Goal: Communication & Community: Participate in discussion

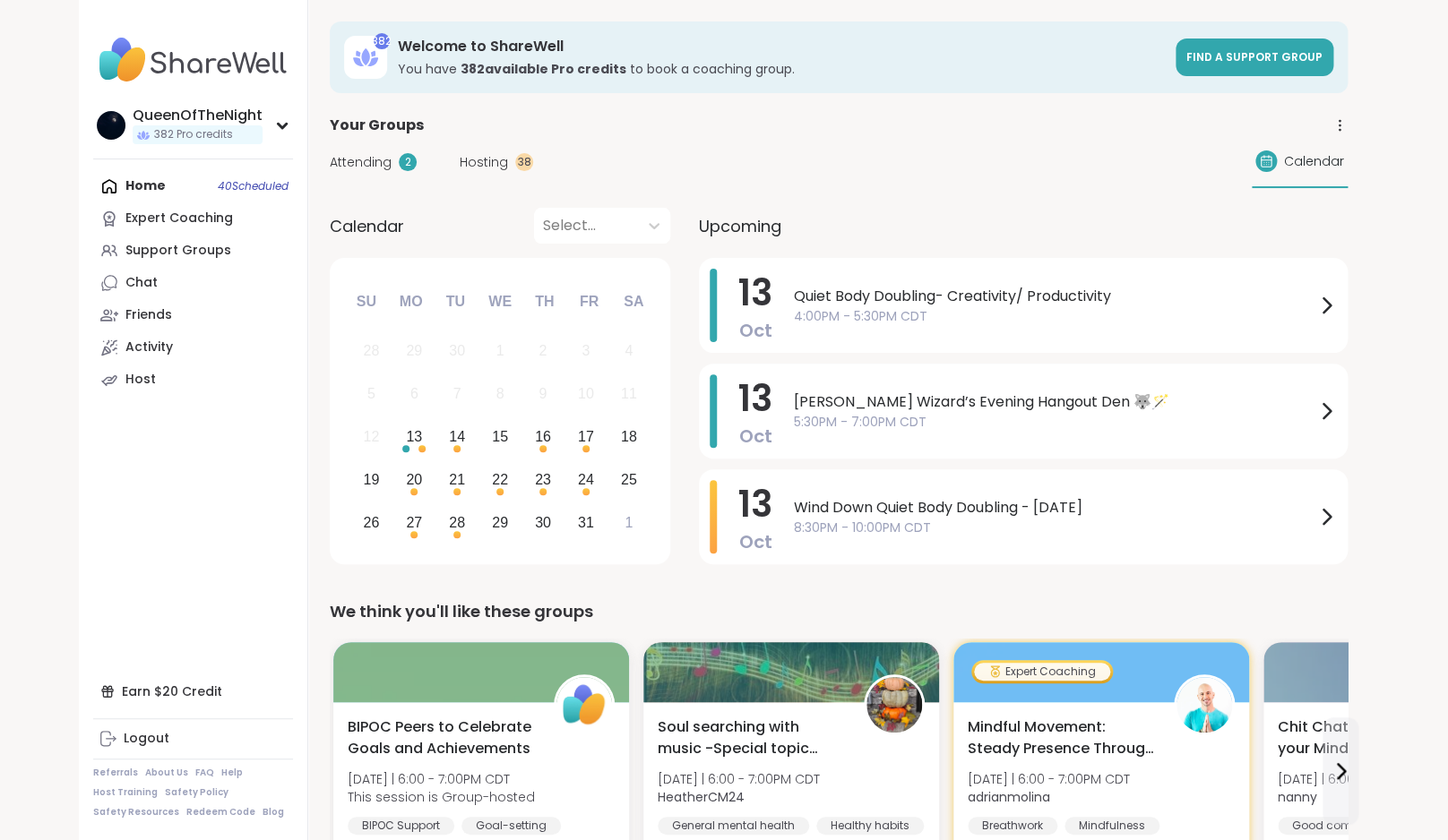
click at [366, 160] on span "Attending" at bounding box center [360, 162] width 62 height 19
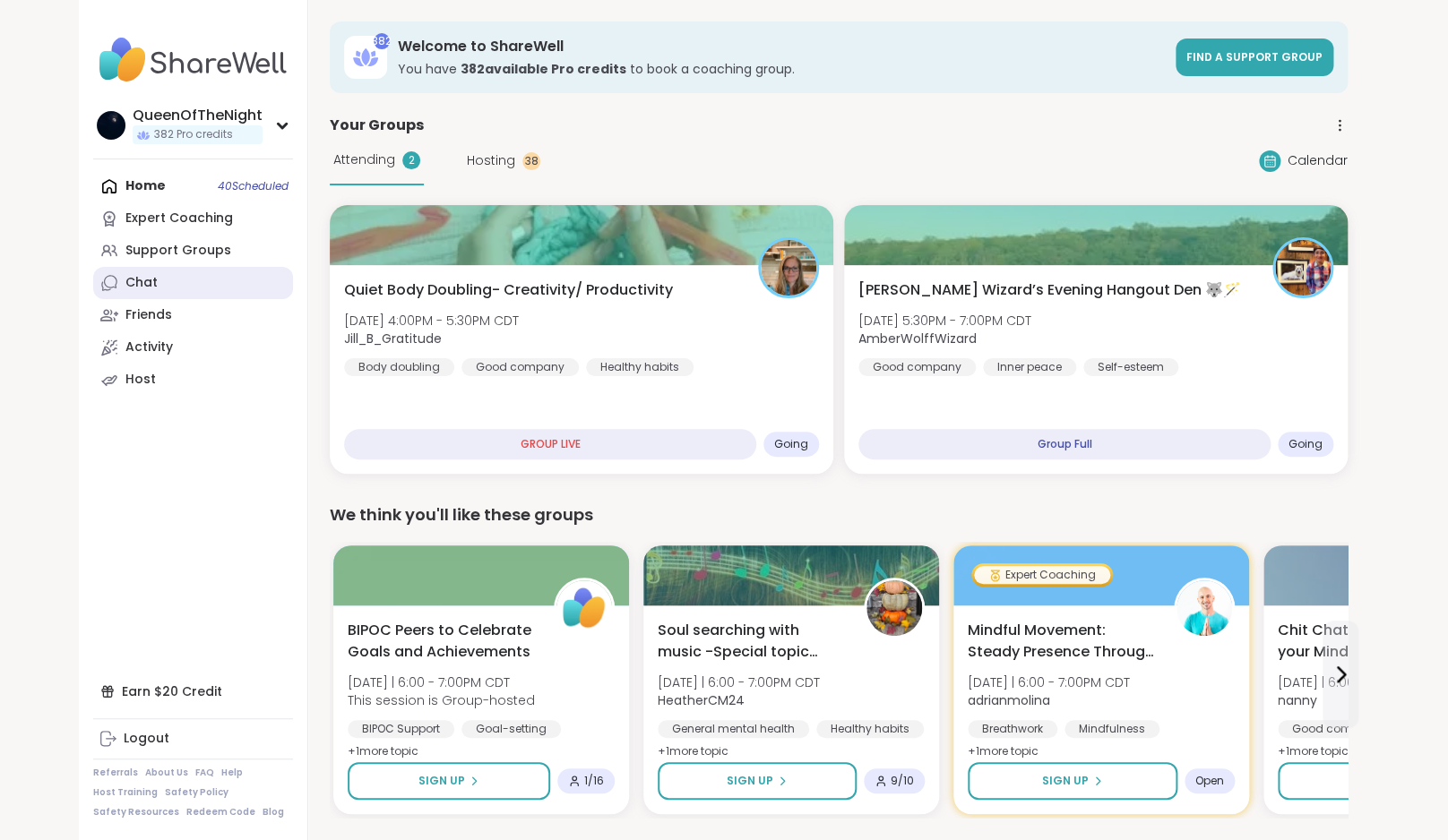
click at [183, 286] on link "Chat" at bounding box center [193, 283] width 200 height 32
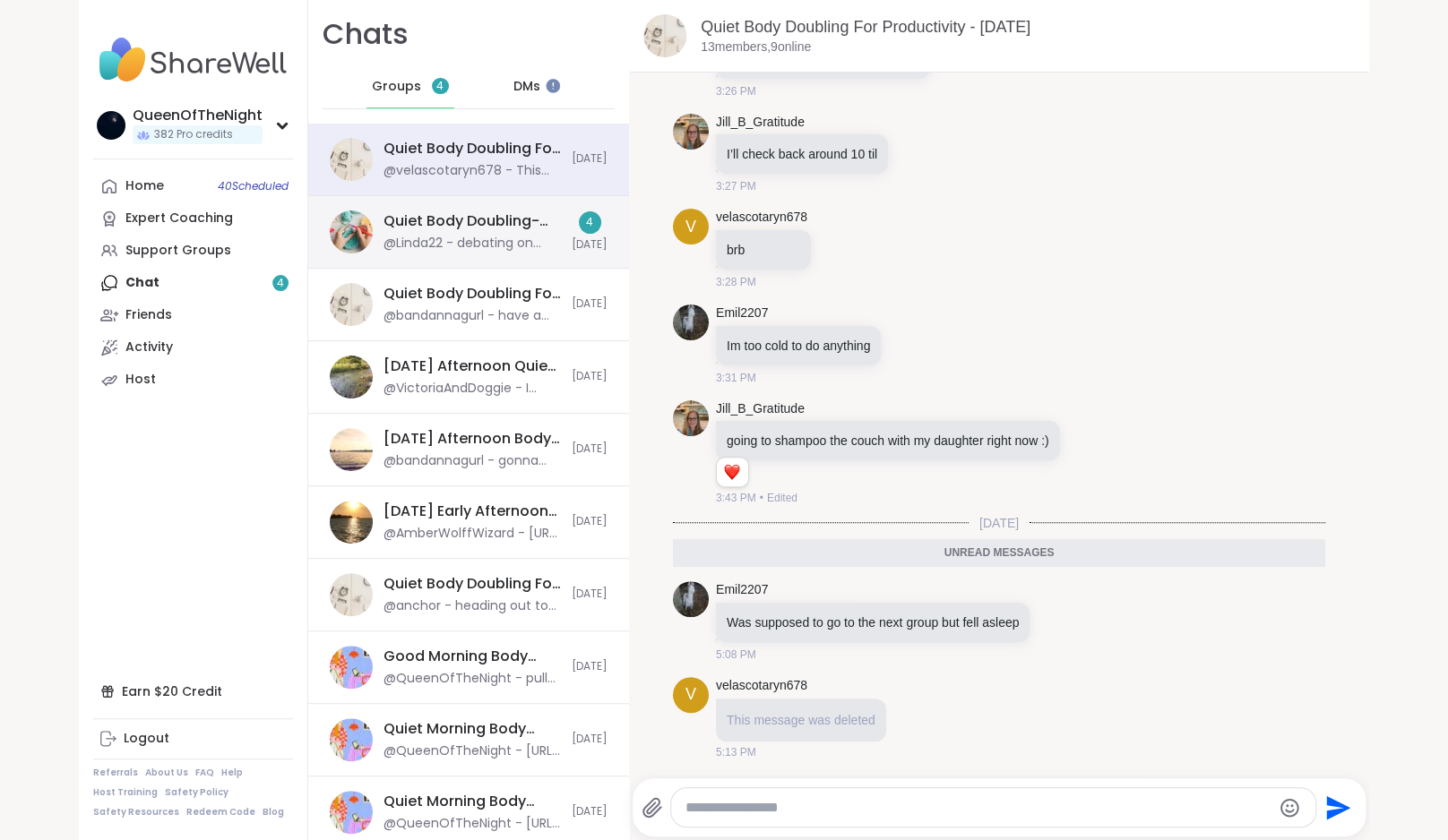
click at [462, 207] on div "Quiet Body Doubling- Creativity/ Productivity , Oct 13 @Linda22 - debating on w…" at bounding box center [469, 233] width 321 height 72
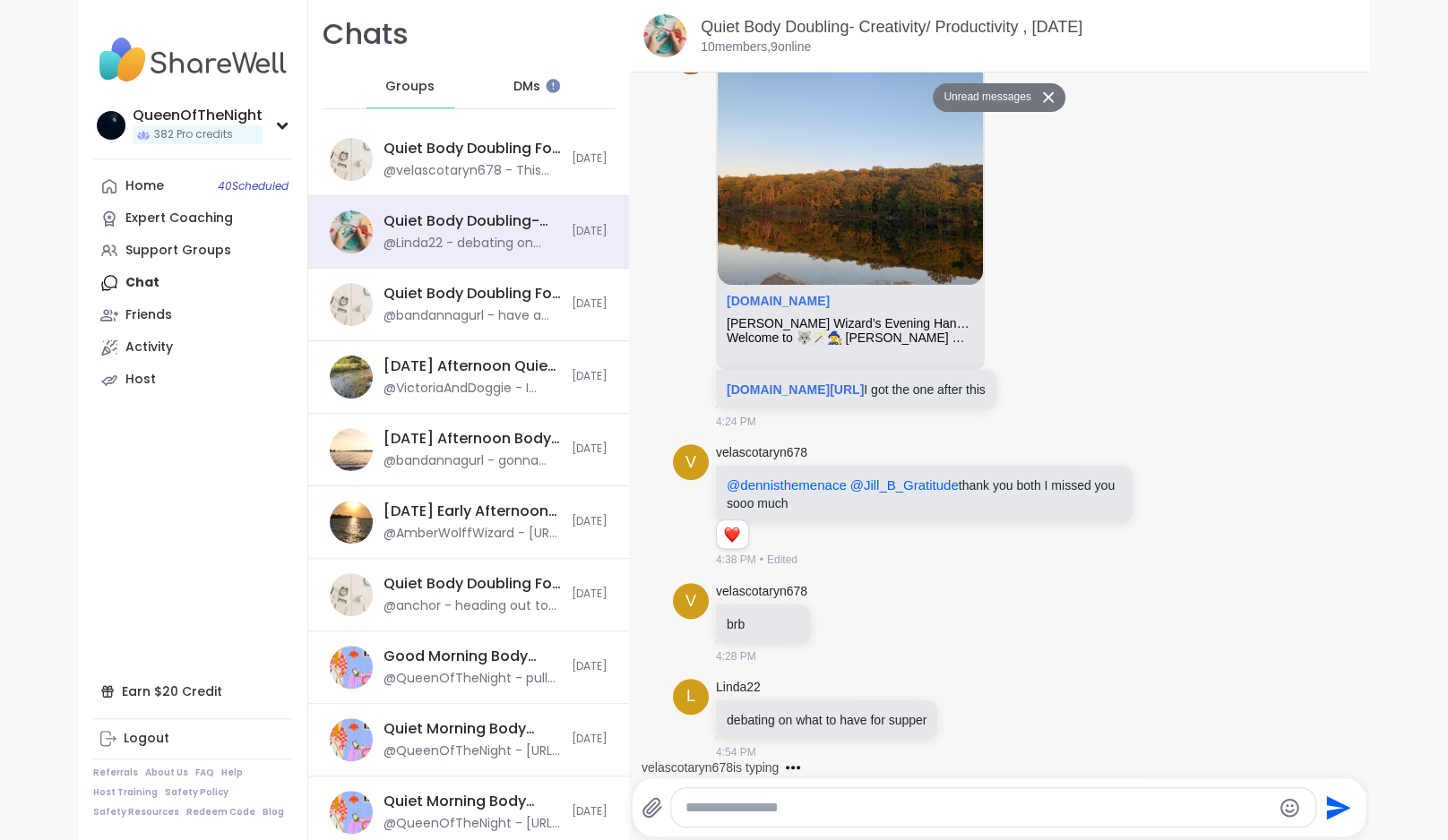
click at [915, 808] on textarea "Type your message" at bounding box center [978, 808] width 585 height 18
type textarea "**********"
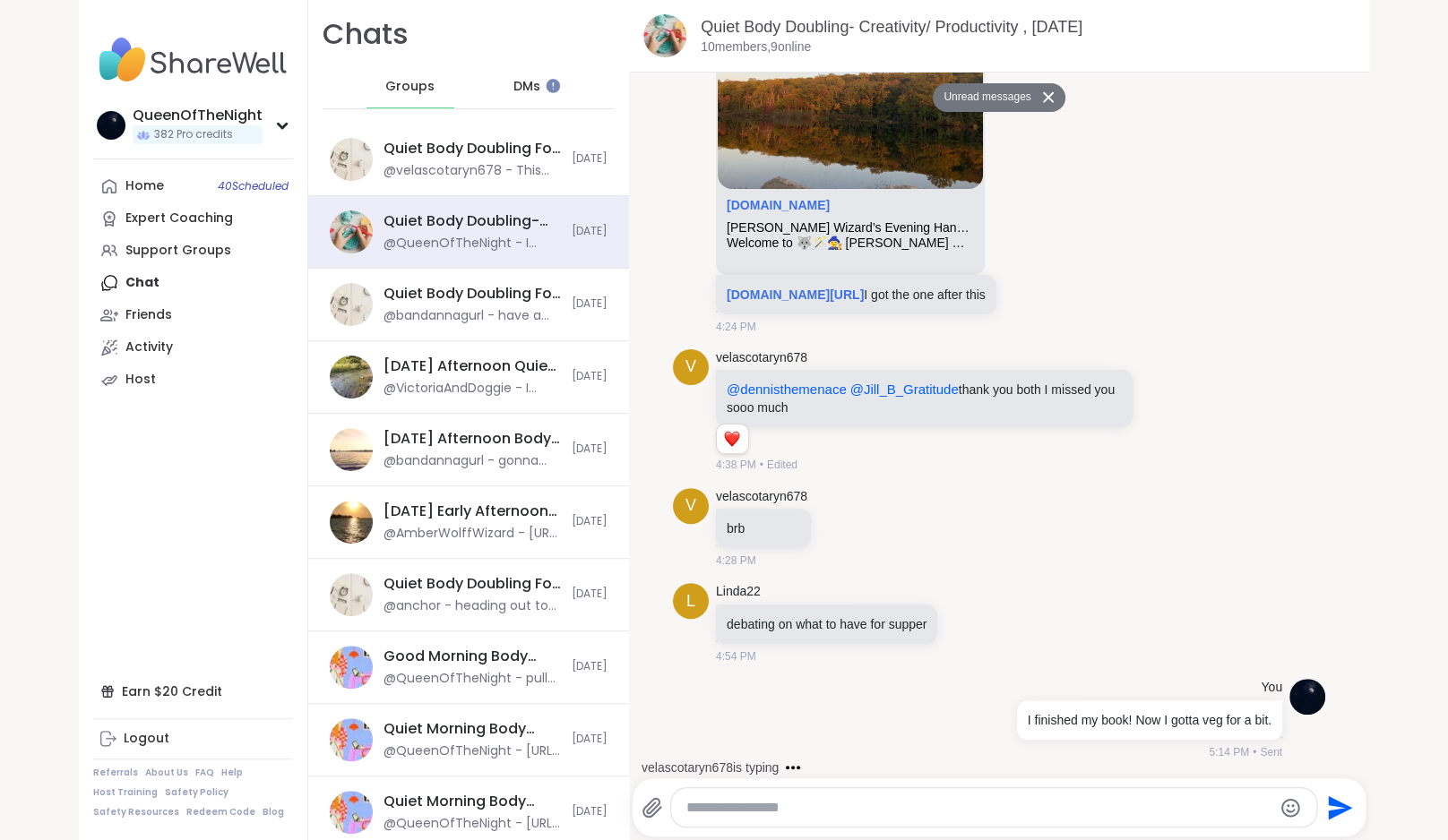
scroll to position [1063, 0]
click at [161, 191] on div "Home 40 Scheduled" at bounding box center [144, 186] width 38 height 18
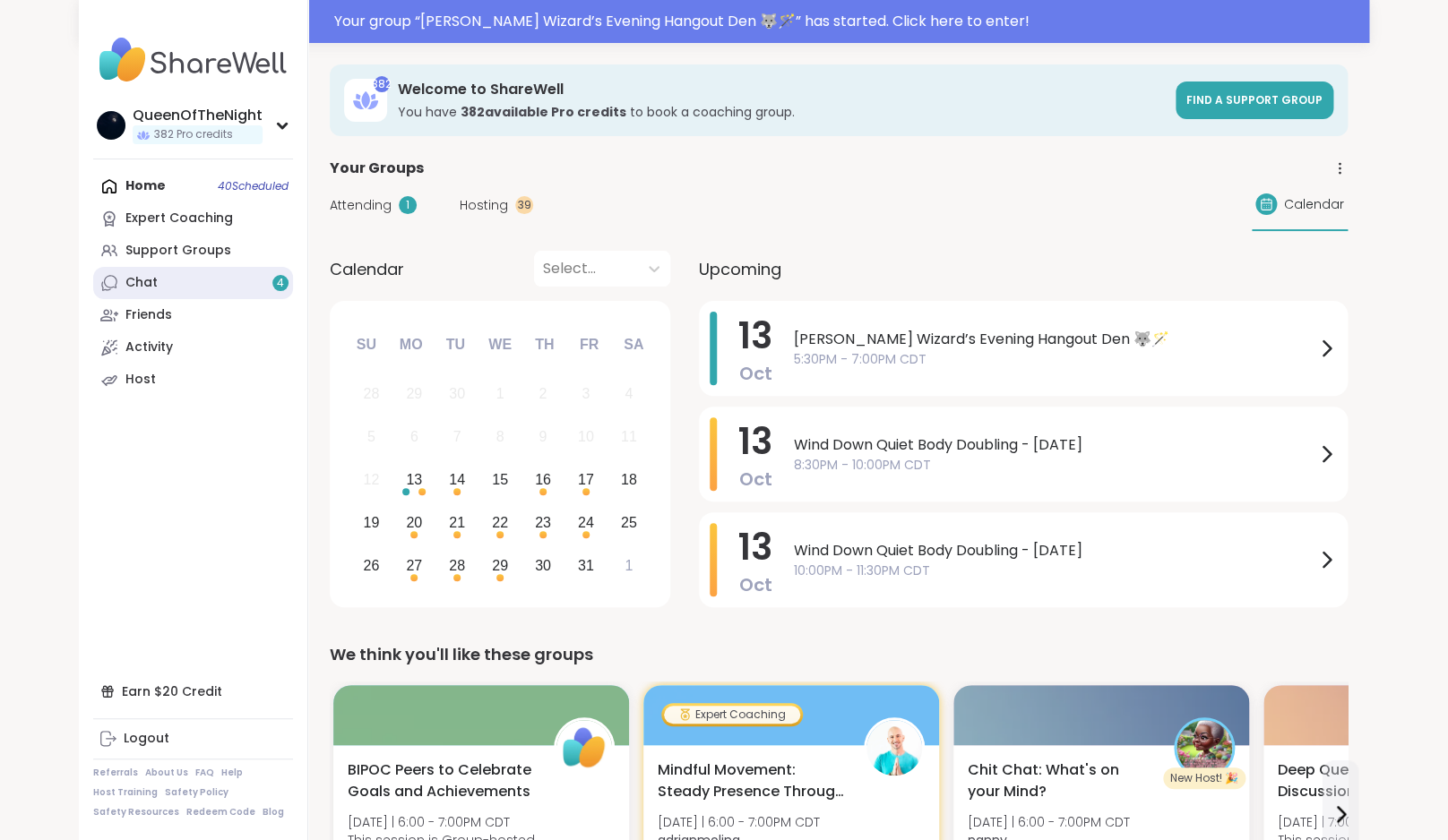
click at [196, 291] on link "Chat 4" at bounding box center [193, 283] width 200 height 32
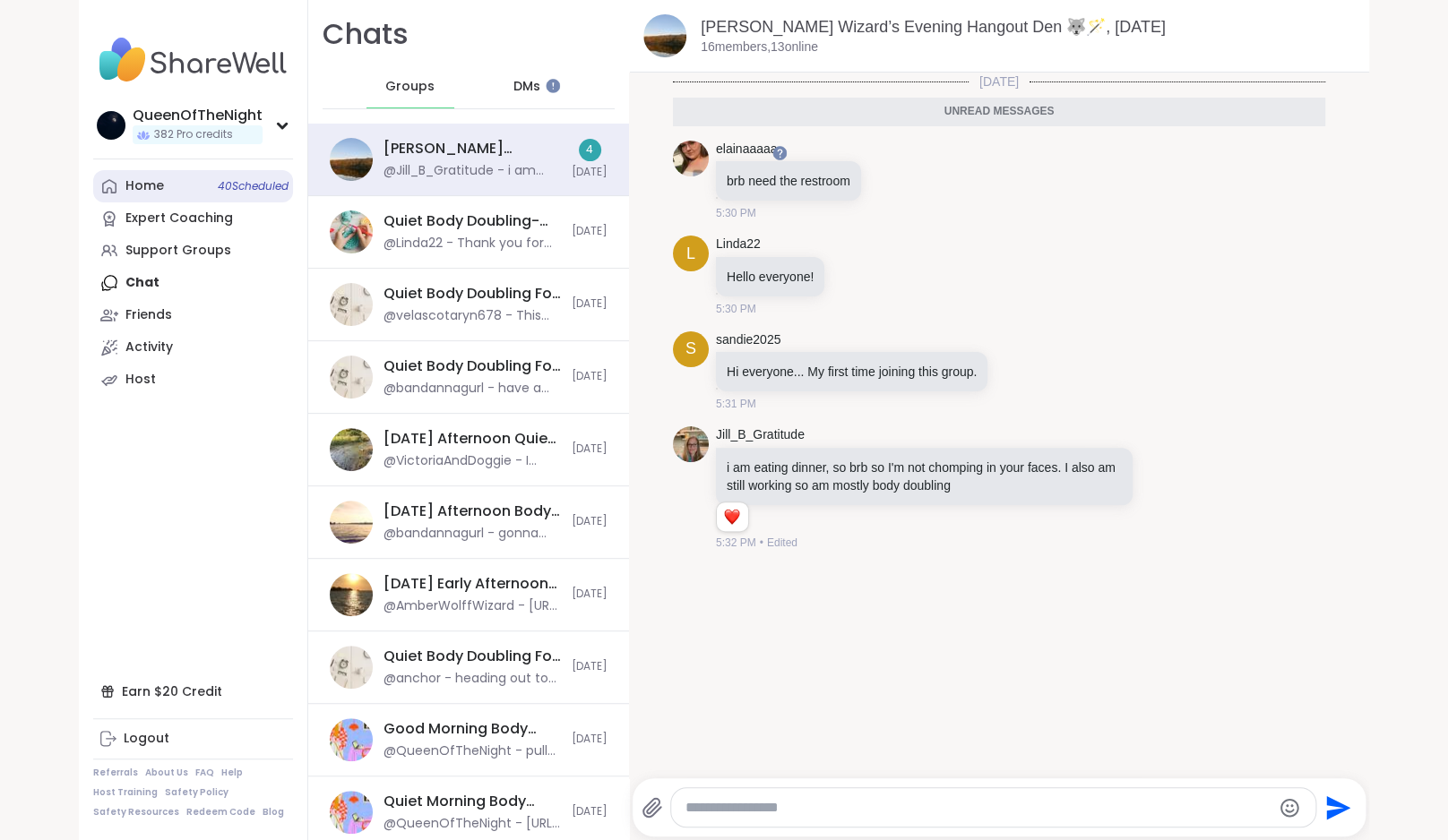
click at [180, 189] on link "Home 40 Scheduled" at bounding box center [193, 186] width 200 height 32
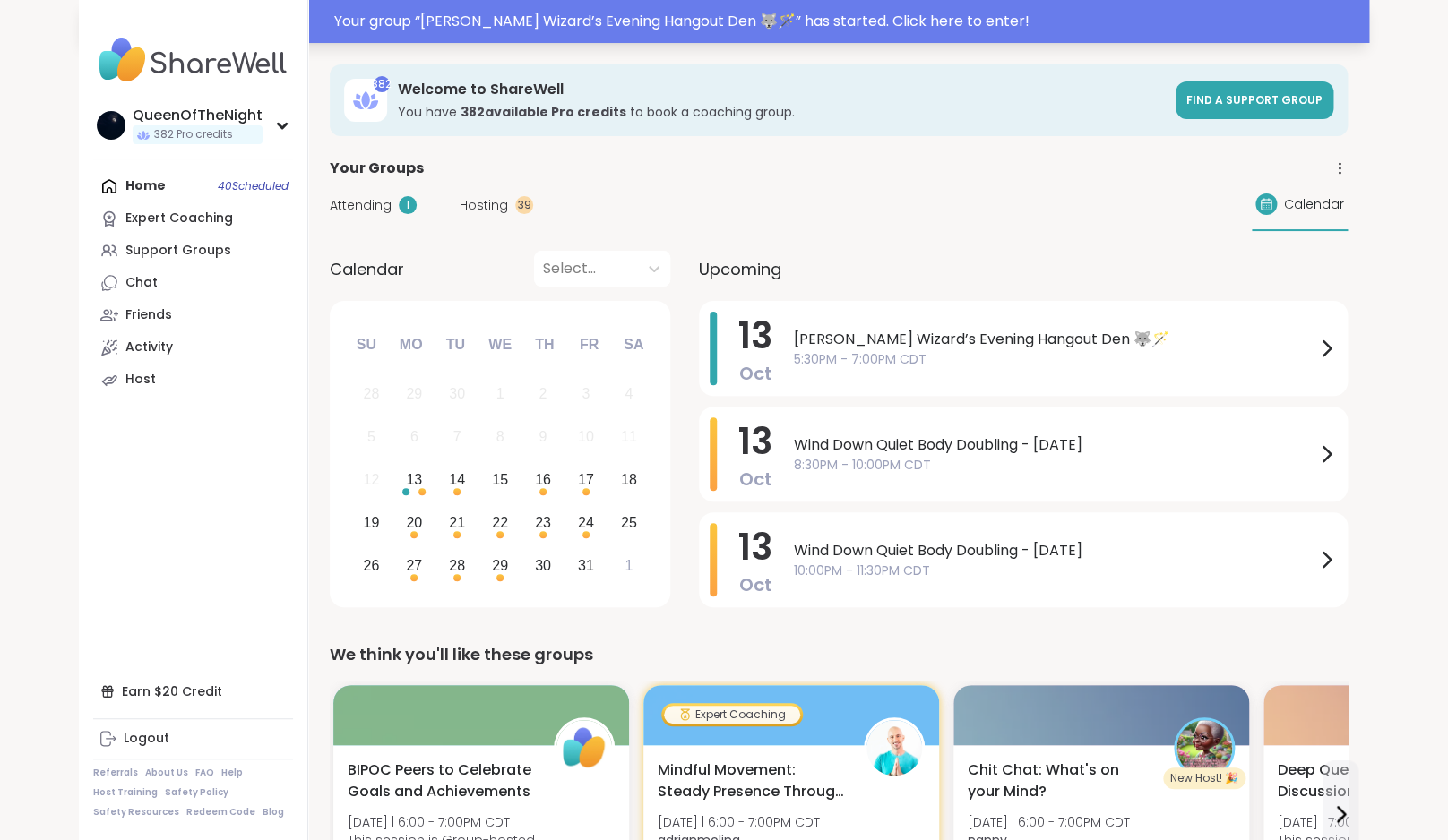
click at [694, 22] on div "Your group “ Wolff Wizard’s Evening Hangout Den 🐺🪄 ” has started. Click here to…" at bounding box center [846, 22] width 1024 height 22
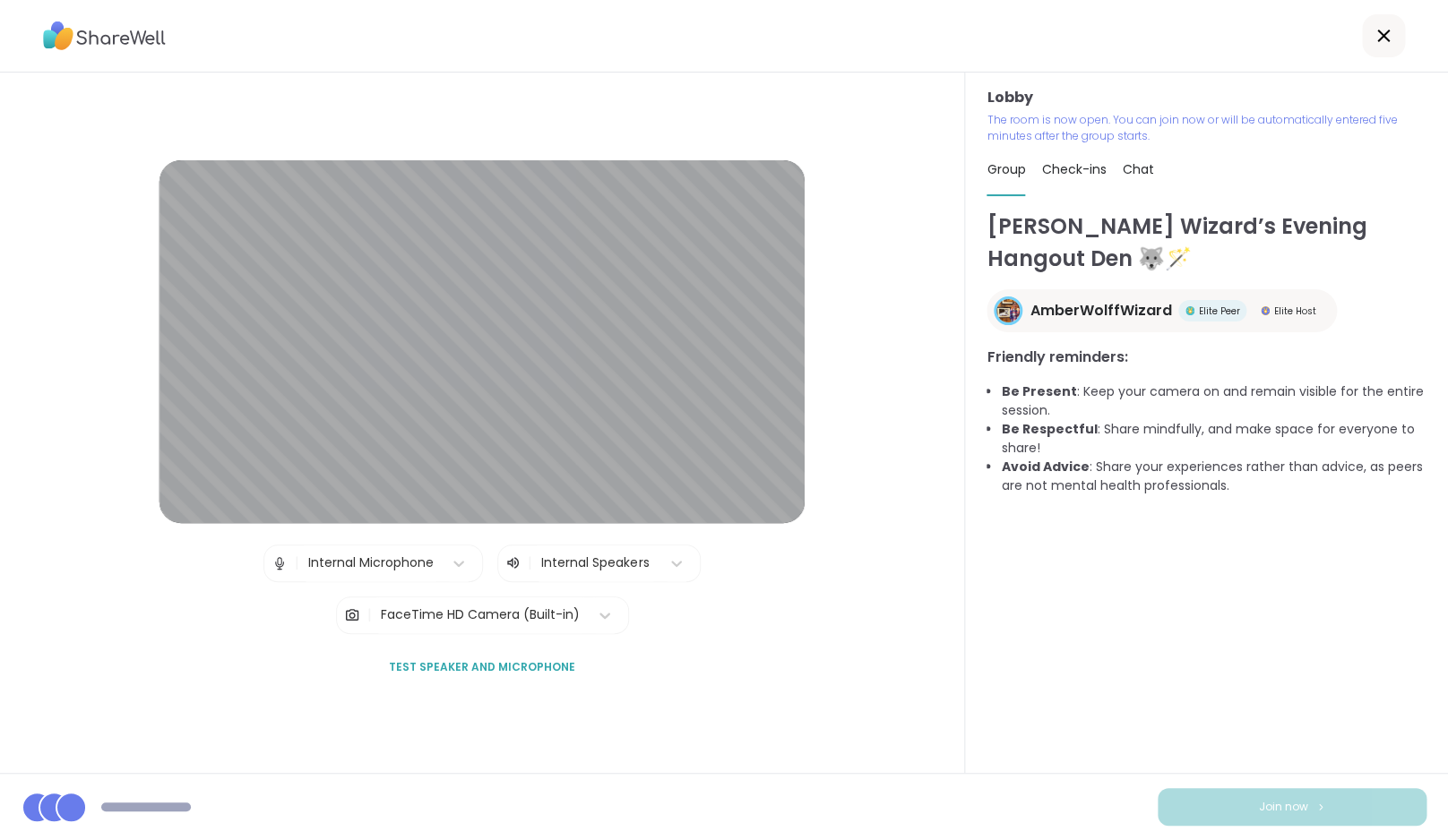
click at [1280, 810] on span "Join now" at bounding box center [1284, 807] width 49 height 16
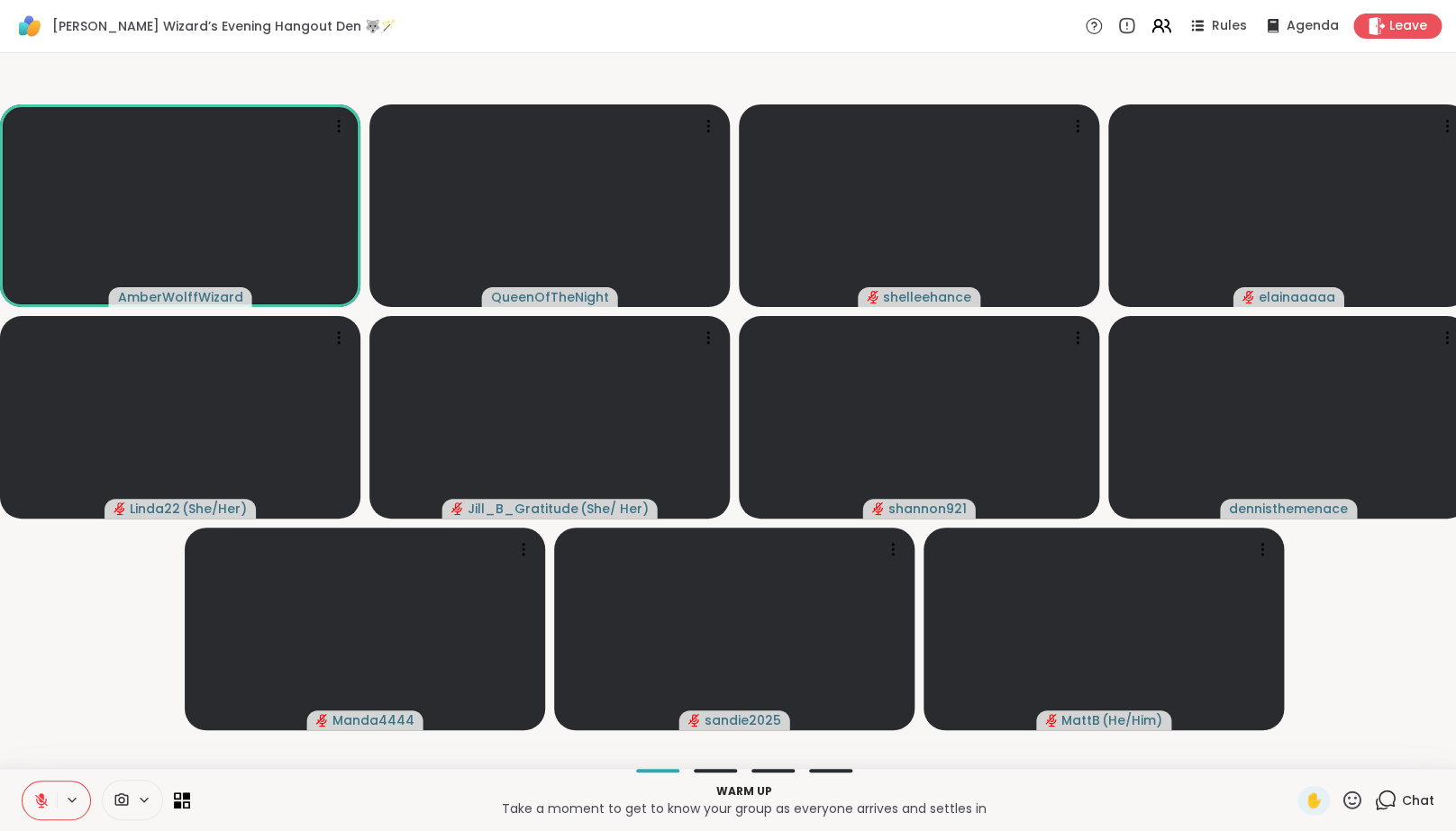
click at [75, 666] on video-player-container "AmberWolffWizard QueenOfTheNight shelleehance elainaaaaa Linda22 ( She/Her ) Ji…" at bounding box center [728, 410] width 1434 height 701
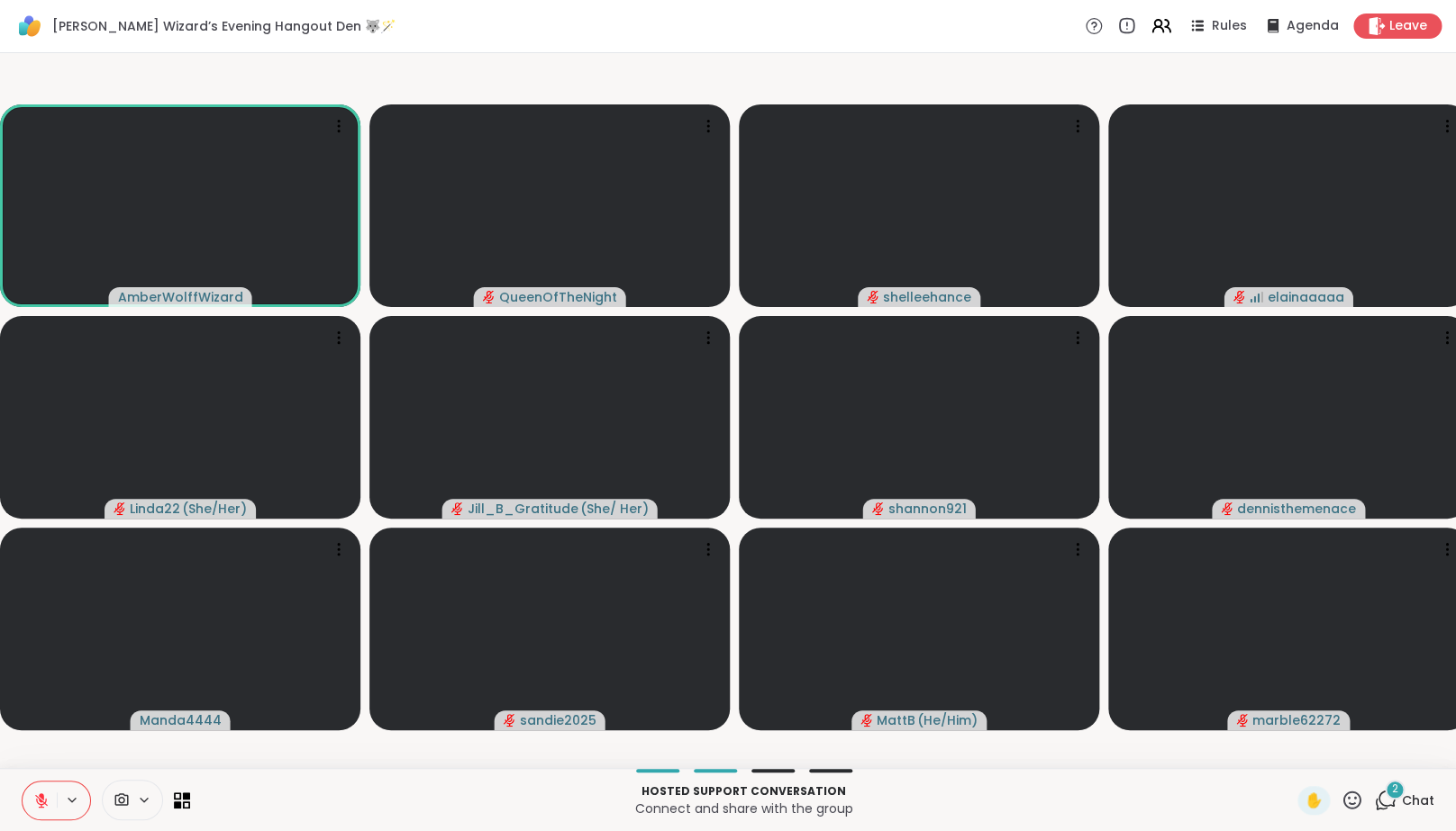
click at [1385, 811] on icon at bounding box center [1385, 800] width 23 height 23
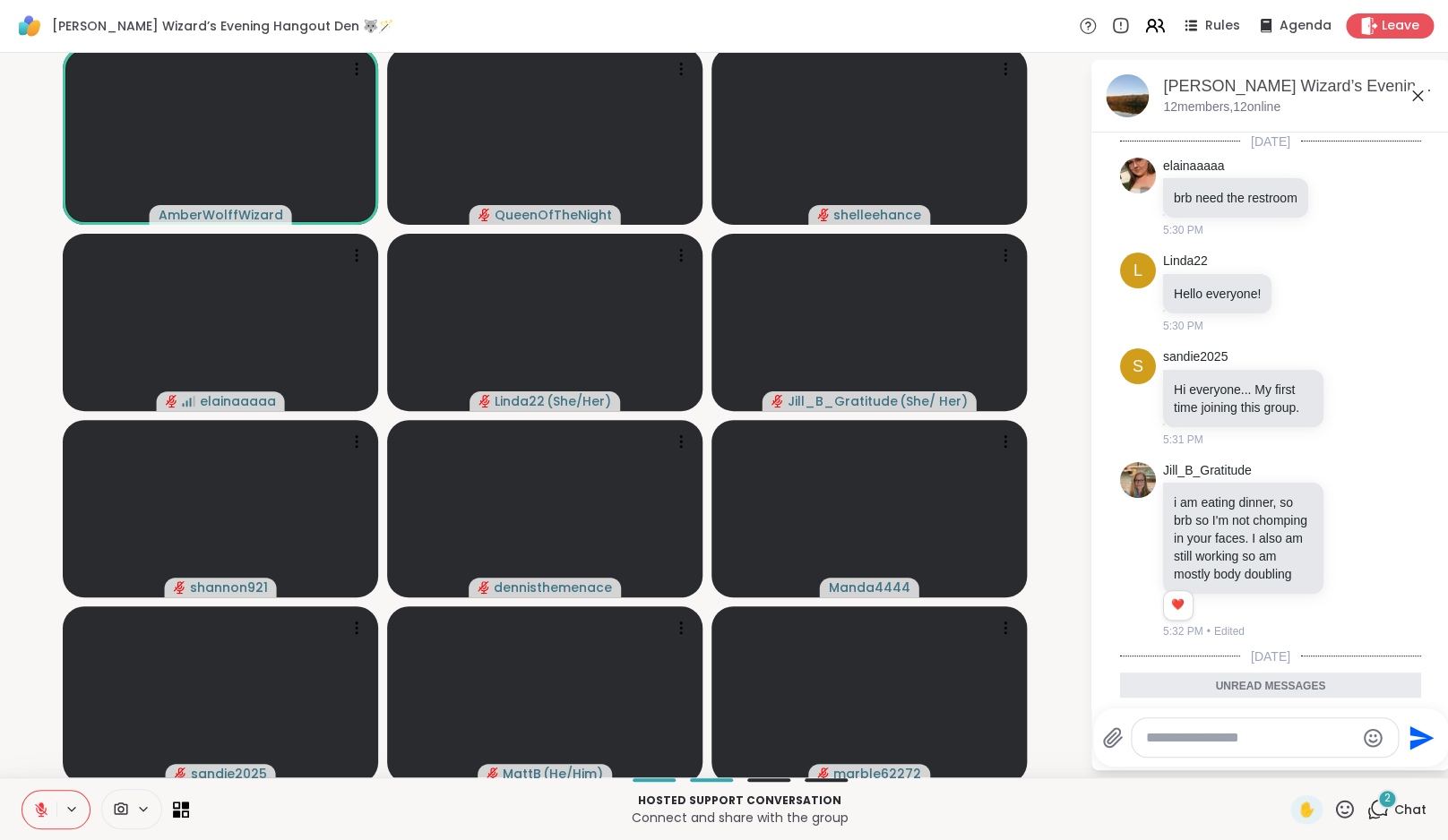
scroll to position [655, 0]
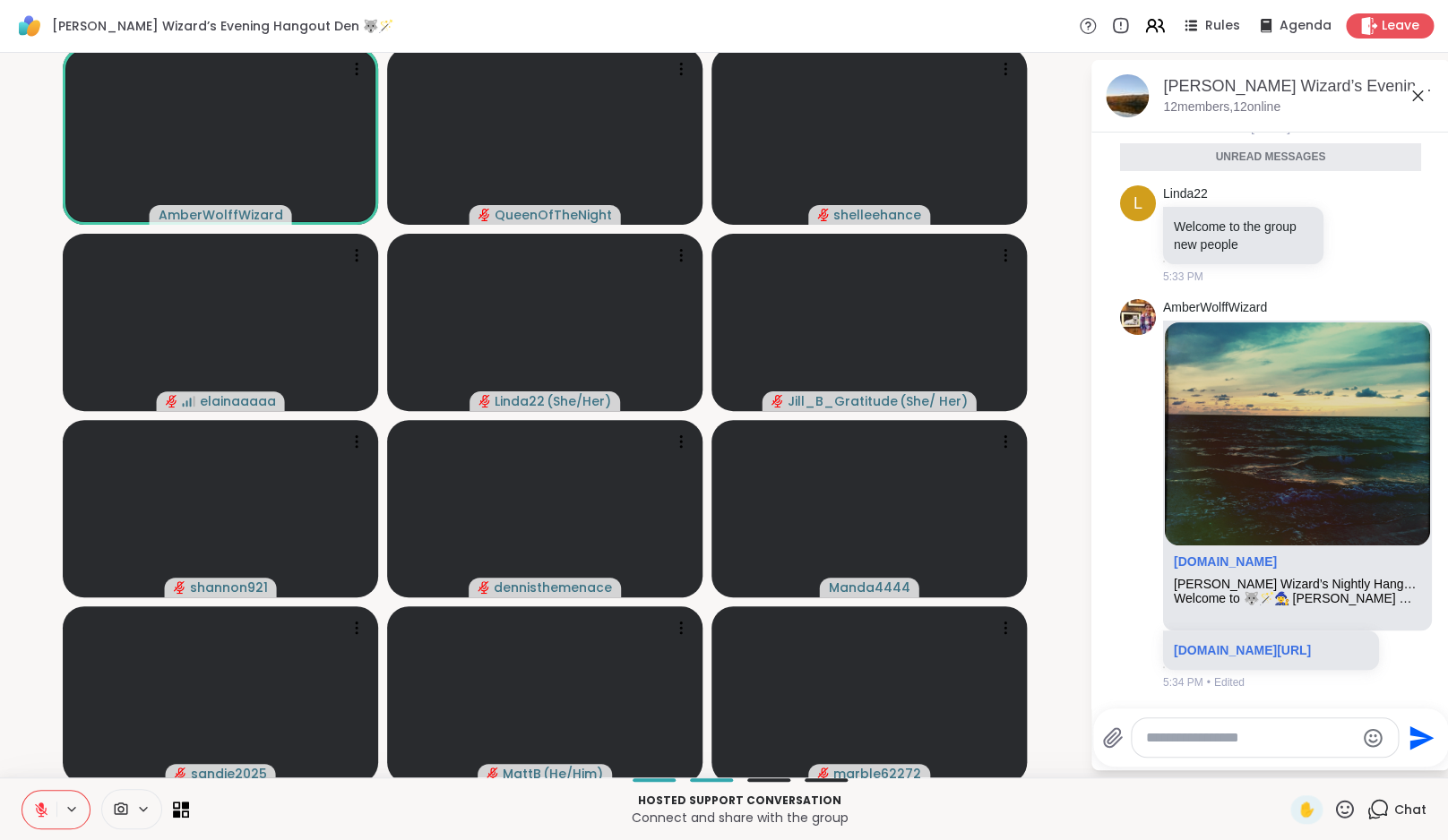
click at [1417, 101] on icon at bounding box center [1418, 96] width 22 height 22
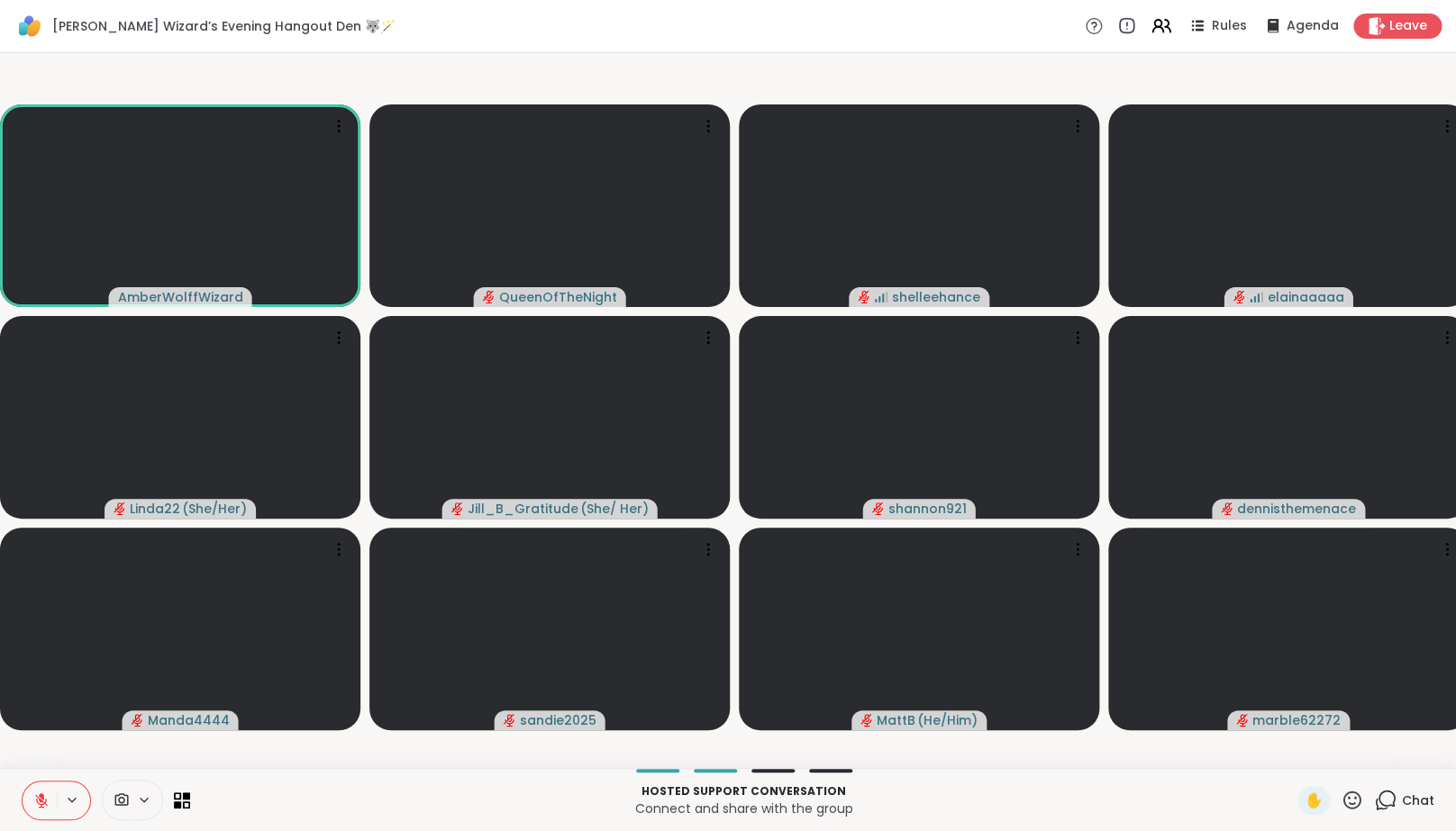
click at [37, 807] on icon at bounding box center [41, 801] width 13 height 13
click at [37, 808] on icon at bounding box center [41, 801] width 16 height 16
click at [37, 807] on icon at bounding box center [41, 801] width 13 height 13
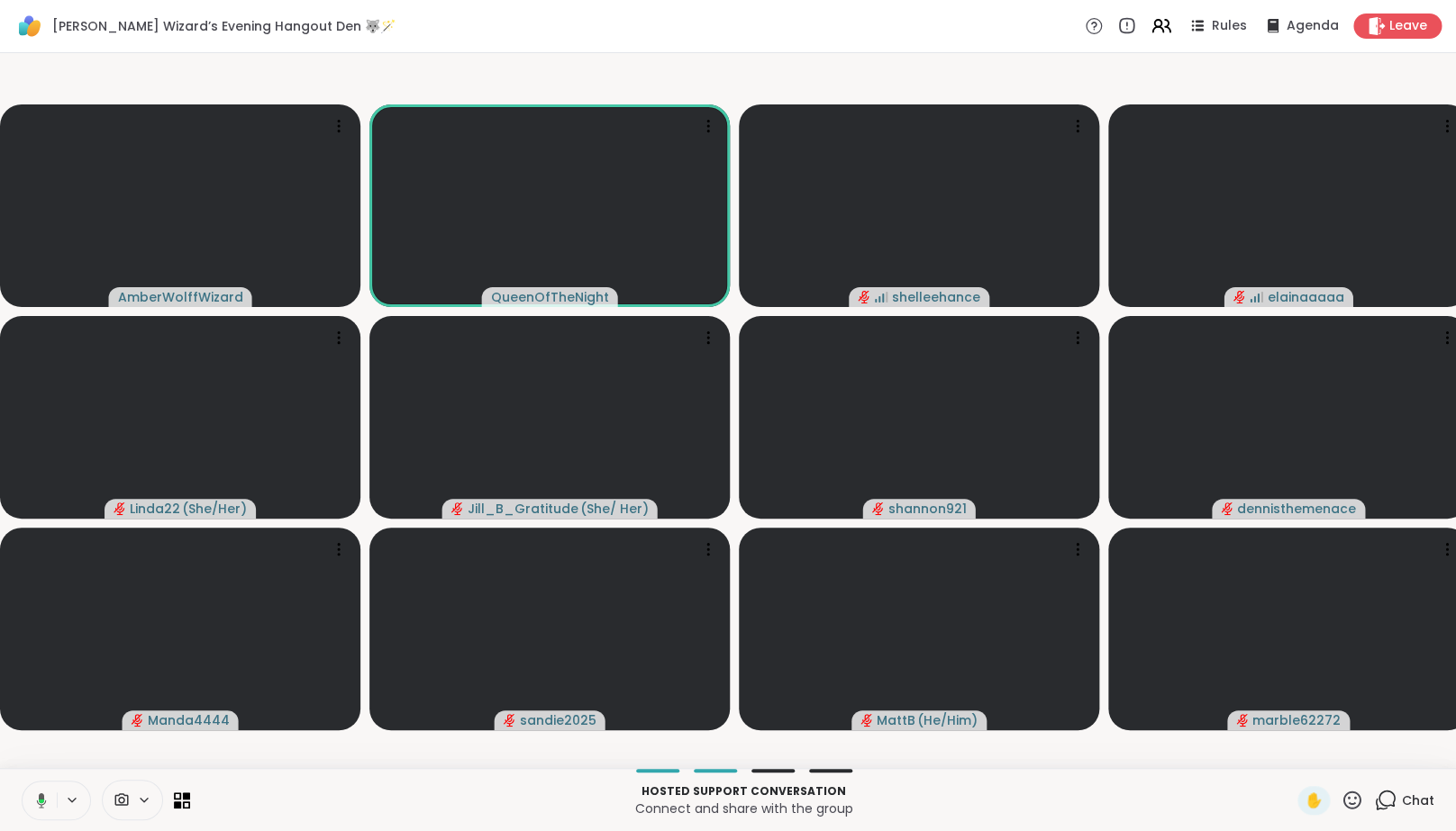
click at [37, 807] on icon at bounding box center [42, 801] width 10 height 16
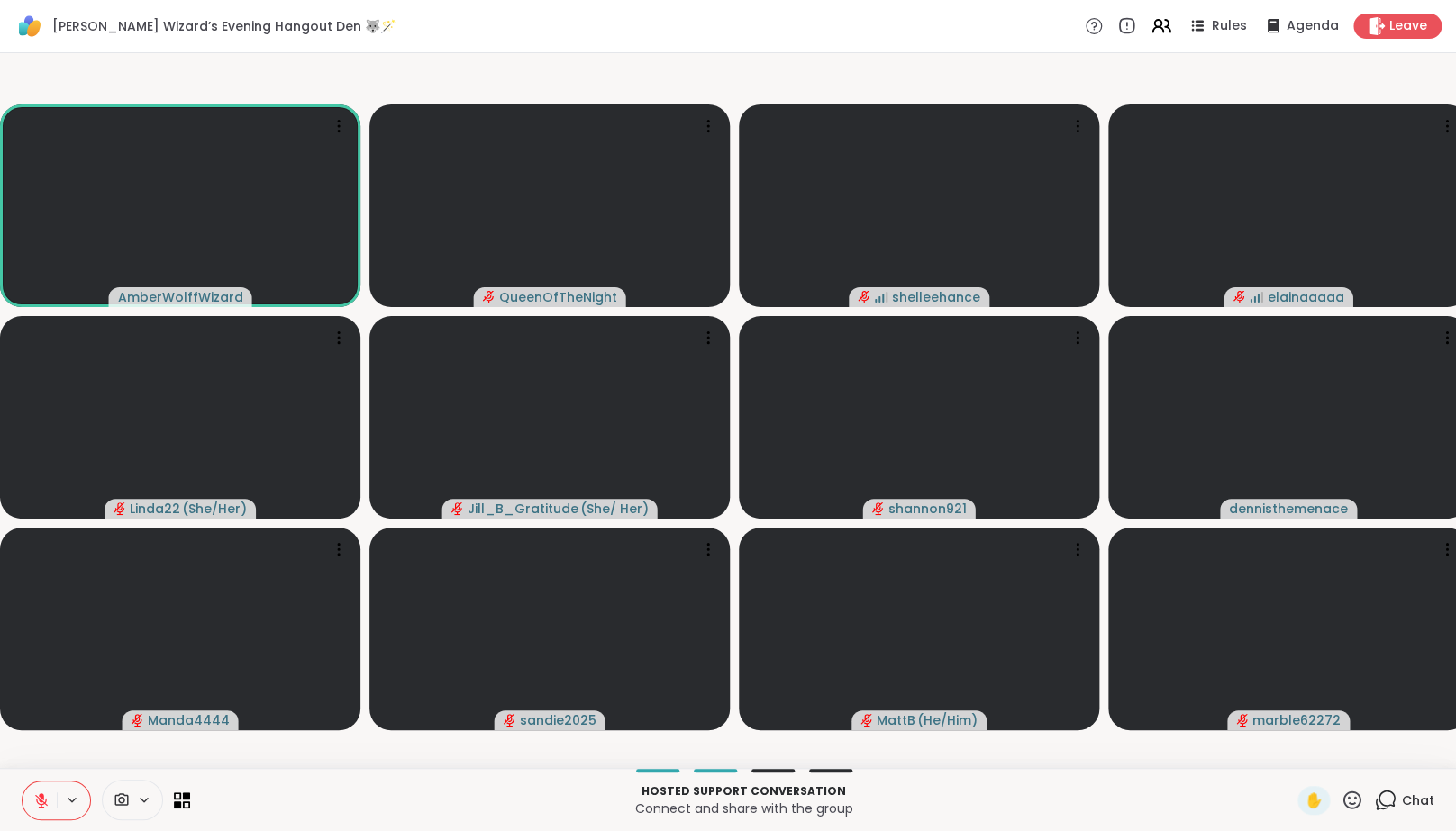
click at [38, 808] on icon at bounding box center [41, 801] width 16 height 16
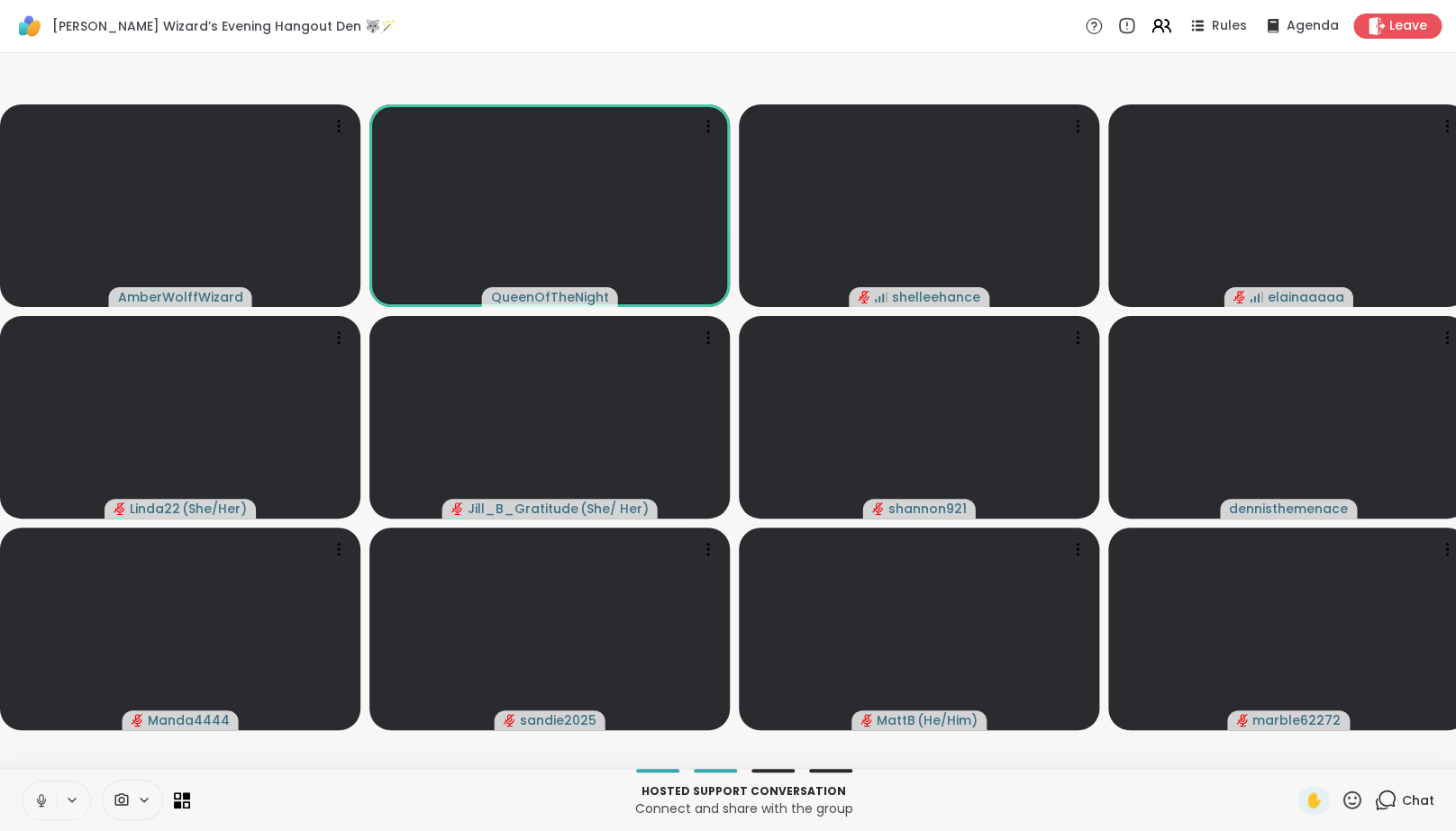
click at [37, 808] on icon at bounding box center [41, 801] width 16 height 16
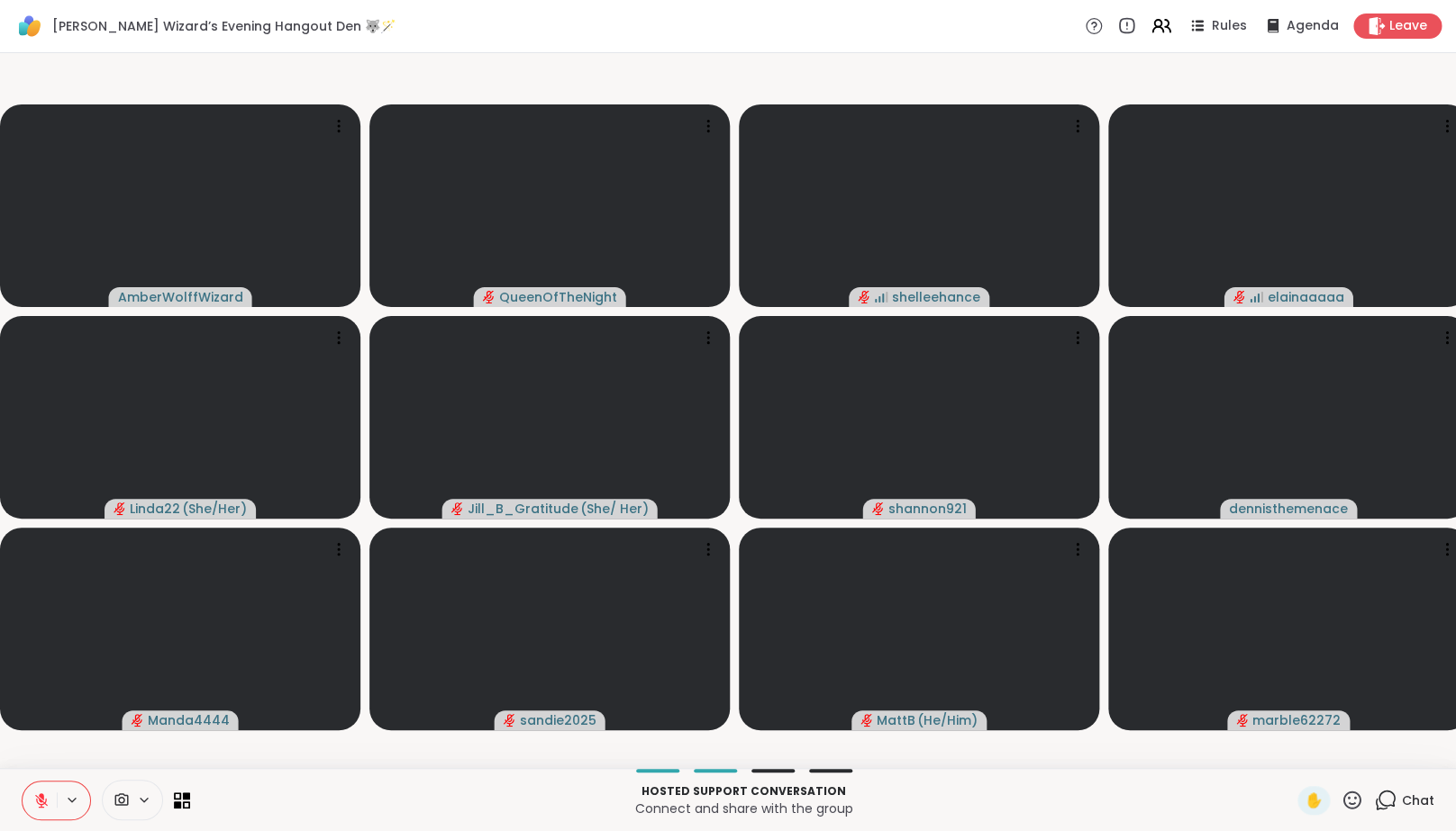
click at [37, 807] on icon at bounding box center [41, 801] width 13 height 13
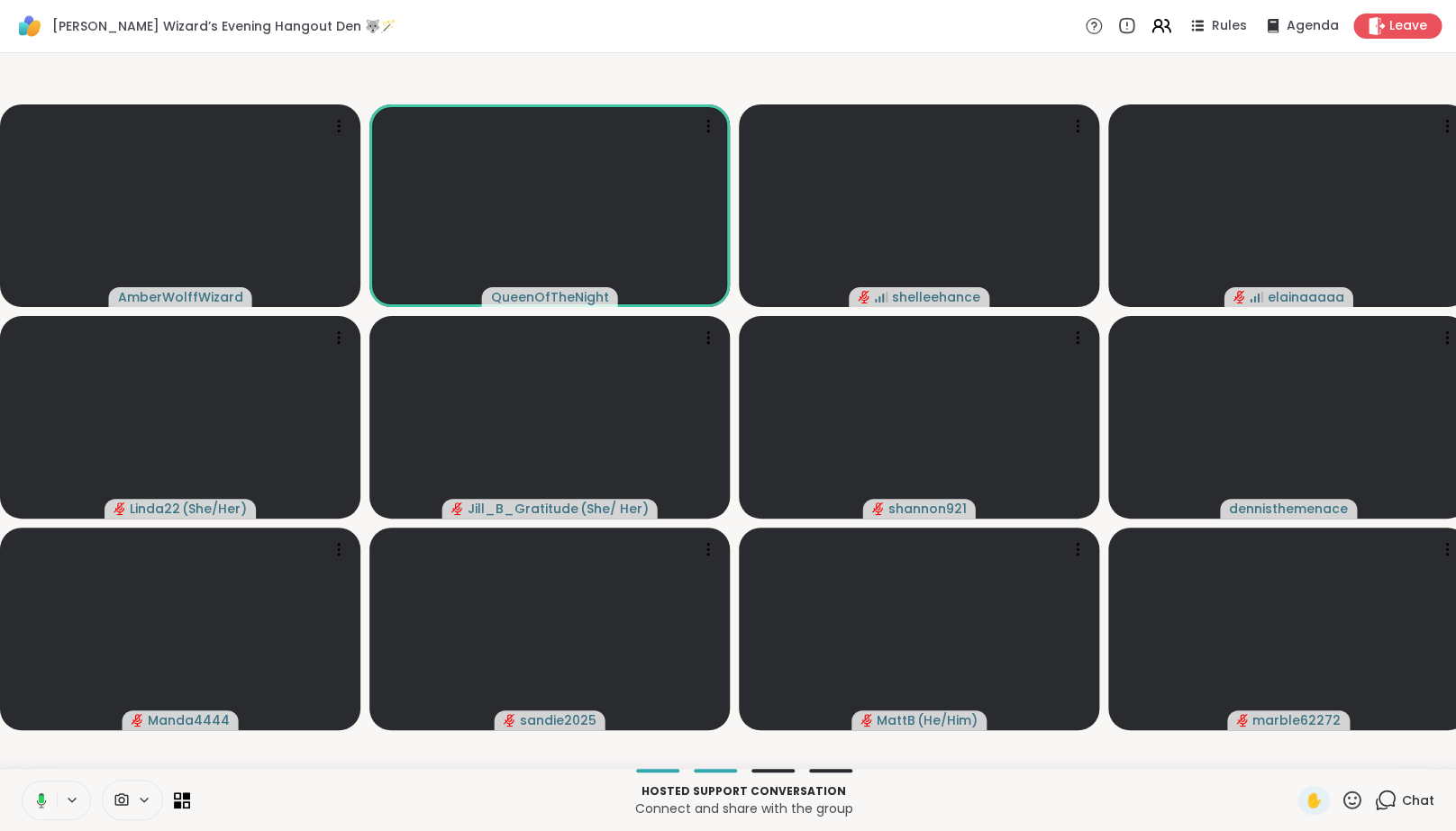
click at [37, 807] on icon at bounding box center [42, 801] width 10 height 16
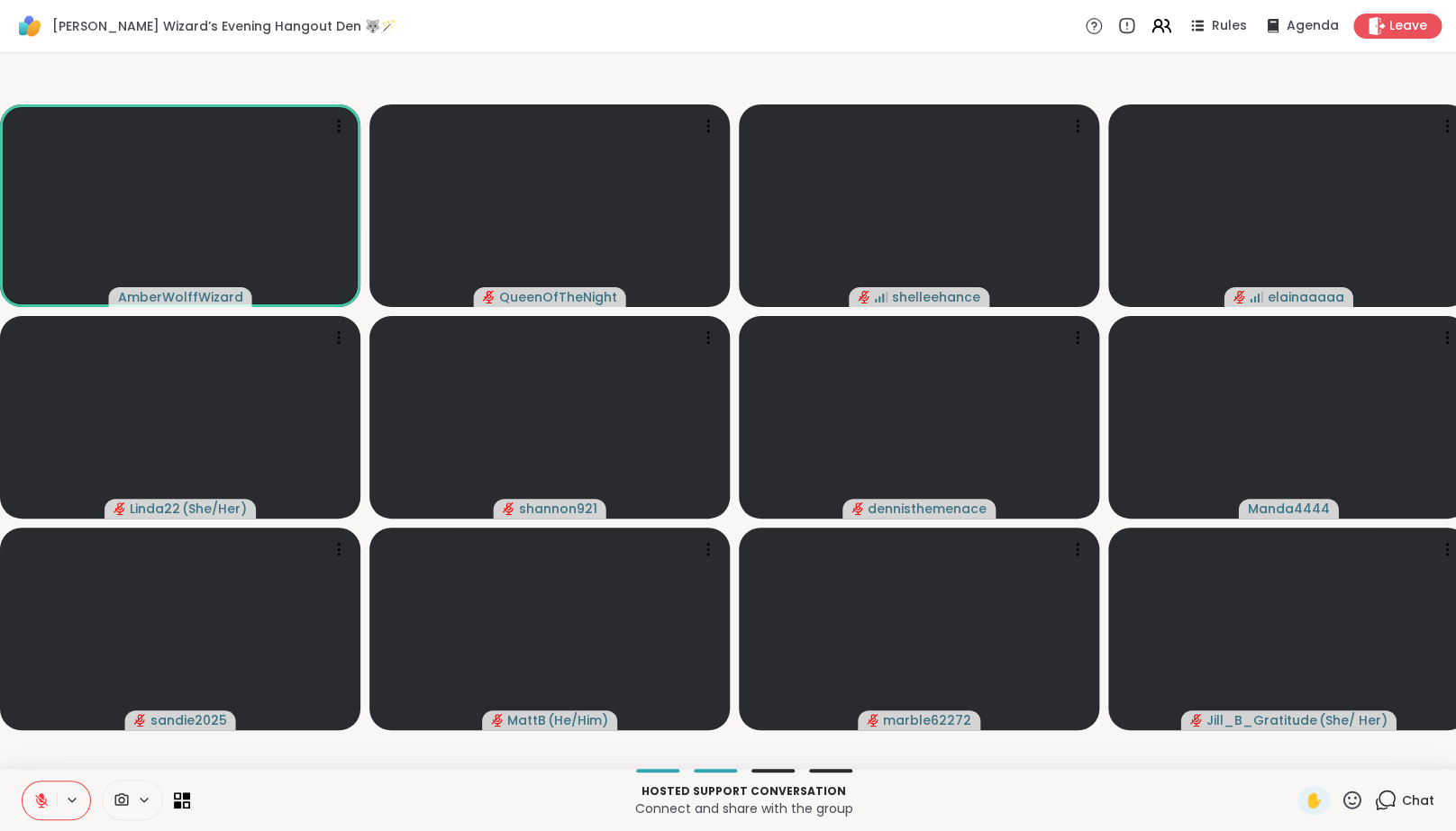
click at [52, 811] on button at bounding box center [39, 801] width 34 height 37
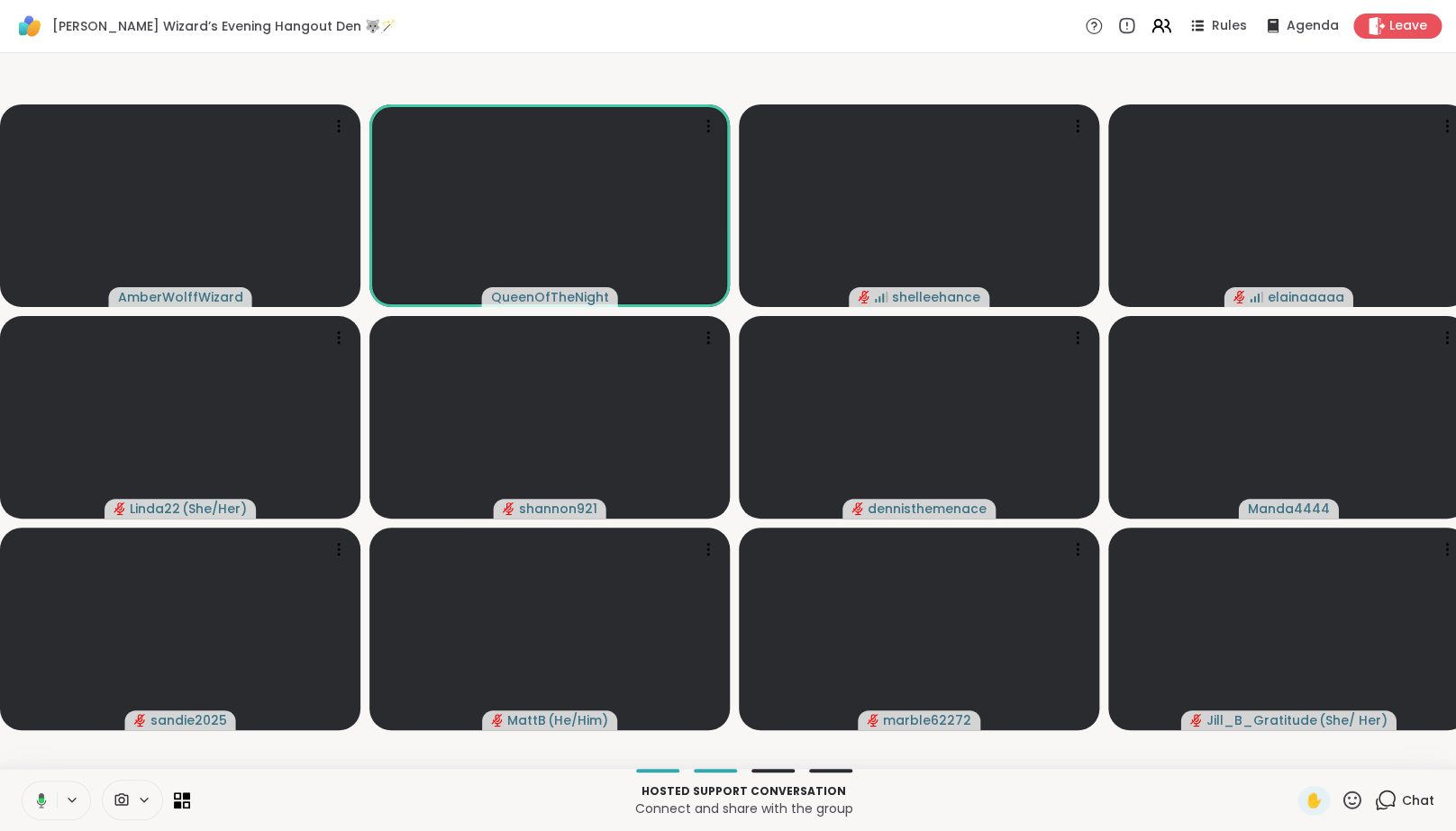
click at [54, 811] on button at bounding box center [38, 801] width 37 height 37
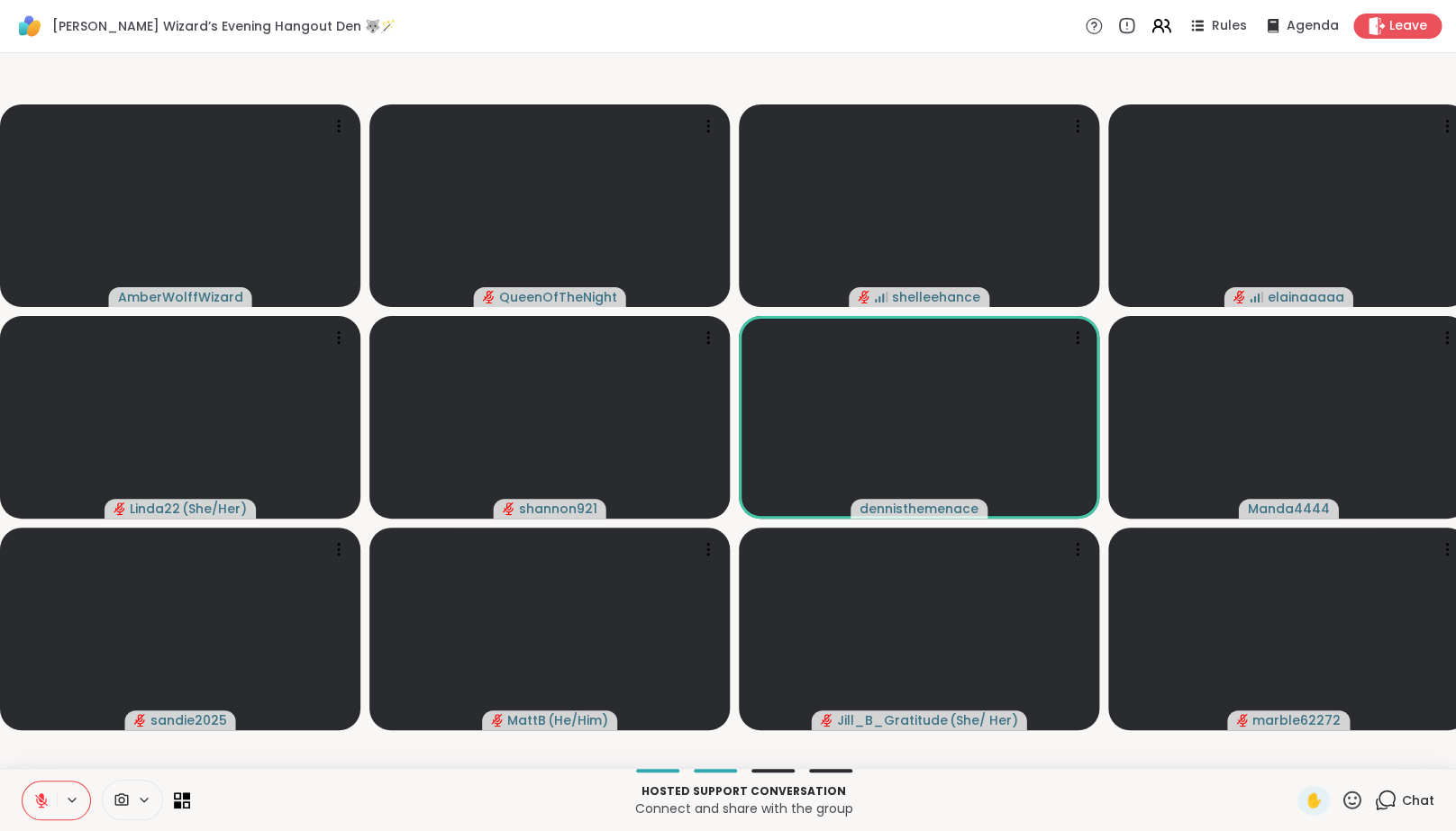
click at [48, 808] on icon at bounding box center [41, 801] width 16 height 16
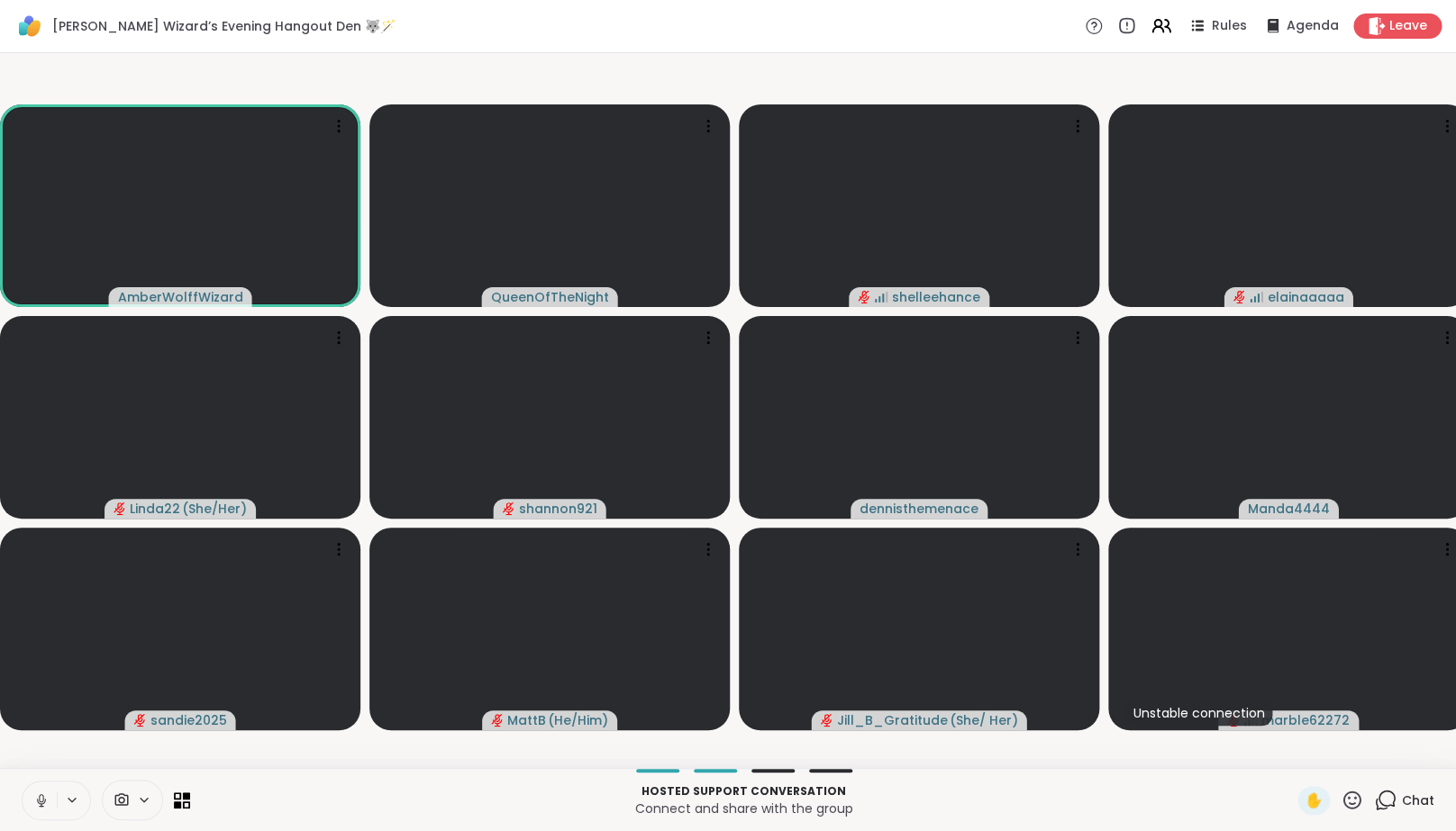
click at [49, 812] on button at bounding box center [39, 801] width 34 height 37
click at [39, 808] on icon at bounding box center [41, 801] width 16 height 16
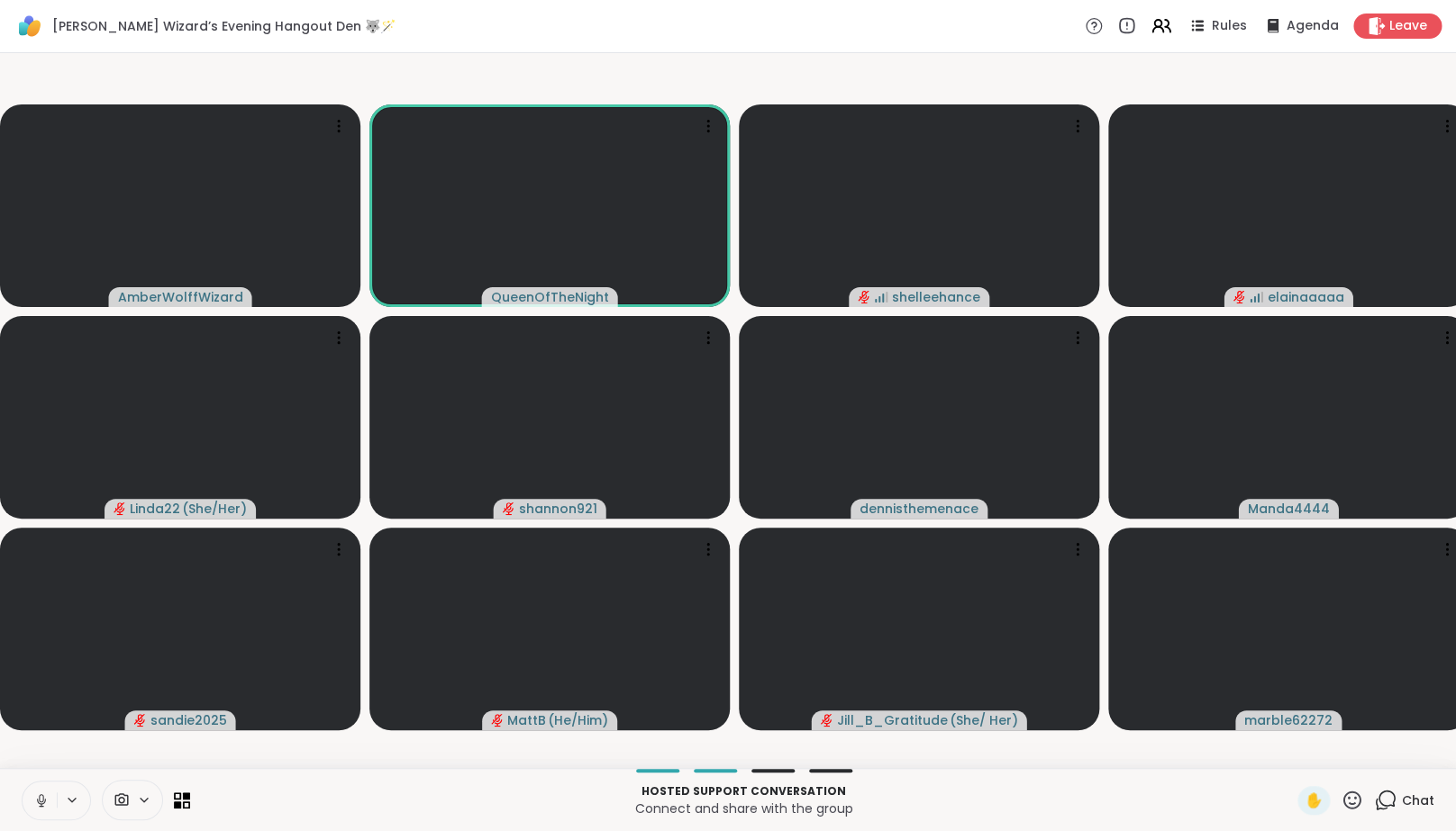
click at [42, 808] on icon at bounding box center [41, 801] width 16 height 16
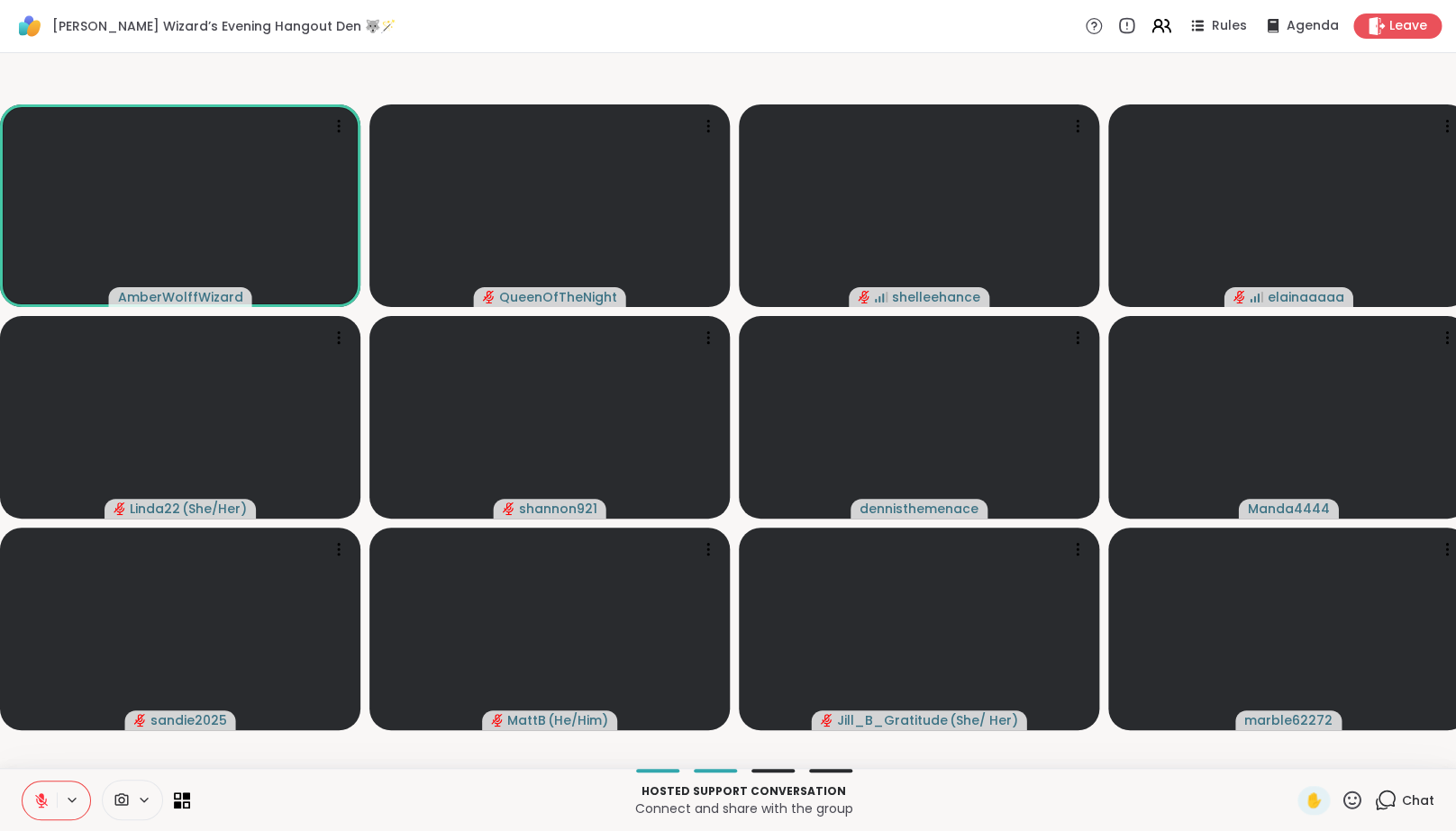
click at [35, 808] on icon at bounding box center [41, 801] width 16 height 16
click at [36, 804] on button at bounding box center [39, 801] width 34 height 37
click at [37, 803] on button at bounding box center [39, 801] width 34 height 37
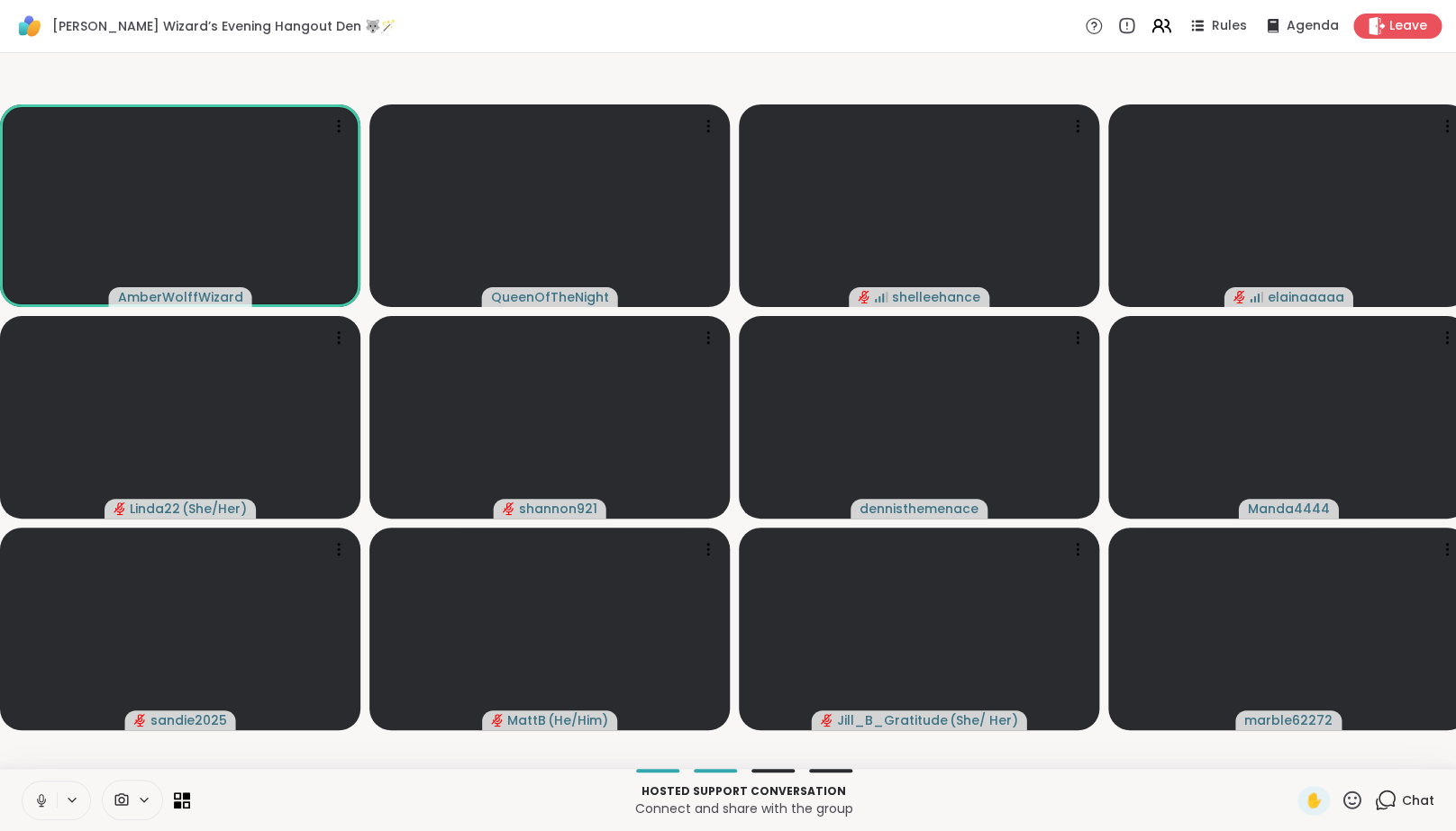
click at [34, 808] on icon at bounding box center [41, 801] width 16 height 16
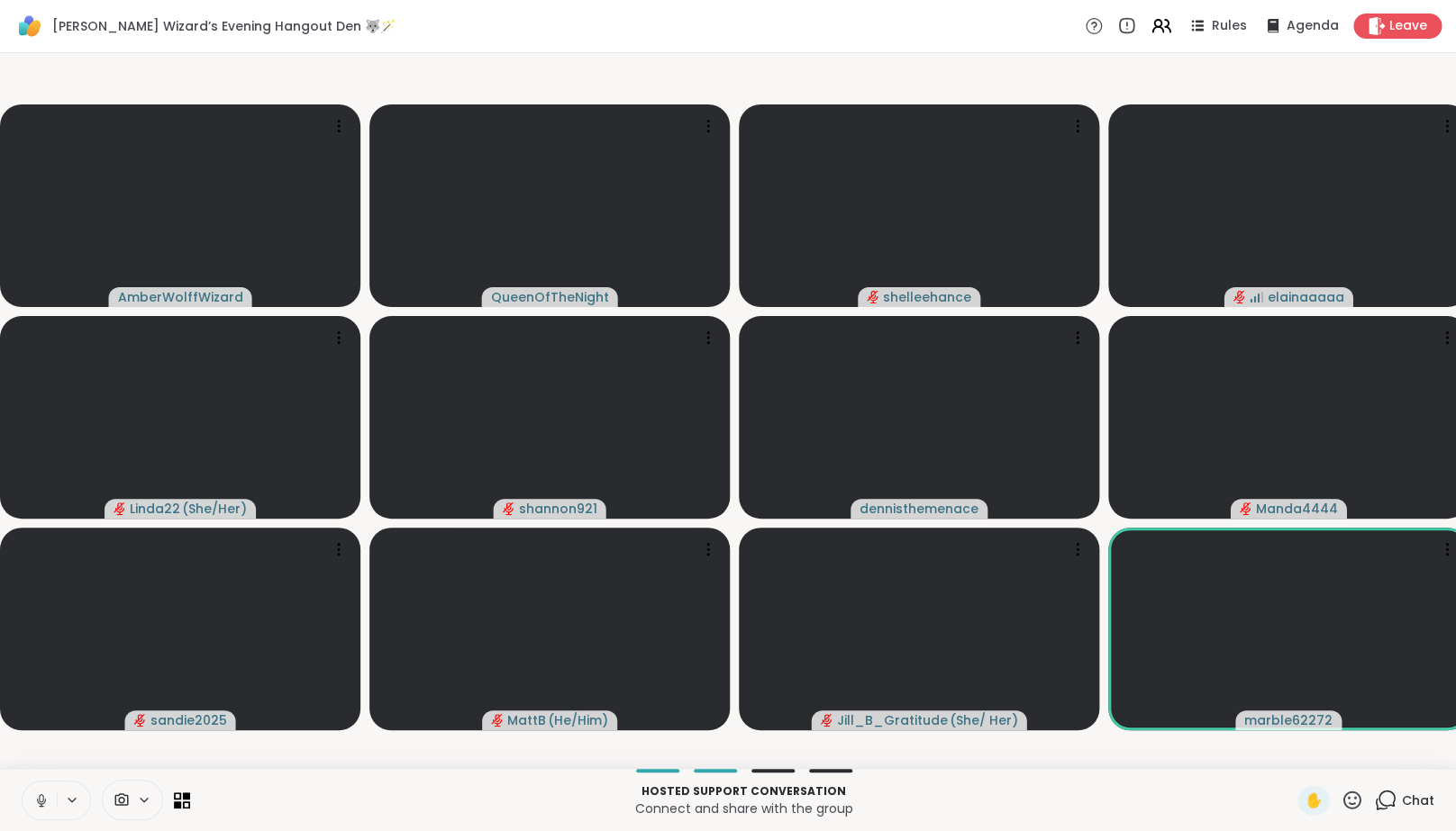
click at [34, 808] on icon at bounding box center [41, 801] width 16 height 16
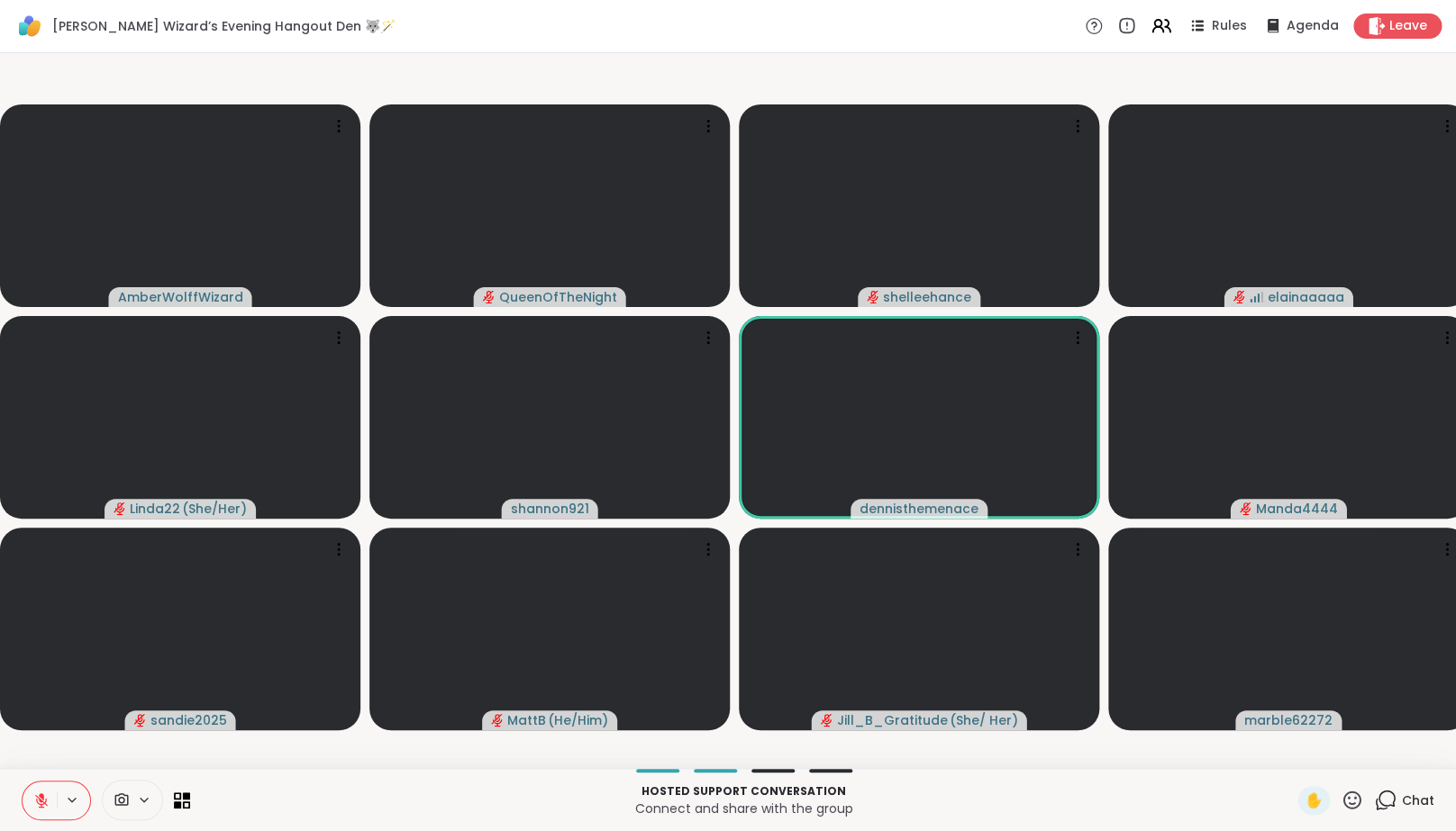
click at [39, 806] on icon at bounding box center [41, 801] width 16 height 16
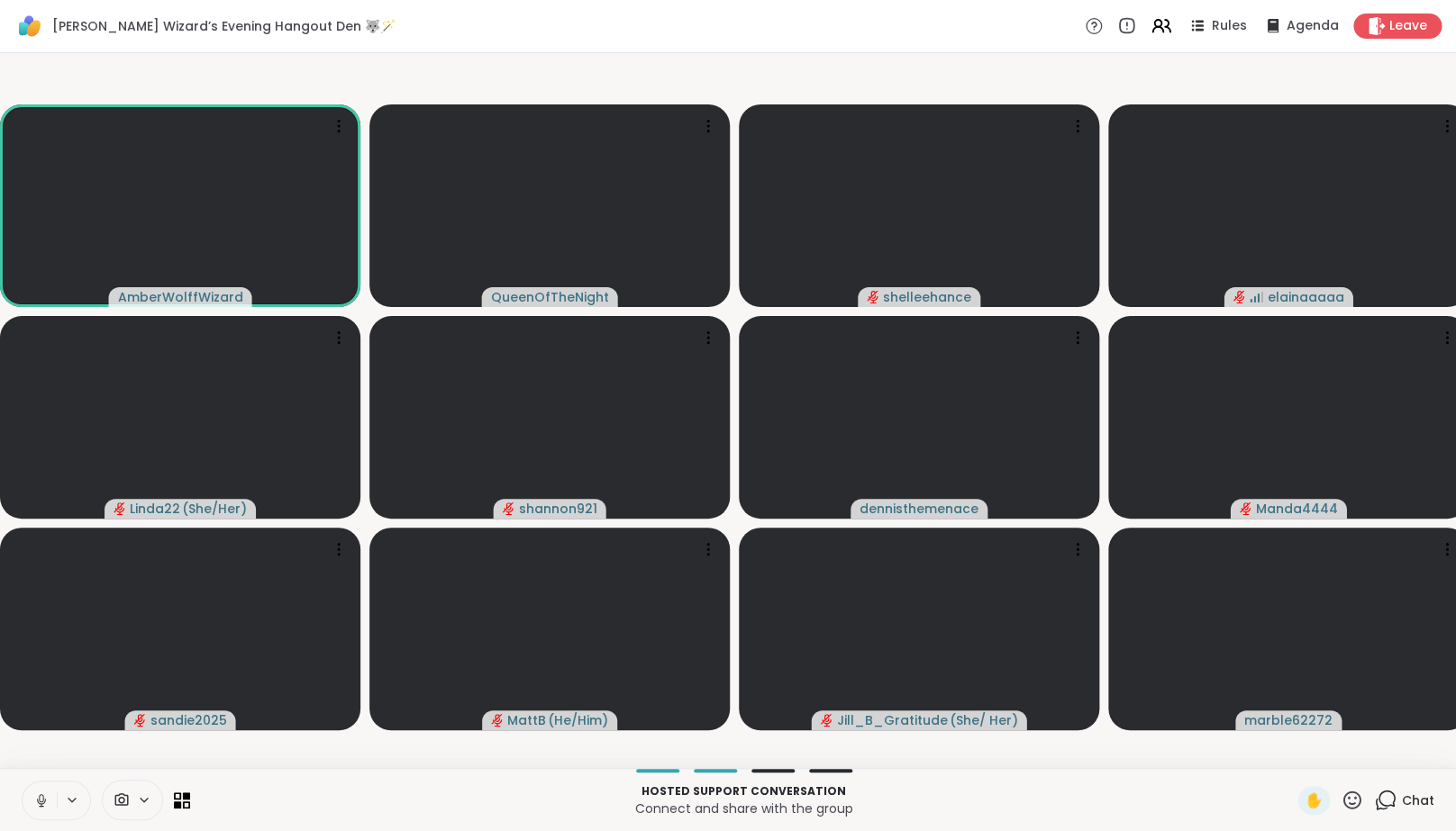
click at [39, 805] on icon at bounding box center [41, 801] width 16 height 16
click at [38, 806] on icon at bounding box center [41, 801] width 16 height 16
click at [37, 806] on icon at bounding box center [41, 801] width 16 height 16
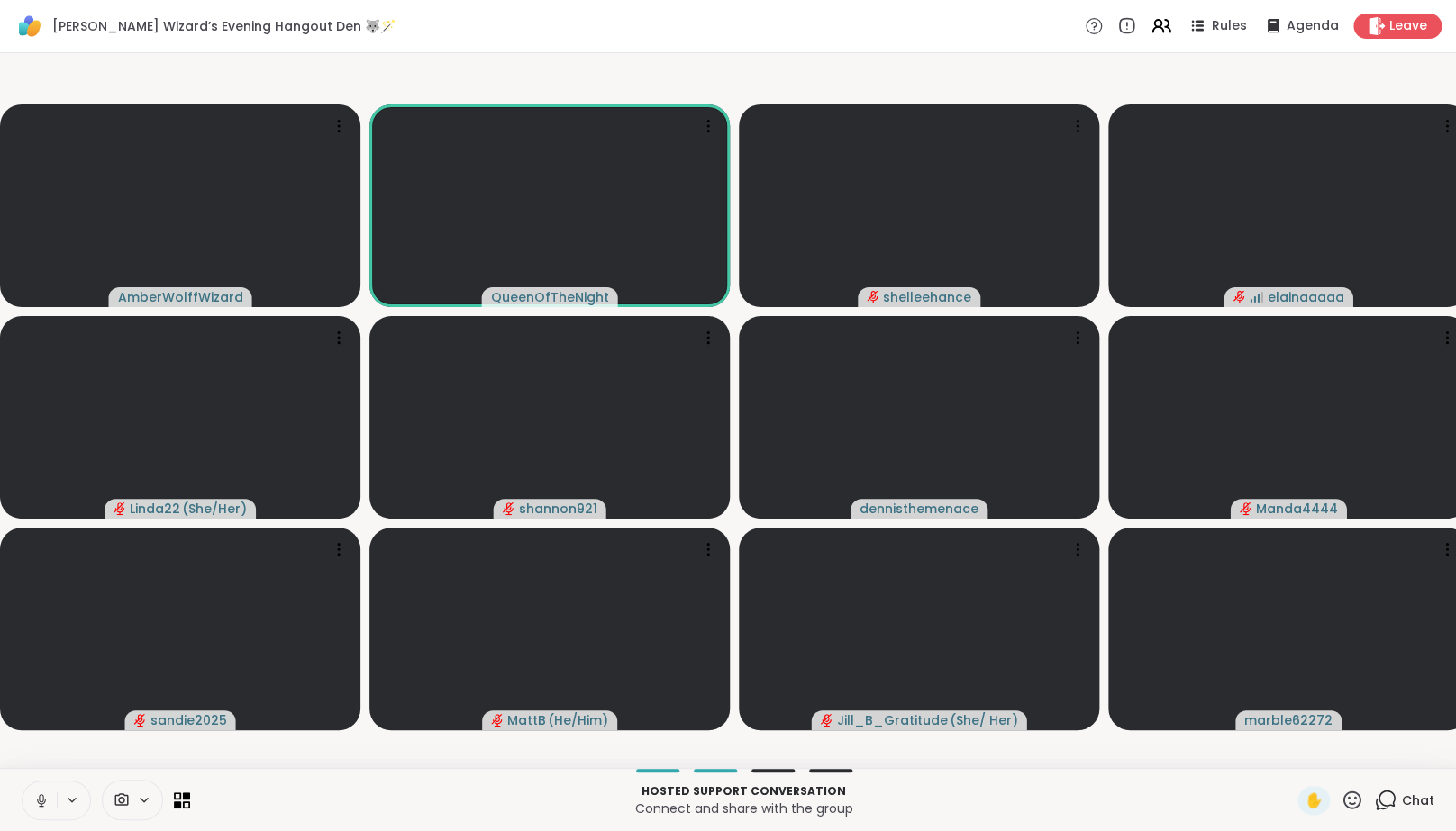
click at [48, 808] on icon at bounding box center [41, 801] width 16 height 16
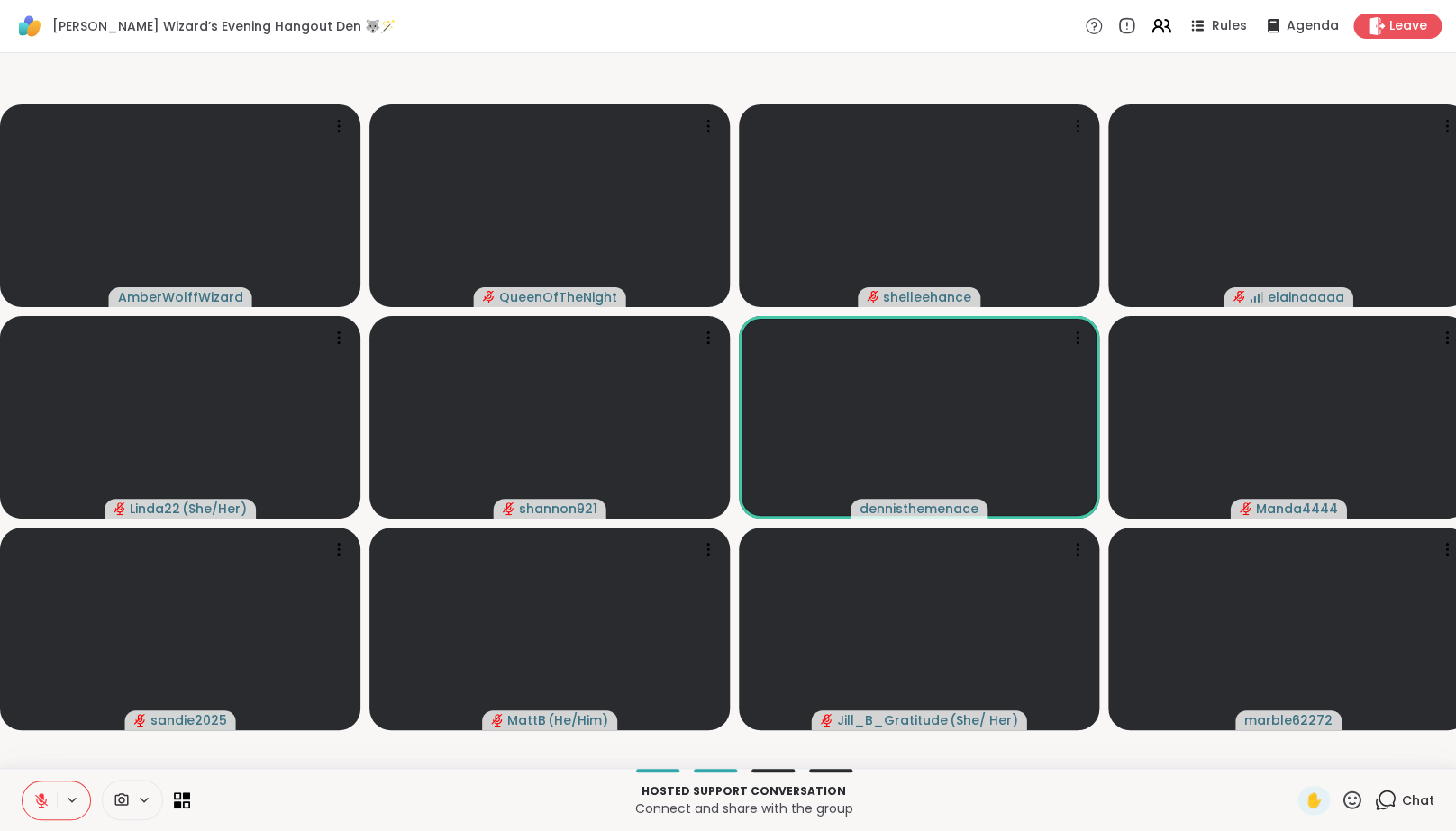
click at [422, 800] on p "Hosted support conversation" at bounding box center [744, 792] width 1086 height 16
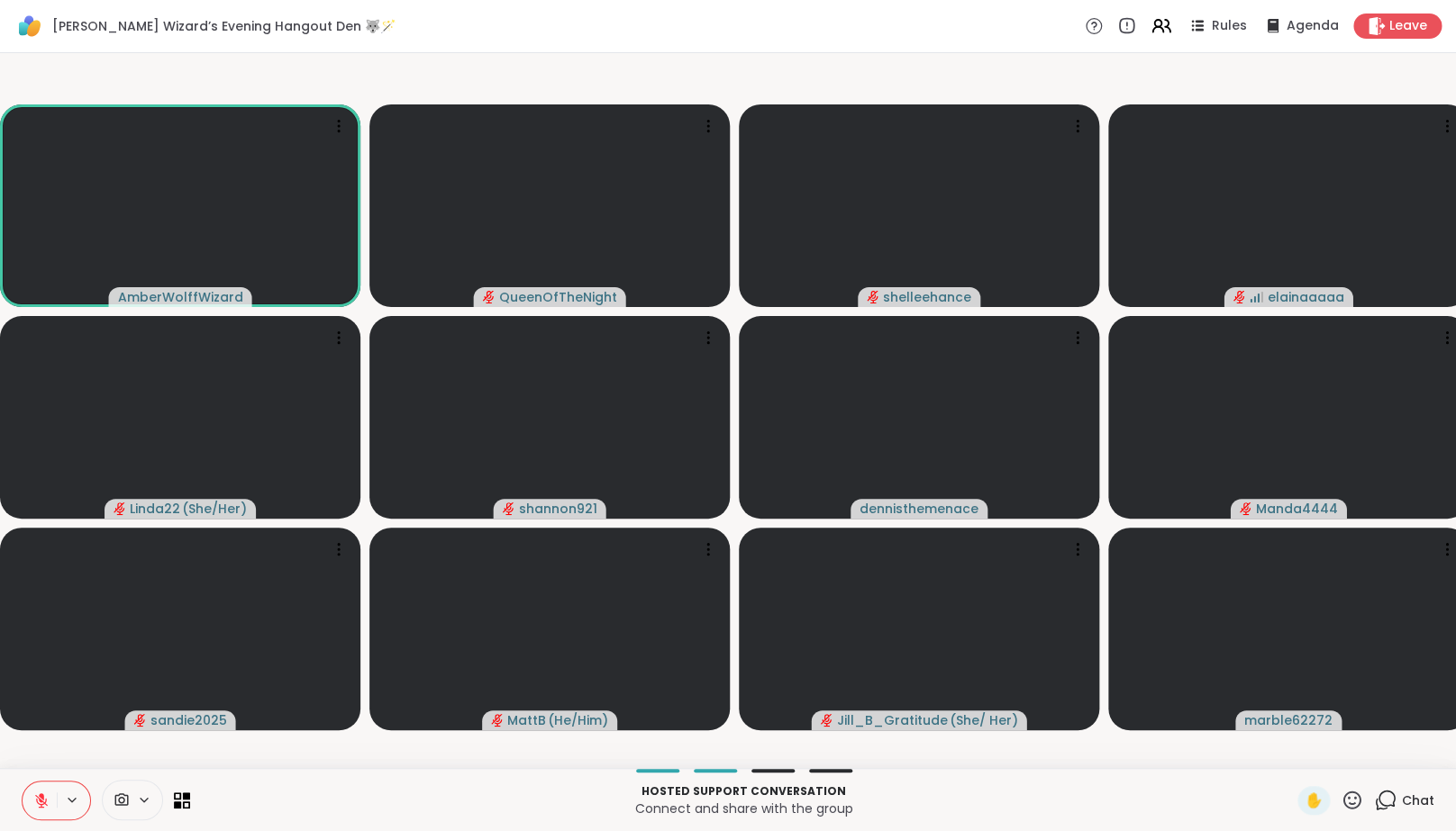
click at [39, 800] on icon at bounding box center [40, 796] width 5 height 7
click at [39, 802] on icon at bounding box center [40, 799] width 5 height 8
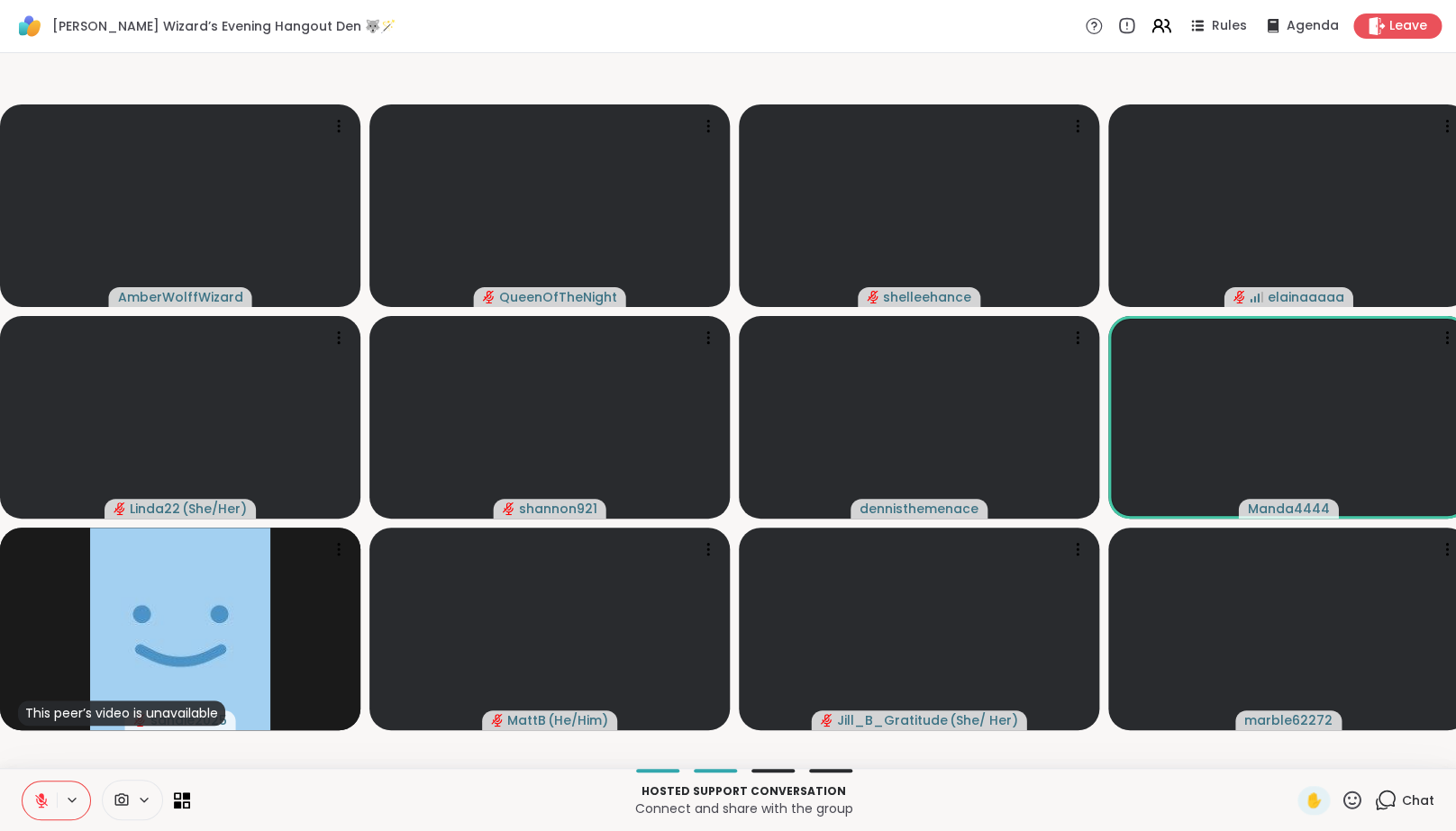
click at [45, 807] on icon at bounding box center [41, 801] width 13 height 13
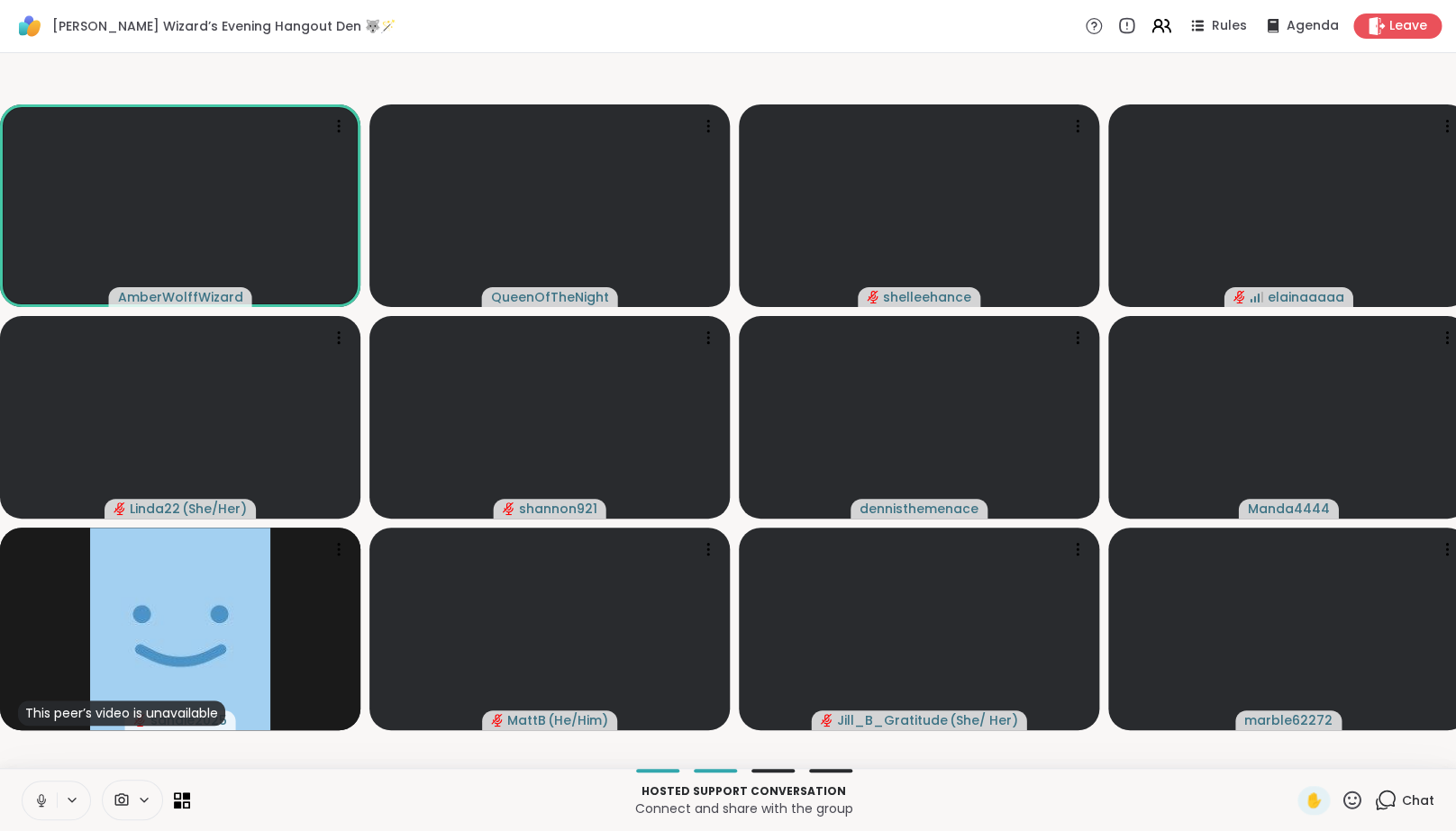
click at [45, 803] on icon at bounding box center [41, 800] width 9 height 5
click at [45, 807] on icon at bounding box center [41, 801] width 13 height 13
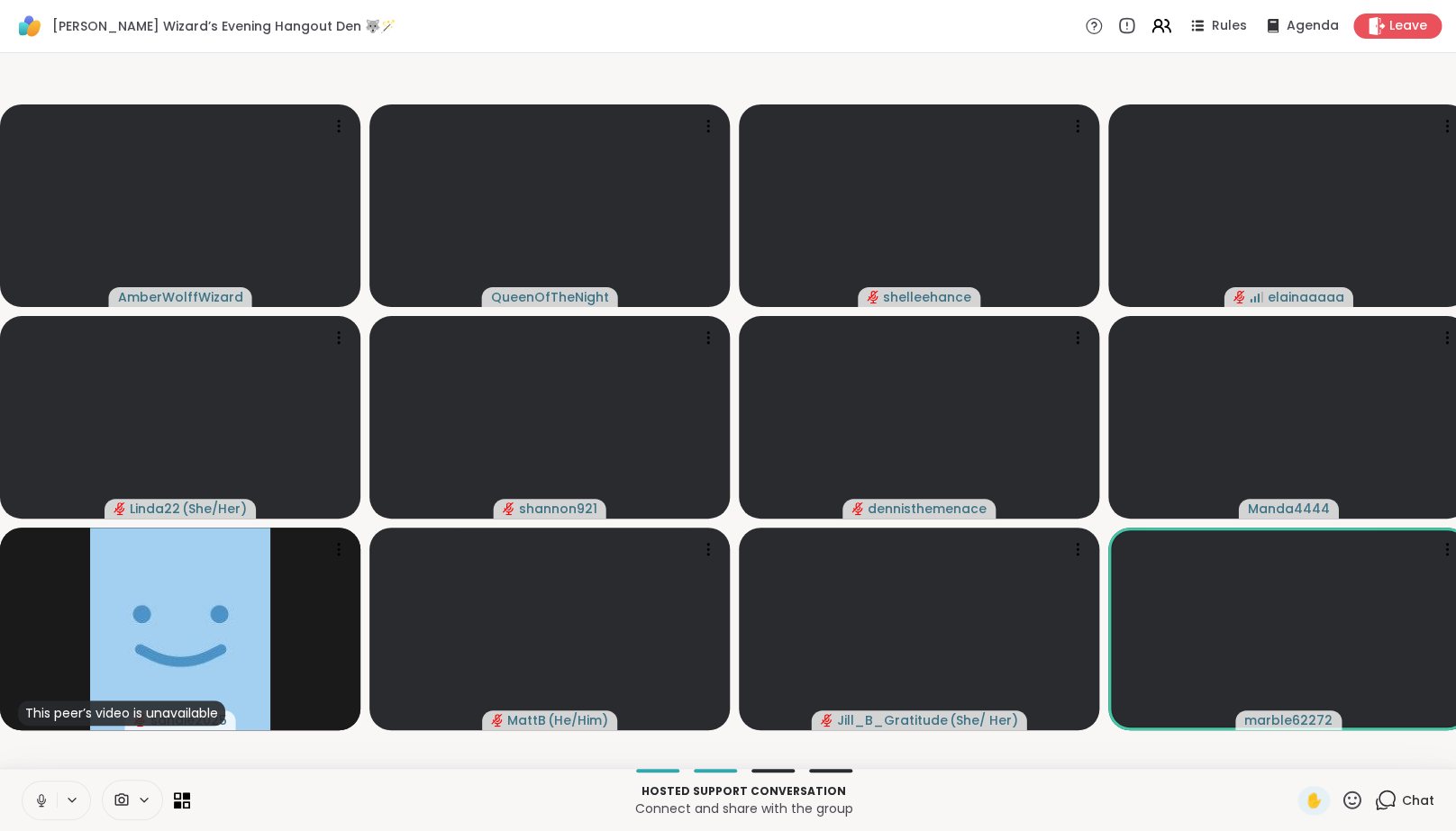
click at [45, 803] on icon at bounding box center [41, 800] width 9 height 5
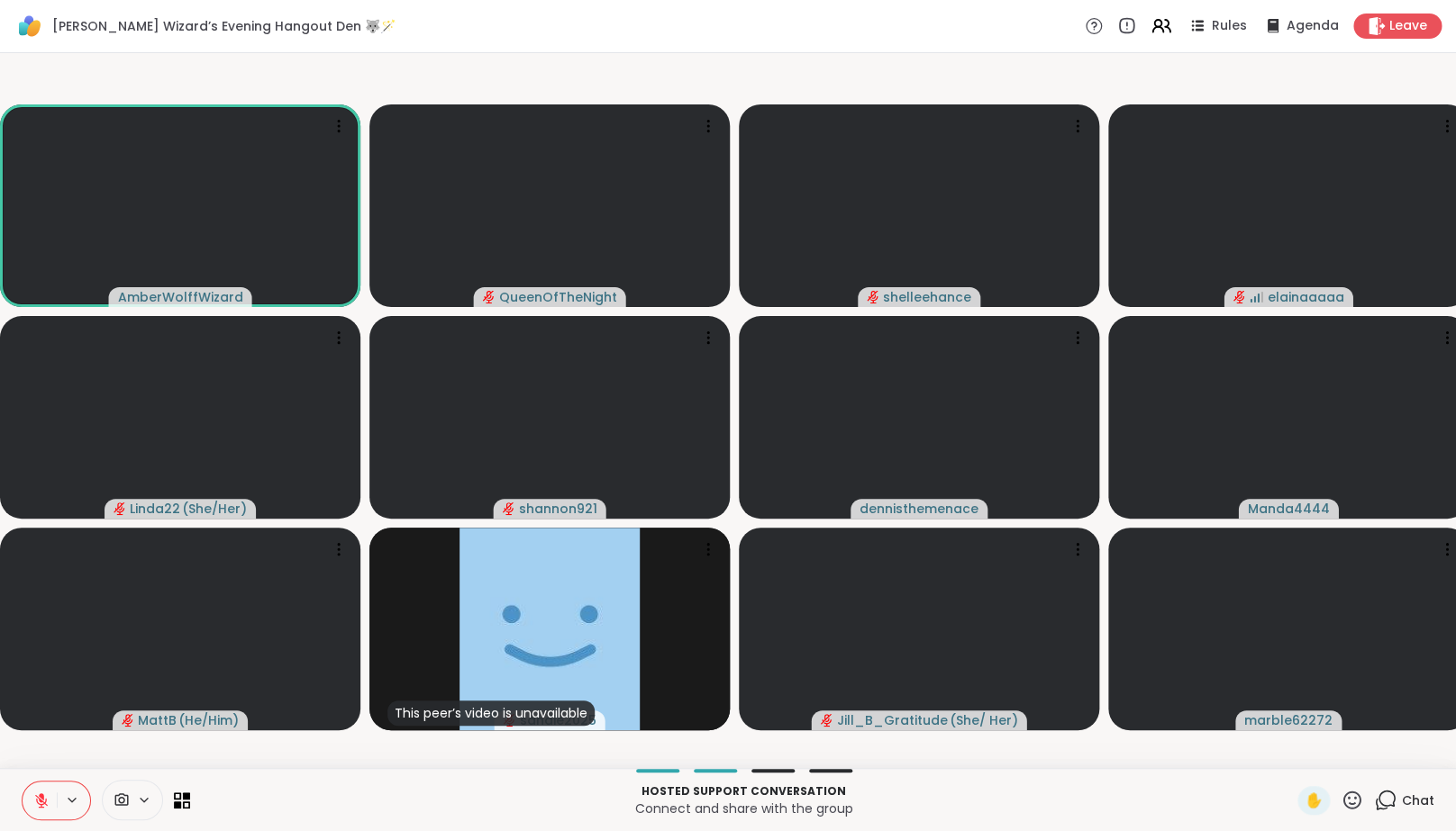
click at [30, 815] on button at bounding box center [39, 801] width 34 height 37
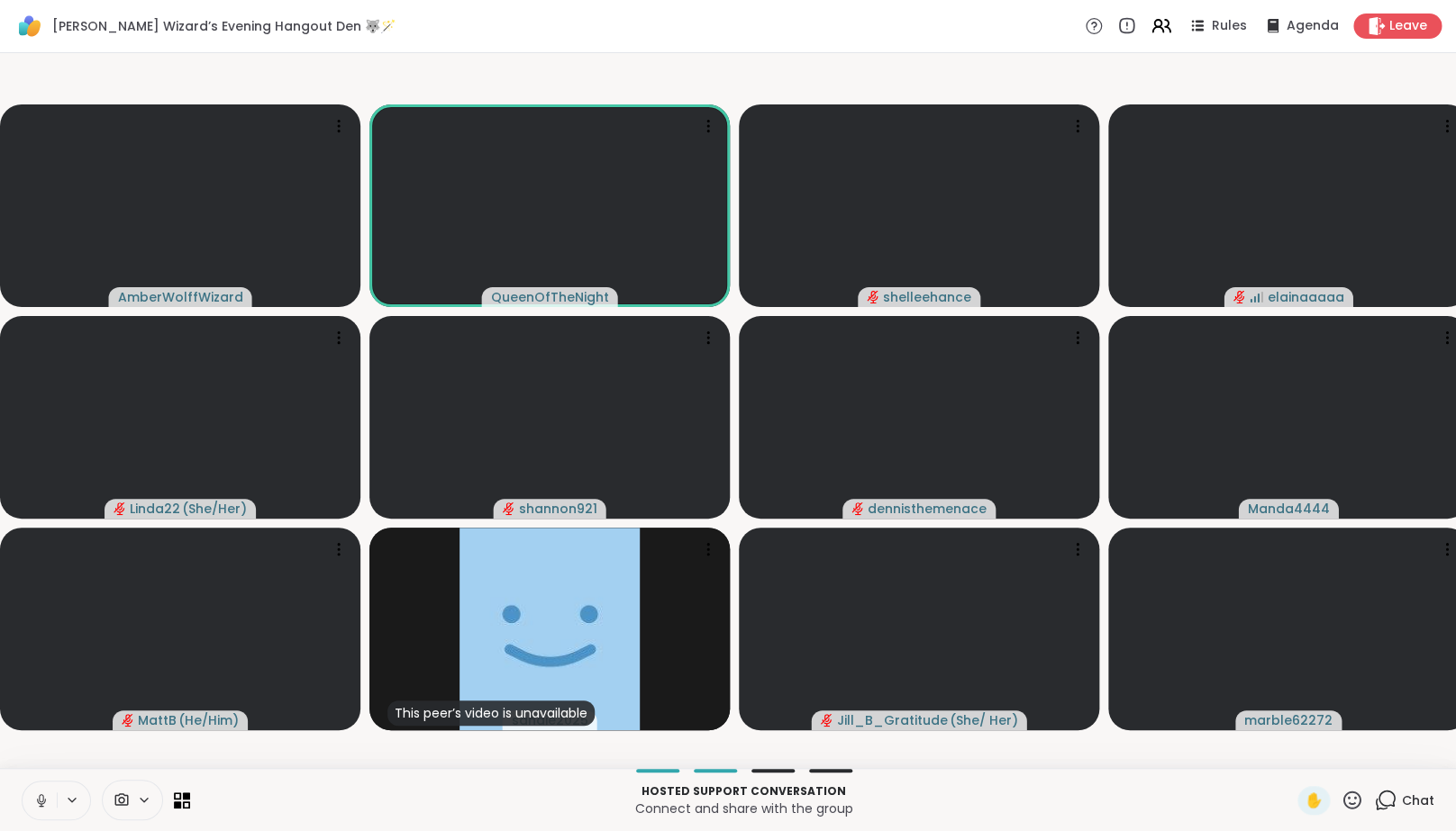
click at [30, 815] on button at bounding box center [39, 801] width 34 height 37
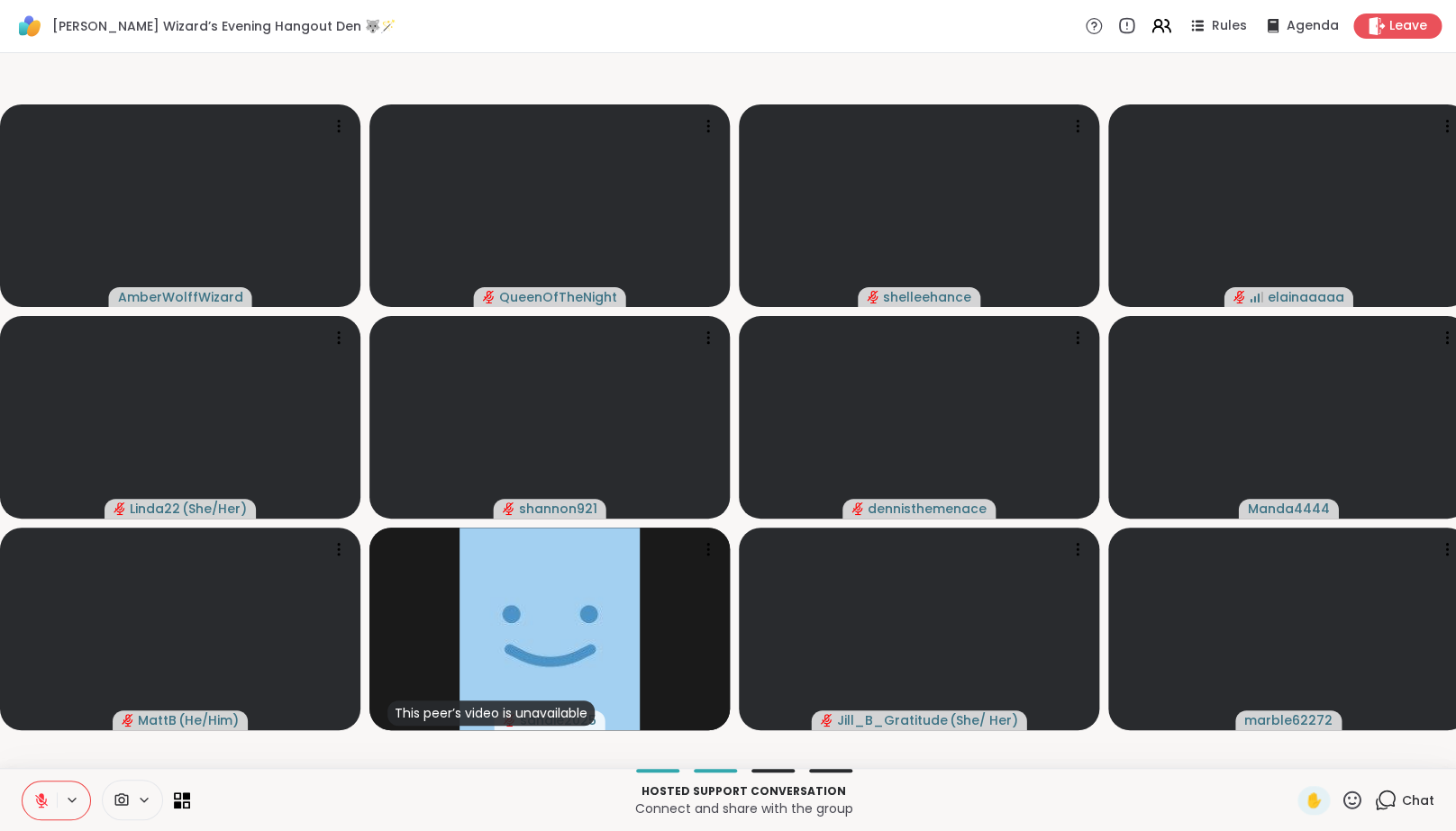
click at [30, 815] on button at bounding box center [39, 801] width 34 height 37
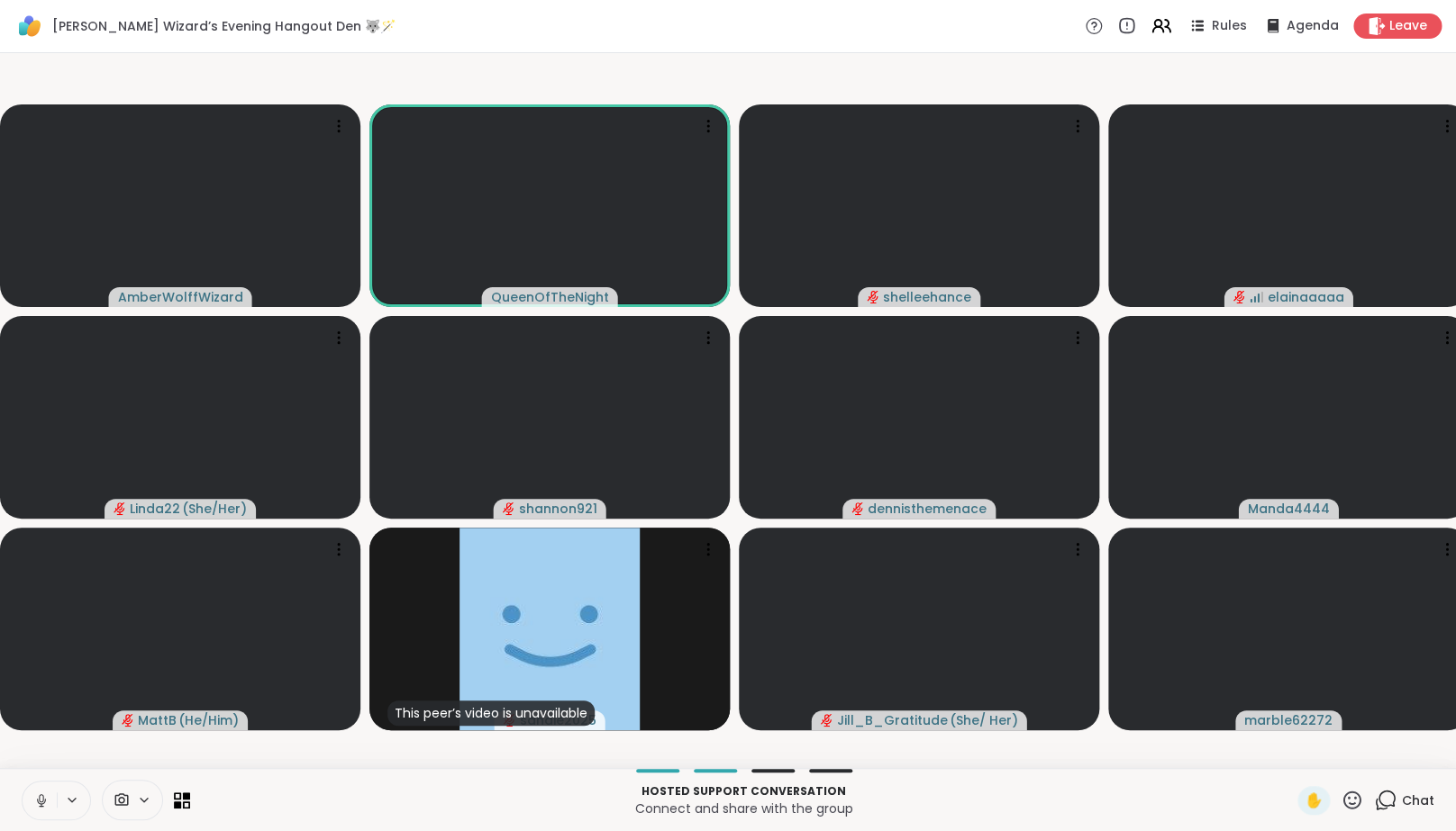
click at [30, 815] on button at bounding box center [39, 801] width 34 height 37
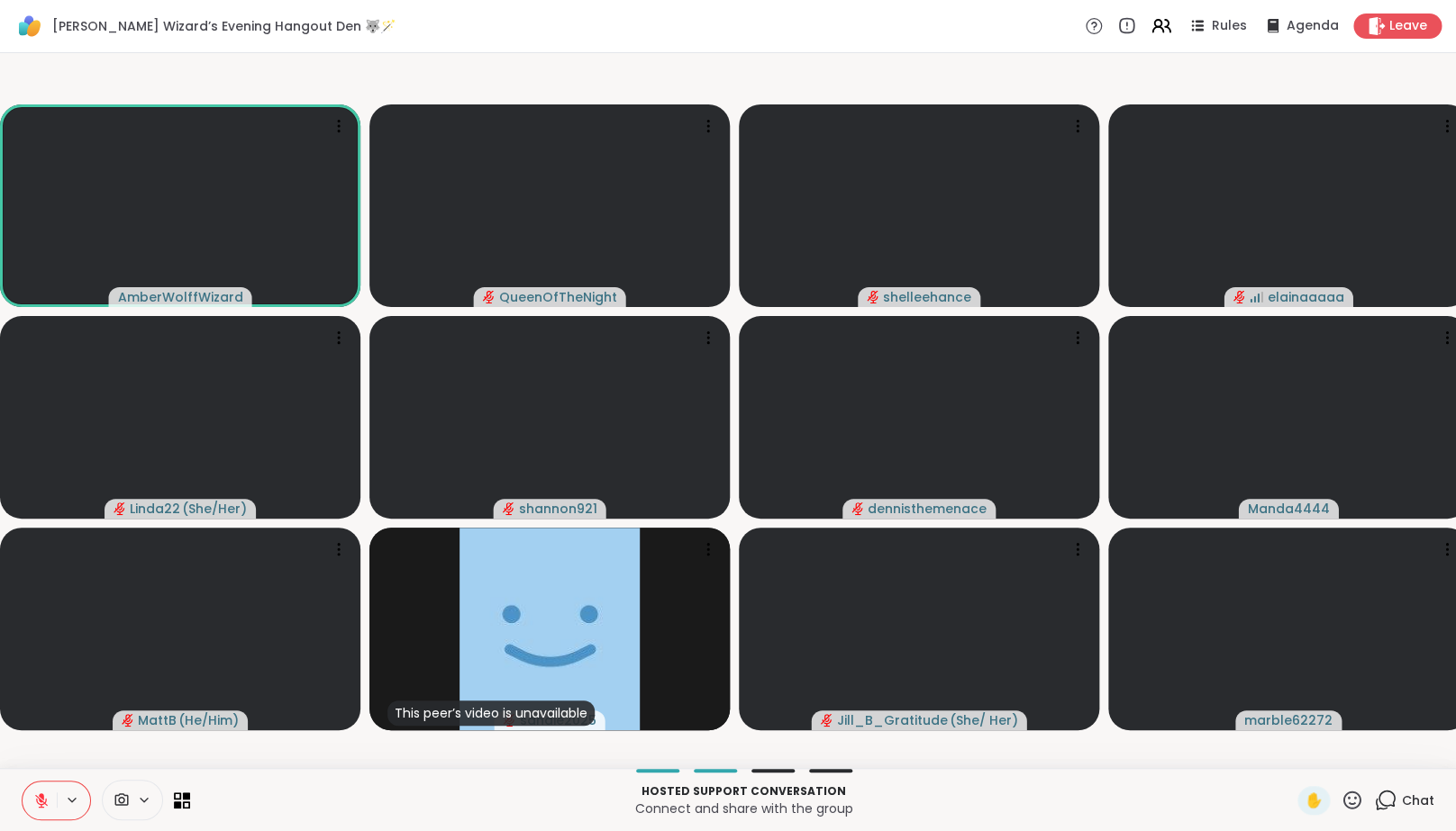
click at [30, 815] on button at bounding box center [39, 801] width 34 height 37
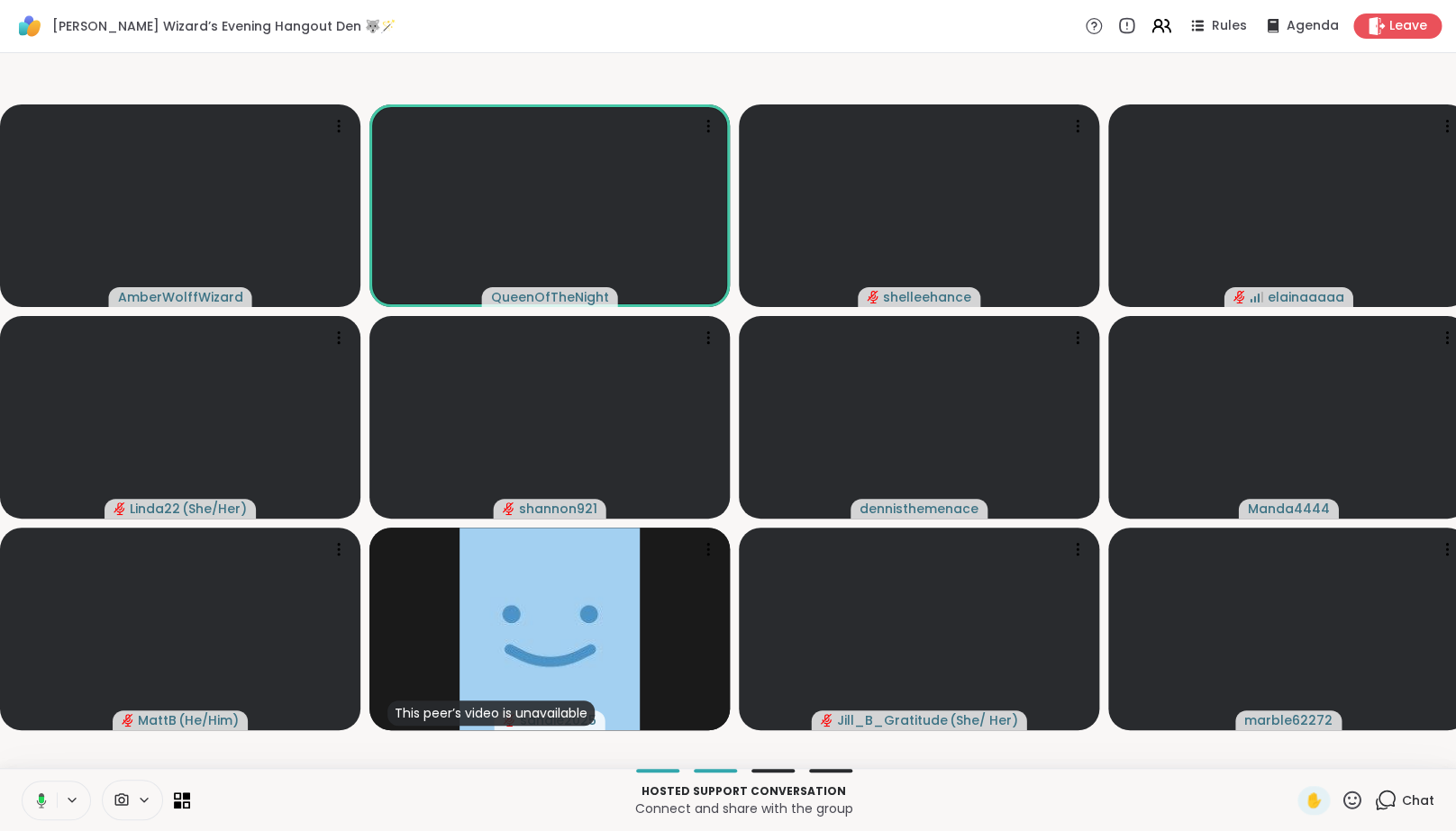
click at [42, 803] on icon at bounding box center [40, 800] width 5 height 7
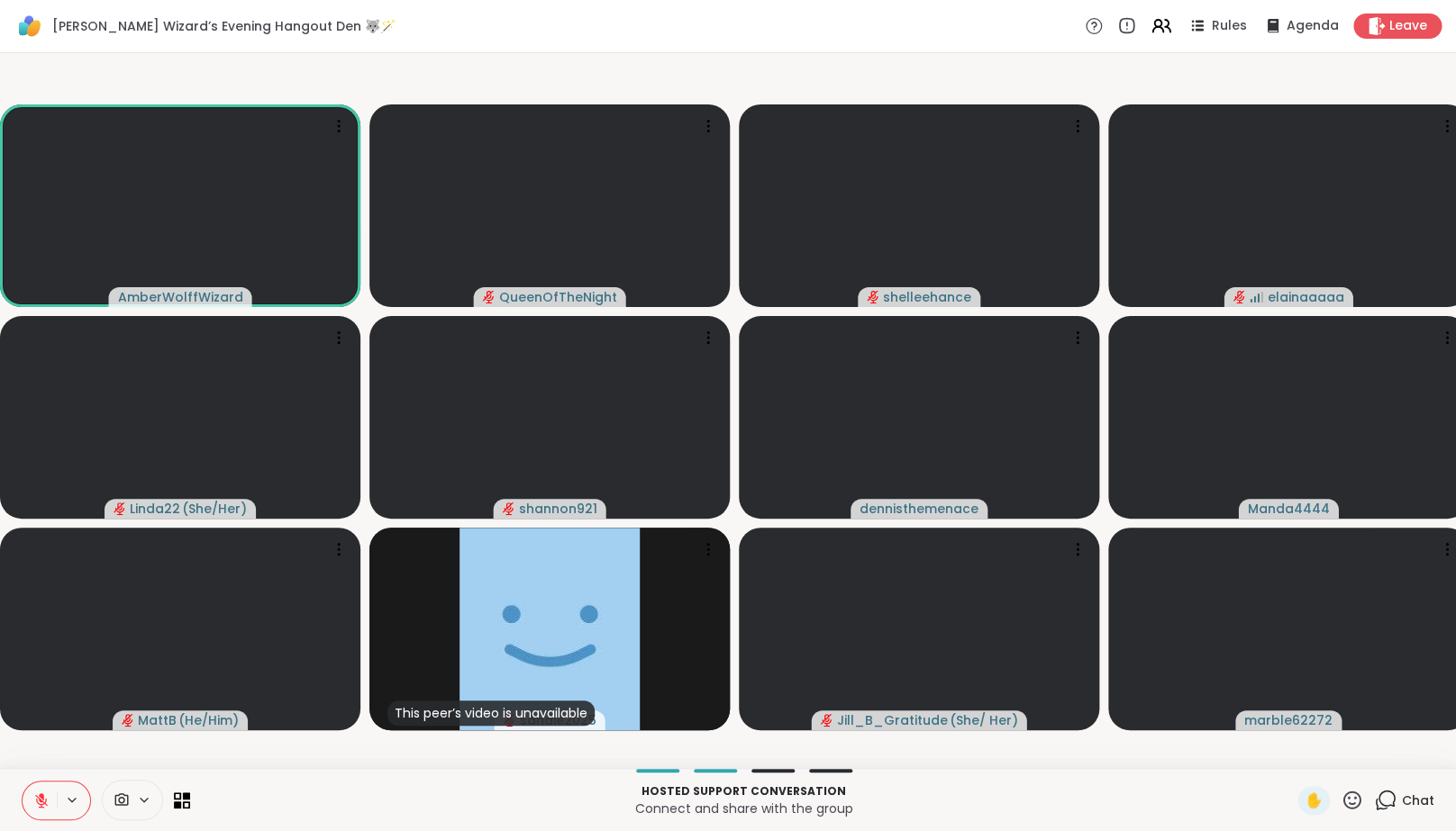
click at [42, 807] on icon at bounding box center [41, 801] width 13 height 13
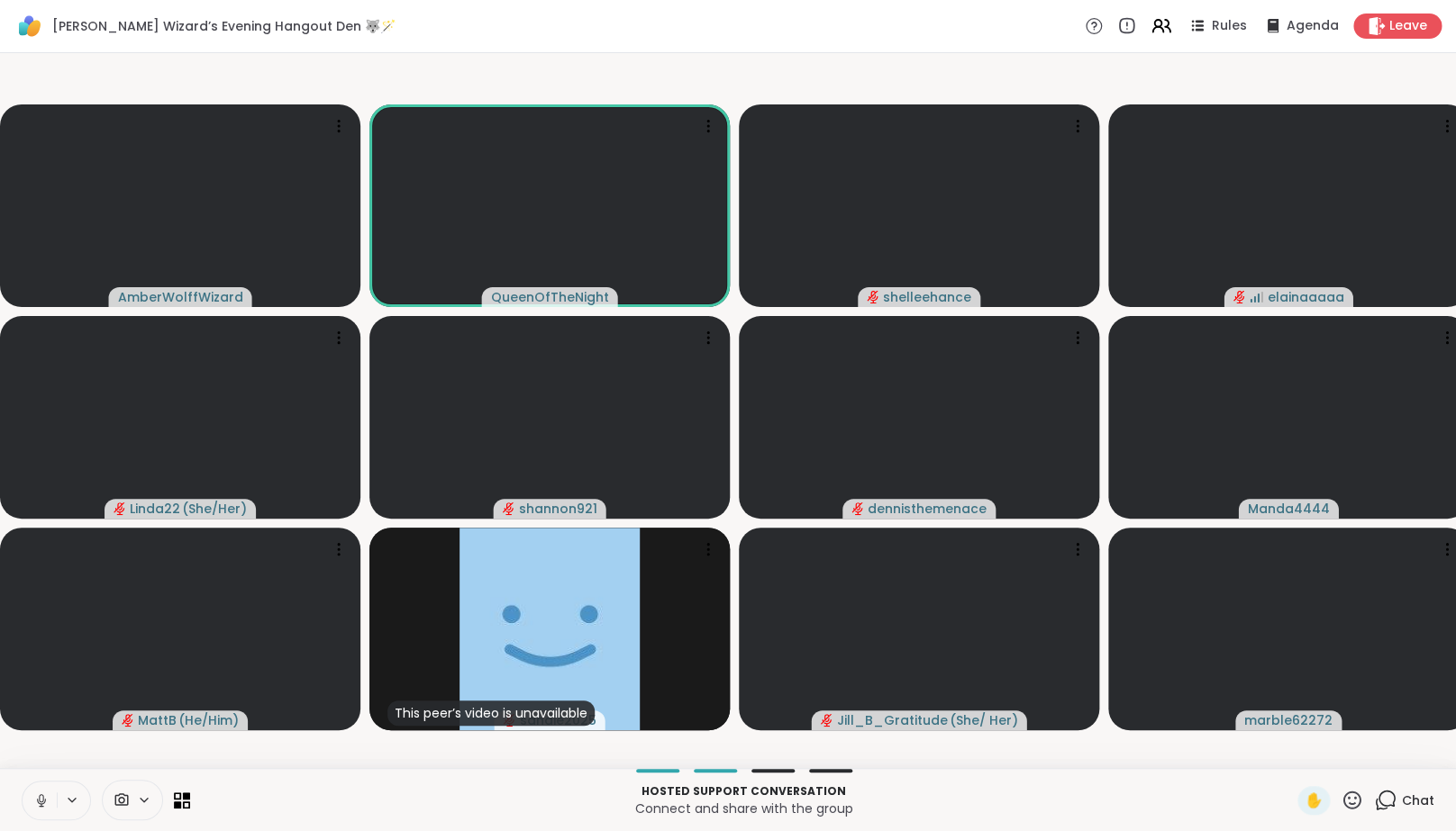
click at [42, 808] on icon at bounding box center [41, 801] width 16 height 16
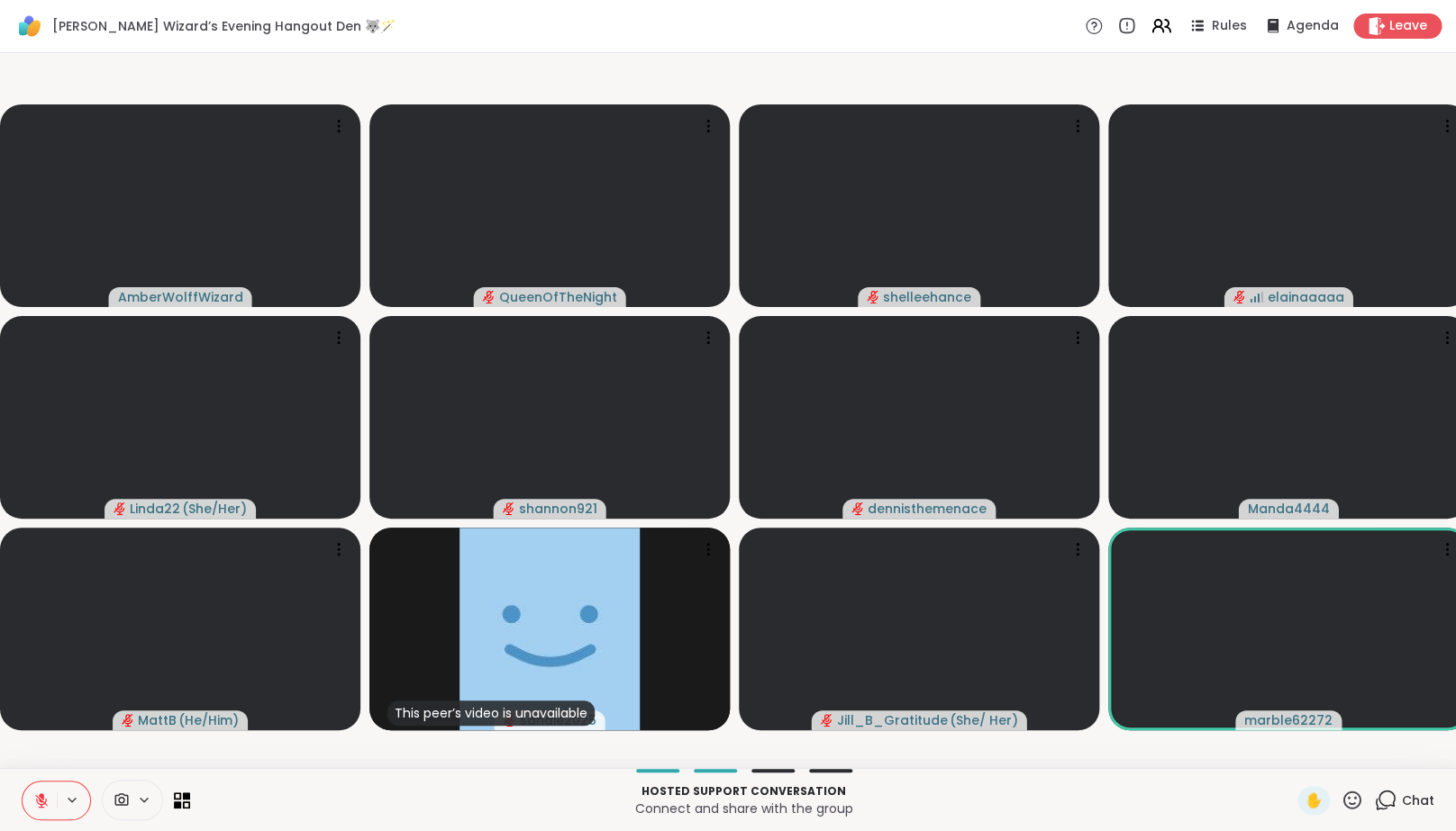
click at [42, 807] on icon at bounding box center [41, 801] width 13 height 13
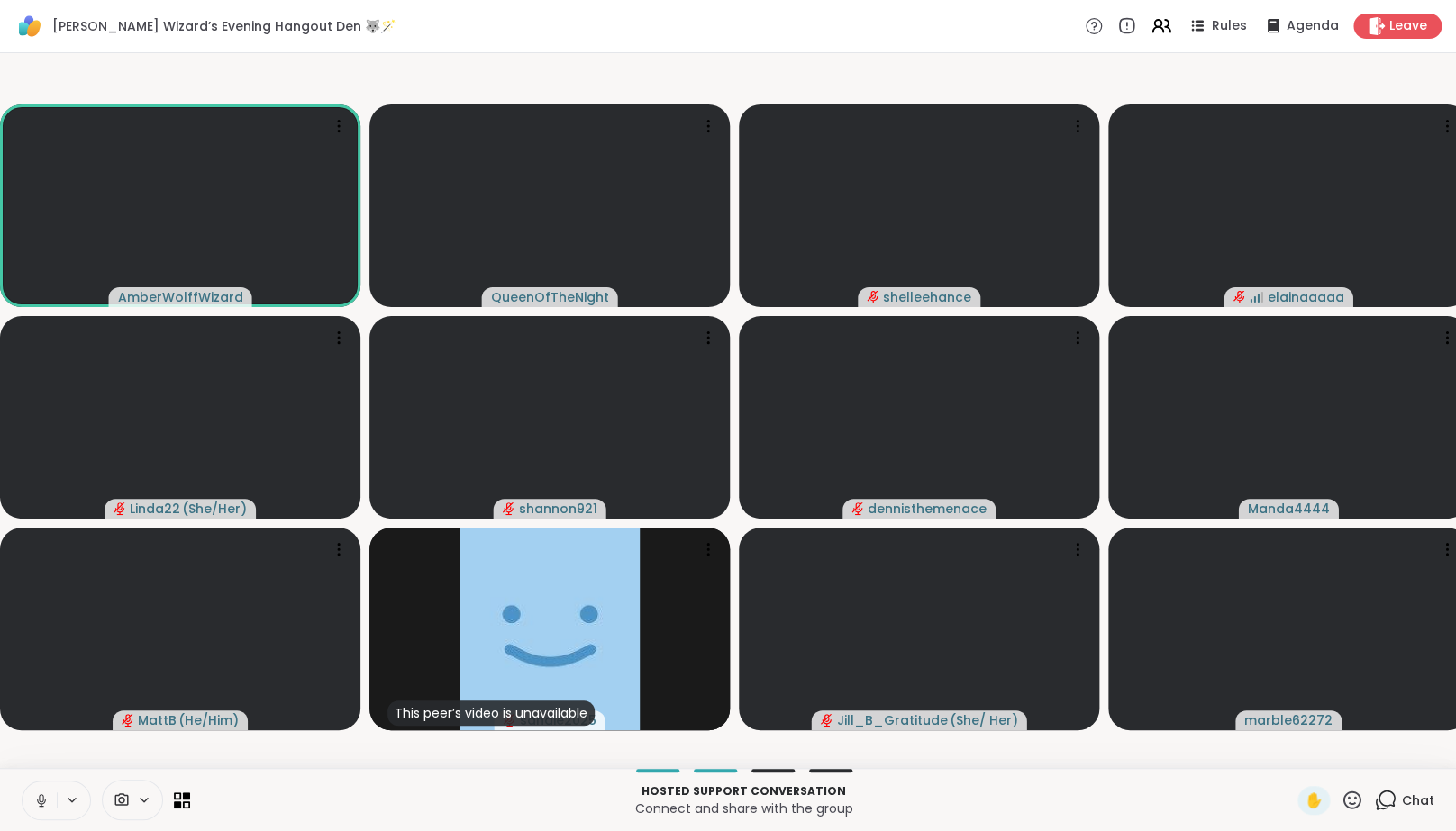
click at [42, 808] on icon at bounding box center [41, 801] width 16 height 16
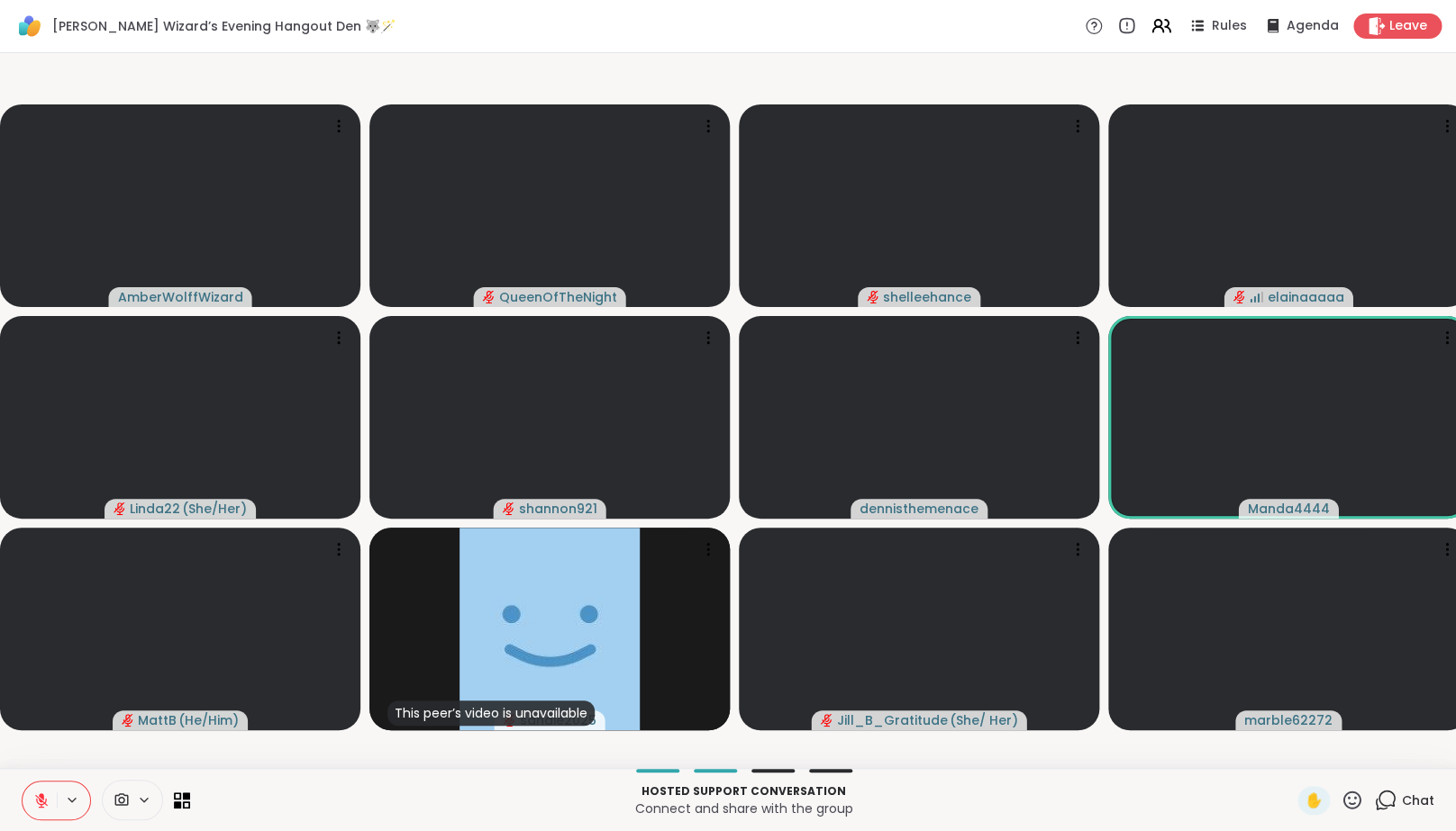
click at [42, 807] on icon at bounding box center [41, 801] width 13 height 13
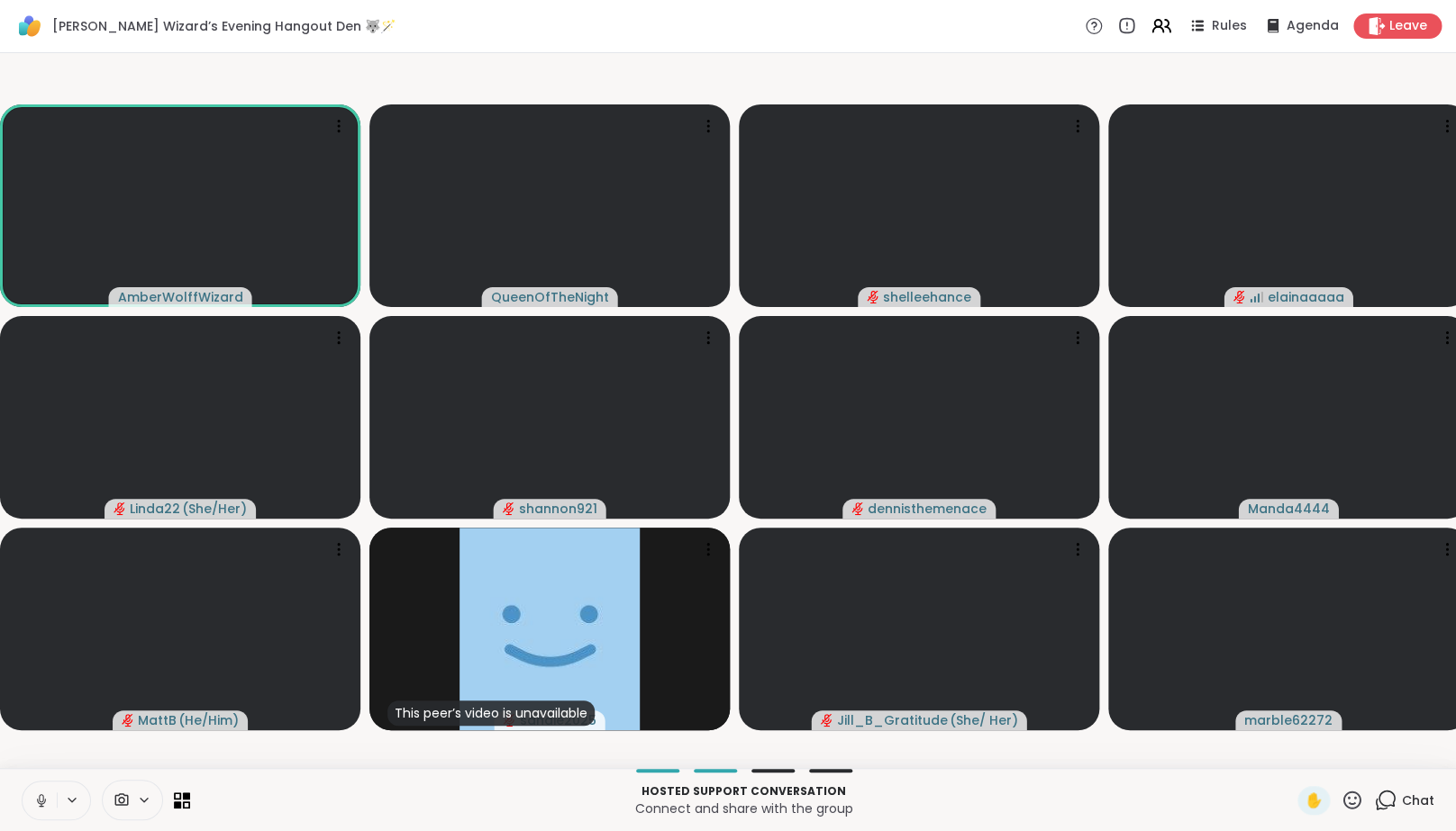
click at [42, 808] on icon at bounding box center [41, 801] width 16 height 16
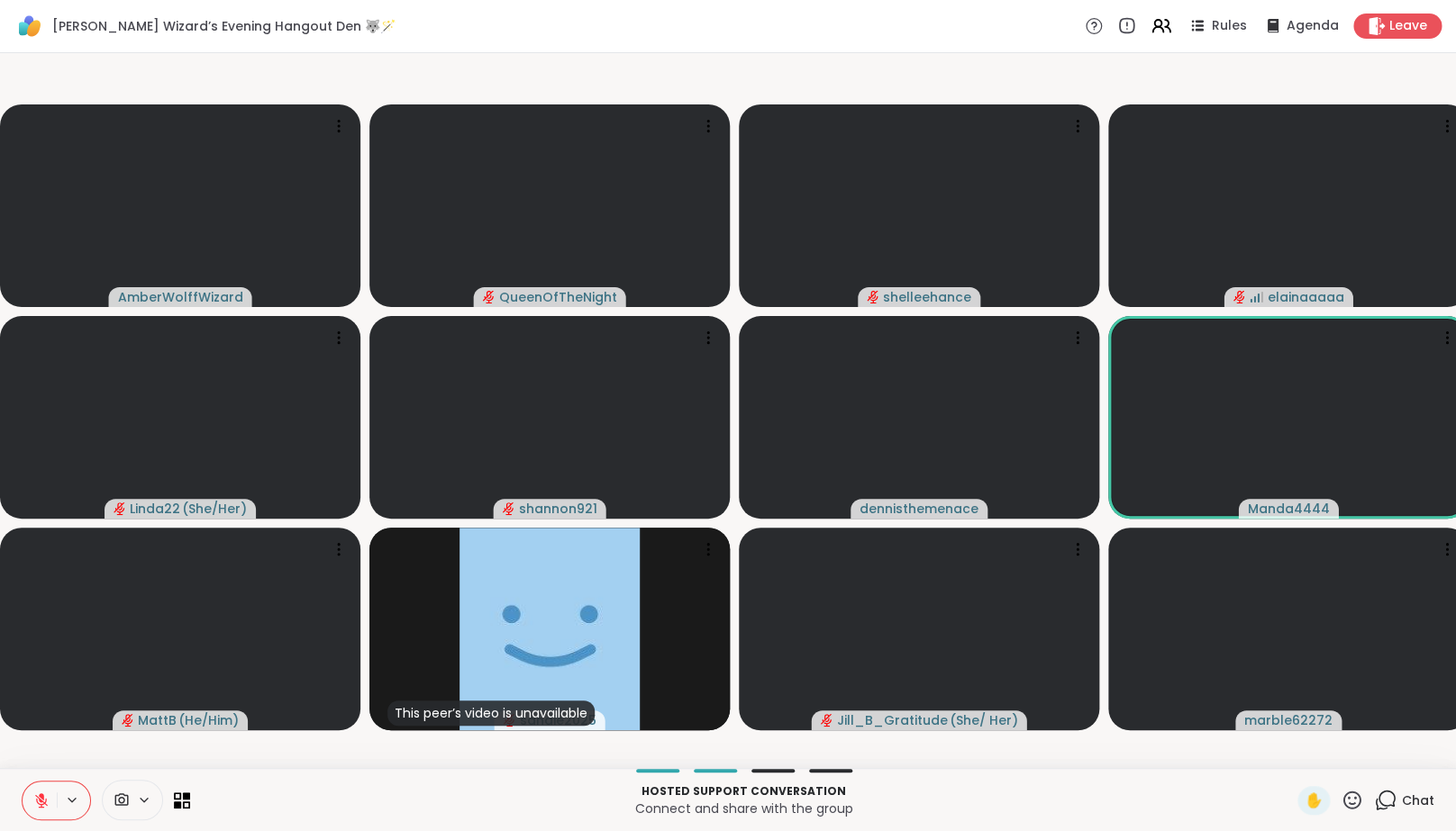
click at [43, 808] on icon at bounding box center [41, 801] width 16 height 16
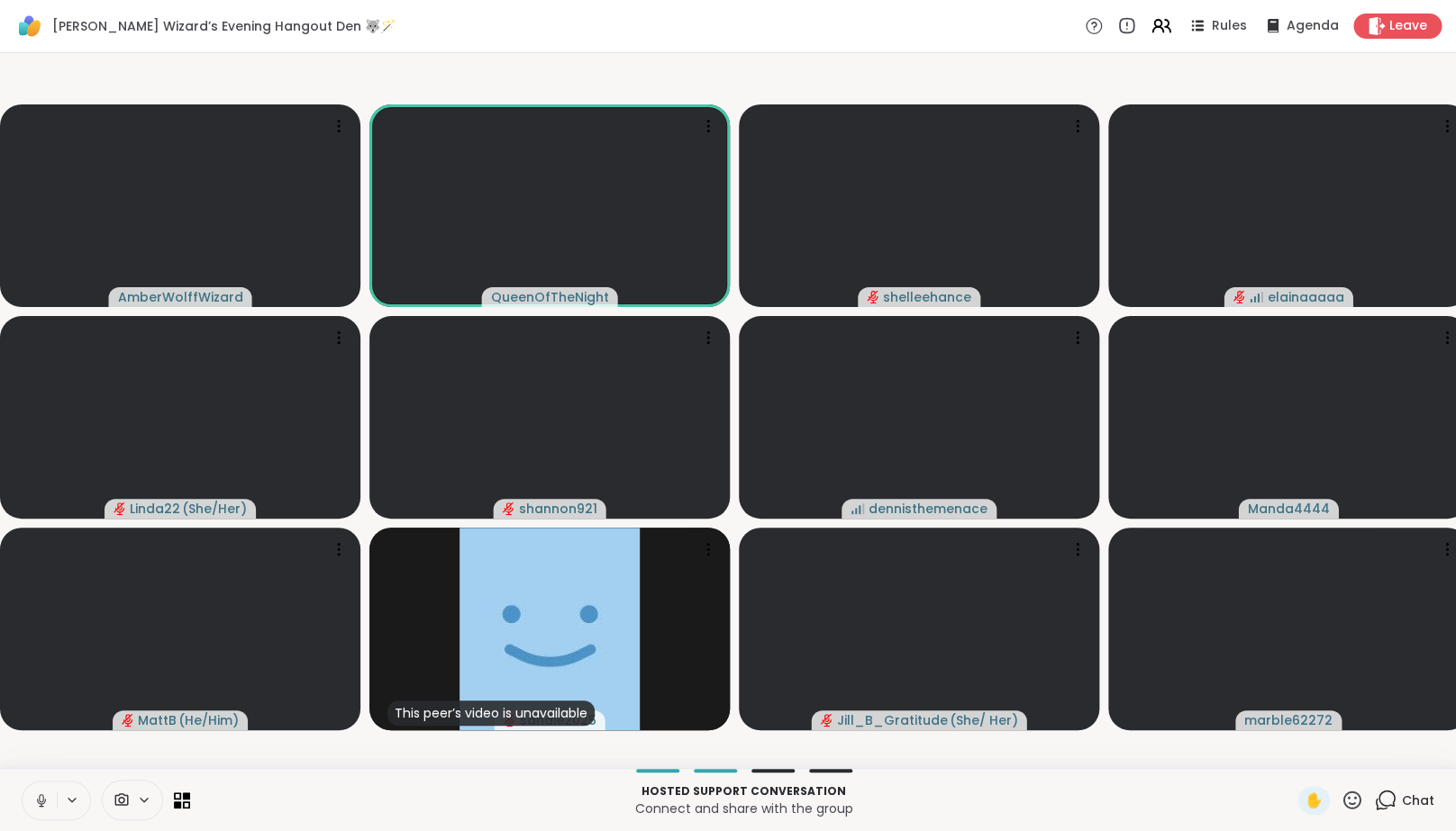
click at [43, 803] on icon at bounding box center [41, 800] width 9 height 5
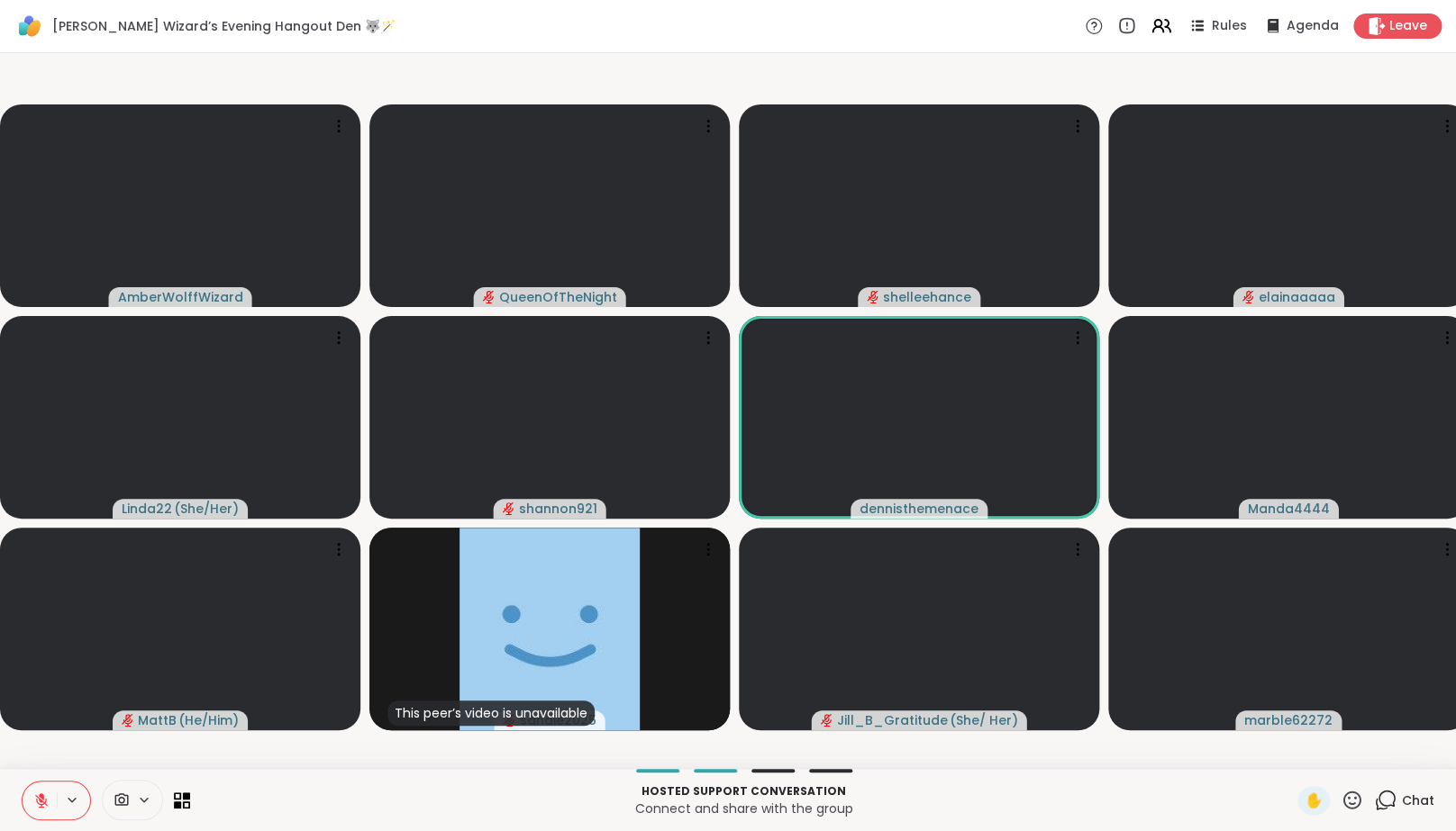
click at [35, 806] on icon at bounding box center [41, 801] width 16 height 16
click at [35, 805] on icon at bounding box center [41, 801] width 16 height 16
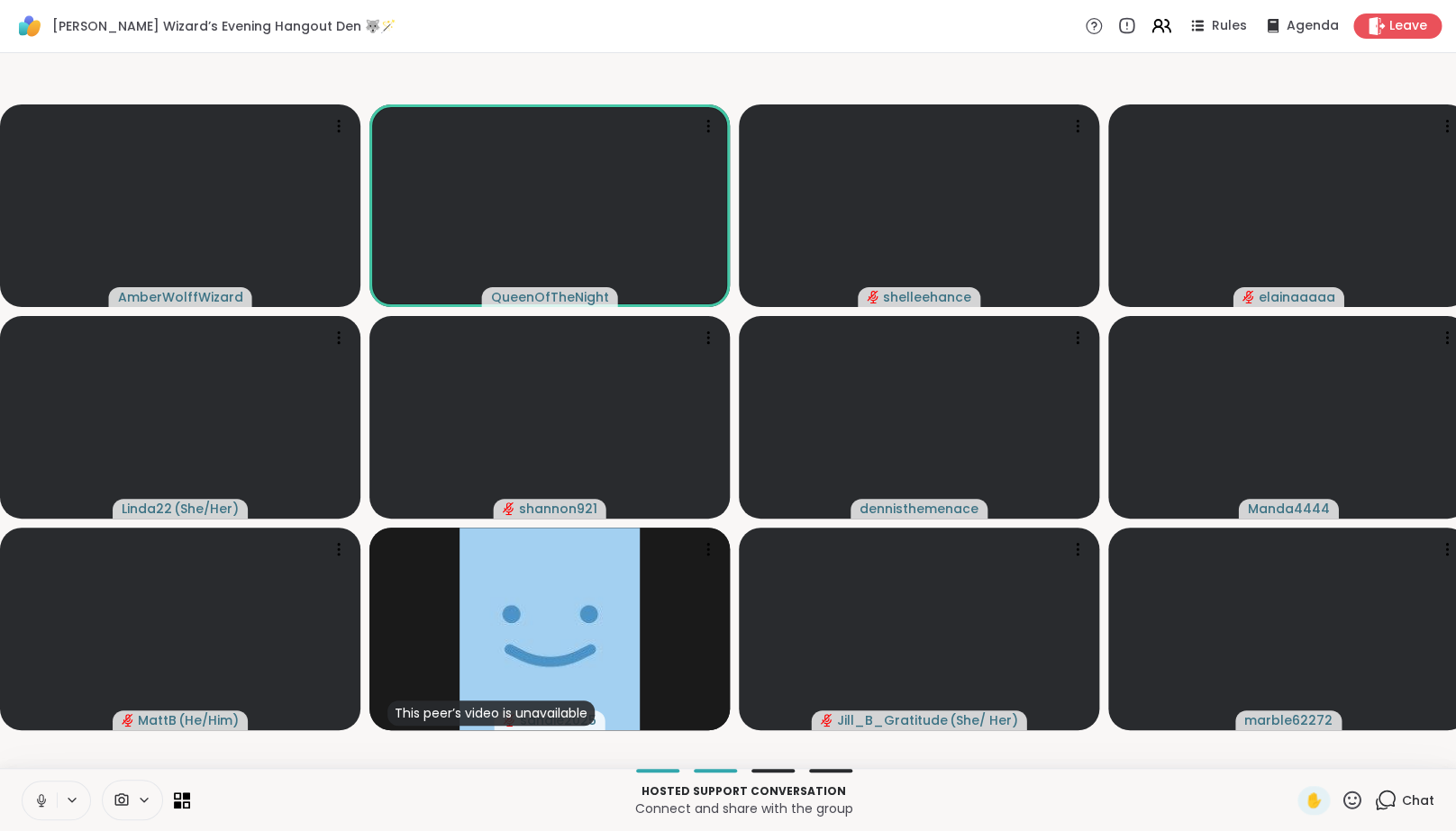
click at [37, 805] on icon at bounding box center [41, 801] width 16 height 16
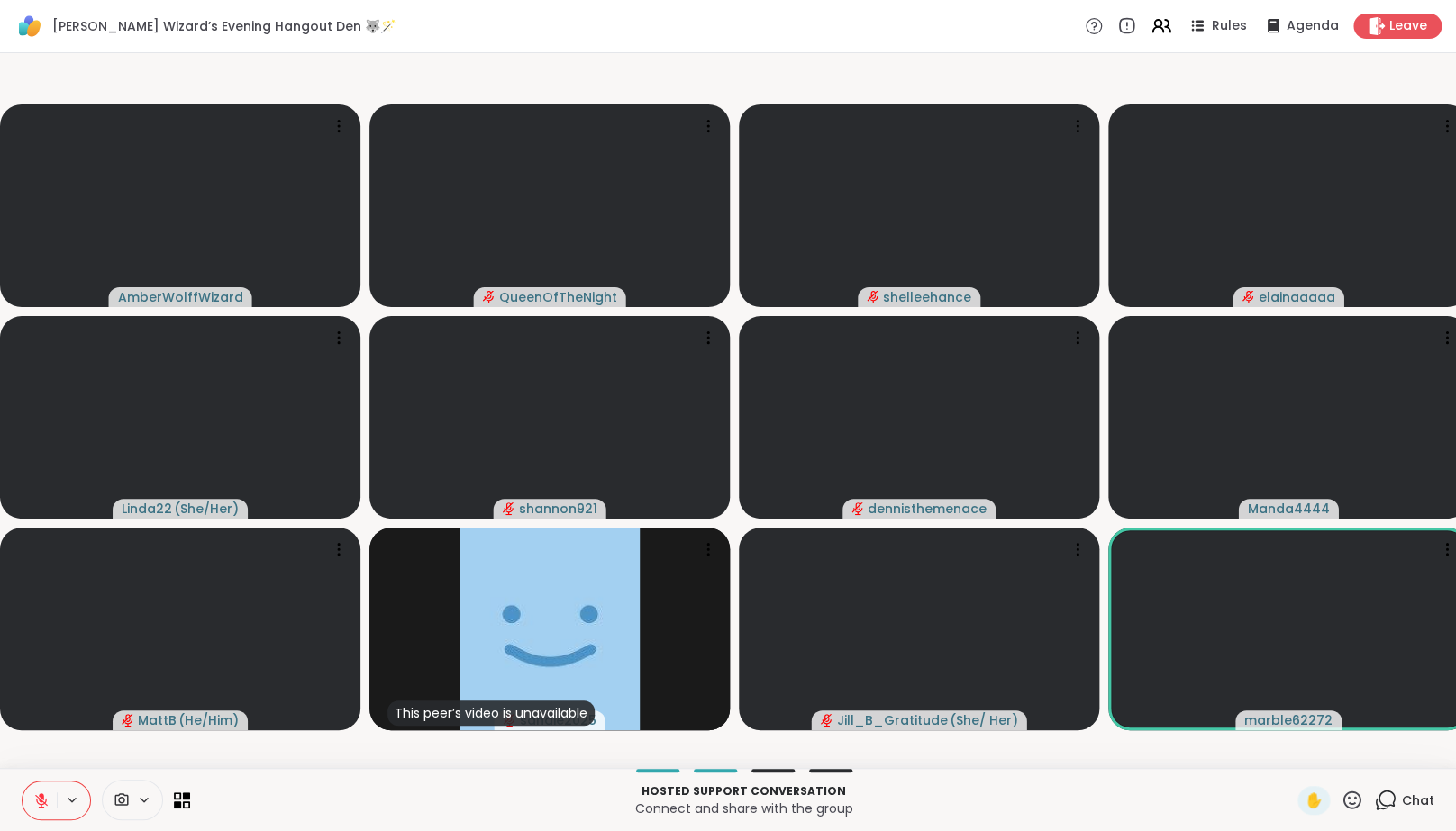
click at [47, 807] on icon at bounding box center [41, 801] width 13 height 13
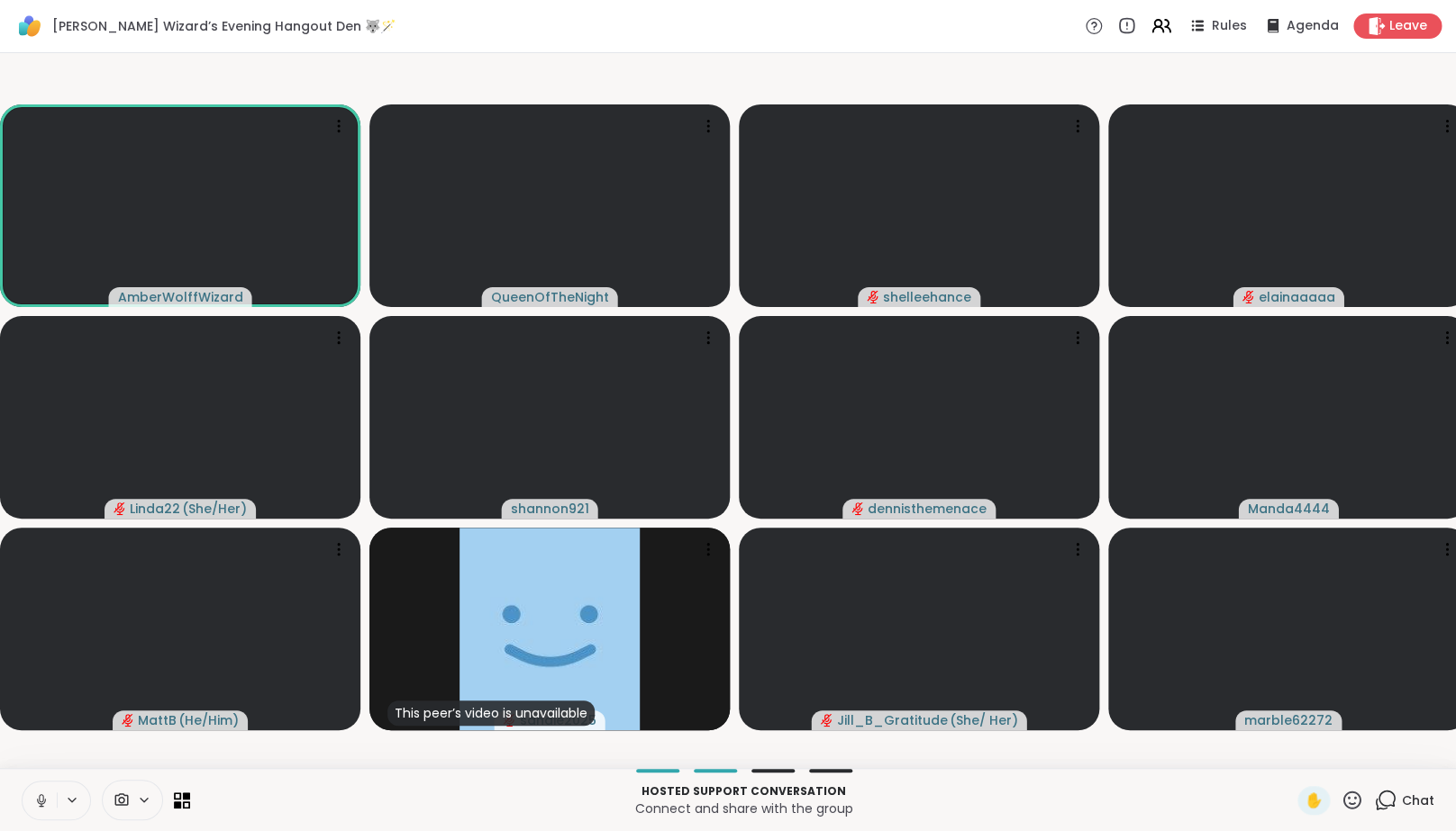
click at [48, 808] on icon at bounding box center [41, 801] width 16 height 16
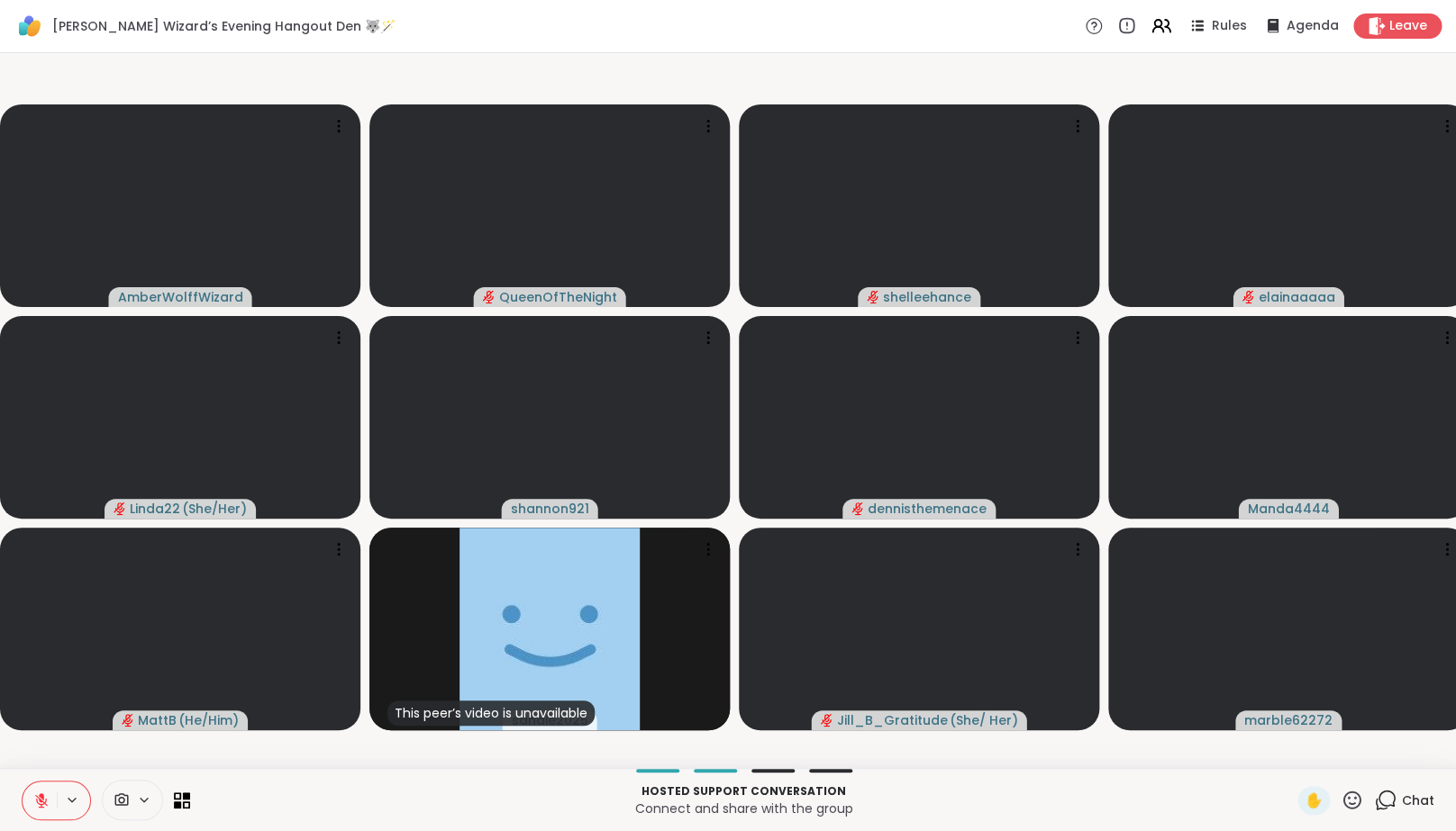
click at [46, 808] on icon at bounding box center [41, 801] width 16 height 16
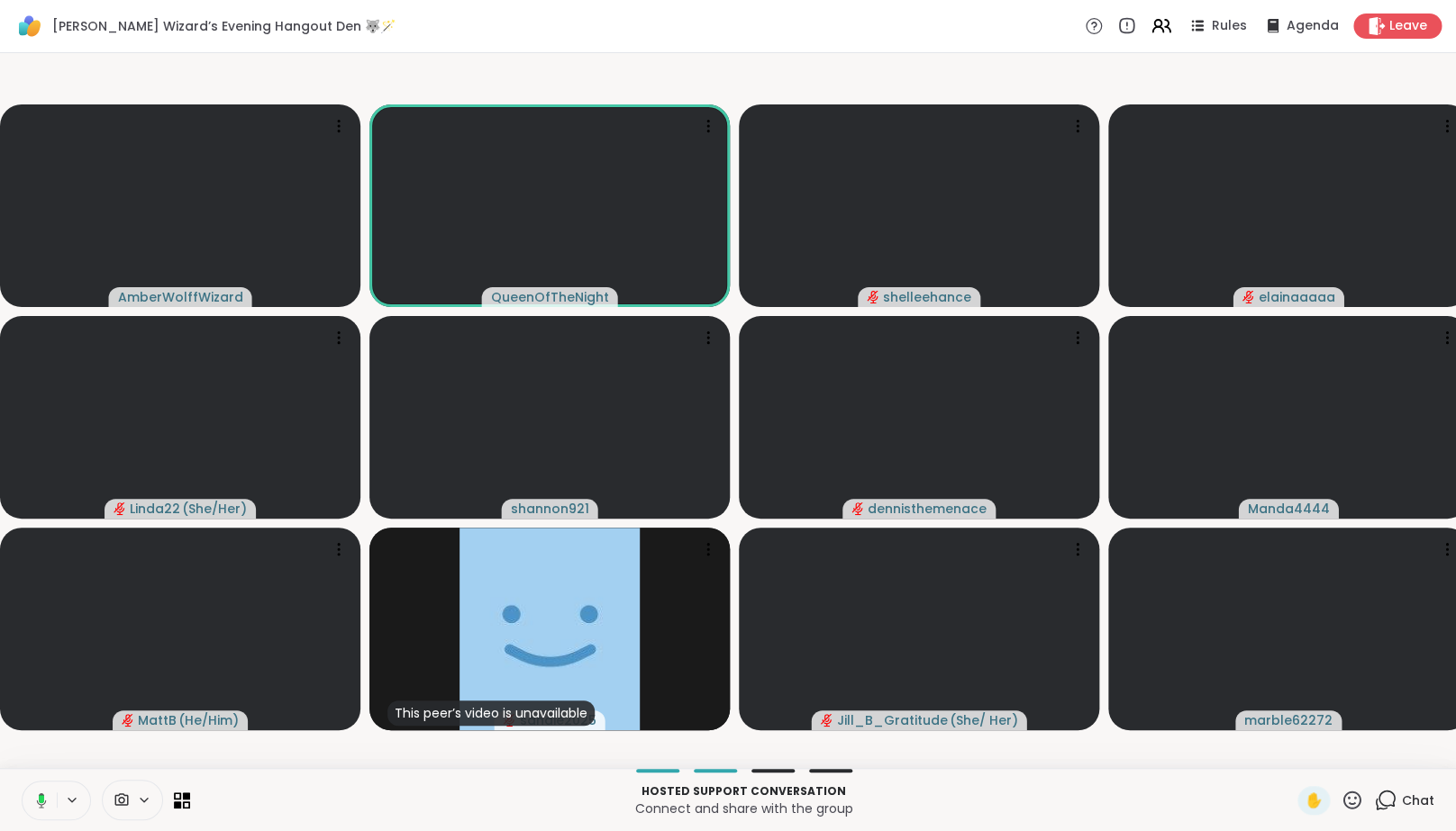
click at [47, 819] on button at bounding box center [38, 801] width 37 height 37
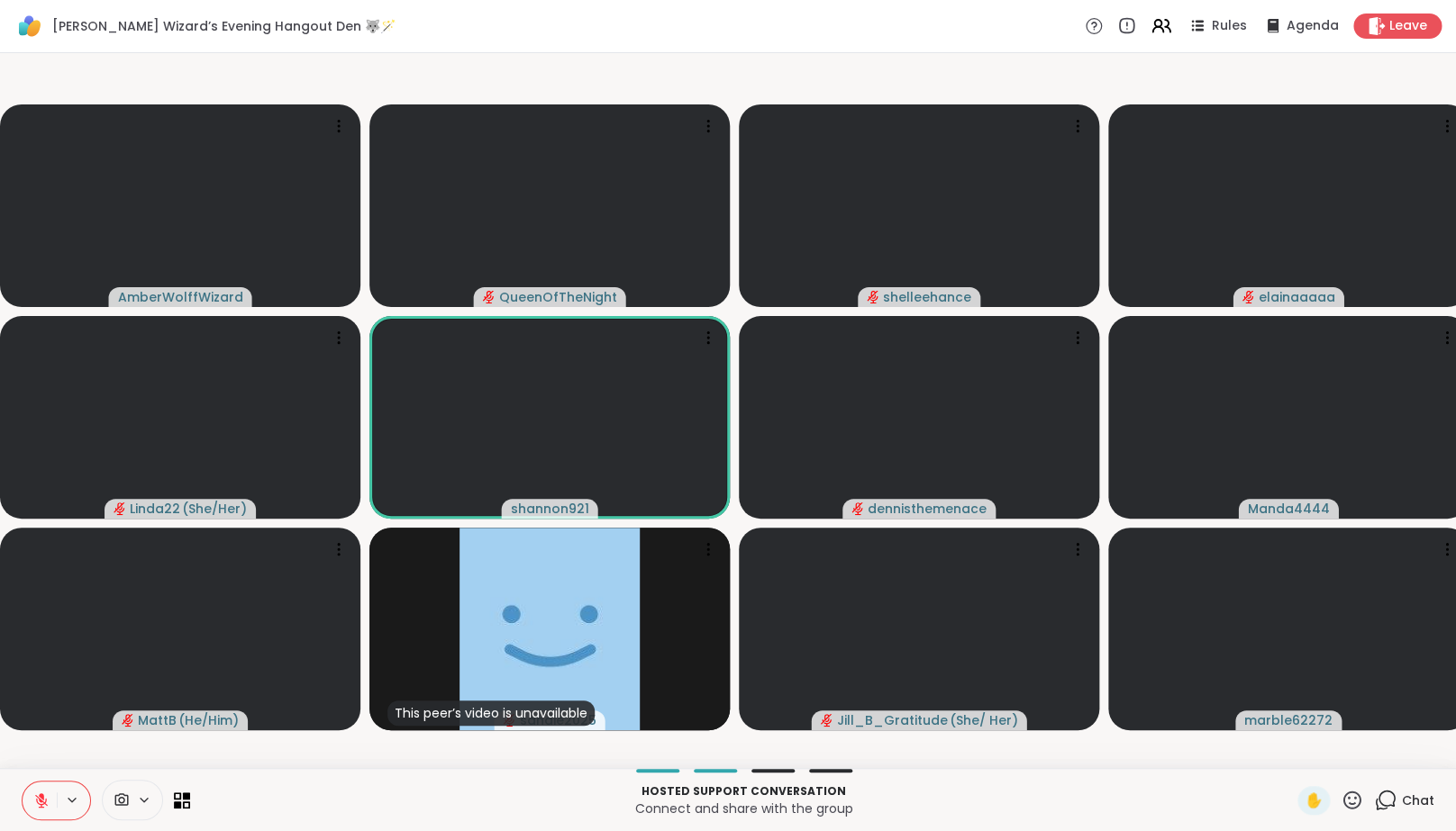
click at [47, 808] on icon at bounding box center [41, 801] width 16 height 16
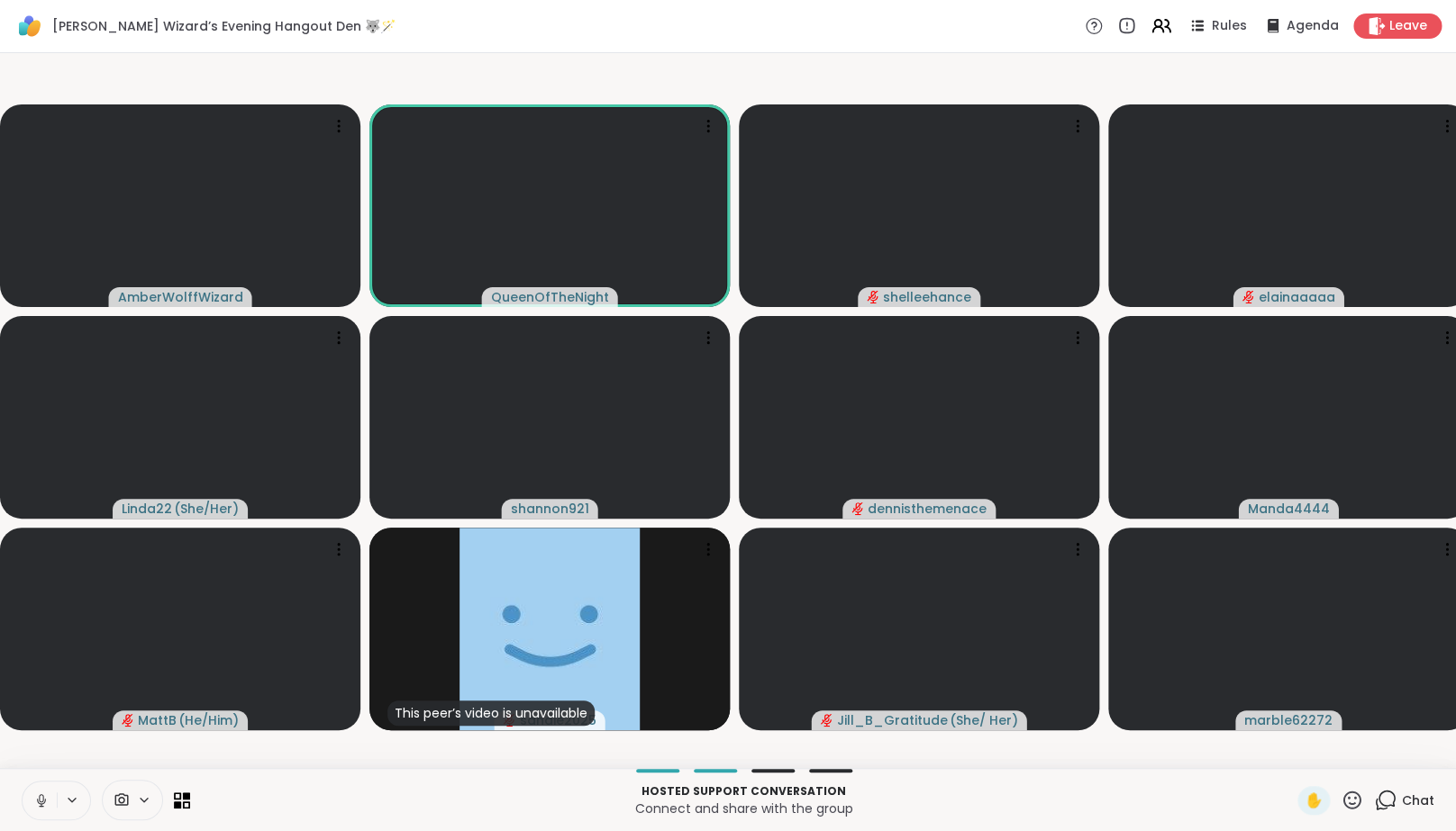
click at [47, 808] on icon at bounding box center [41, 801] width 16 height 16
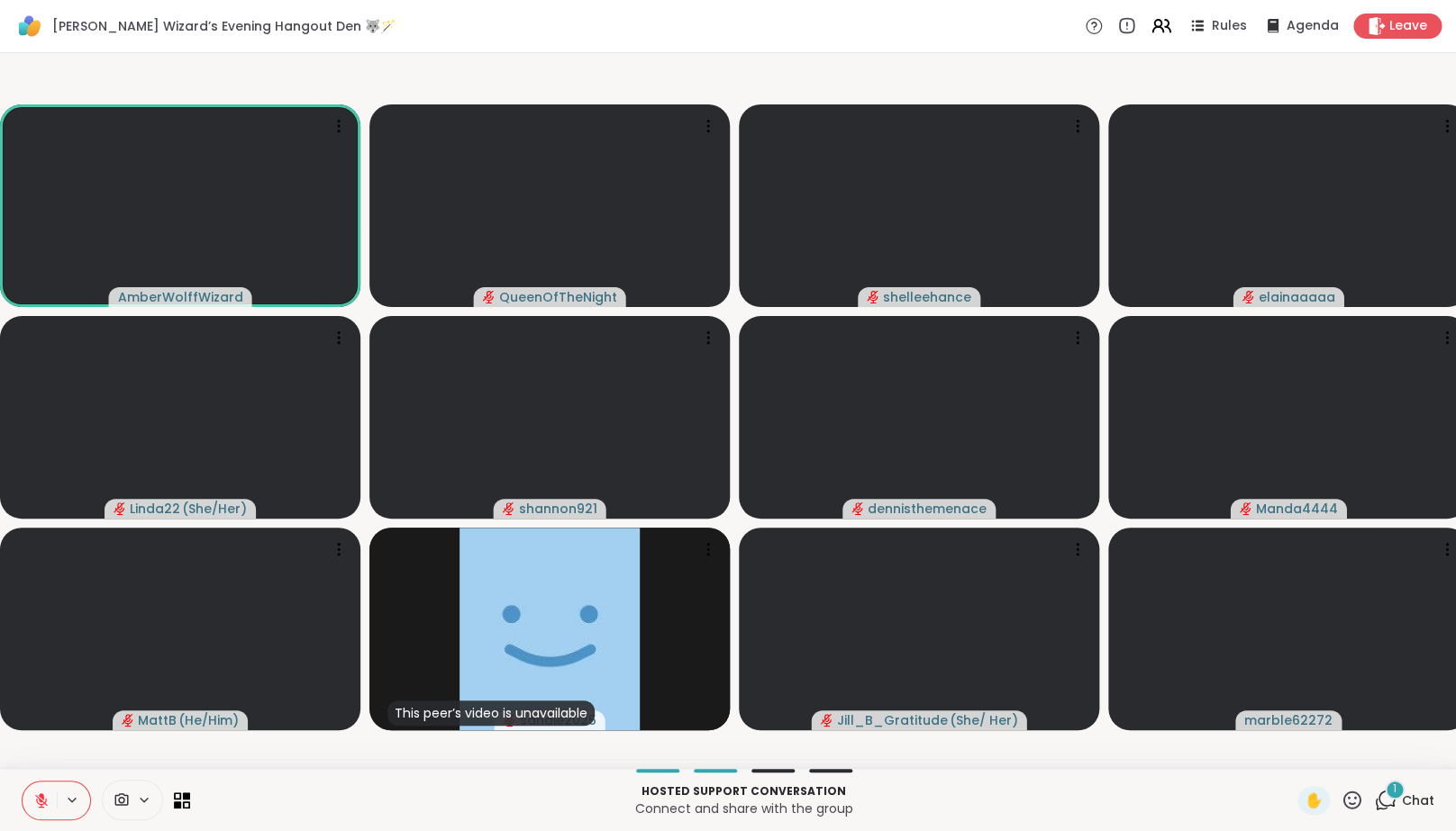
click at [38, 808] on icon at bounding box center [41, 801] width 16 height 16
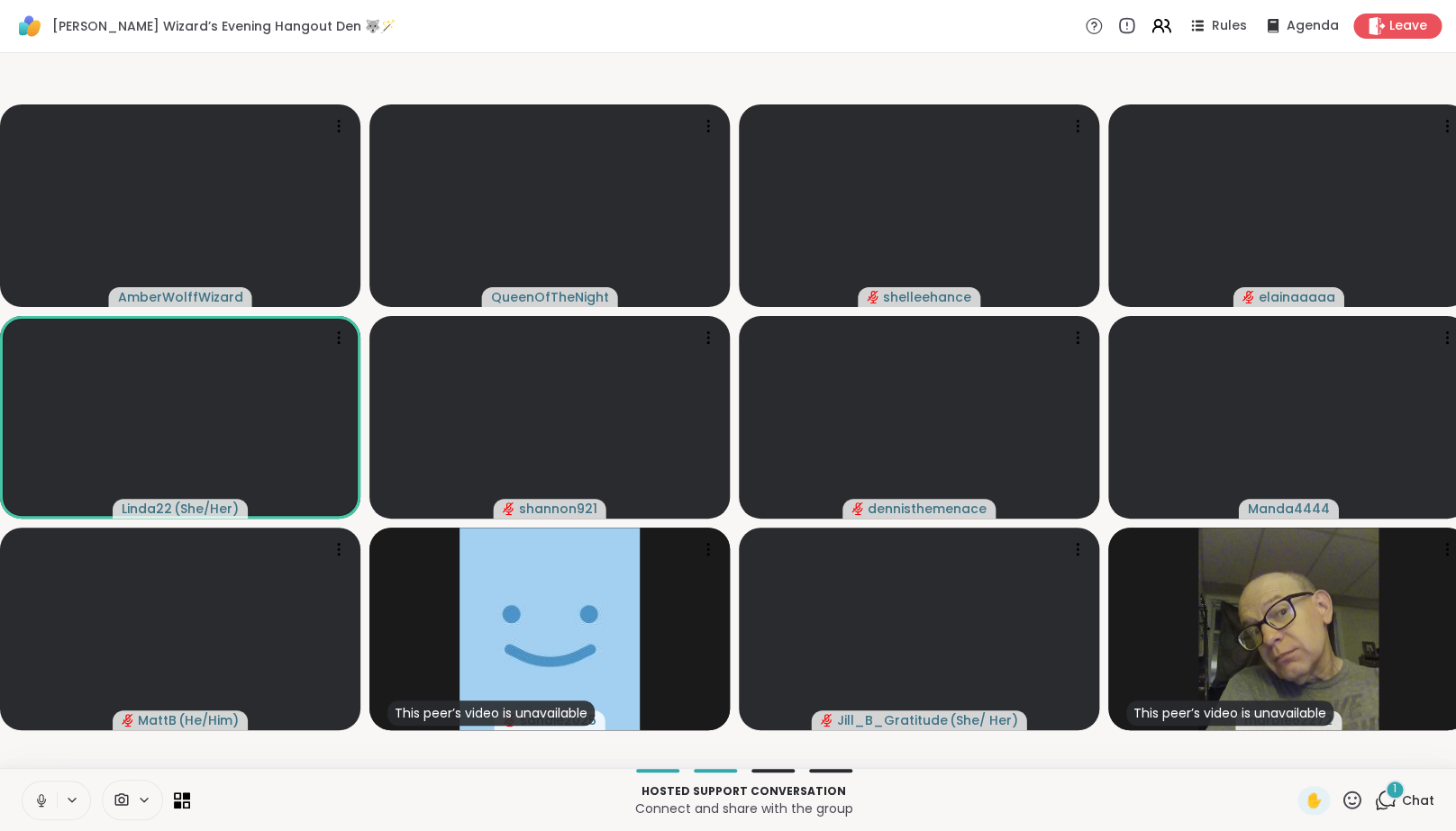
click at [38, 803] on icon at bounding box center [41, 800] width 9 height 5
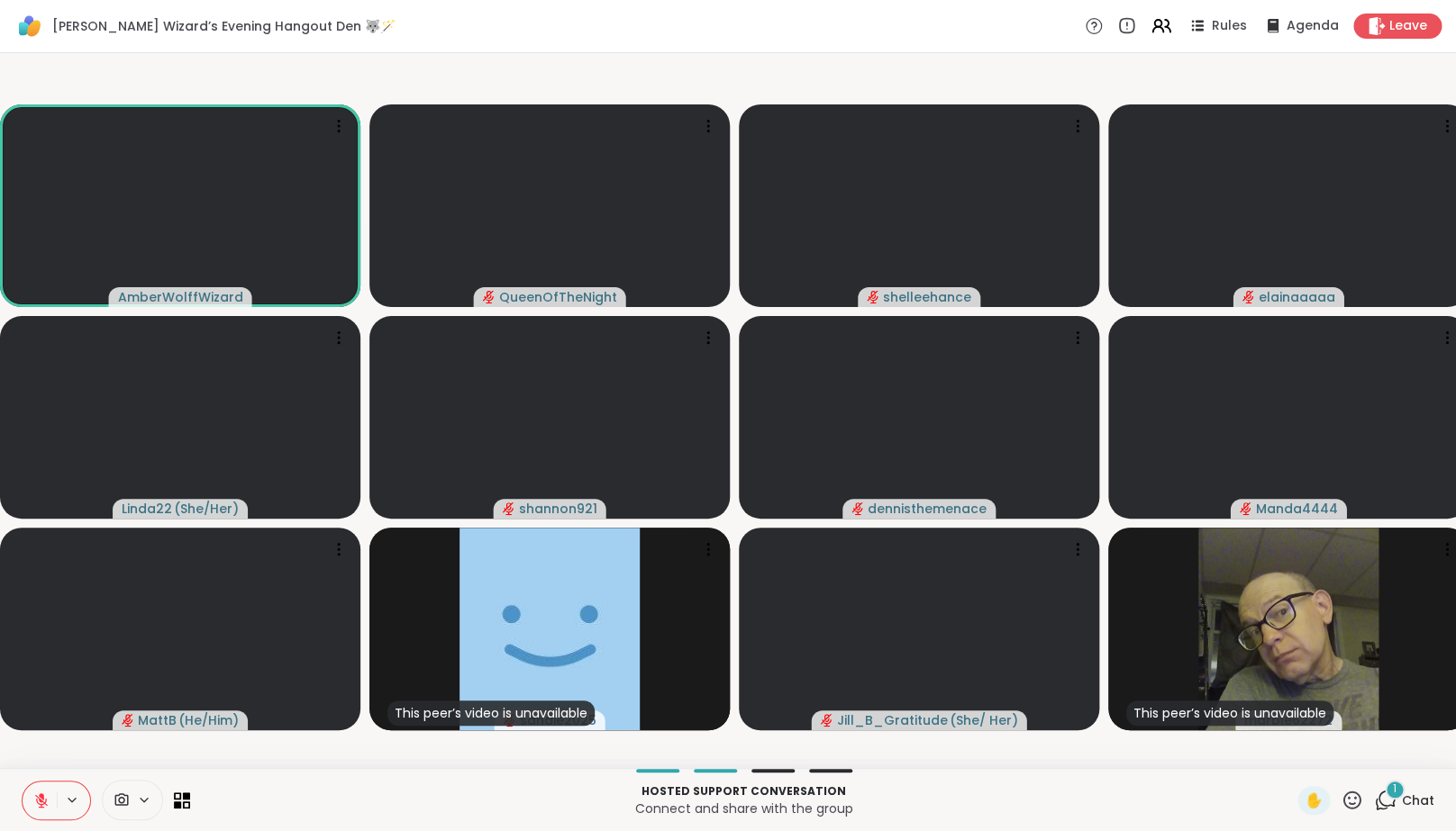
click at [38, 808] on icon at bounding box center [41, 801] width 16 height 16
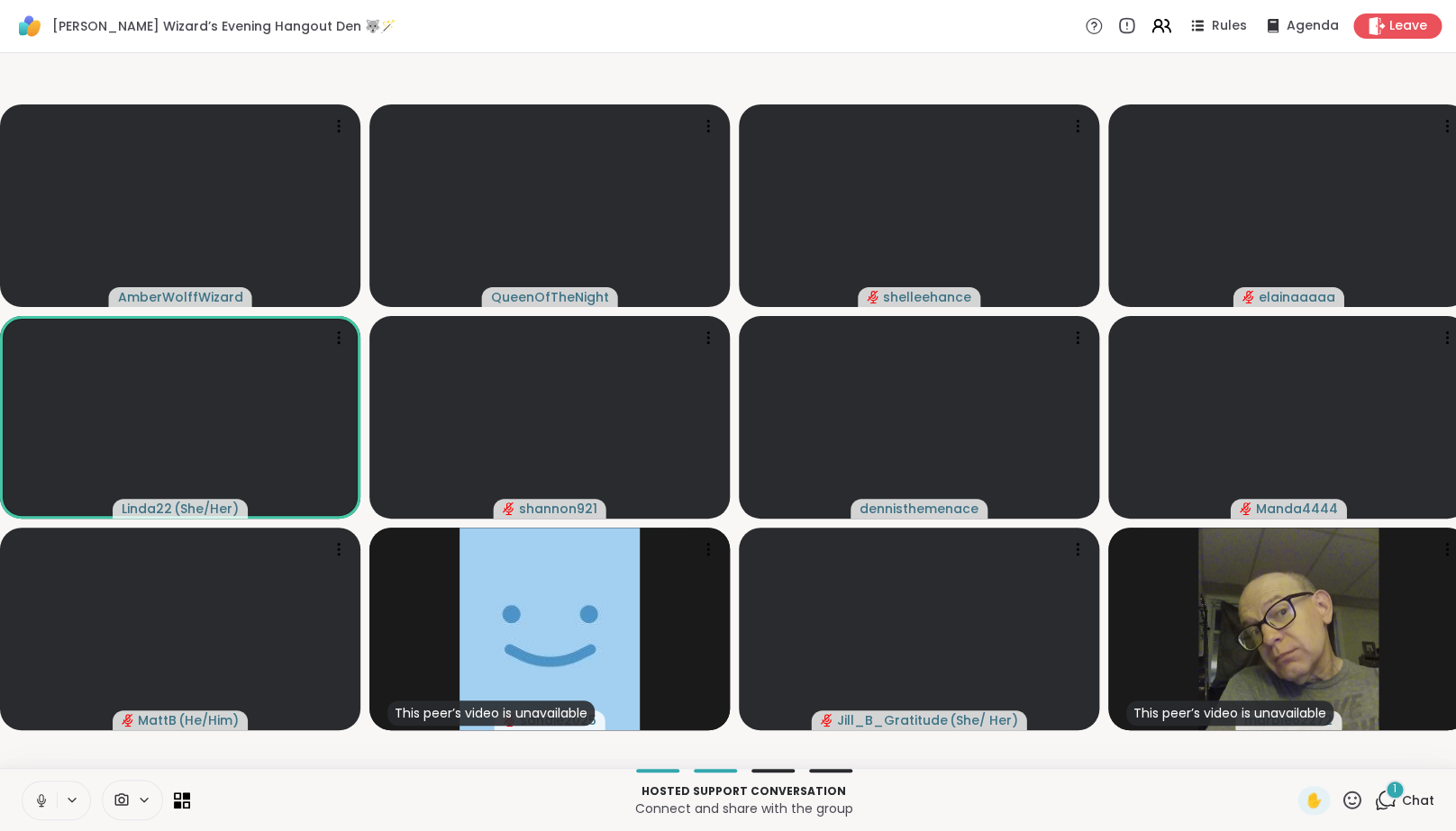
click at [38, 803] on icon at bounding box center [41, 800] width 9 height 5
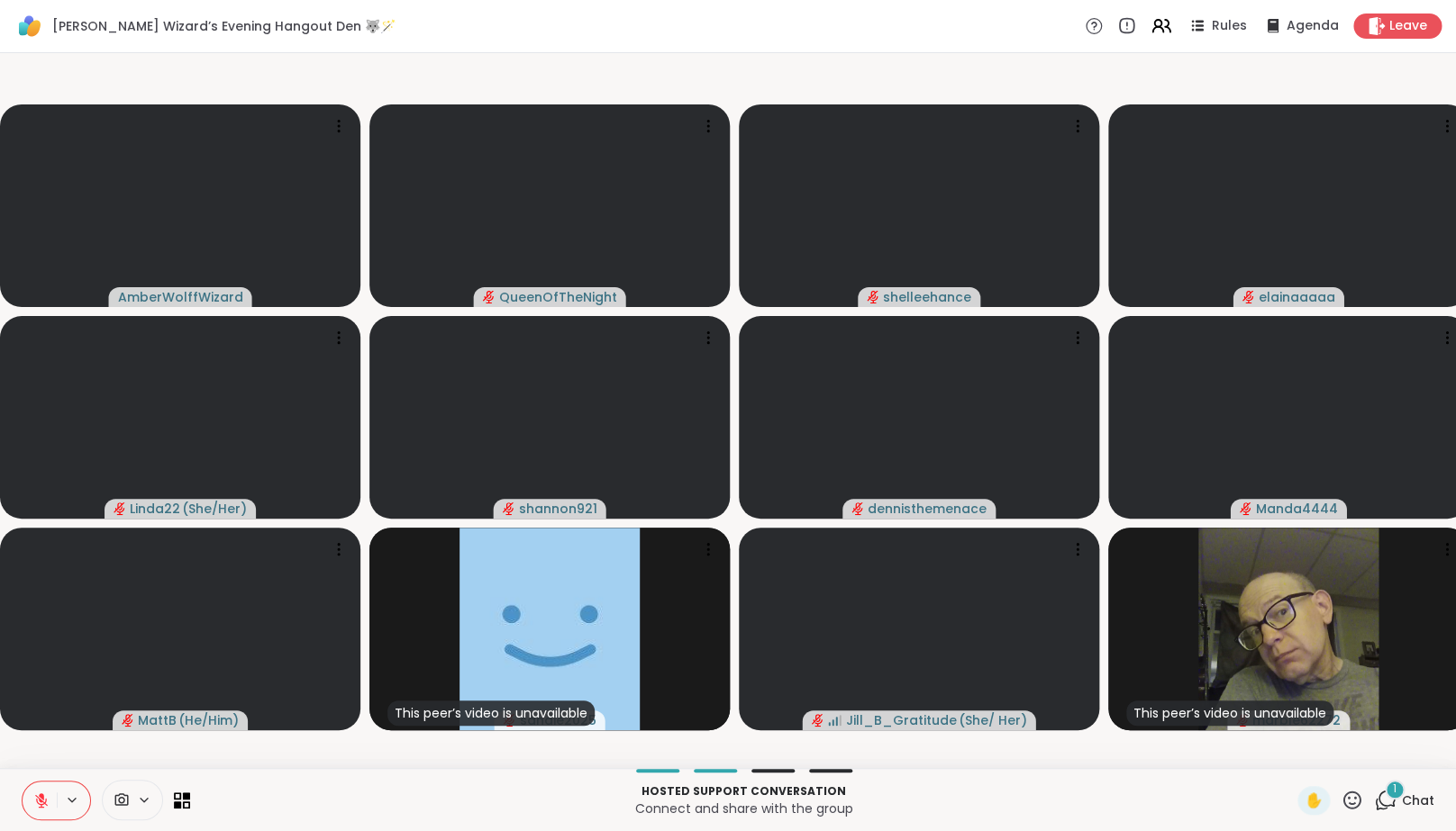
click at [1383, 808] on icon at bounding box center [1385, 800] width 23 height 23
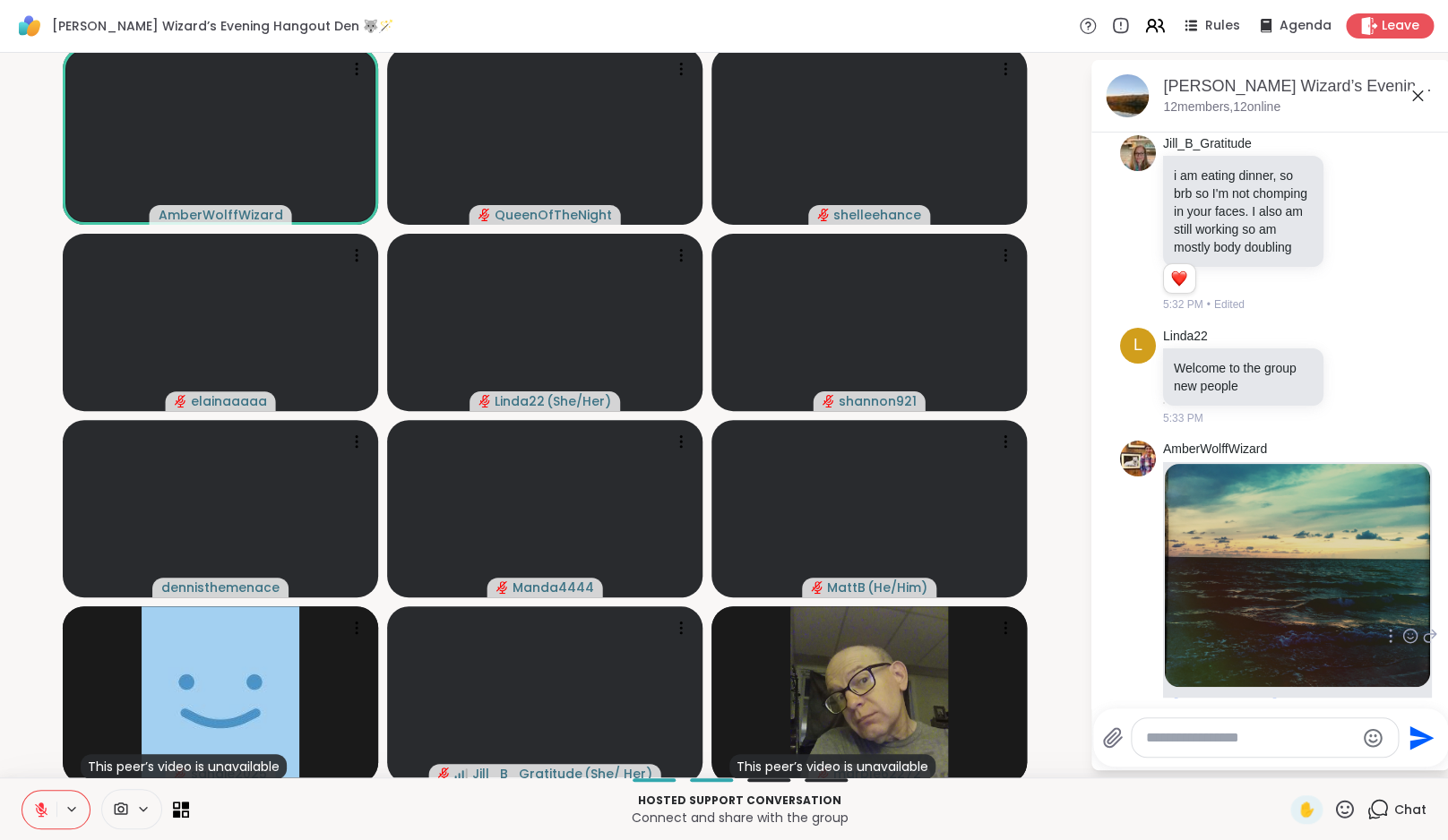
scroll to position [750, 0]
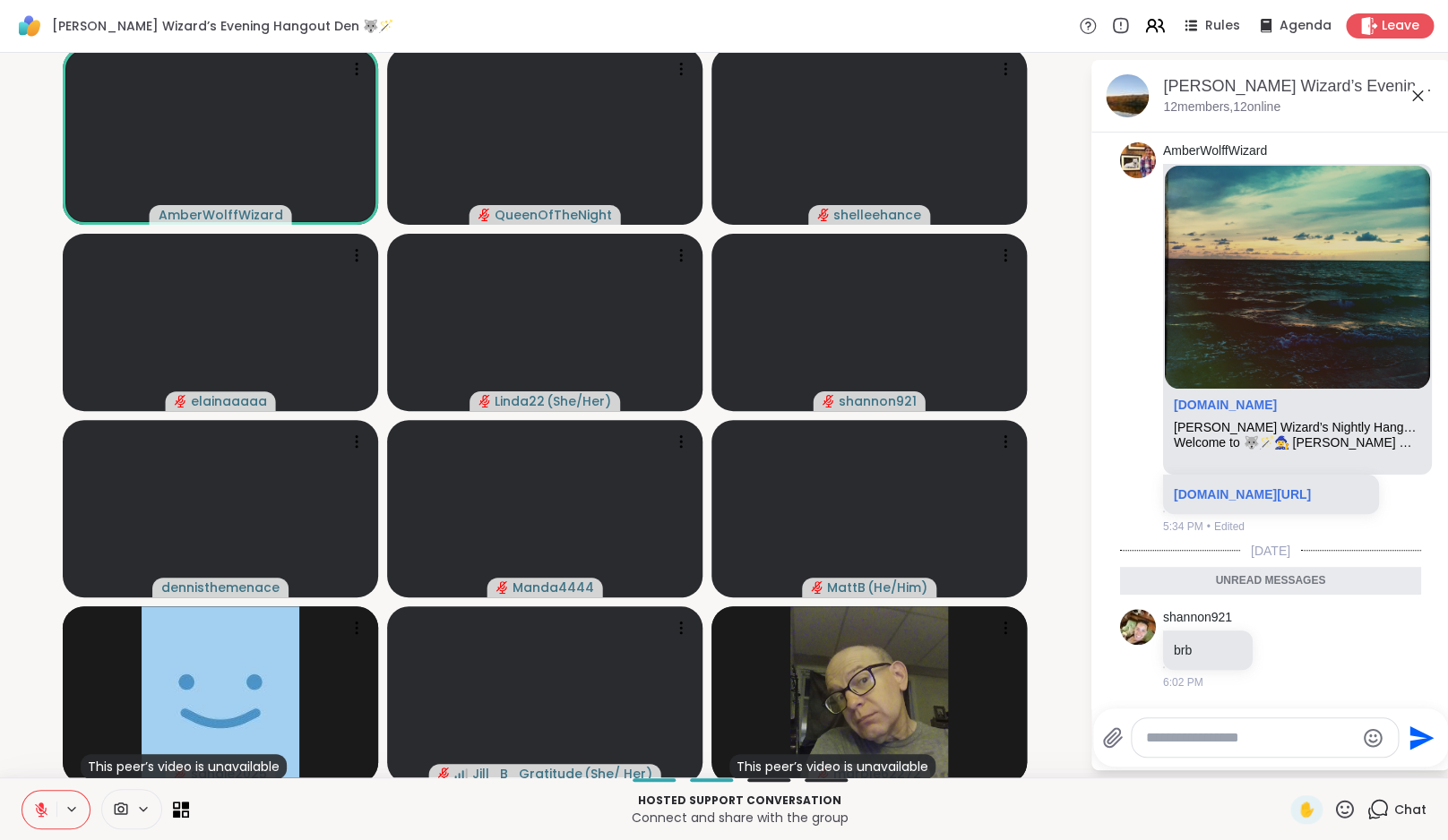
click at [1376, 808] on icon at bounding box center [1378, 809] width 23 height 22
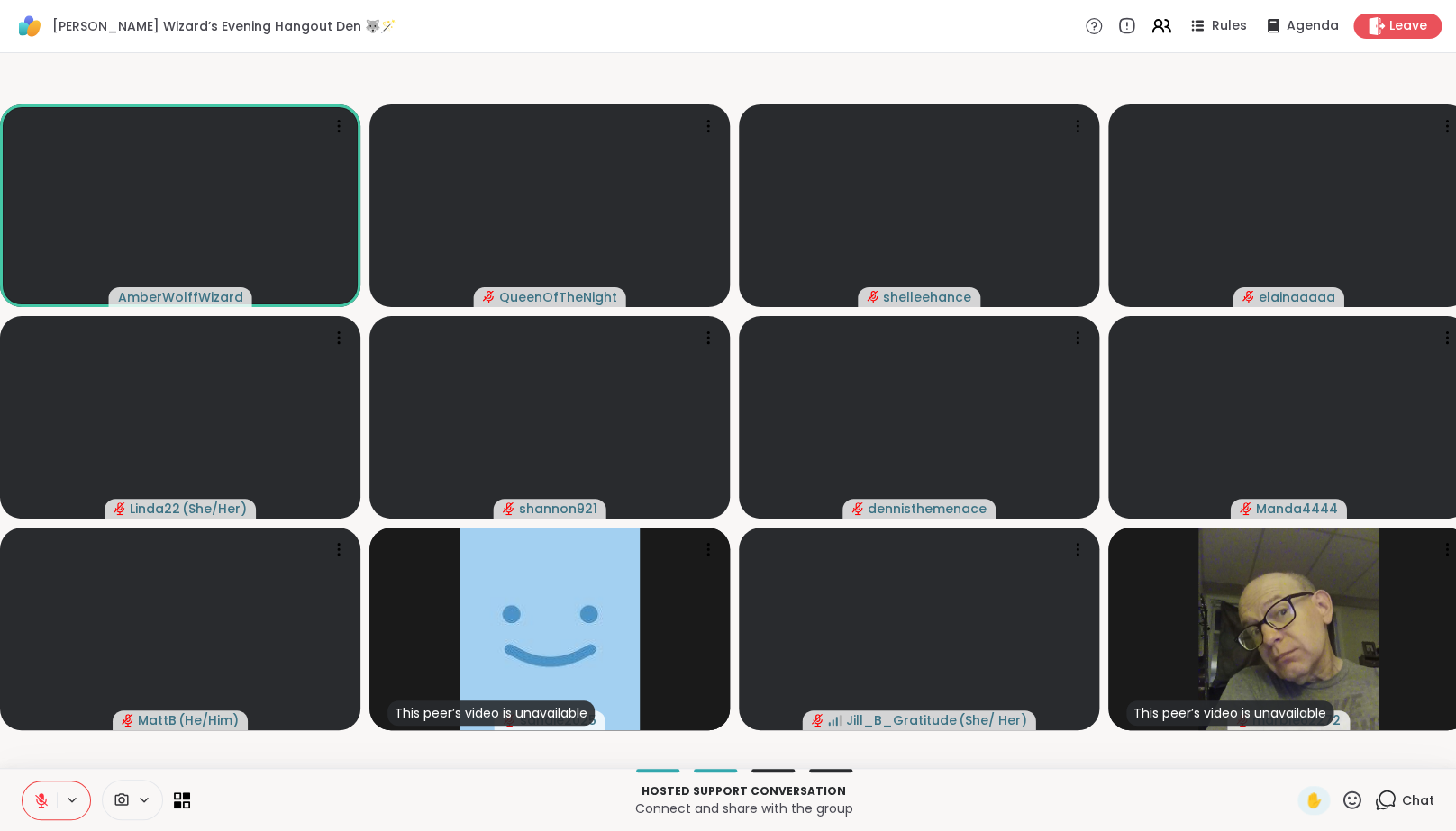
click at [35, 808] on icon at bounding box center [41, 801] width 16 height 16
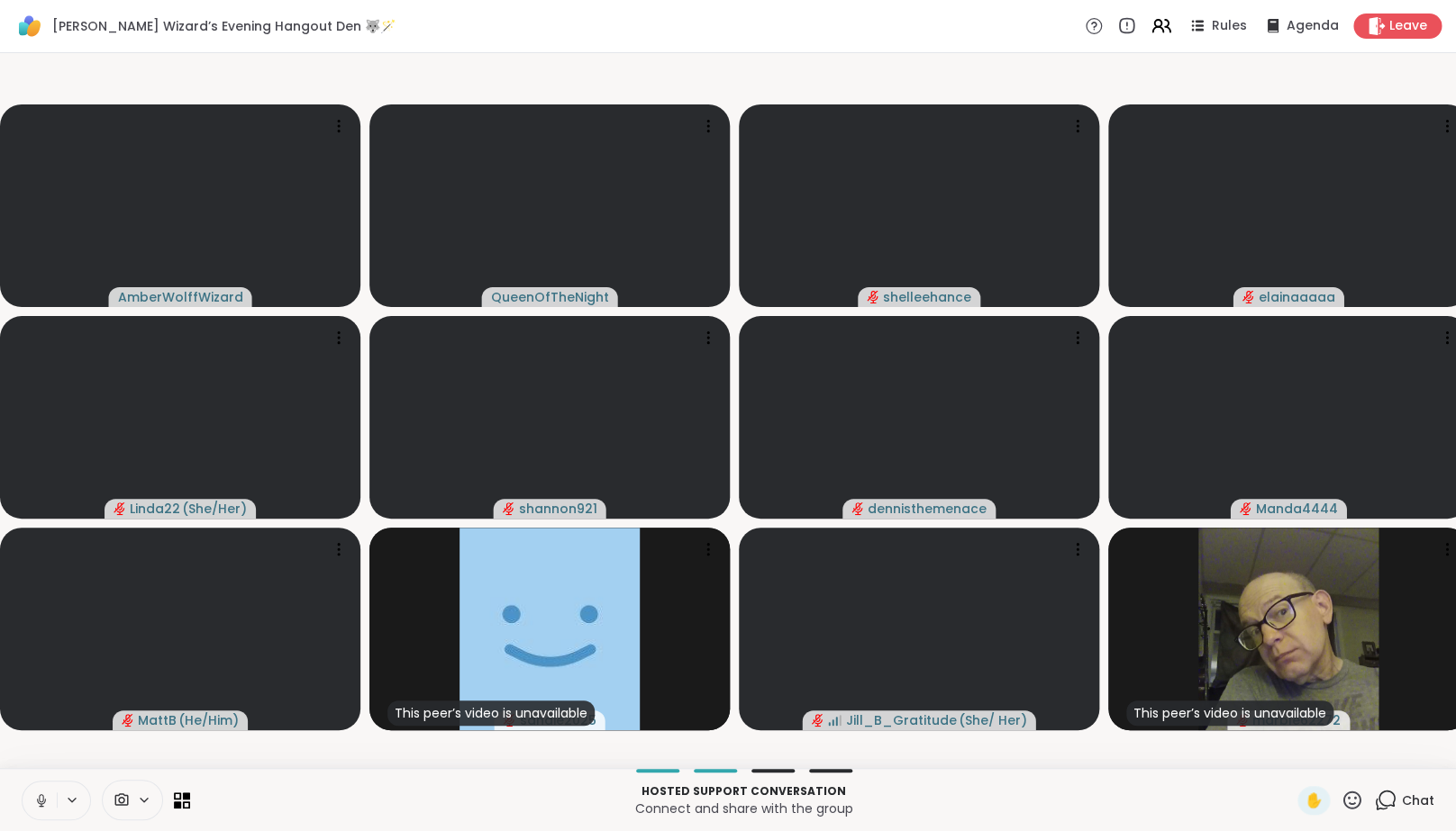
click at [33, 807] on button at bounding box center [39, 801] width 34 height 37
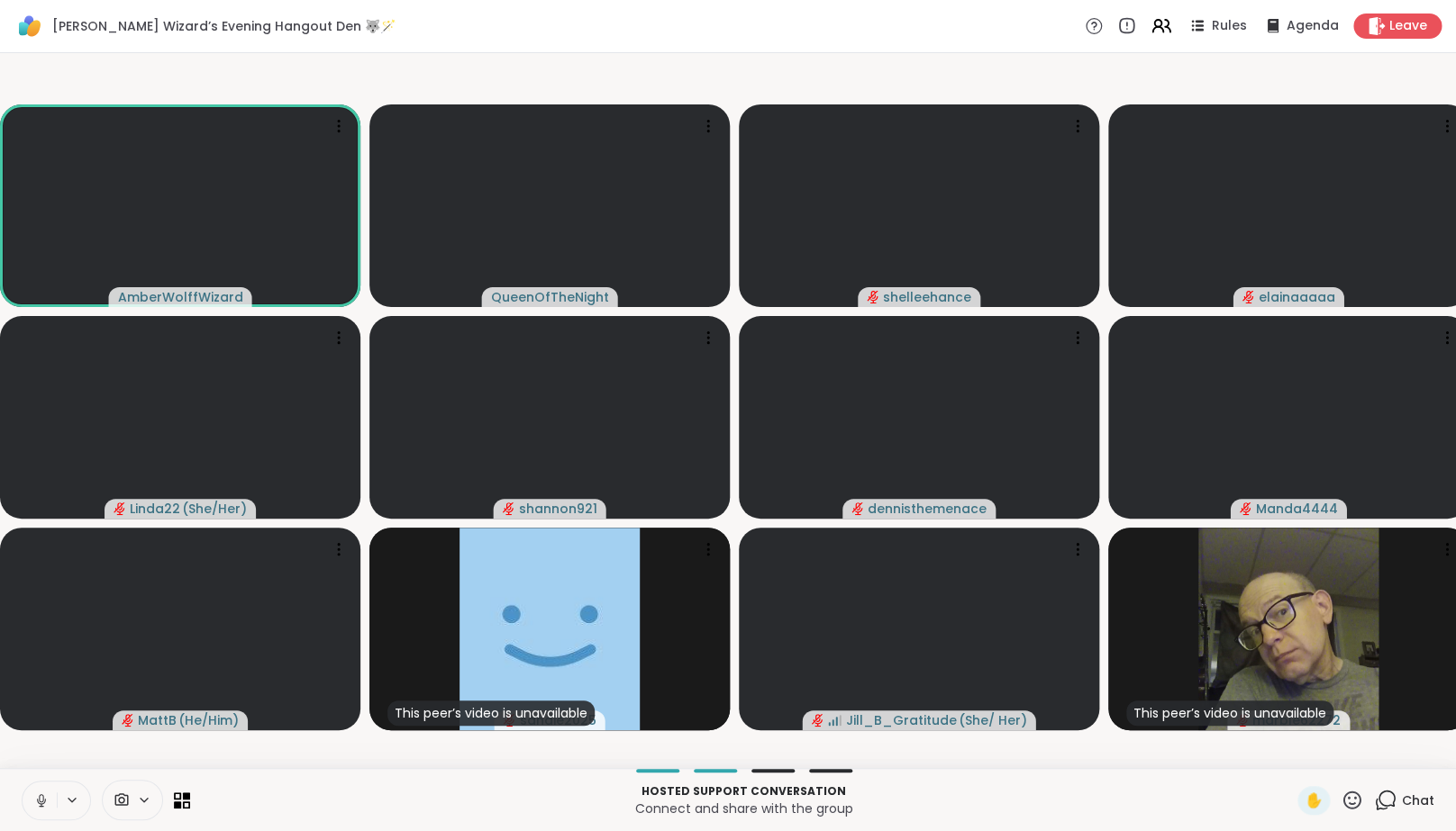
click at [36, 807] on icon at bounding box center [41, 801] width 16 height 16
click at [40, 806] on icon at bounding box center [38, 801] width 16 height 16
click at [40, 806] on icon at bounding box center [41, 801] width 16 height 16
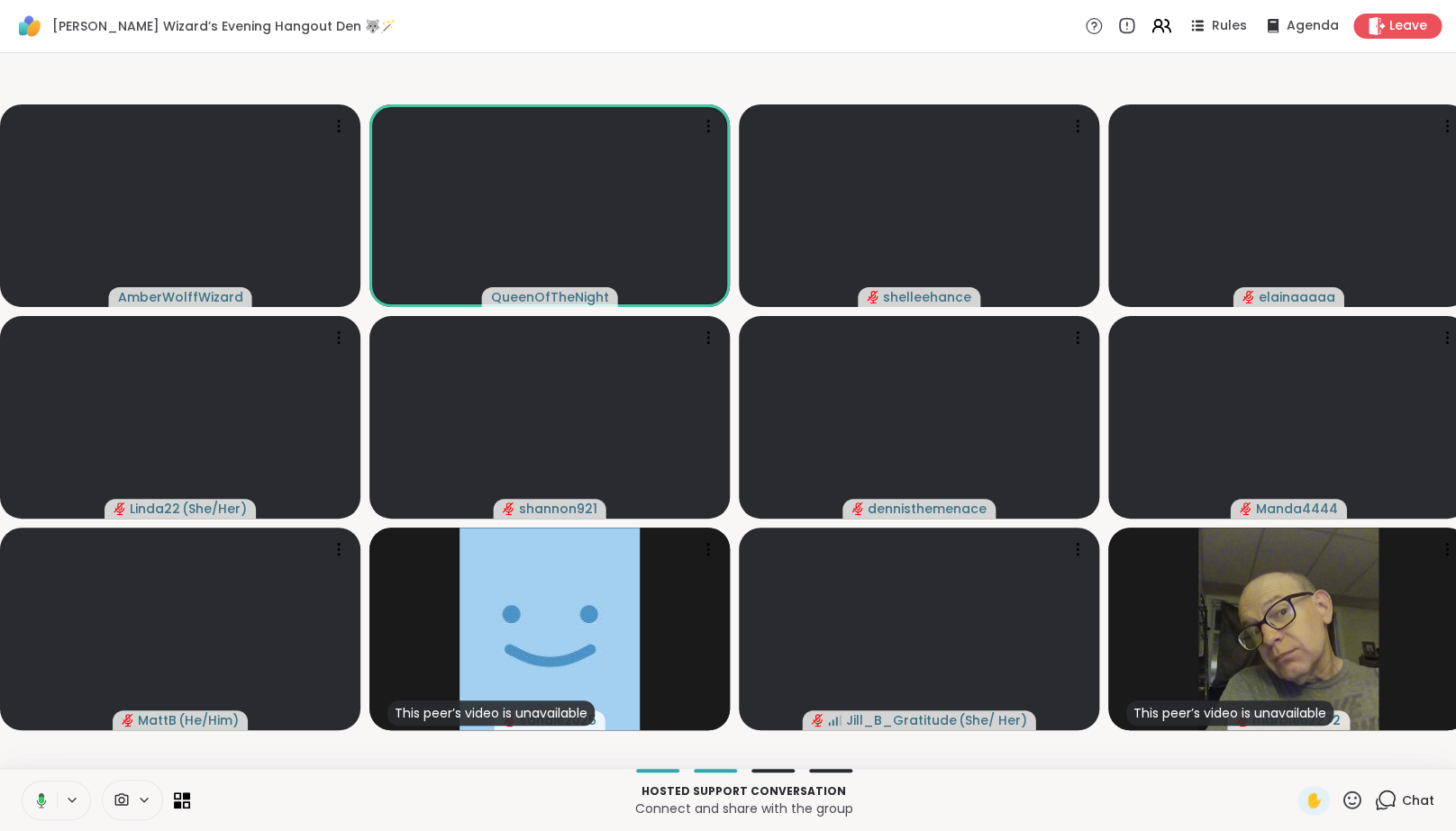
click at [40, 806] on icon at bounding box center [38, 801] width 16 height 16
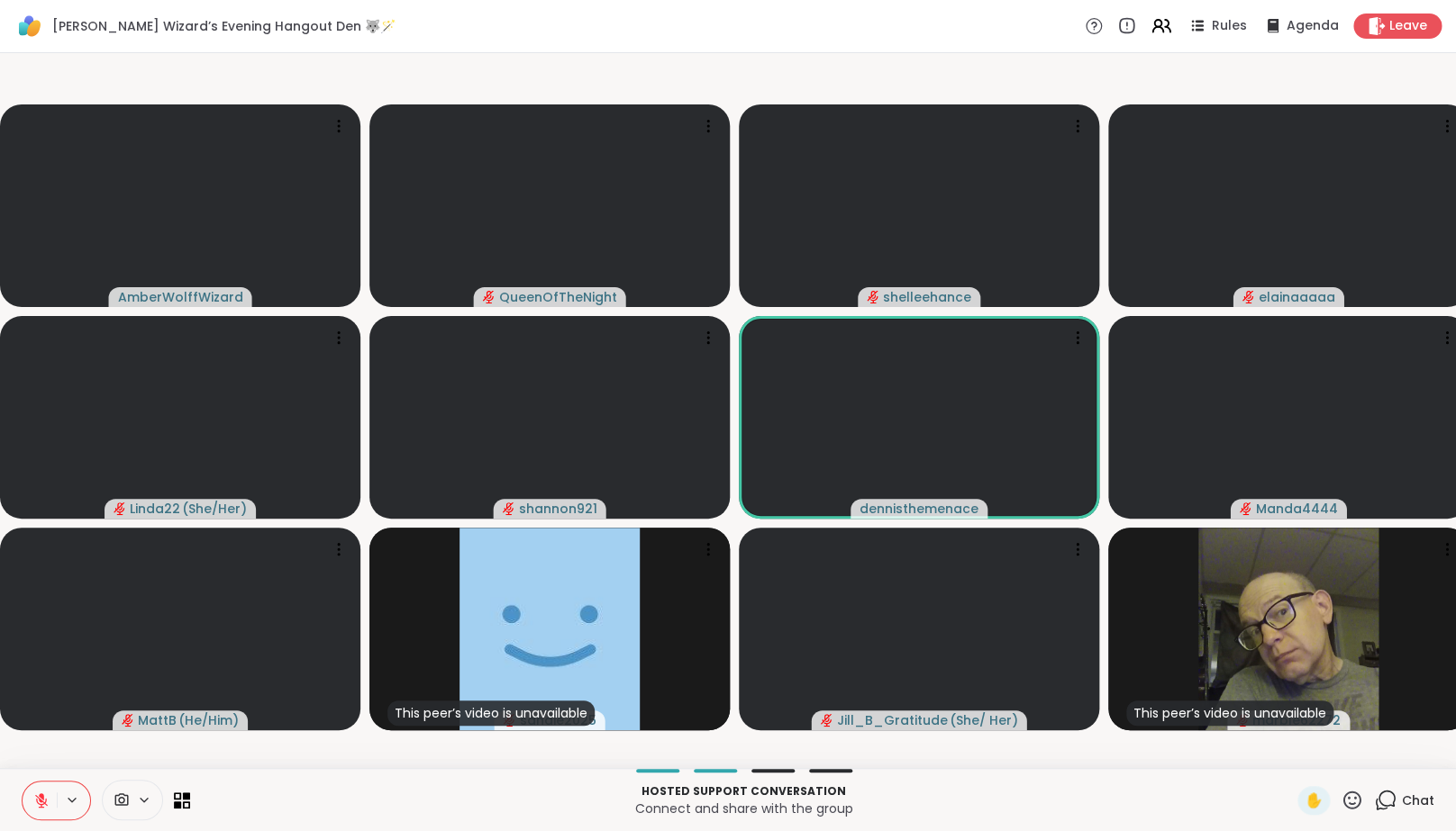
click at [36, 808] on icon at bounding box center [41, 801] width 16 height 16
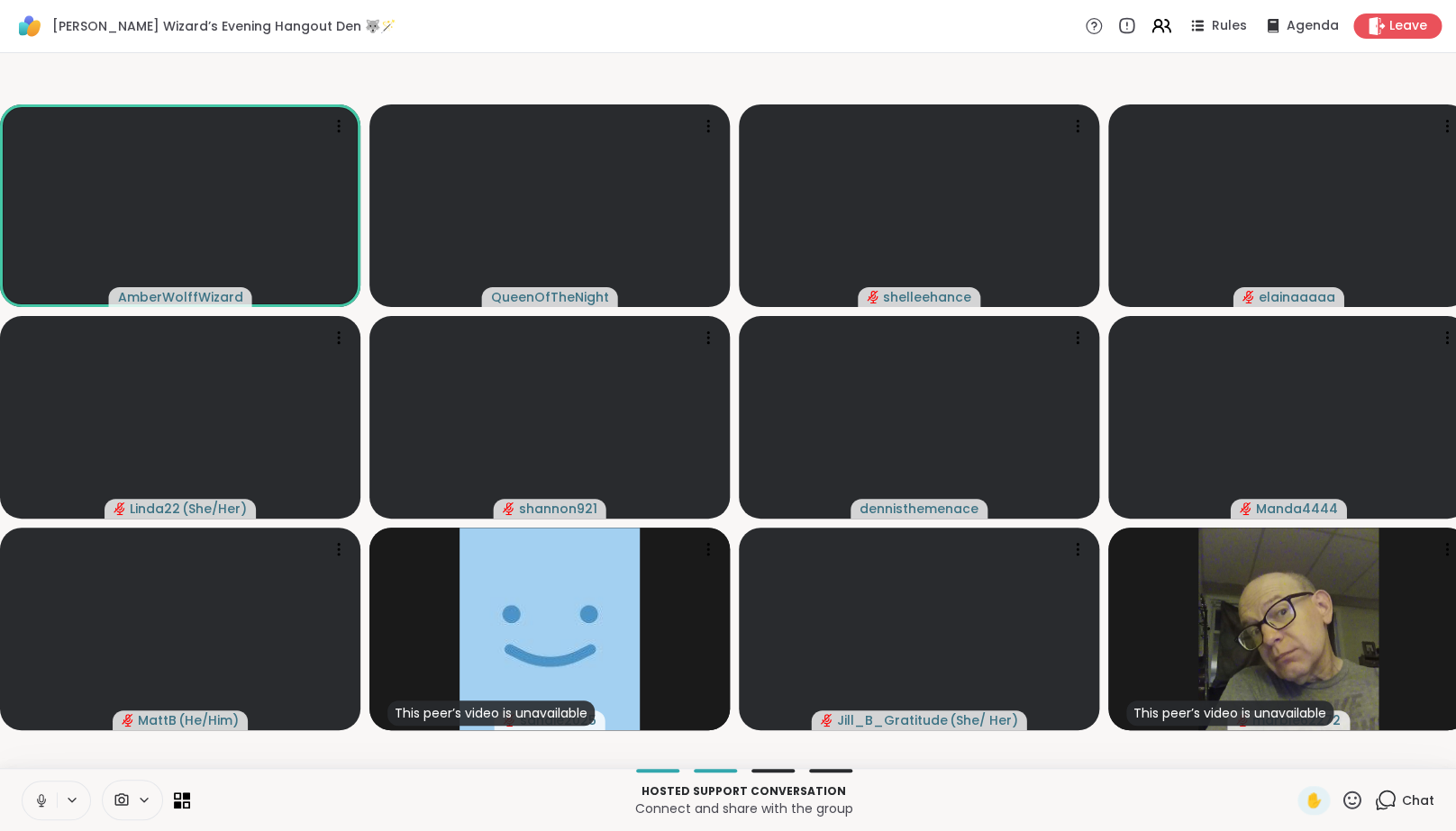
click at [38, 808] on icon at bounding box center [41, 801] width 16 height 16
click at [36, 808] on icon at bounding box center [41, 801] width 16 height 16
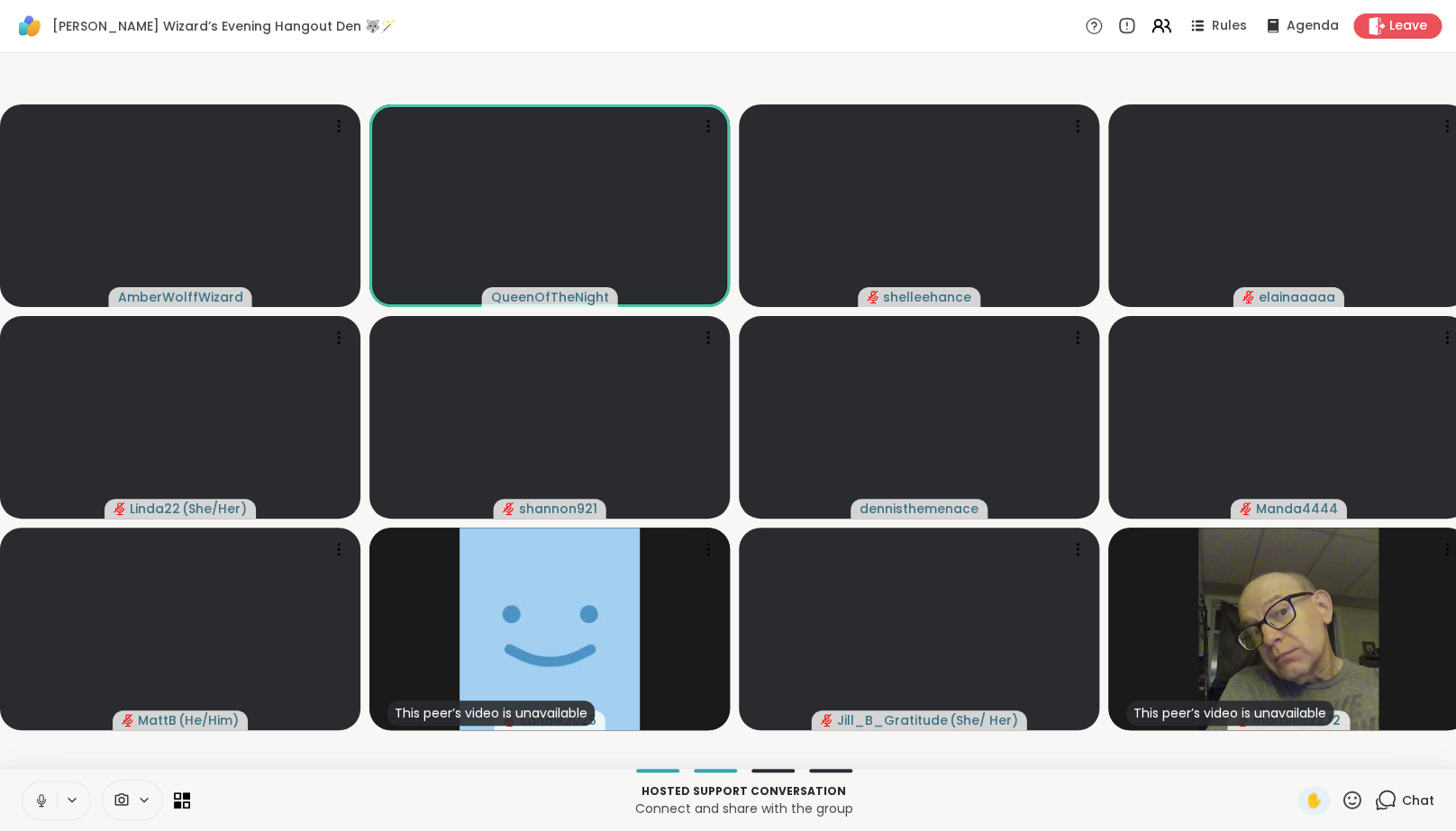
click at [35, 808] on icon at bounding box center [41, 801] width 16 height 16
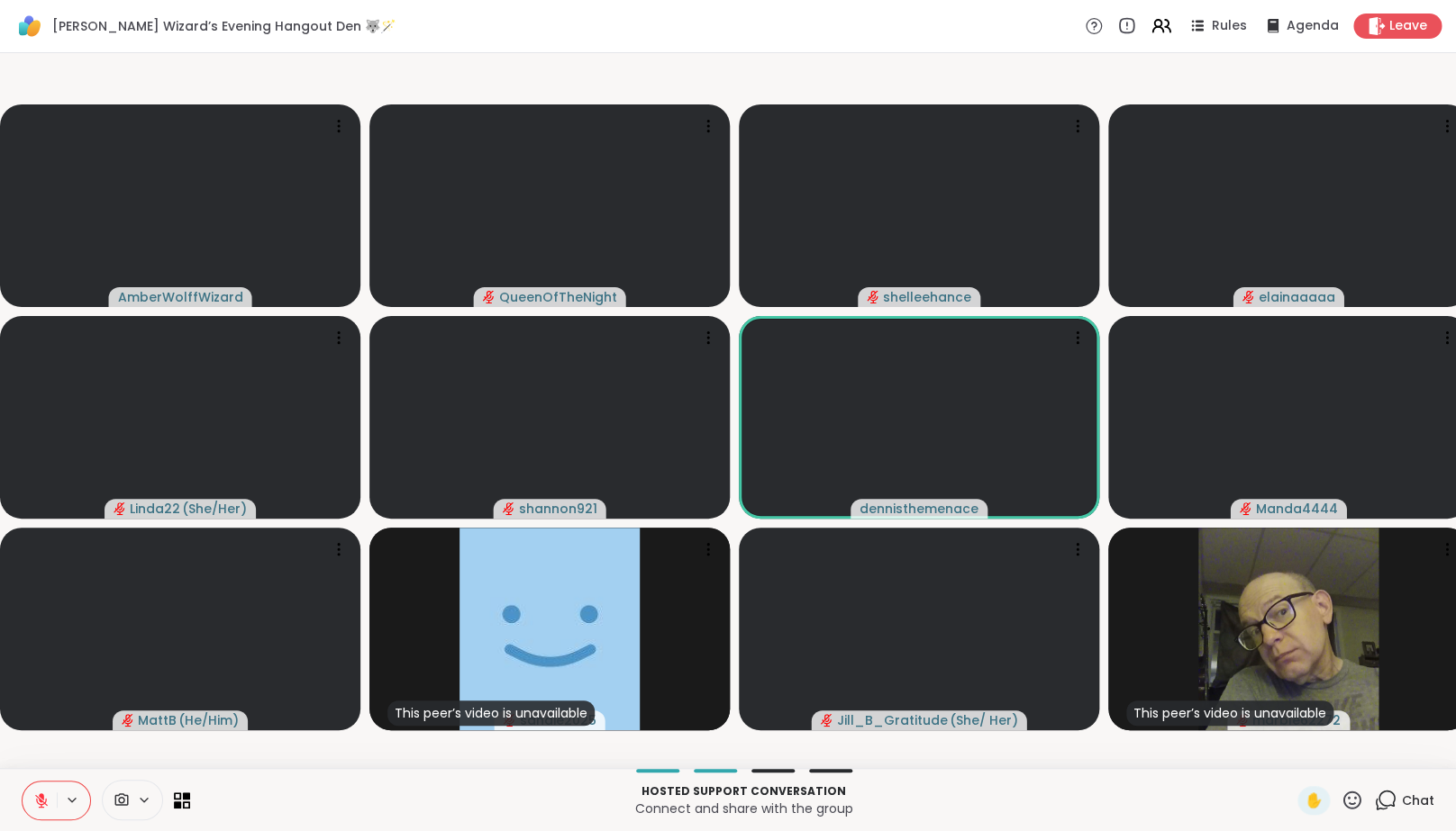
click at [43, 819] on button at bounding box center [39, 801] width 34 height 37
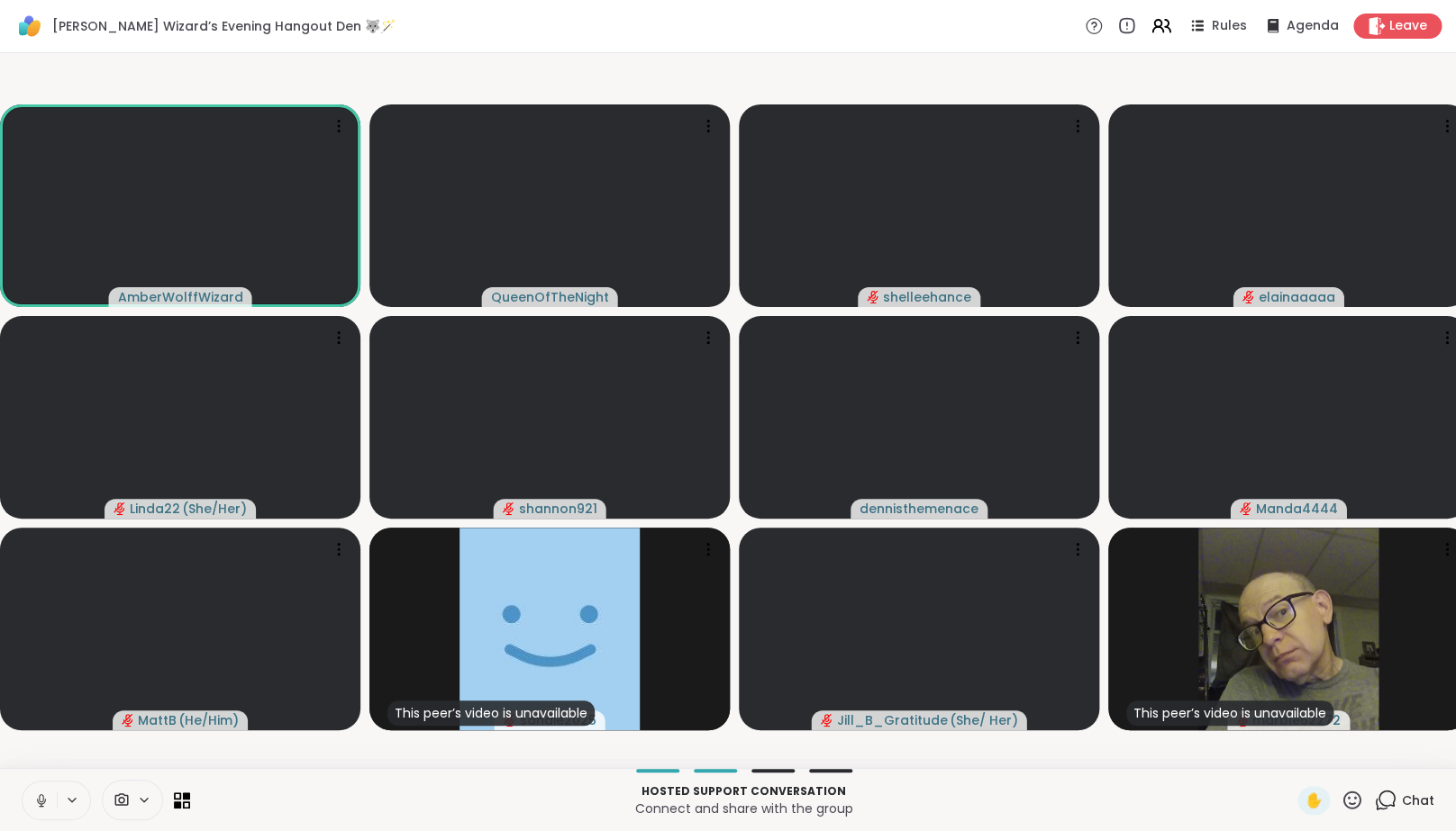
click at [42, 806] on icon at bounding box center [41, 801] width 16 height 16
click at [36, 808] on icon at bounding box center [41, 801] width 16 height 16
click at [35, 808] on icon at bounding box center [41, 801] width 16 height 16
click at [37, 807] on icon at bounding box center [41, 801] width 13 height 13
click at [37, 808] on icon at bounding box center [41, 801] width 16 height 16
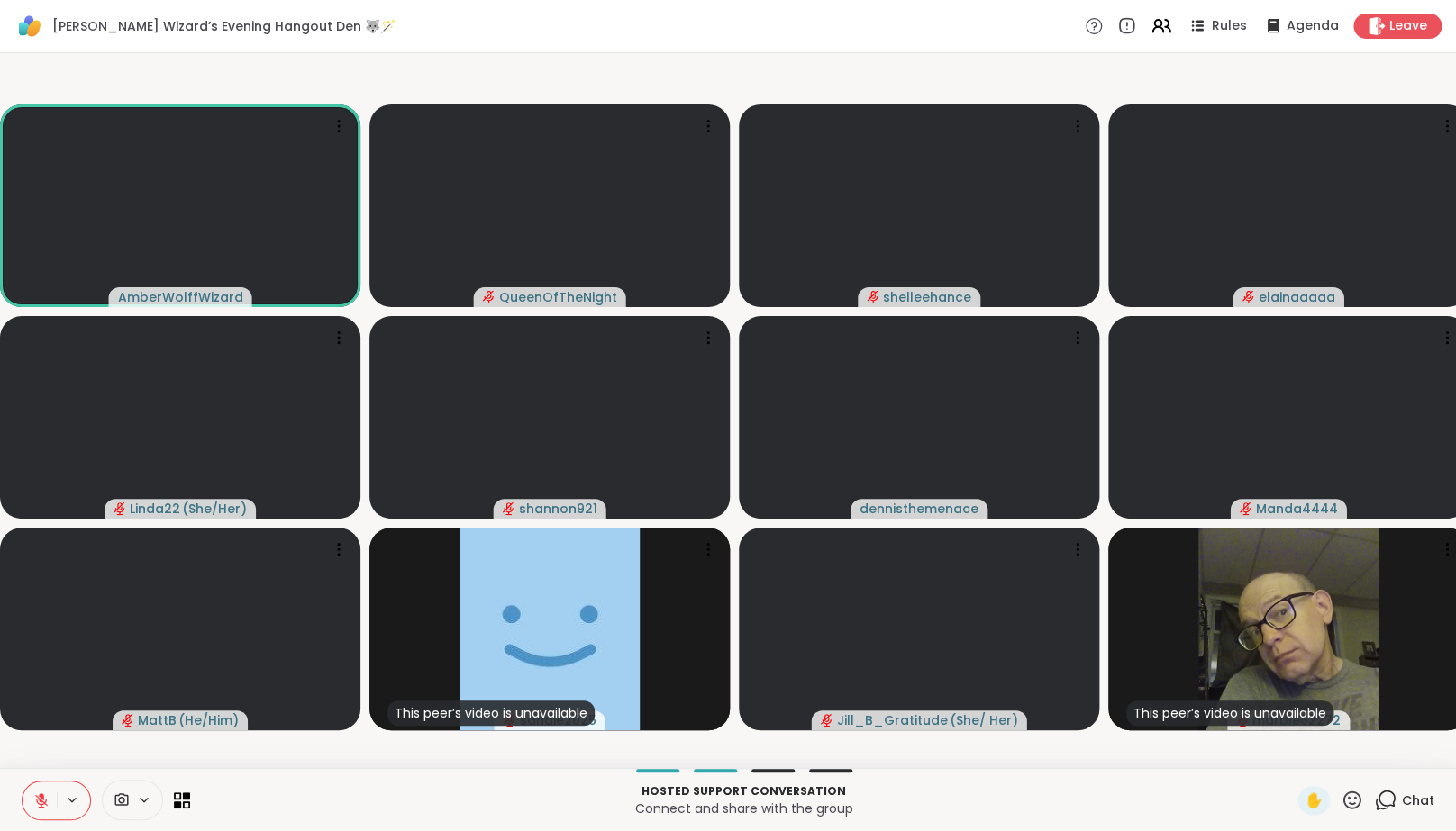
click at [37, 807] on icon at bounding box center [41, 801] width 13 height 13
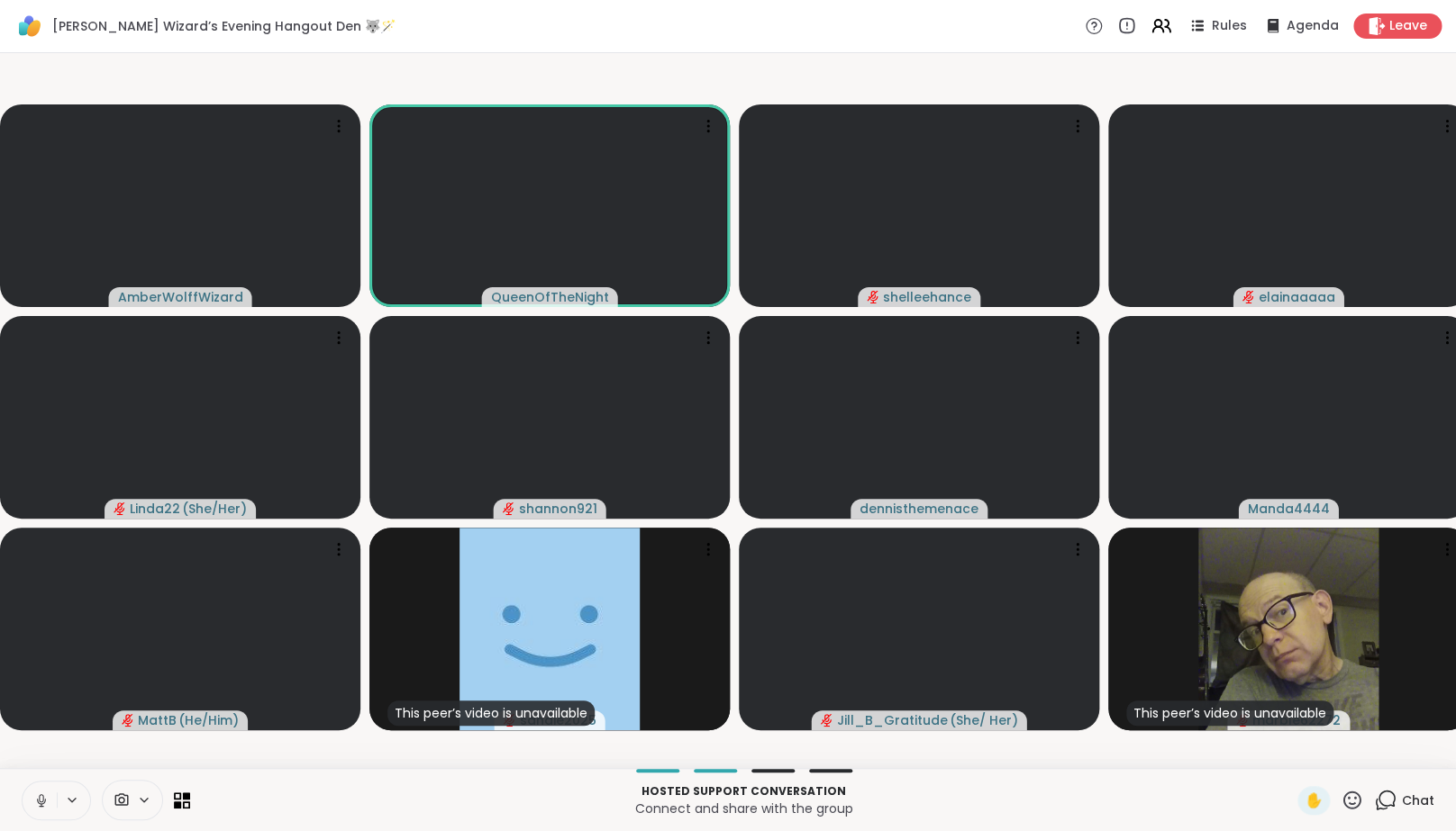
click at [37, 808] on icon at bounding box center [41, 801] width 16 height 16
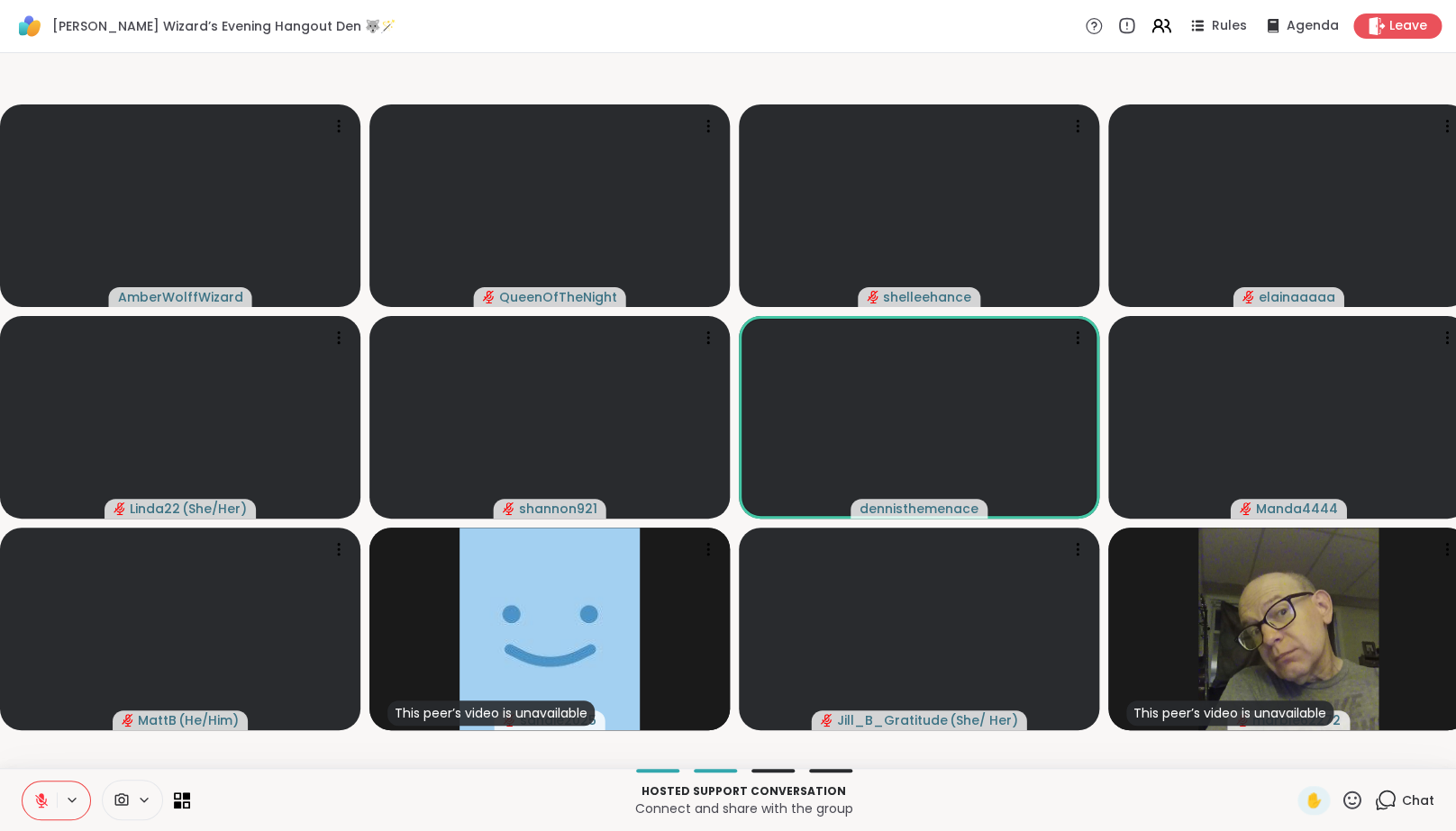
click at [39, 807] on icon at bounding box center [41, 801] width 13 height 13
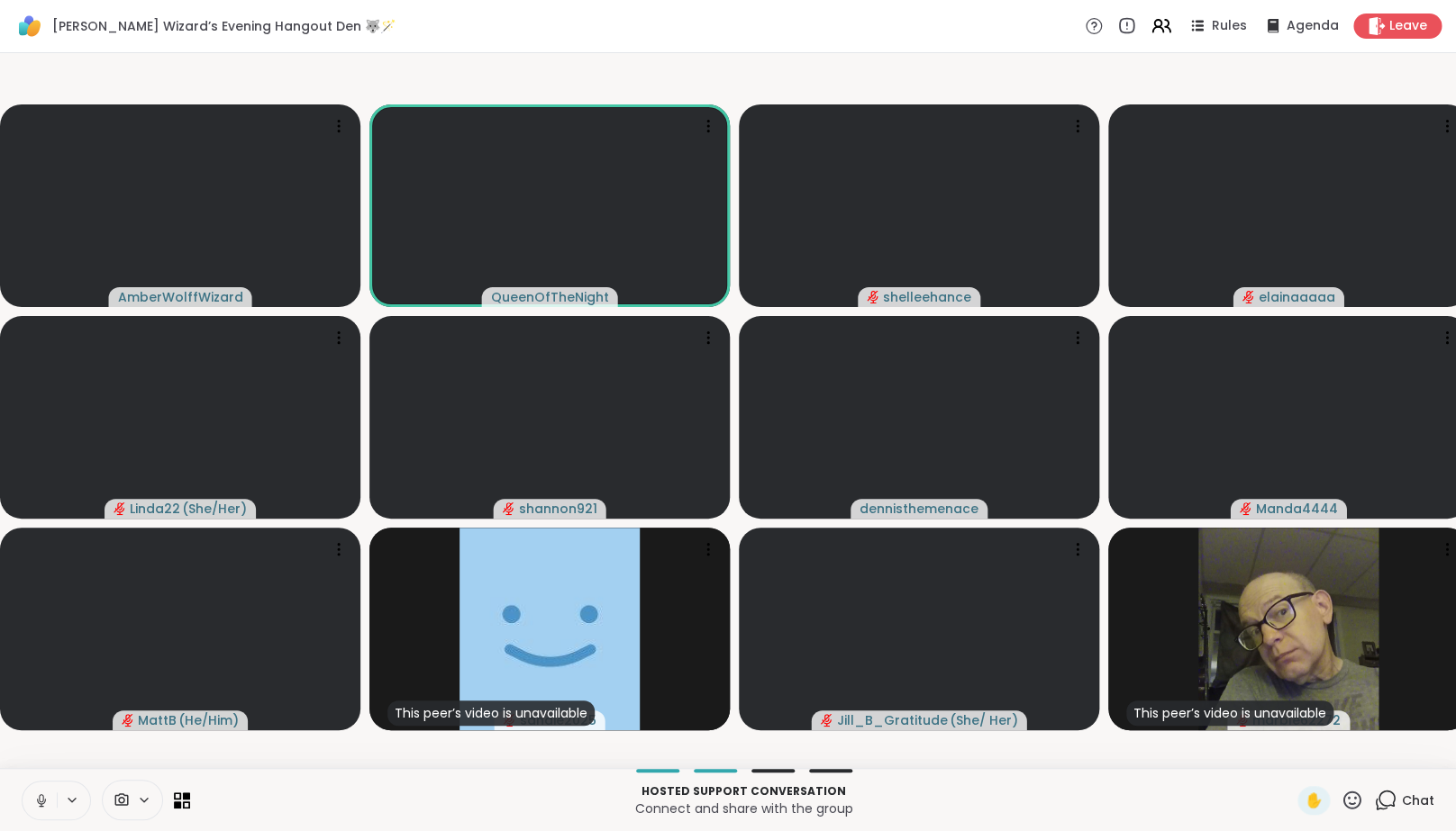
click at [40, 806] on icon at bounding box center [40, 805] width 5 height 1
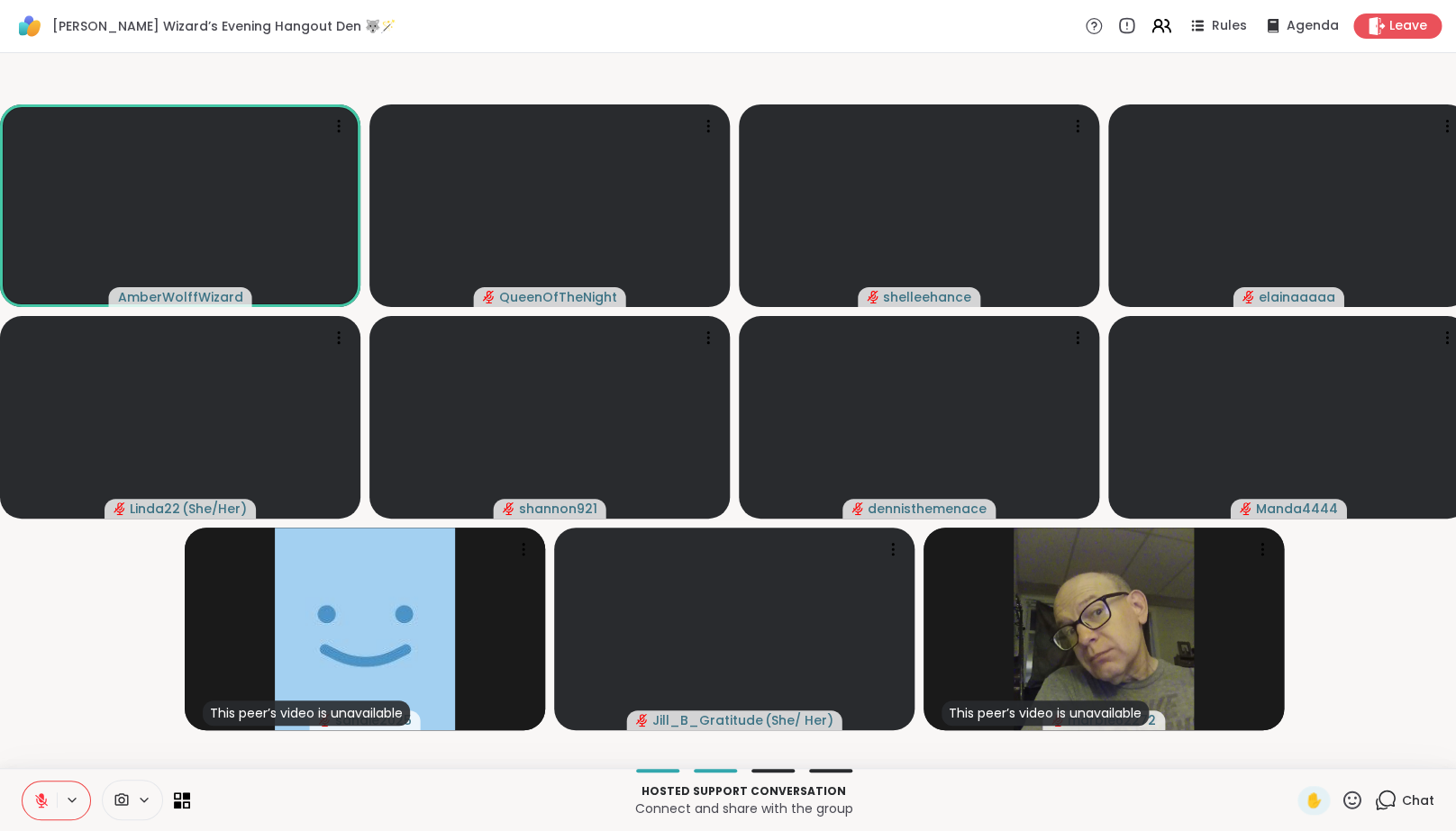
click at [59, 672] on video-player-container "AmberWolffWizard QueenOfTheNight shelleehance elainaaaaa Linda22 ( She/Her ) sh…" at bounding box center [728, 410] width 1434 height 701
click at [36, 803] on button at bounding box center [39, 801] width 34 height 37
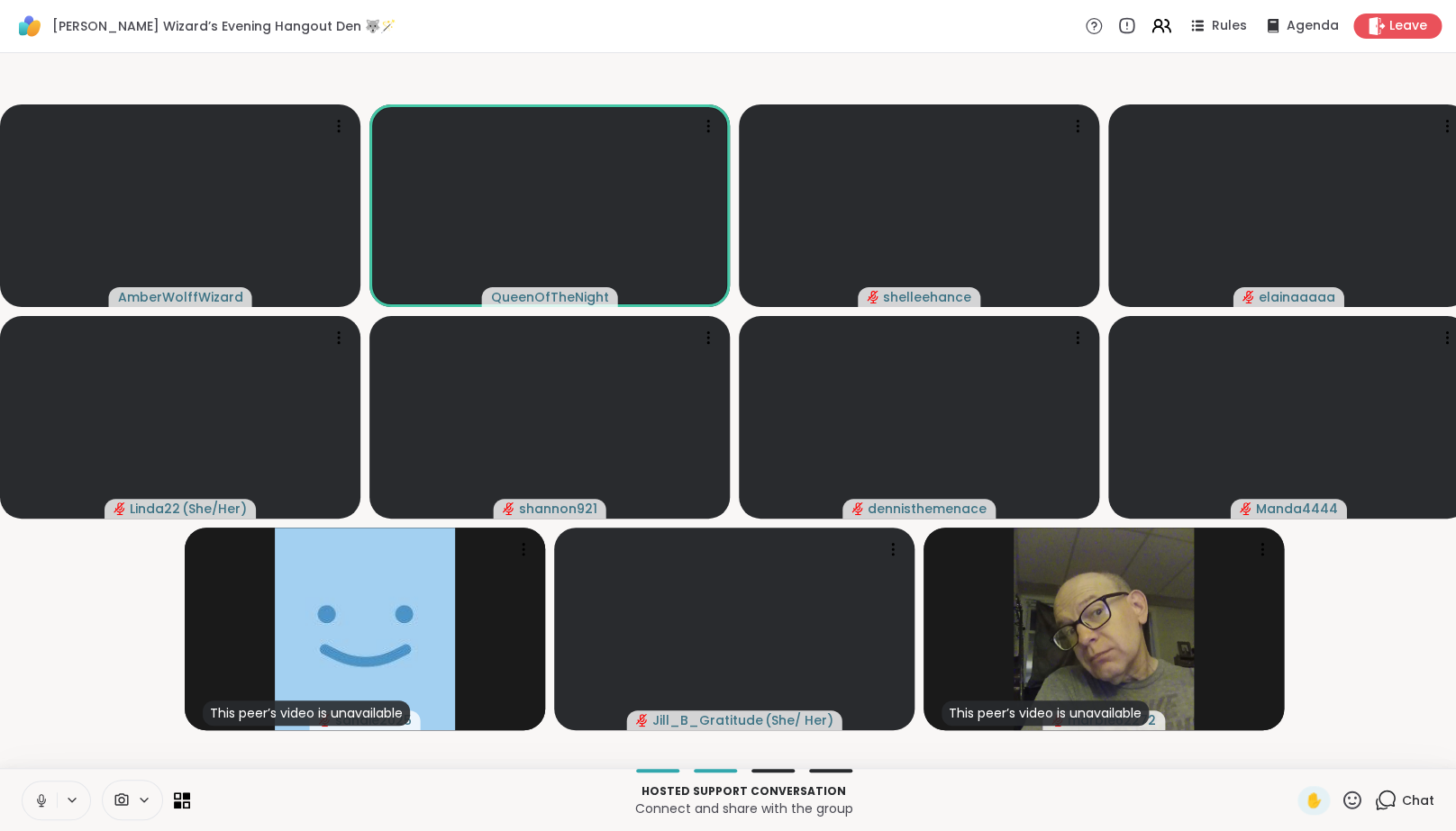
click at [35, 806] on icon at bounding box center [41, 801] width 16 height 16
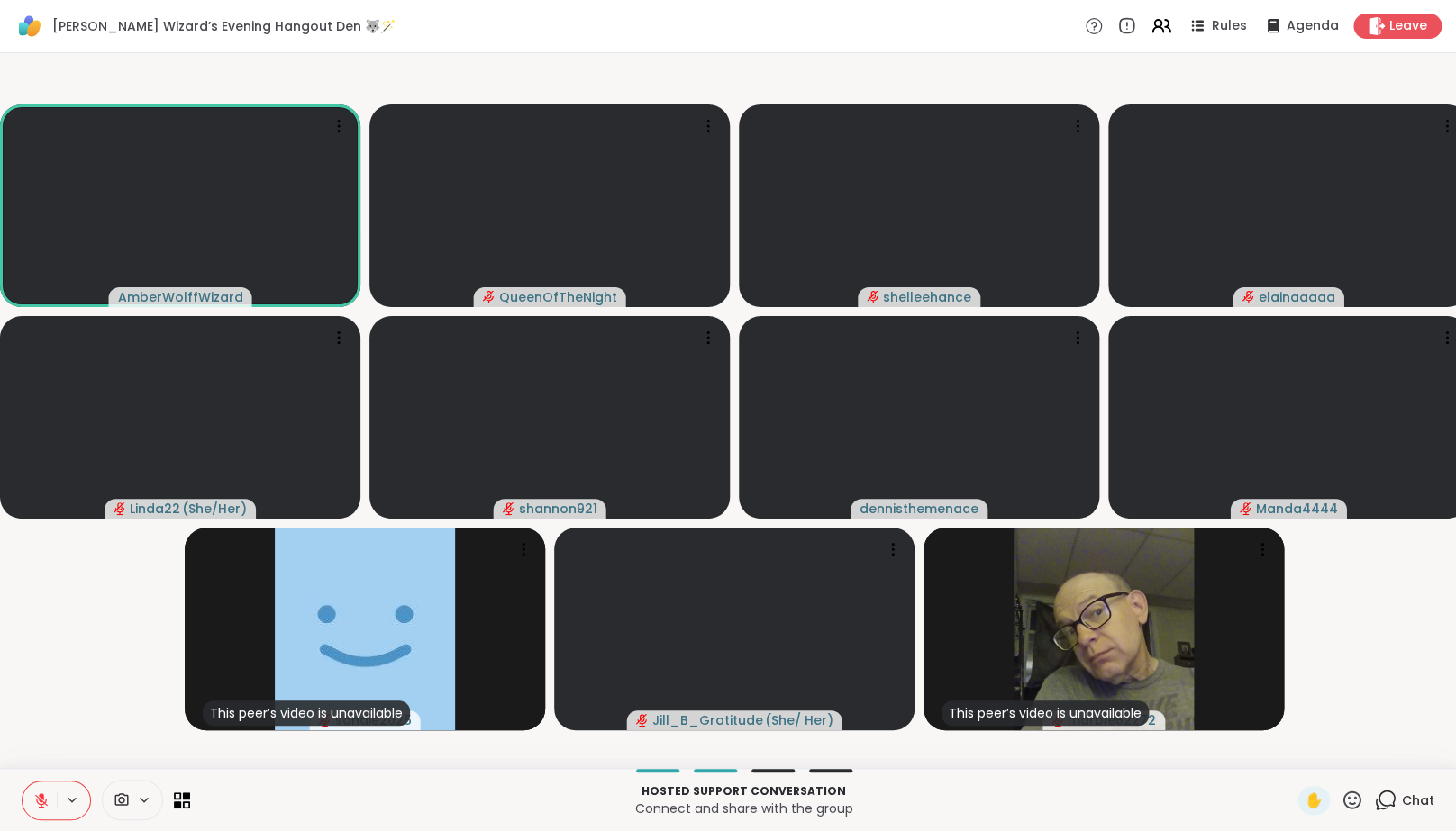
click at [35, 805] on icon at bounding box center [41, 801] width 16 height 16
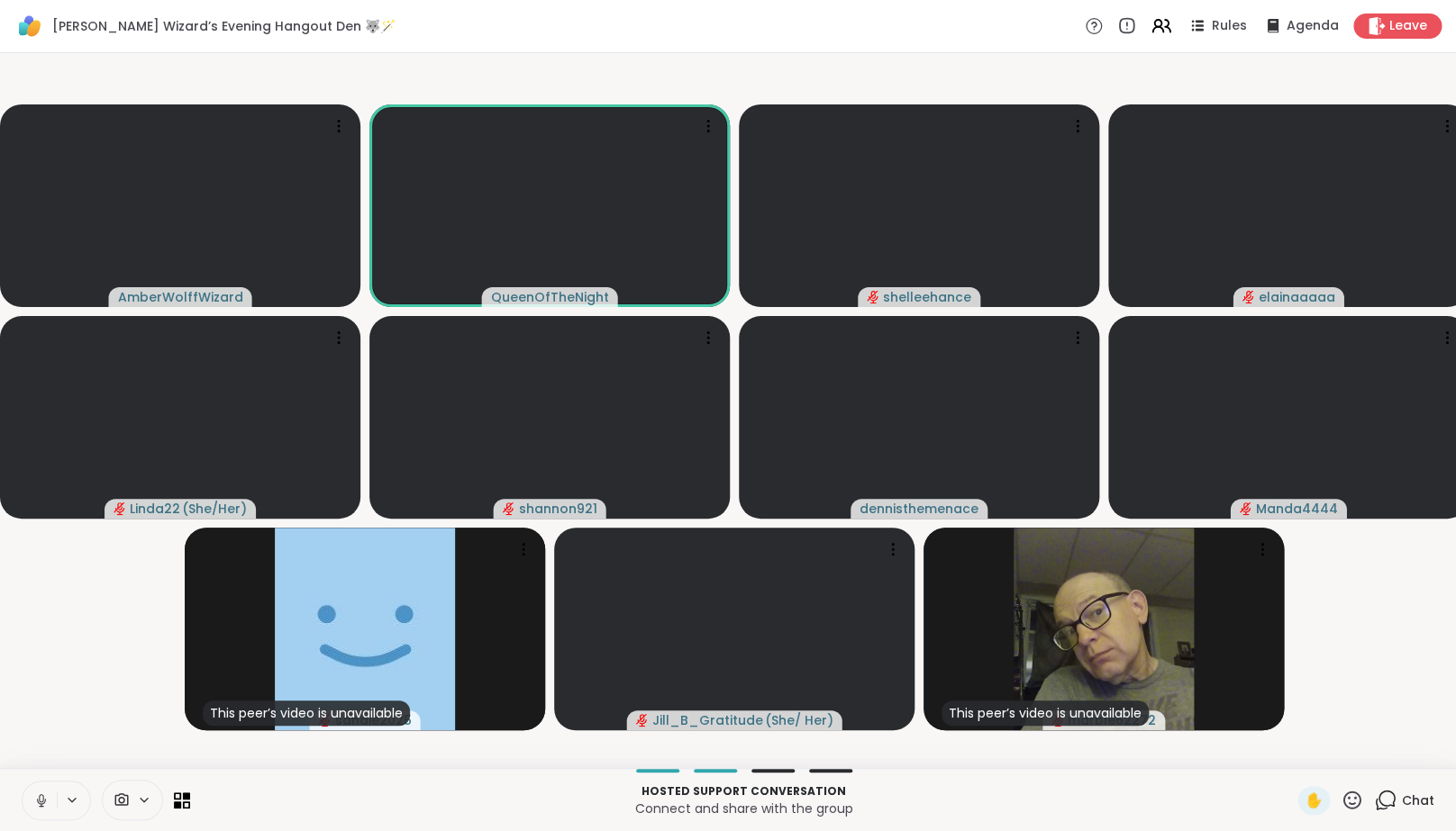
click at [31, 807] on button at bounding box center [39, 801] width 34 height 37
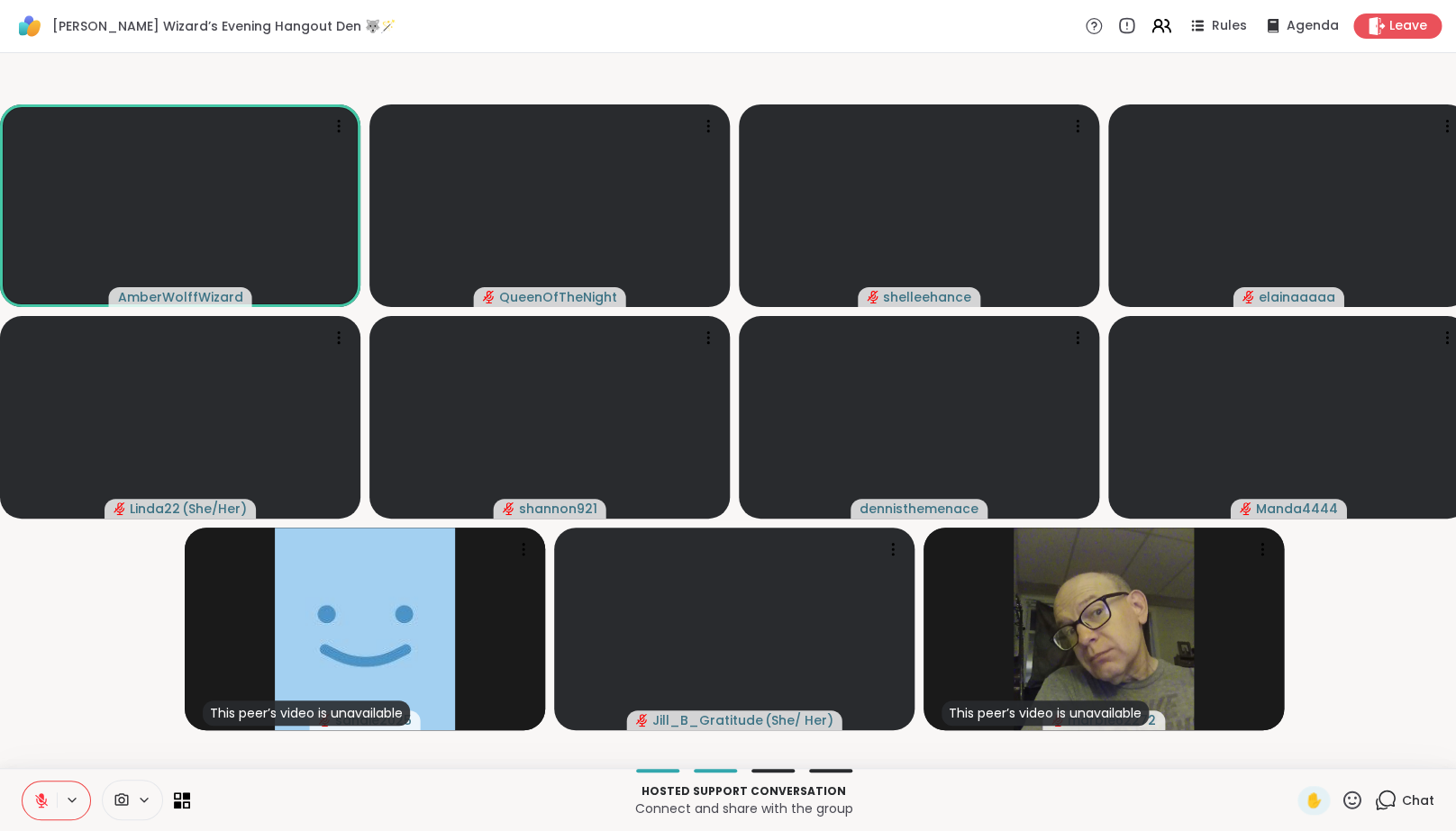
click at [59, 820] on div at bounding box center [56, 801] width 70 height 39
click at [47, 808] on icon at bounding box center [41, 801] width 16 height 16
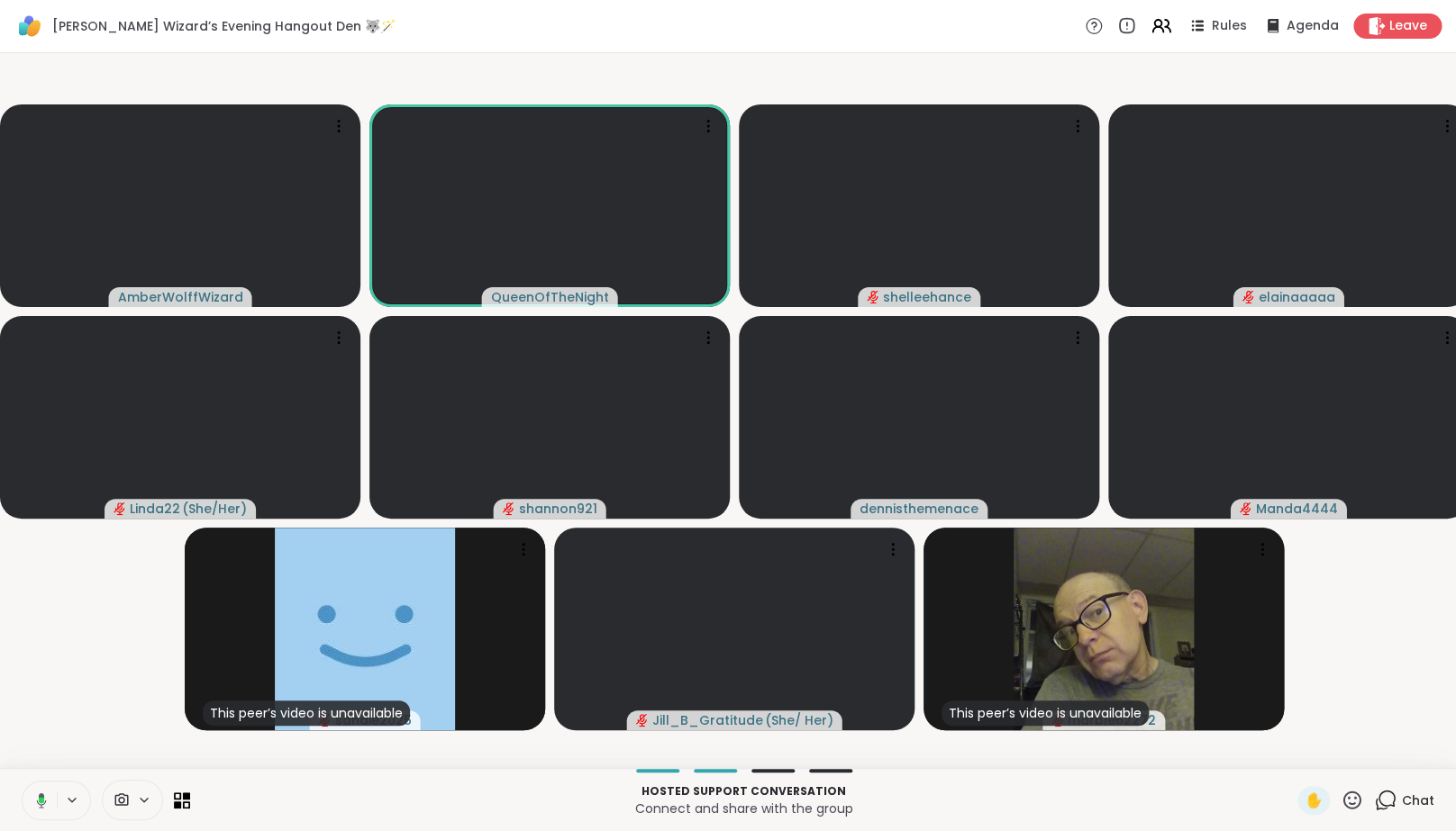
click at [47, 808] on icon at bounding box center [38, 801] width 16 height 16
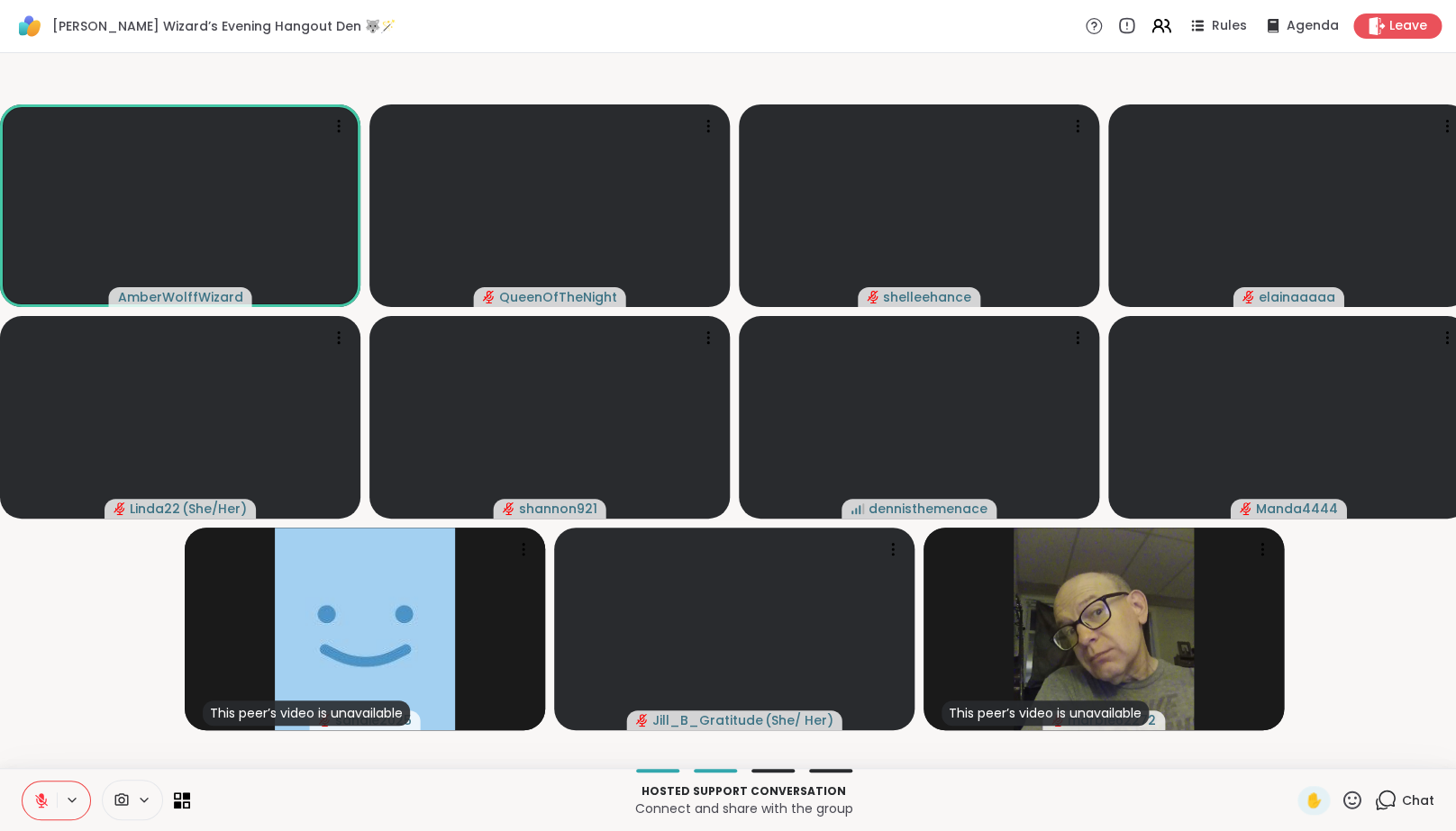
click at [38, 808] on icon at bounding box center [41, 801] width 16 height 16
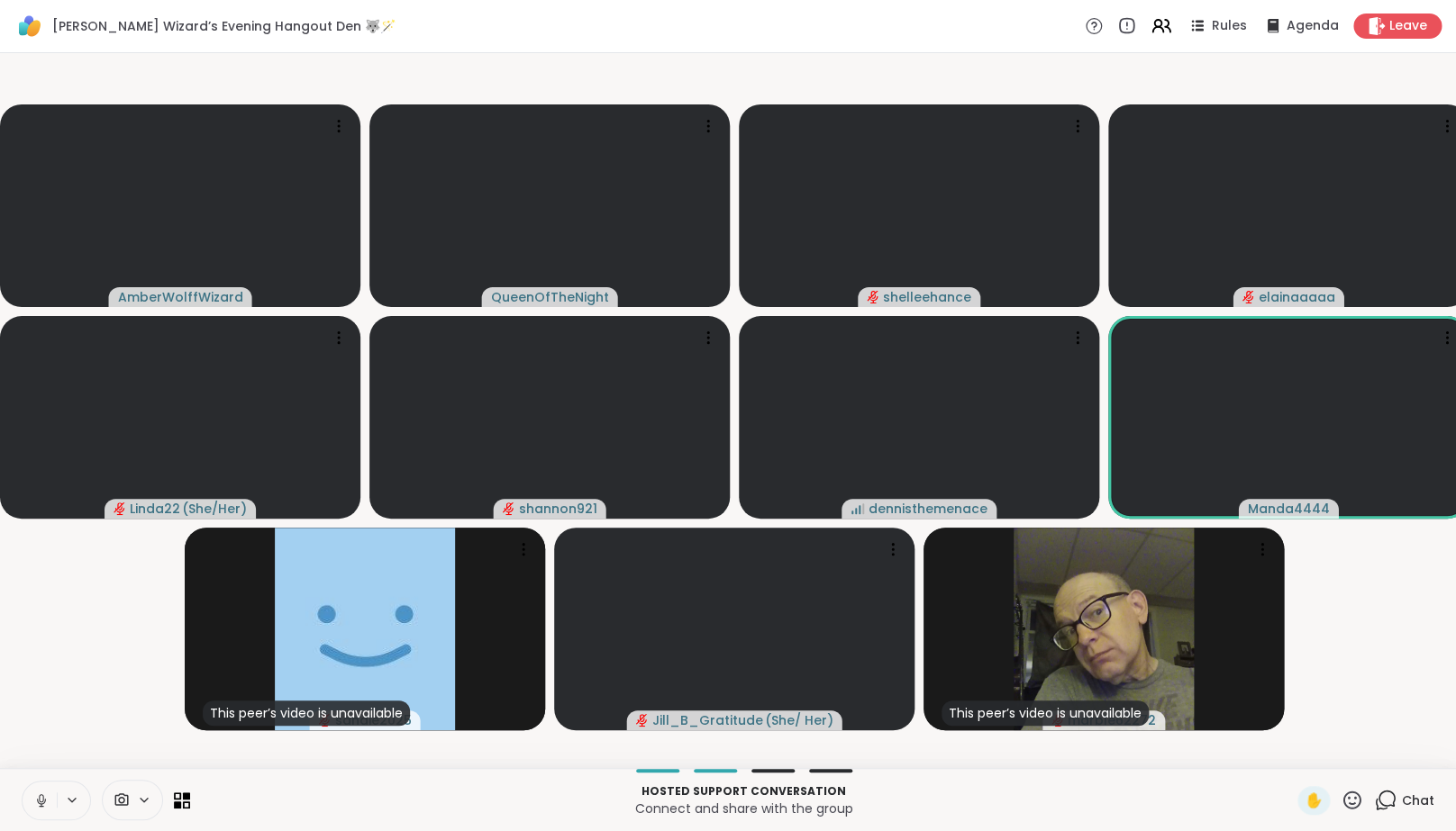
click at [39, 808] on icon at bounding box center [41, 801] width 16 height 16
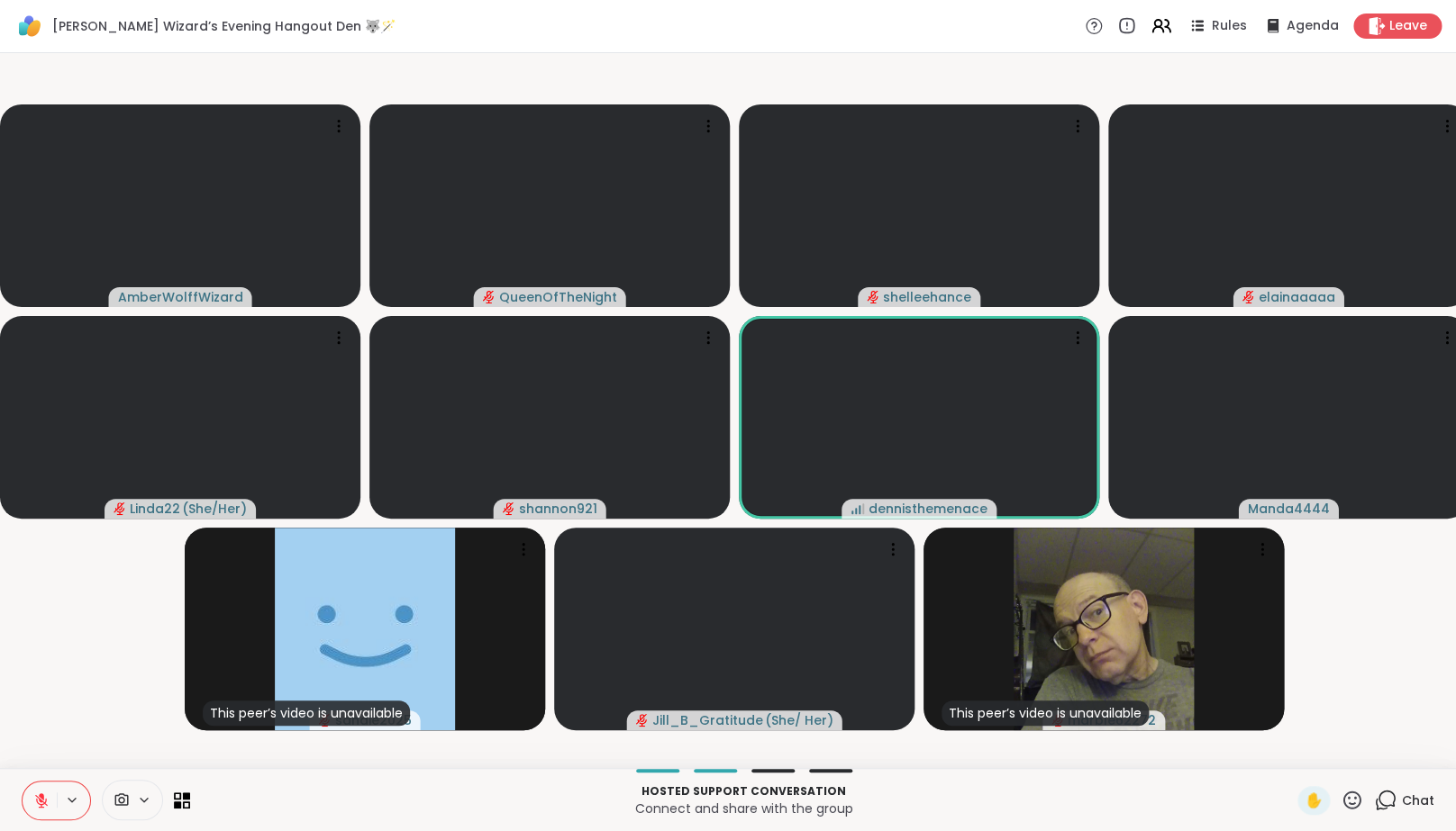
click at [56, 735] on video-player-container "AmberWolffWizard QueenOfTheNight shelleehance elainaaaaa Linda22 ( She/Her ) sh…" at bounding box center [728, 410] width 1434 height 701
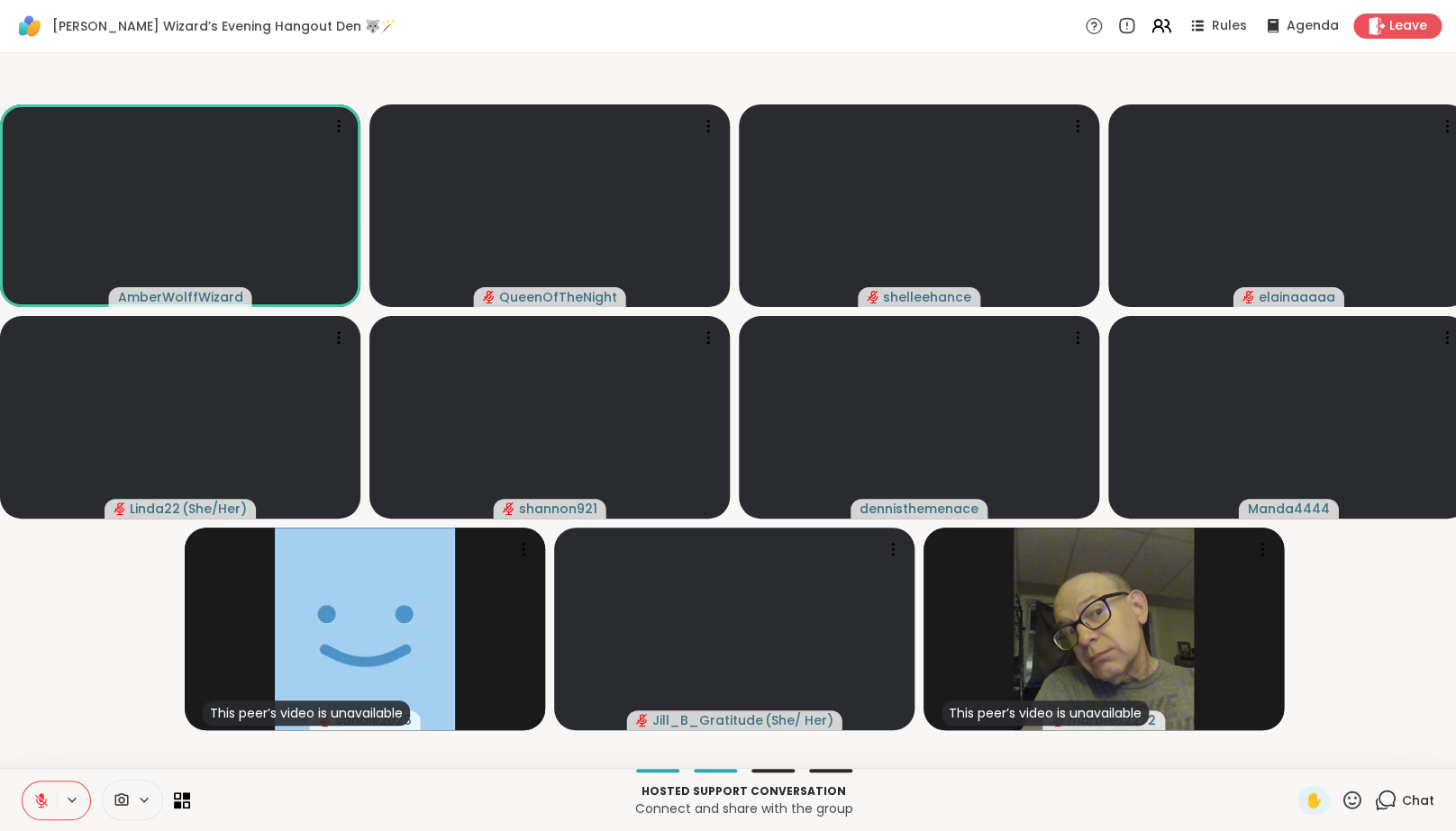
click at [38, 819] on button at bounding box center [39, 801] width 34 height 37
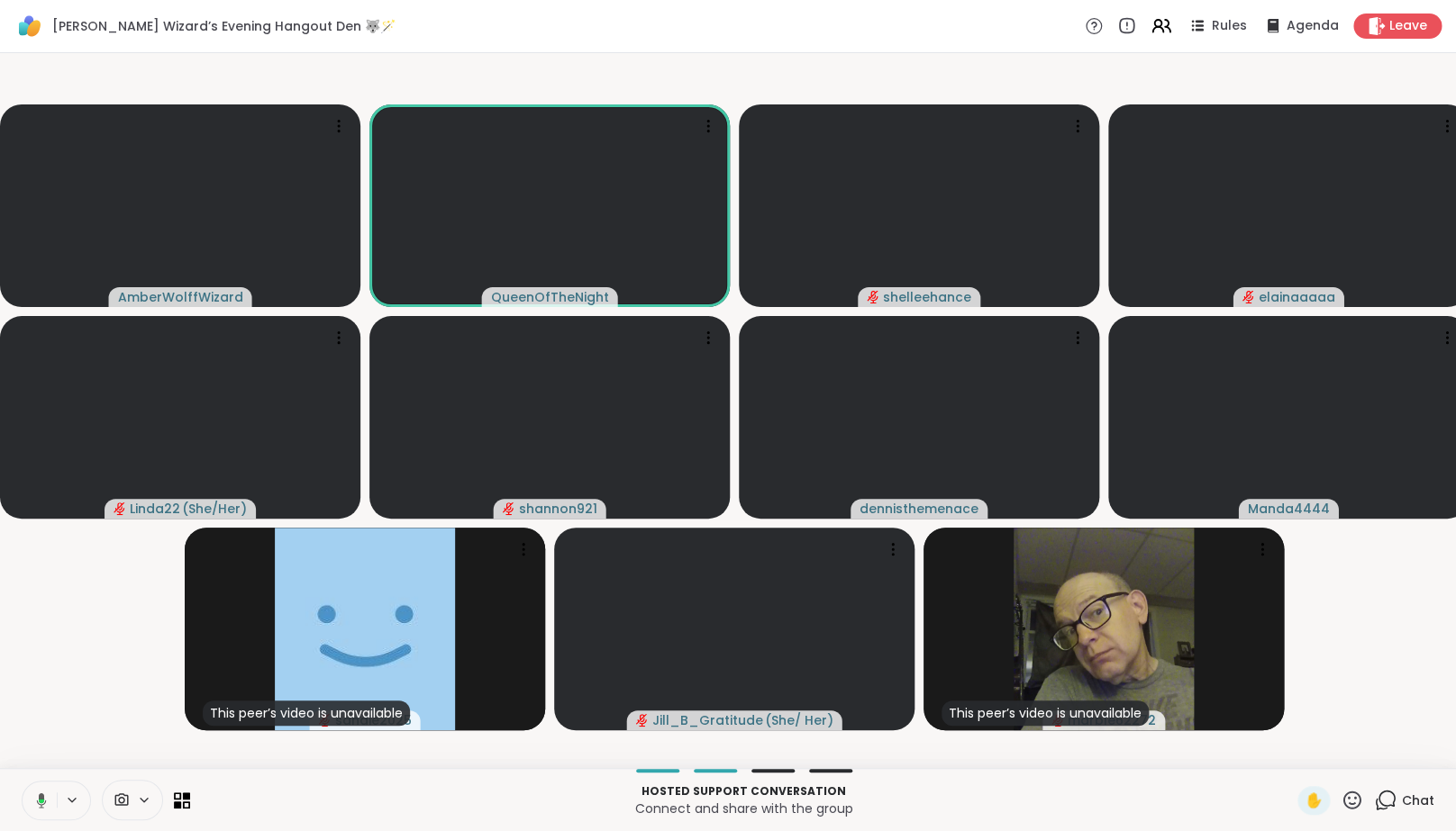
click at [37, 819] on button at bounding box center [38, 801] width 37 height 37
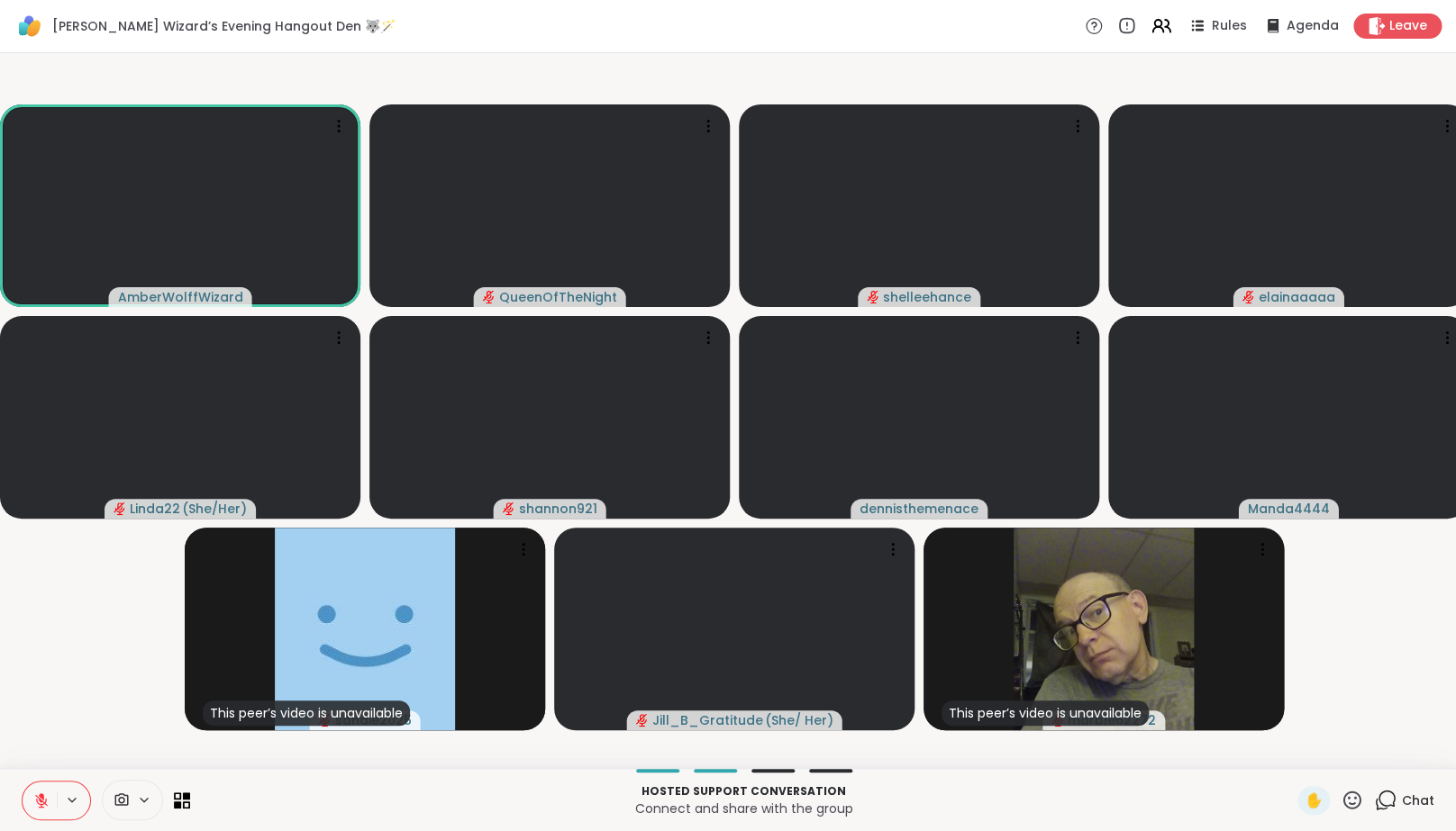
click at [38, 807] on icon at bounding box center [41, 801] width 13 height 13
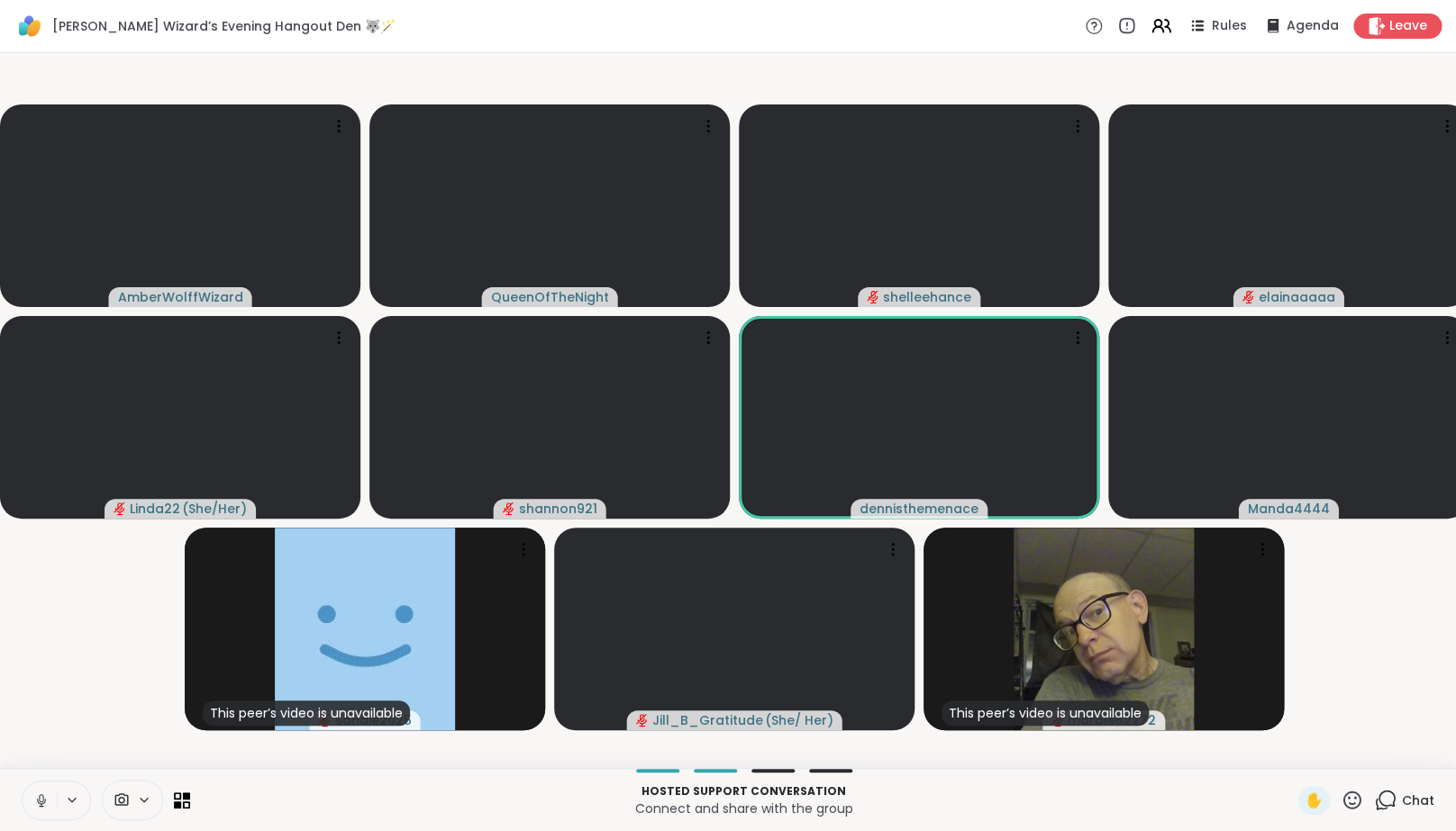
click at [38, 808] on icon at bounding box center [41, 801] width 16 height 16
click at [38, 807] on icon at bounding box center [41, 801] width 13 height 13
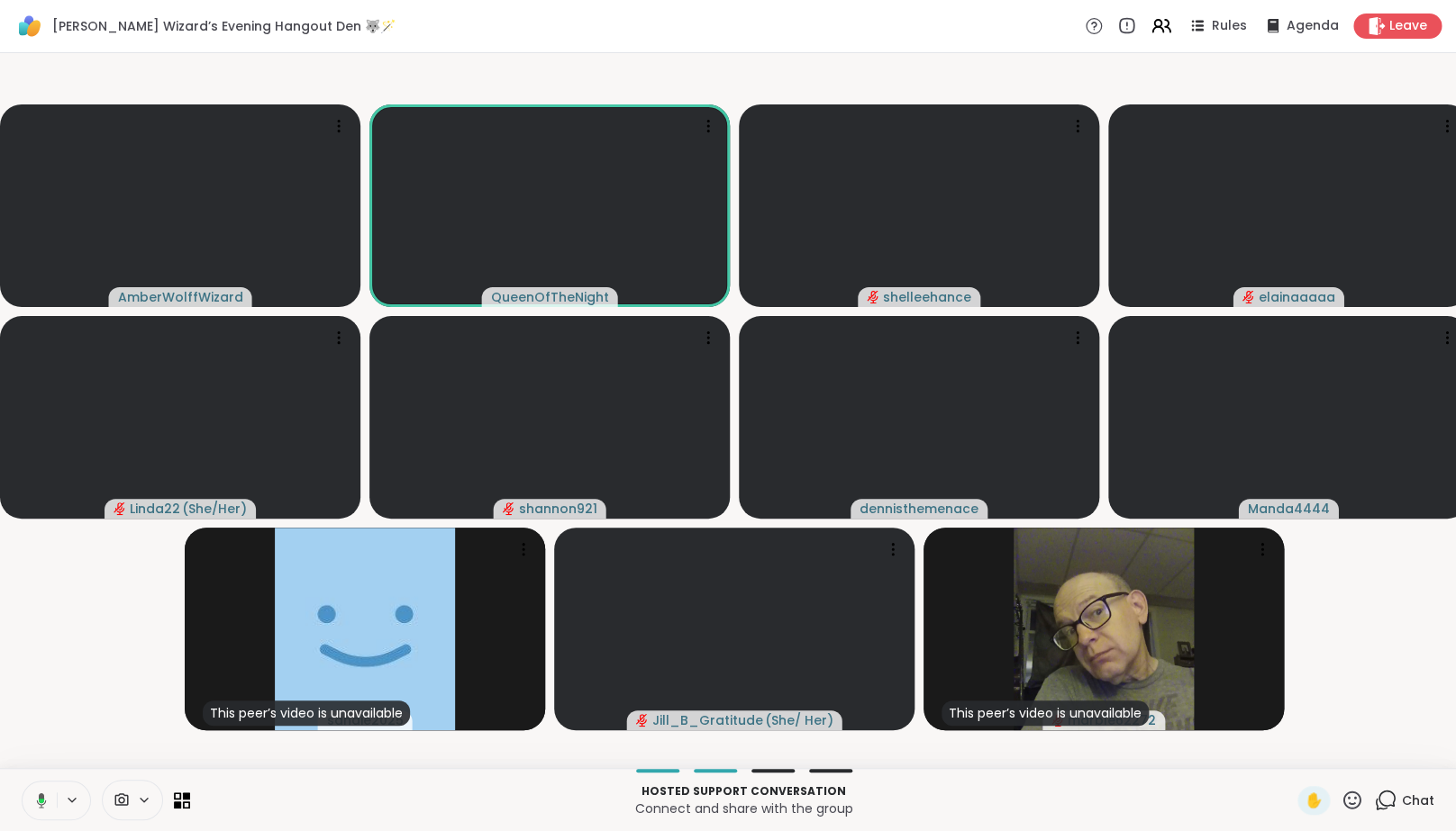
click at [38, 807] on icon at bounding box center [42, 801] width 10 height 16
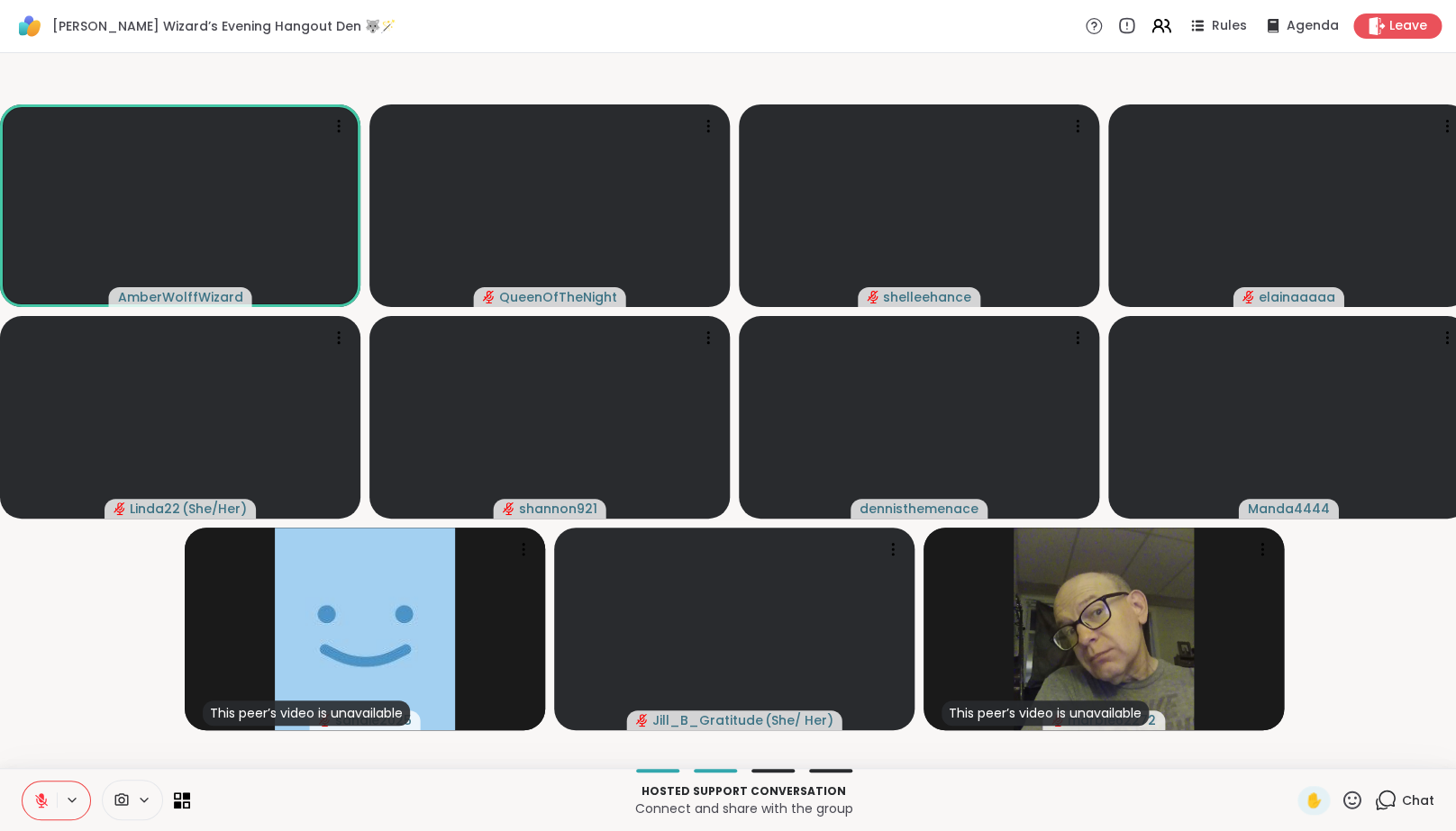
click at [46, 807] on icon at bounding box center [41, 801] width 13 height 13
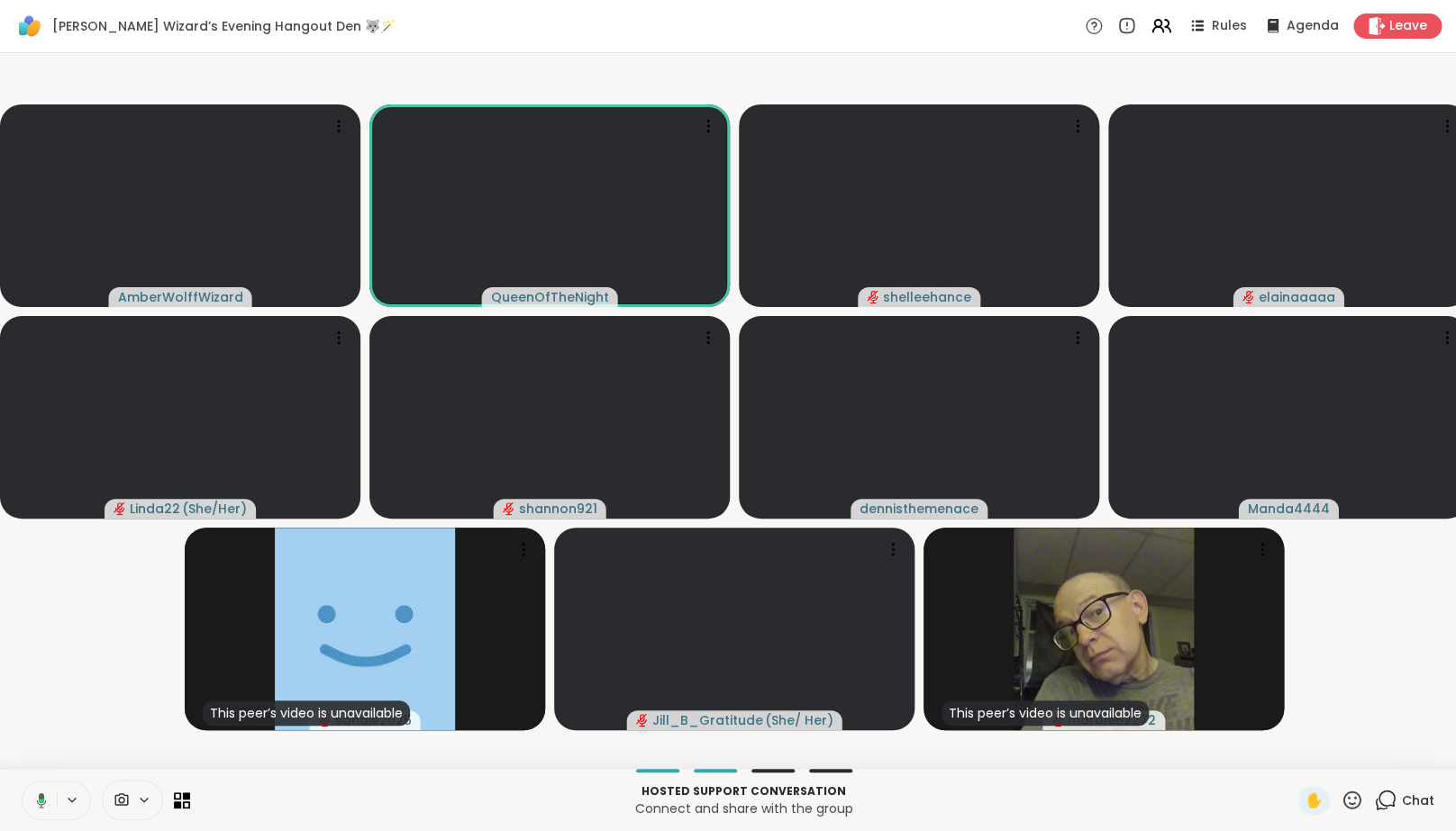
click at [46, 807] on icon at bounding box center [42, 801] width 10 height 16
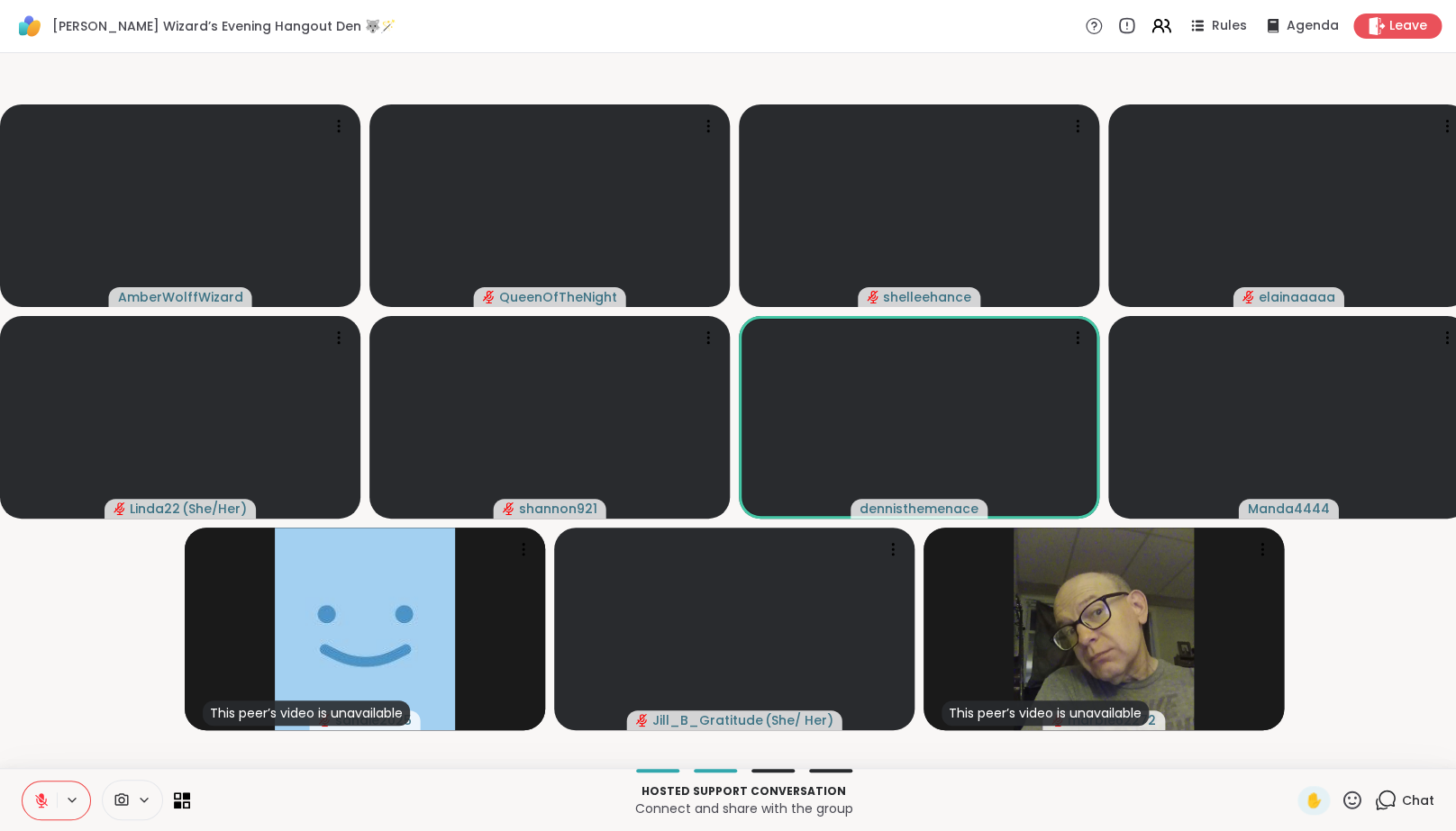
click at [45, 808] on icon at bounding box center [41, 801] width 16 height 16
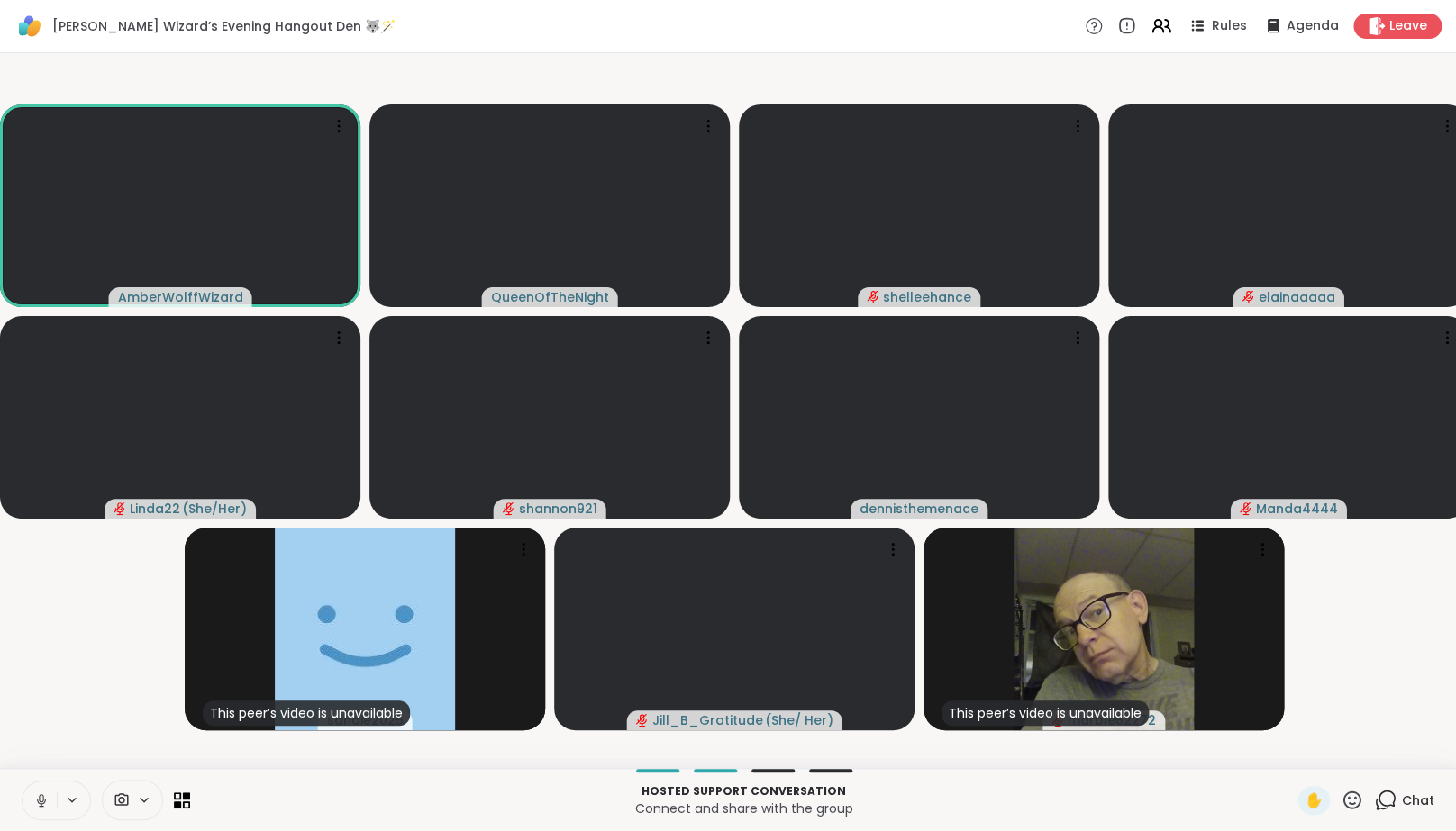
click at [46, 808] on icon at bounding box center [41, 801] width 16 height 16
click at [46, 807] on icon at bounding box center [41, 801] width 13 height 13
click at [46, 808] on icon at bounding box center [41, 801] width 16 height 16
click at [43, 797] on button at bounding box center [39, 801] width 34 height 37
click at [49, 807] on button at bounding box center [39, 801] width 34 height 37
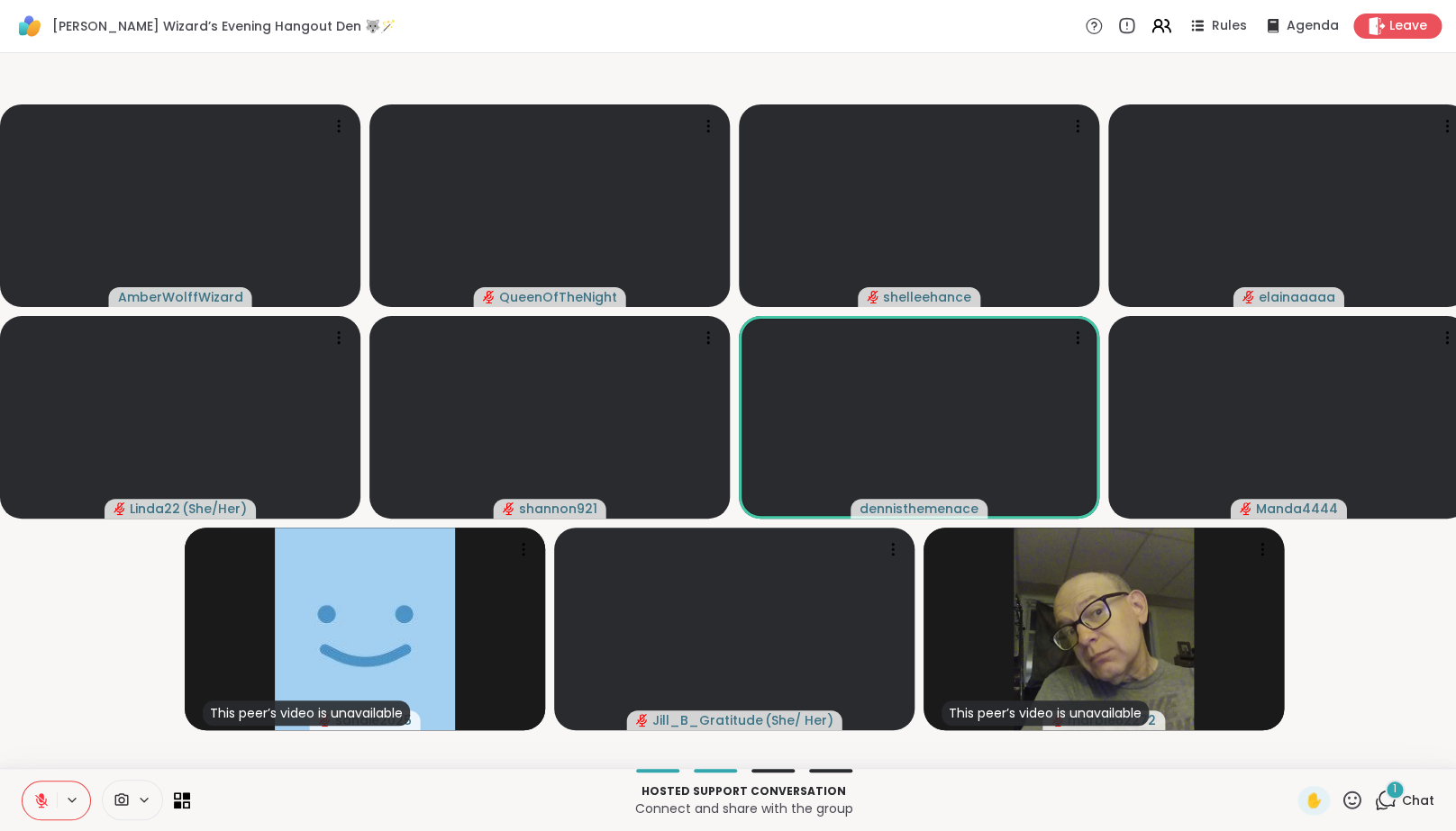
click at [49, 807] on button at bounding box center [39, 801] width 34 height 37
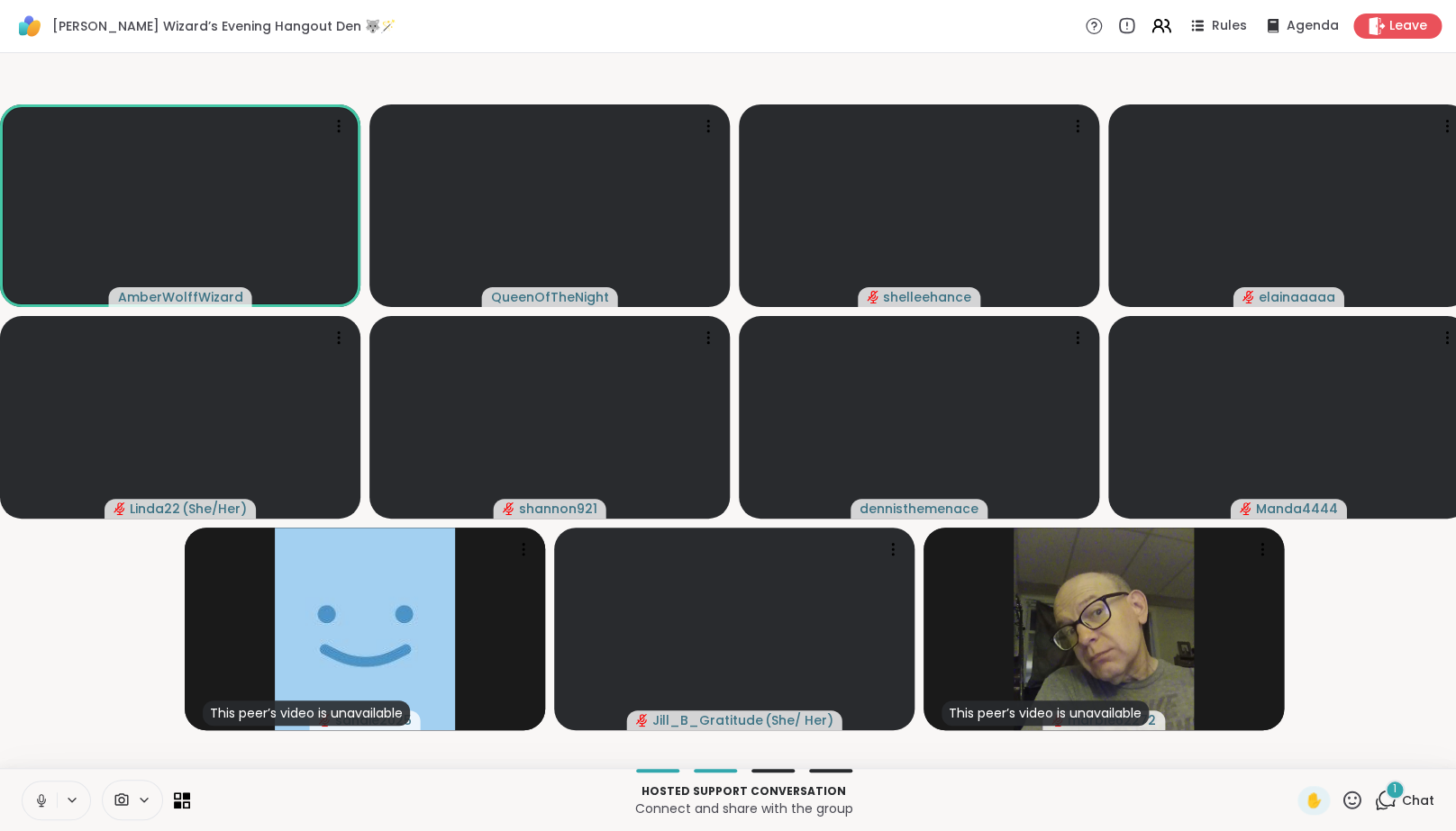
click at [48, 808] on icon at bounding box center [41, 801] width 16 height 16
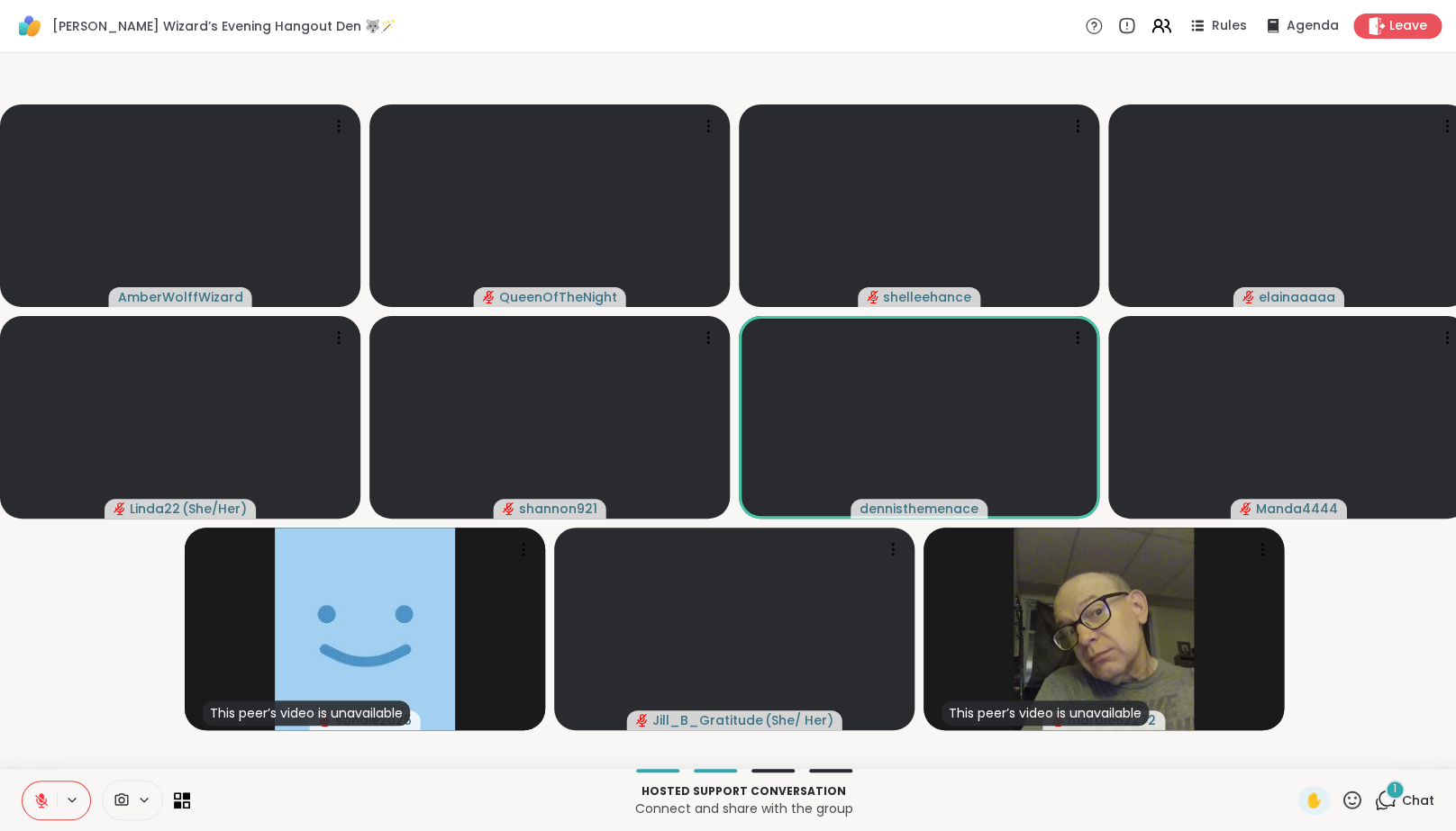
click at [48, 807] on icon at bounding box center [41, 801] width 16 height 16
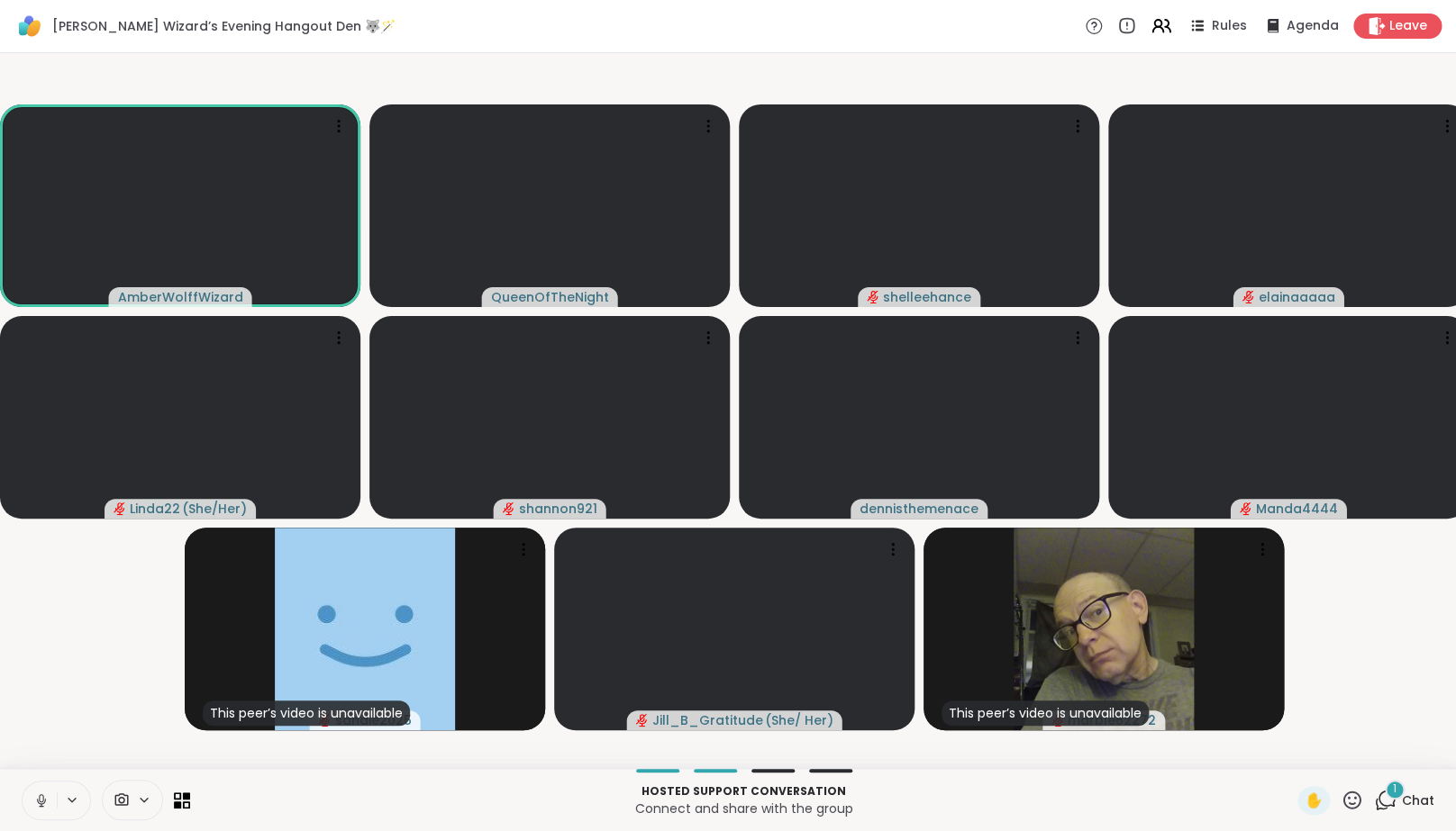
click at [48, 808] on icon at bounding box center [41, 801] width 16 height 16
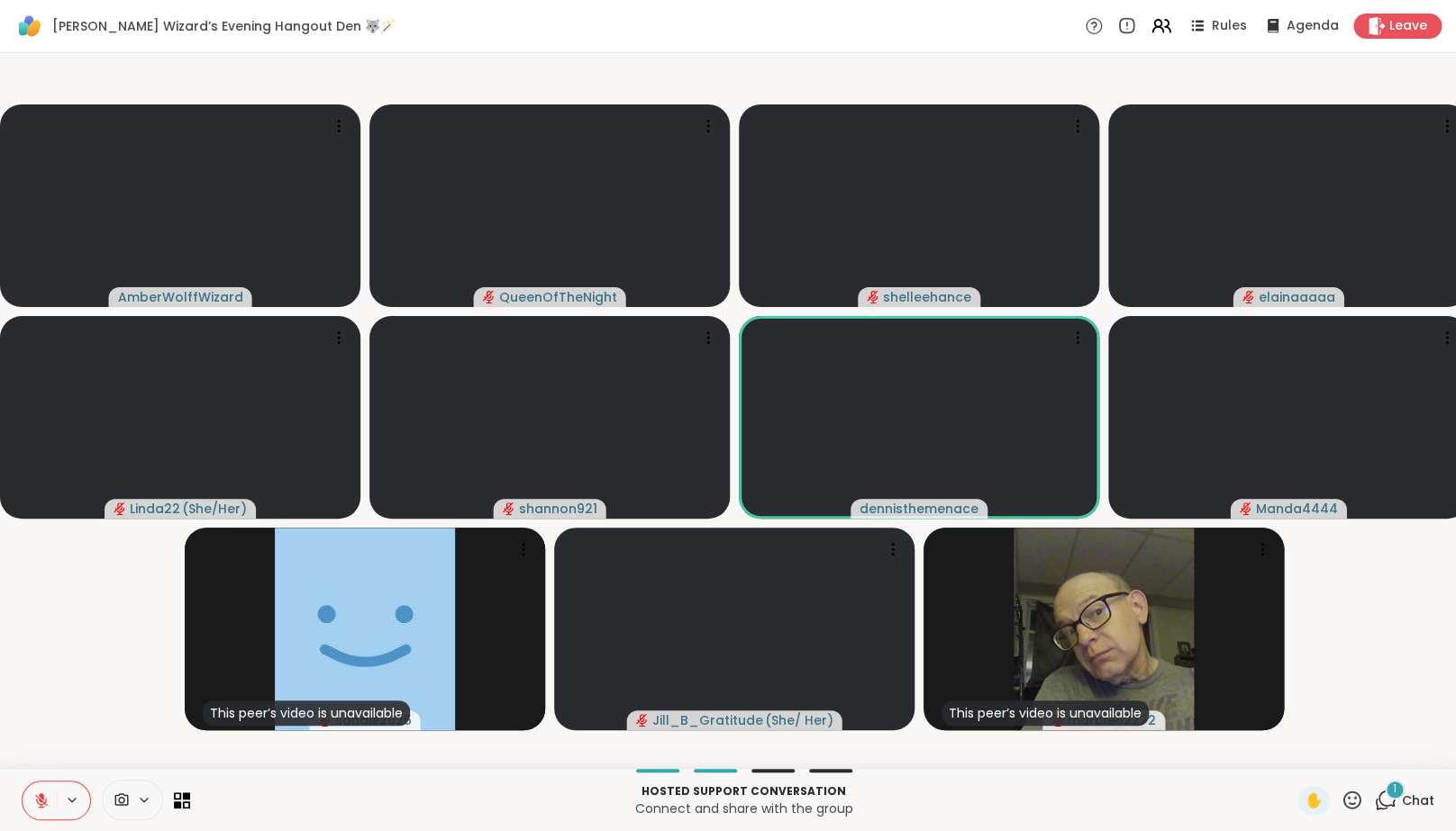
click at [47, 808] on icon at bounding box center [41, 801] width 16 height 16
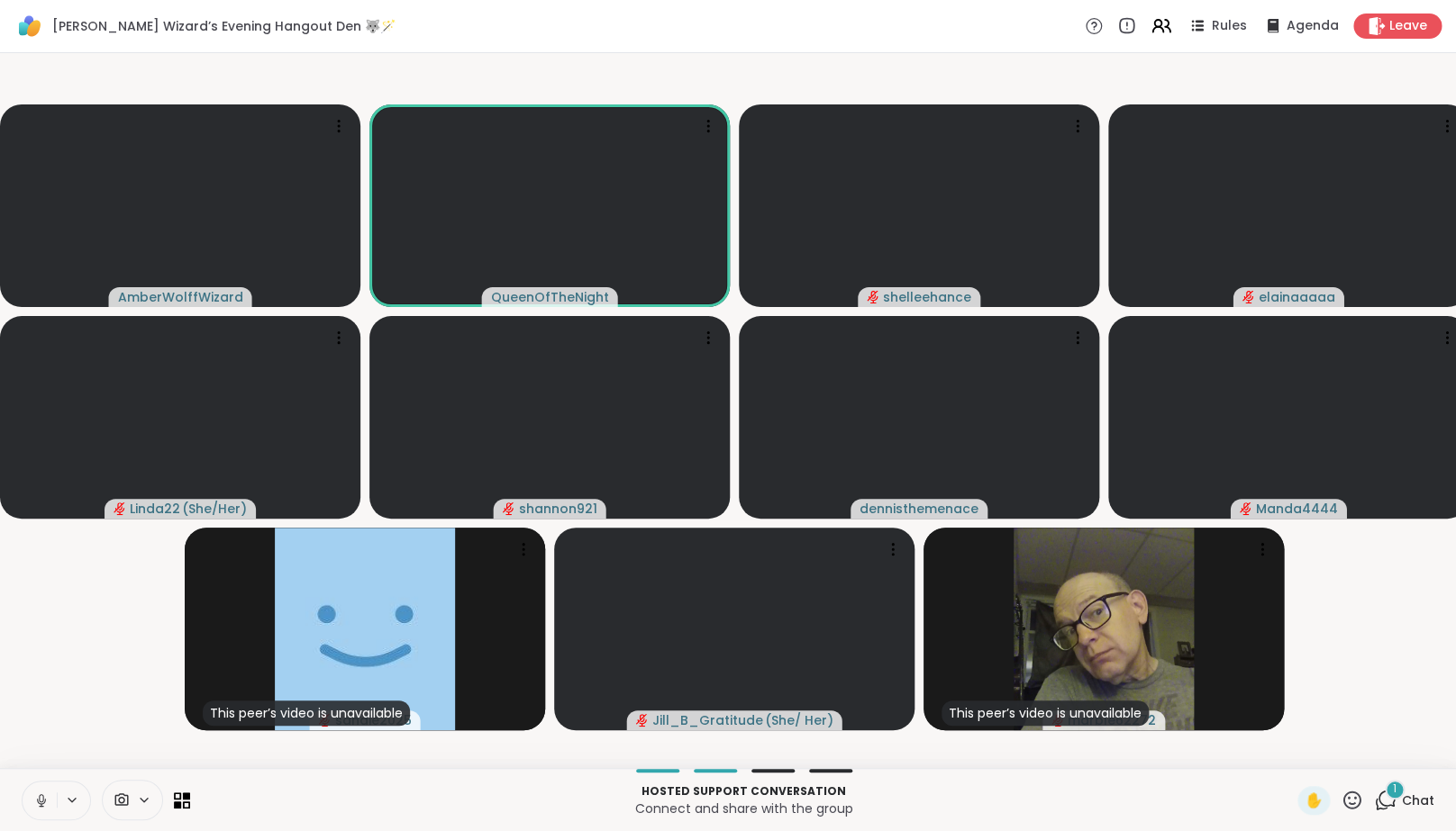
click at [47, 808] on icon at bounding box center [41, 801] width 16 height 16
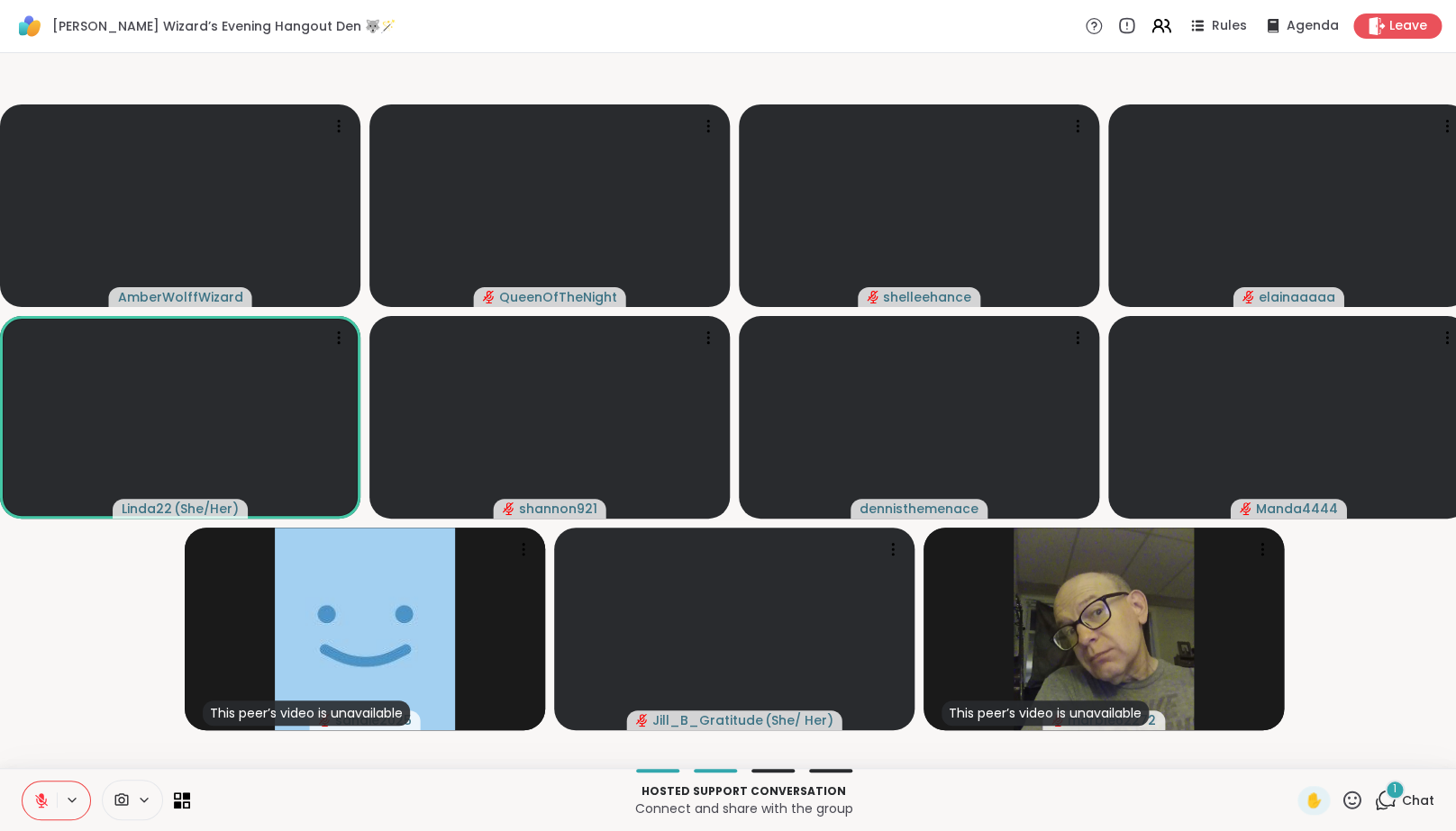
click at [47, 808] on icon at bounding box center [41, 801] width 16 height 16
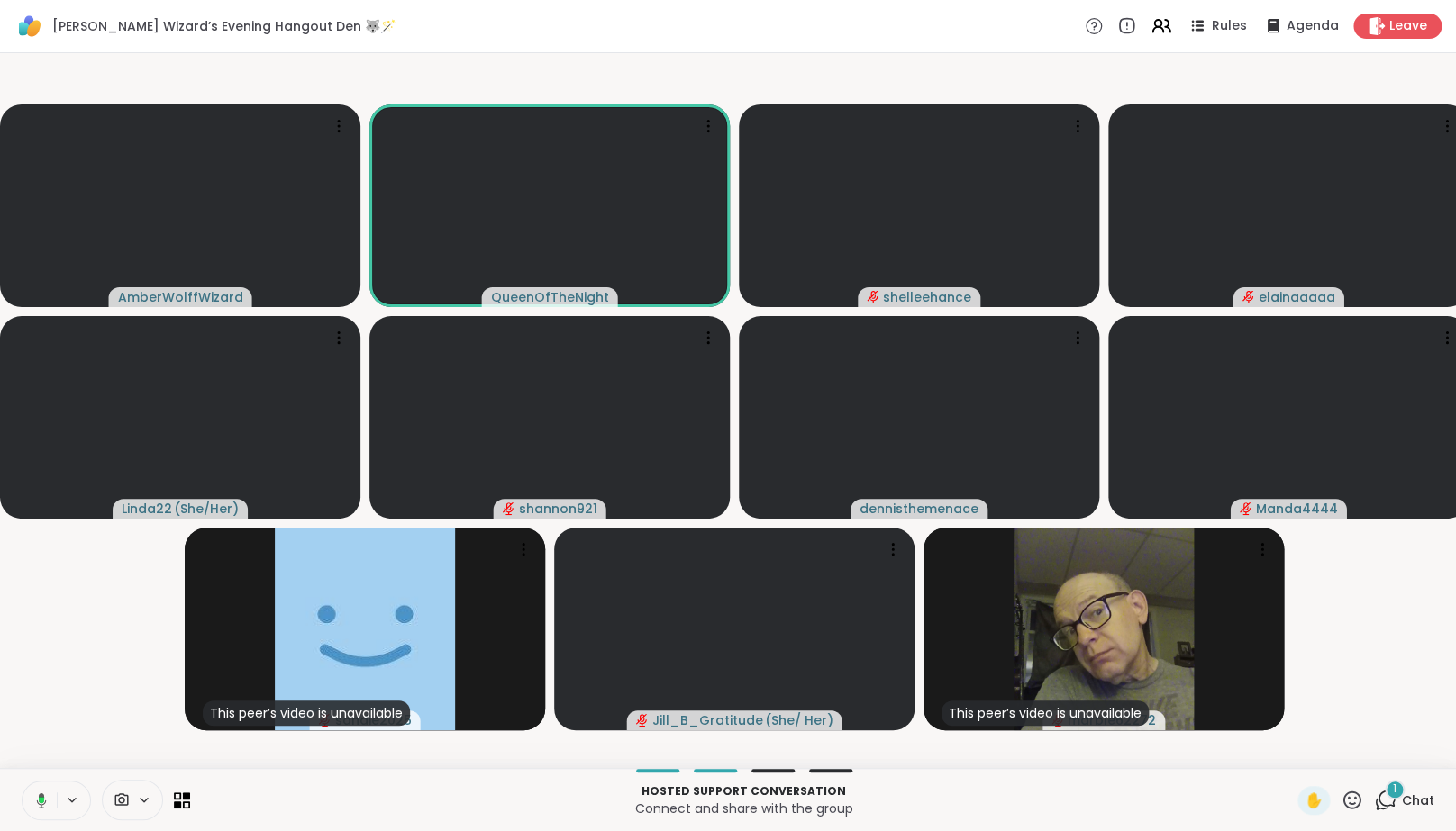
click at [47, 810] on button at bounding box center [38, 801] width 37 height 37
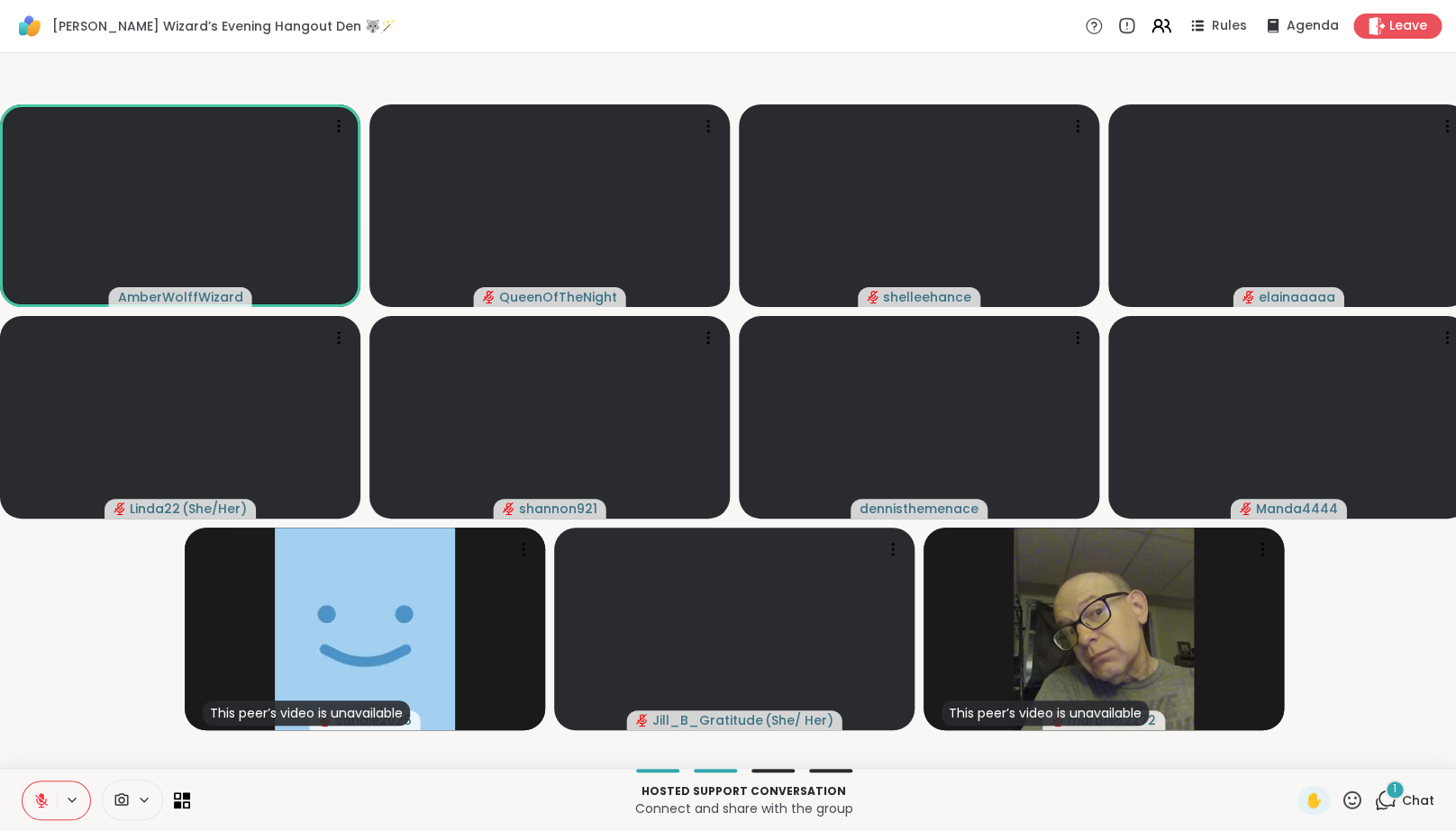
click at [49, 808] on icon at bounding box center [41, 801] width 16 height 16
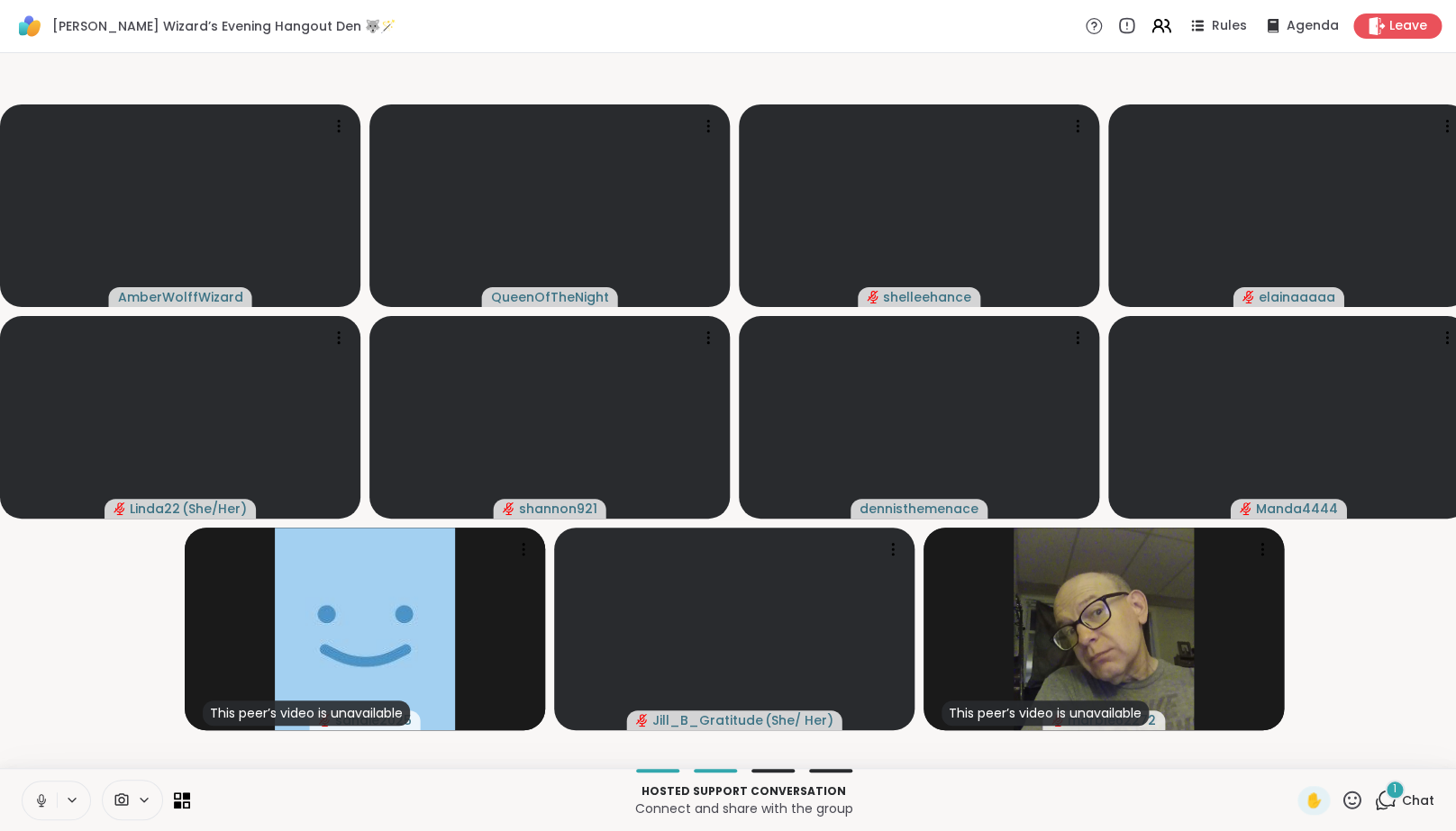
click at [63, 709] on video-player-container "AmberWolffWizard QueenOfTheNight shelleehance elainaaaaa Linda22 ( She/Her ) sh…" at bounding box center [728, 410] width 1434 height 701
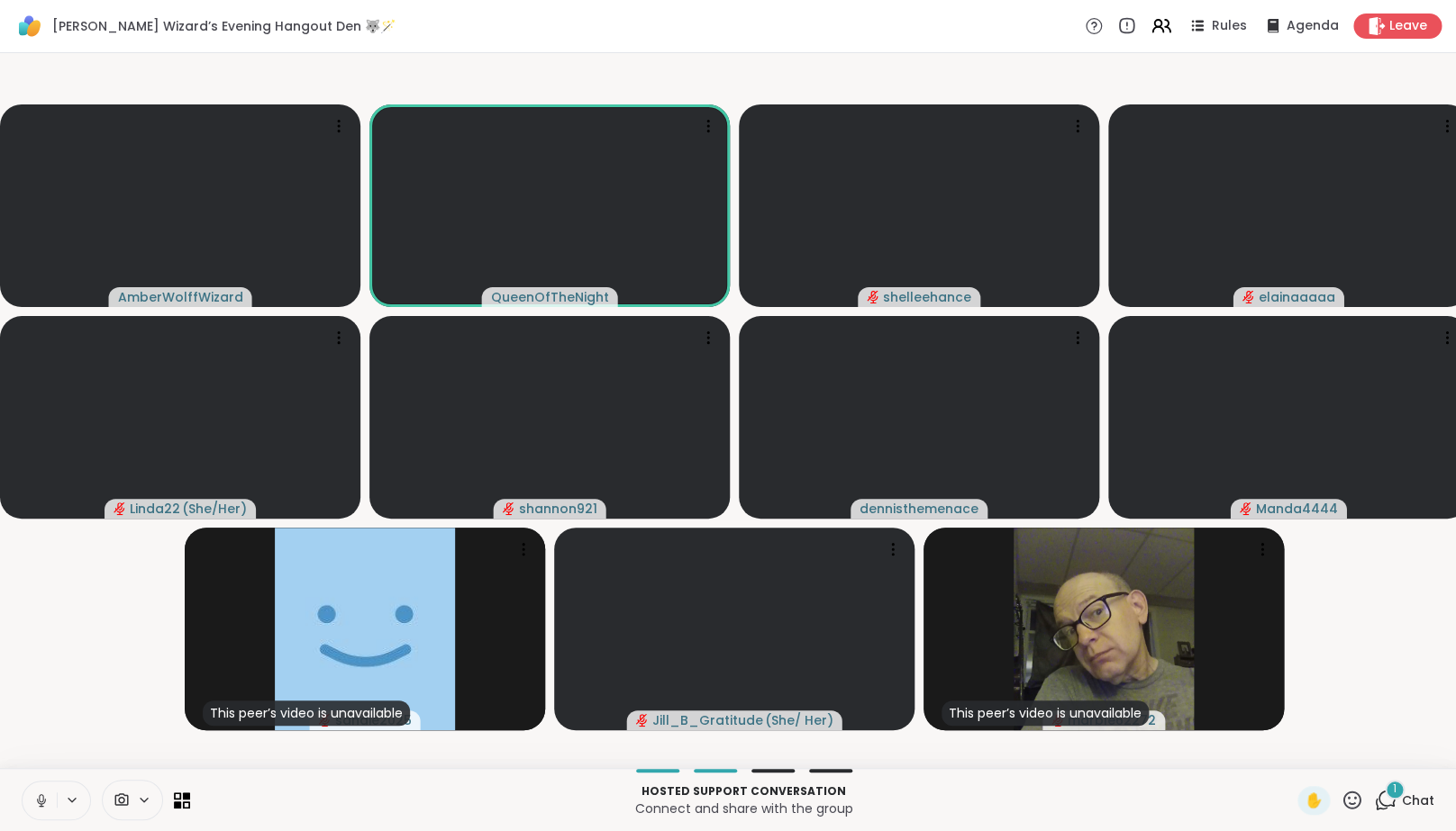
click at [52, 811] on button at bounding box center [39, 801] width 34 height 37
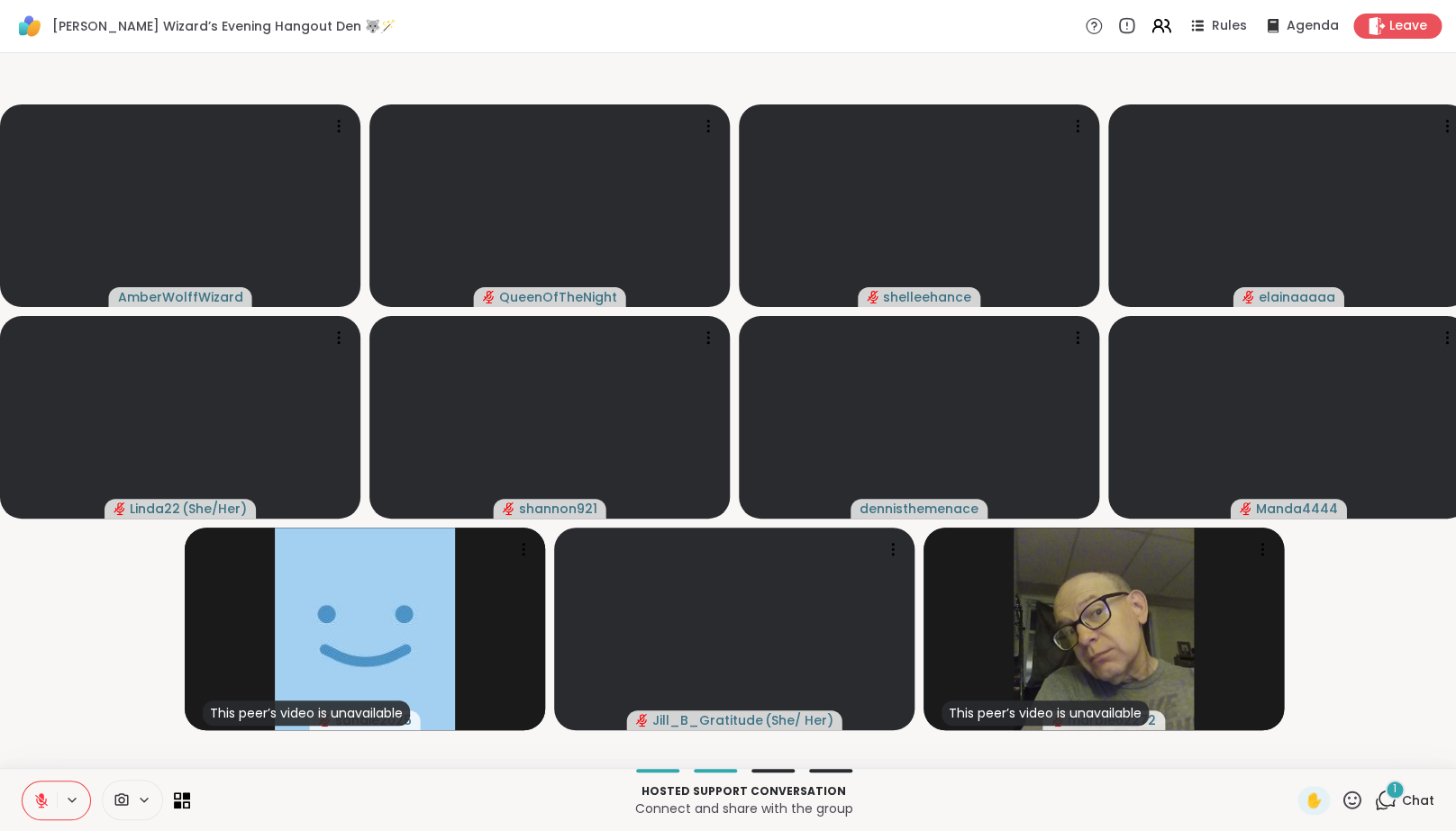
click at [62, 718] on video-player-container "AmberWolffWizard QueenOfTheNight shelleehance elainaaaaa Linda22 ( She/Her ) sh…" at bounding box center [728, 410] width 1434 height 701
click at [46, 808] on icon at bounding box center [41, 801] width 16 height 16
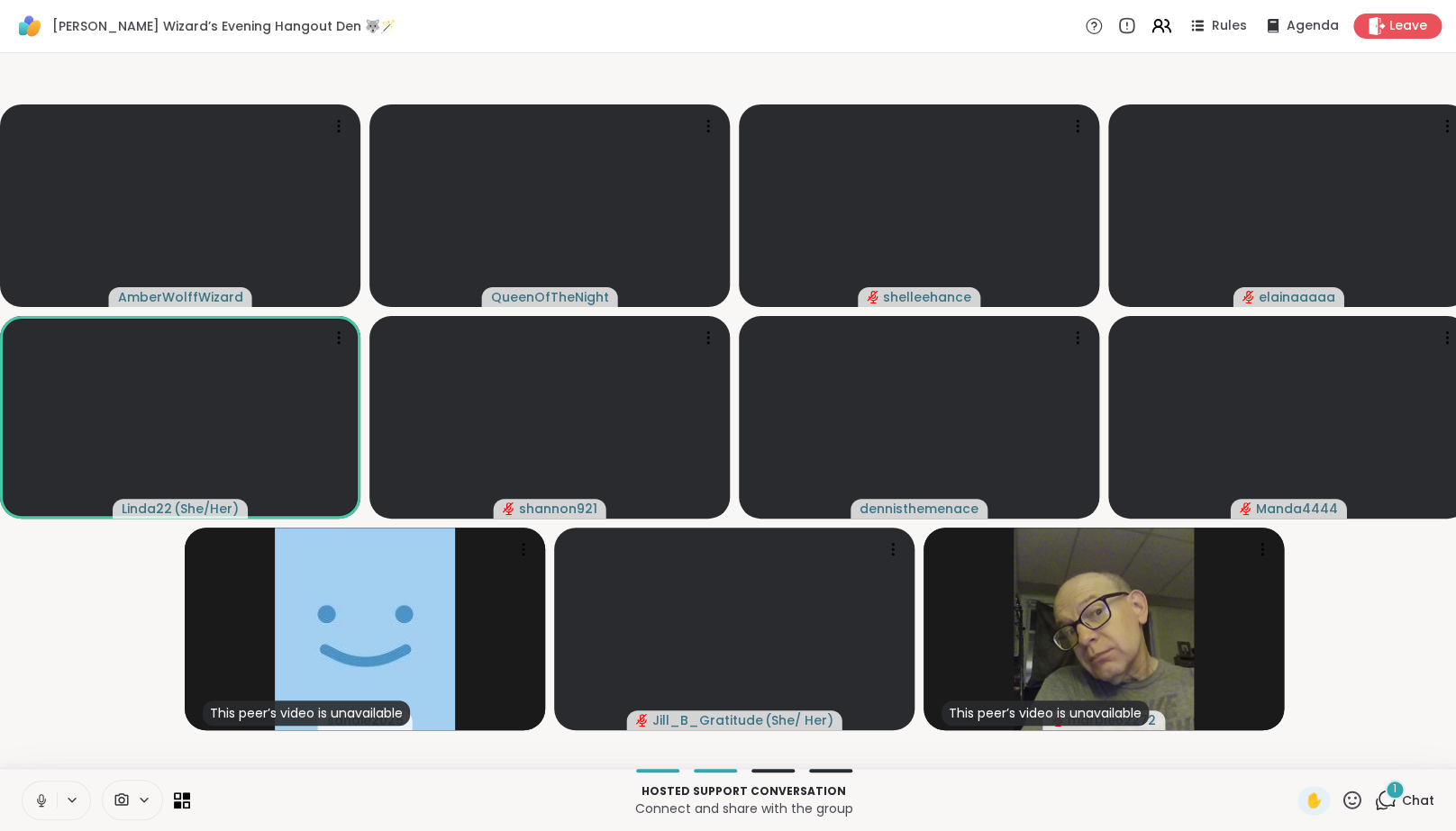
click at [46, 808] on icon at bounding box center [41, 801] width 16 height 16
click at [1397, 800] on div "1" at bounding box center [1395, 790] width 20 height 20
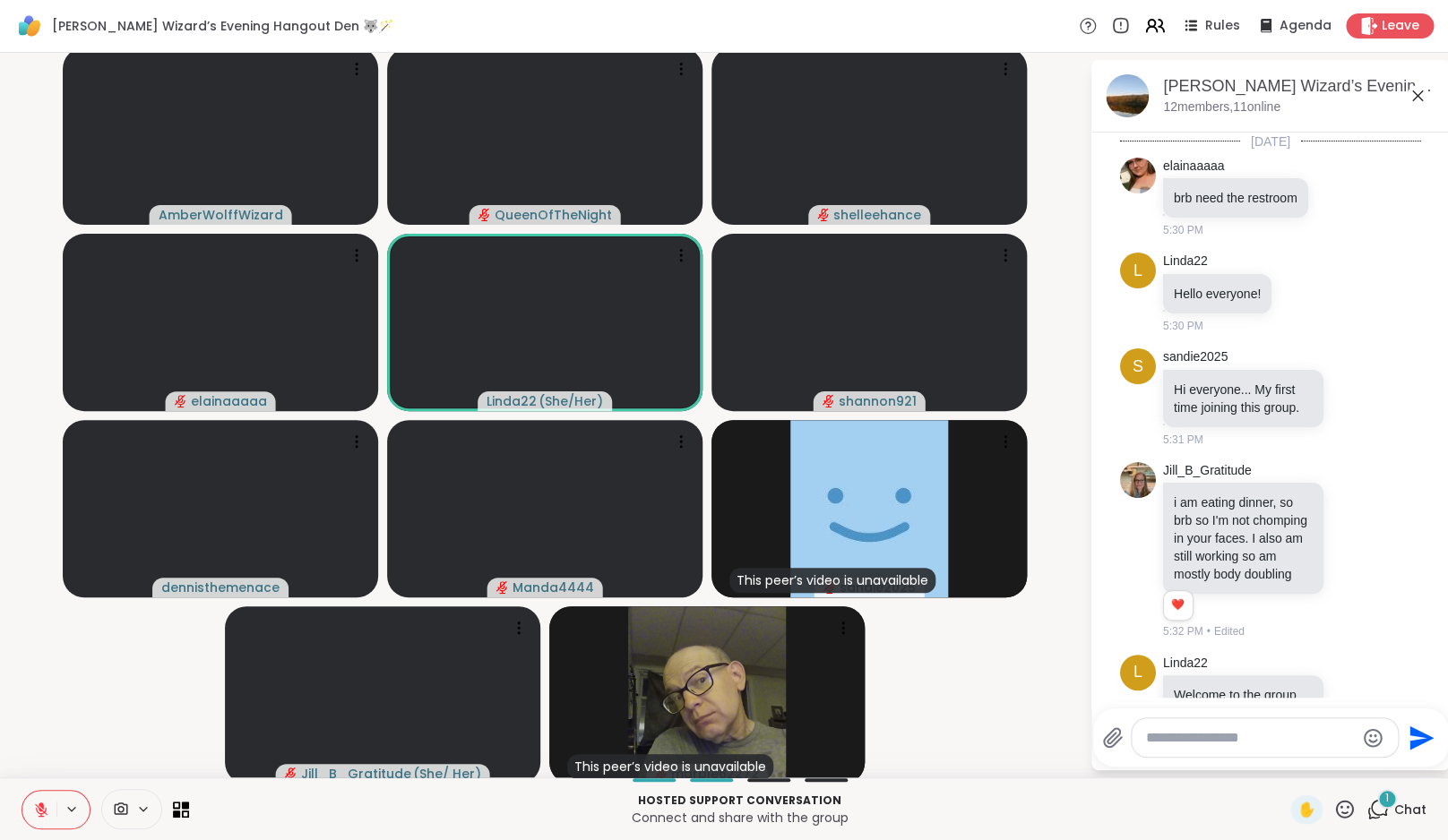
scroll to position [846, 0]
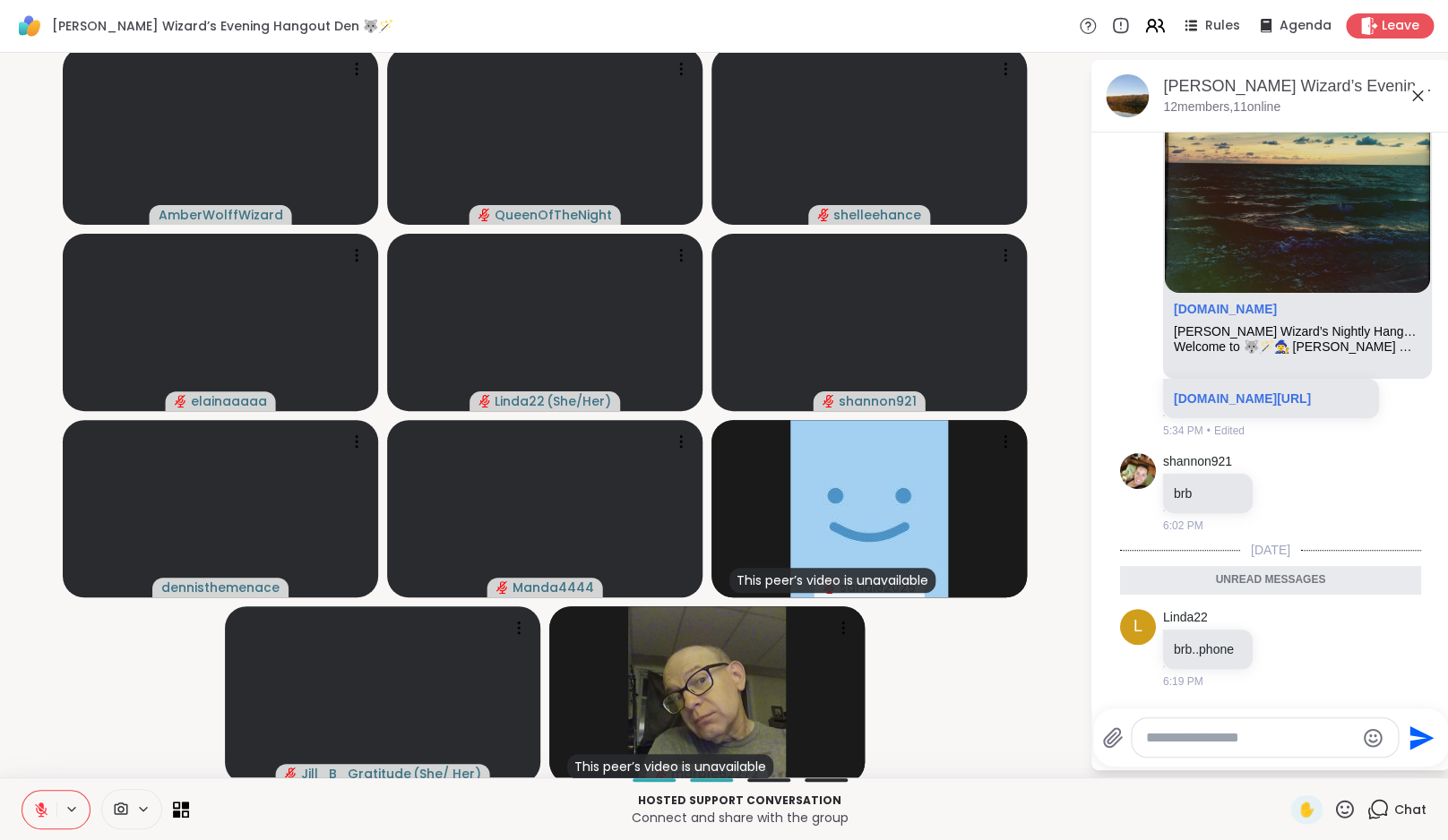
click at [1379, 809] on icon at bounding box center [1378, 809] width 23 height 22
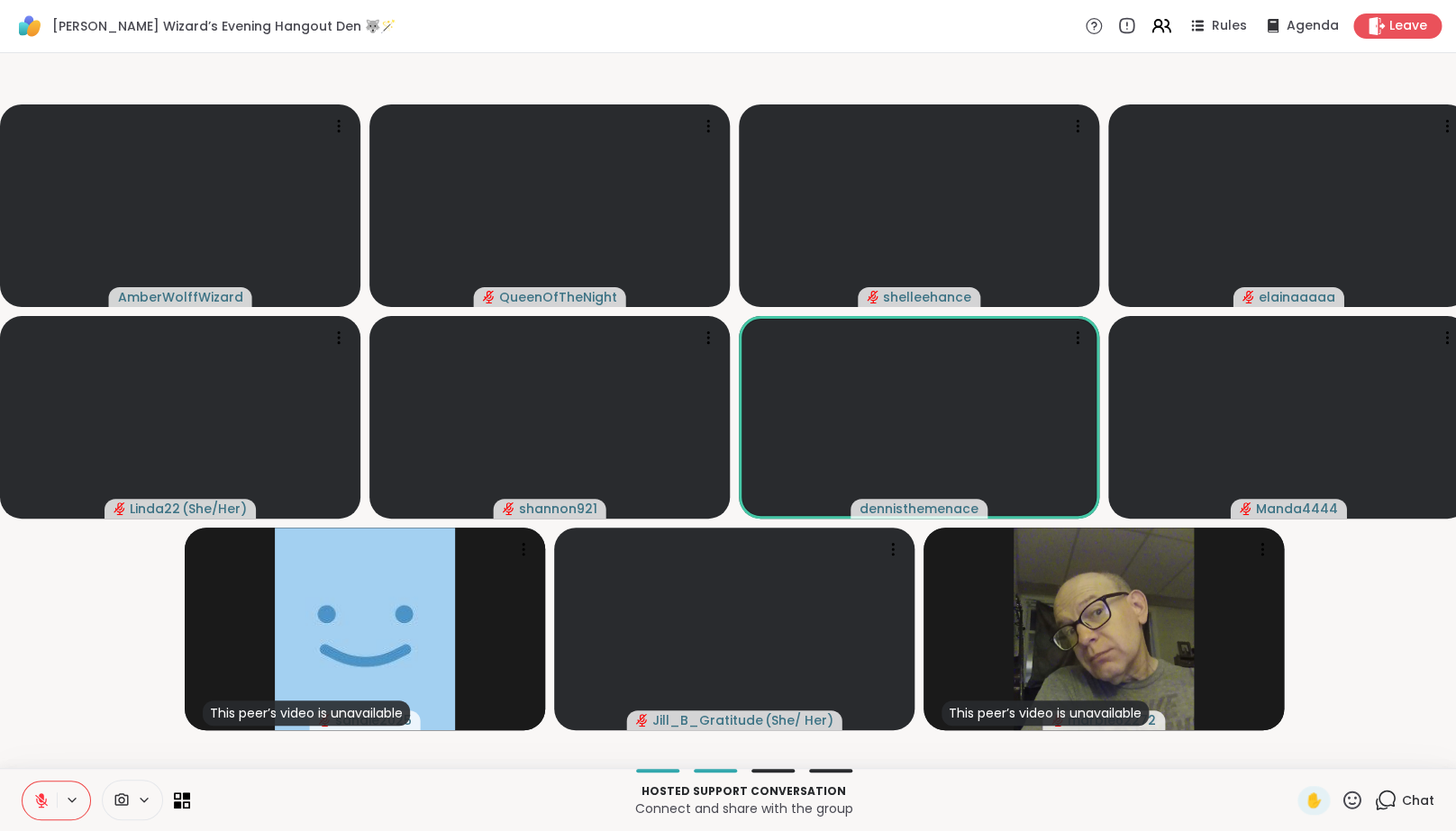
click at [44, 807] on icon at bounding box center [41, 801] width 13 height 13
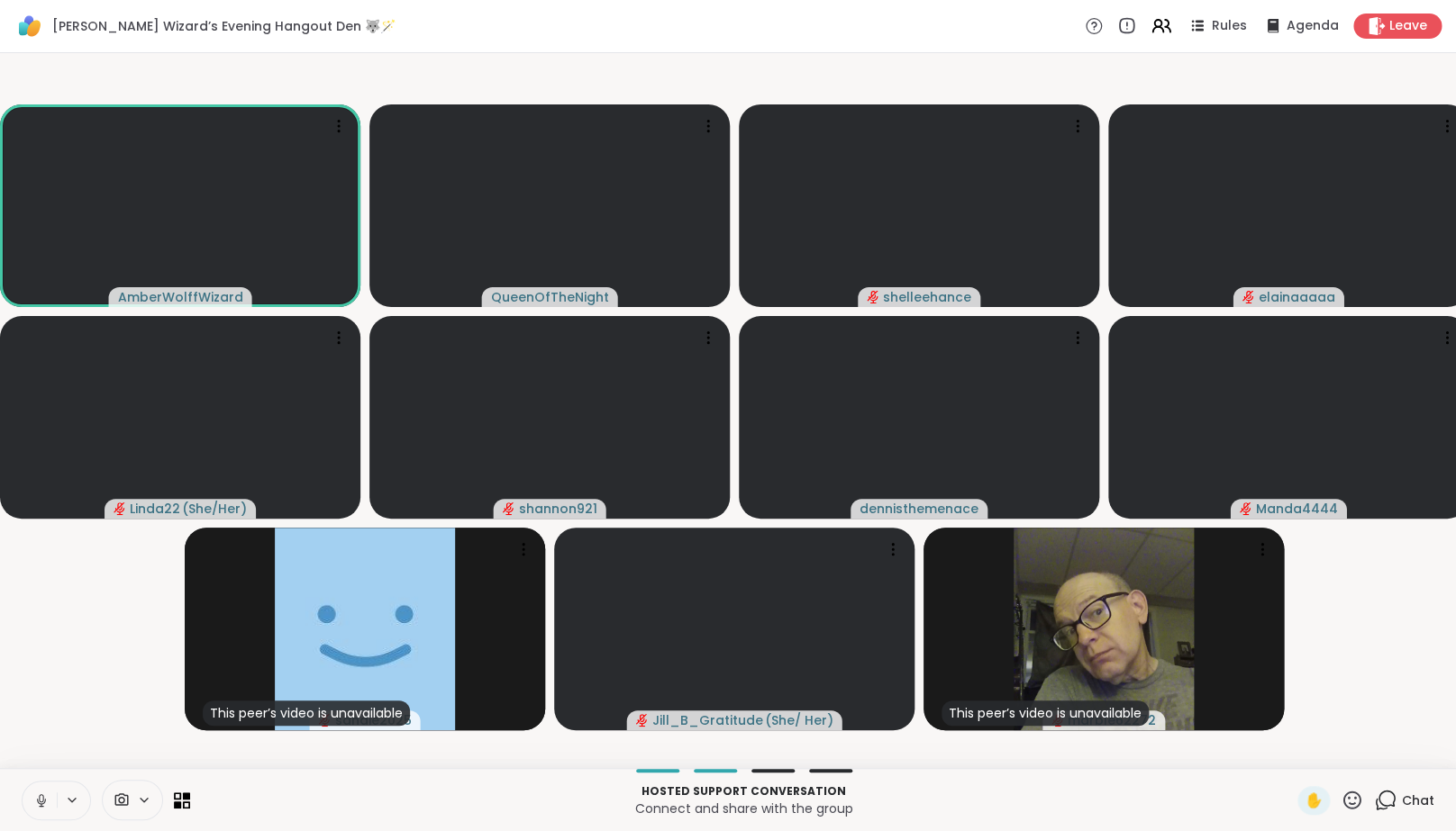
click at [40, 808] on icon at bounding box center [41, 801] width 16 height 16
click at [40, 807] on icon at bounding box center [41, 801] width 13 height 13
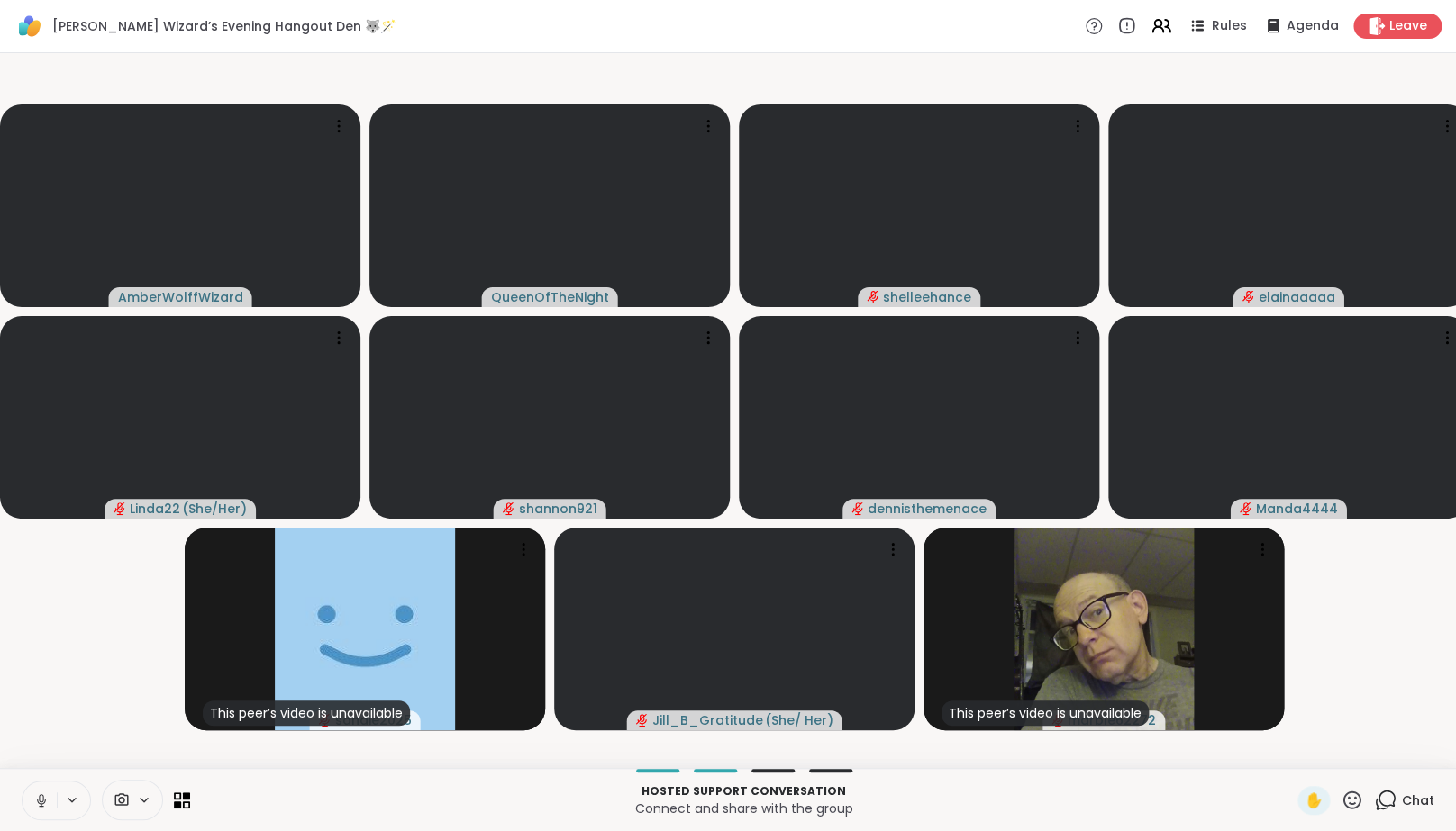
click at [43, 803] on icon at bounding box center [41, 800] width 9 height 5
click at [56, 707] on video-player-container "AmberWolffWizard QueenOfTheNight shelleehance elainaaaaa Linda22 ( She/Her ) sh…" at bounding box center [728, 410] width 1434 height 701
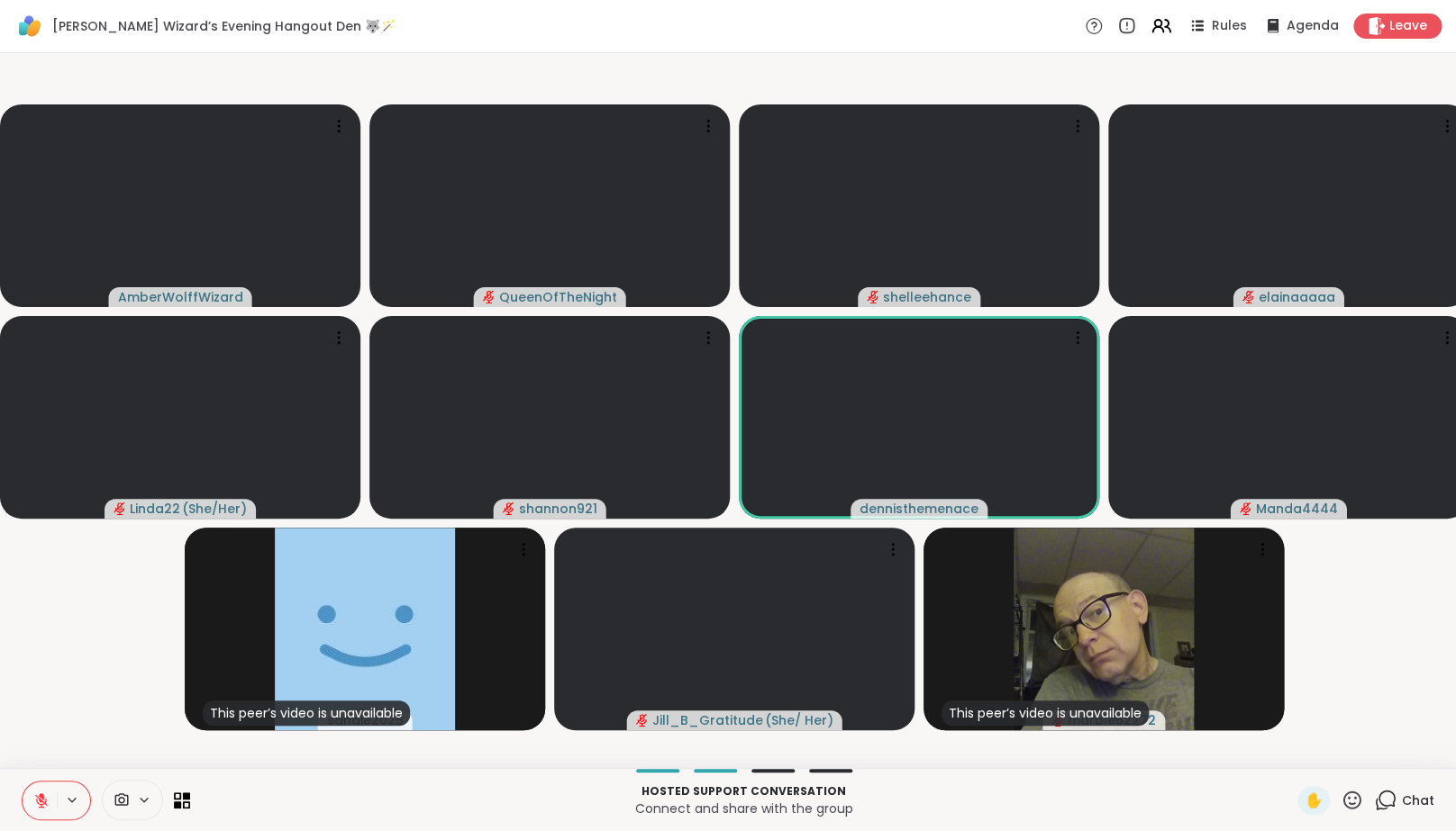
click at [37, 807] on icon at bounding box center [41, 801] width 13 height 13
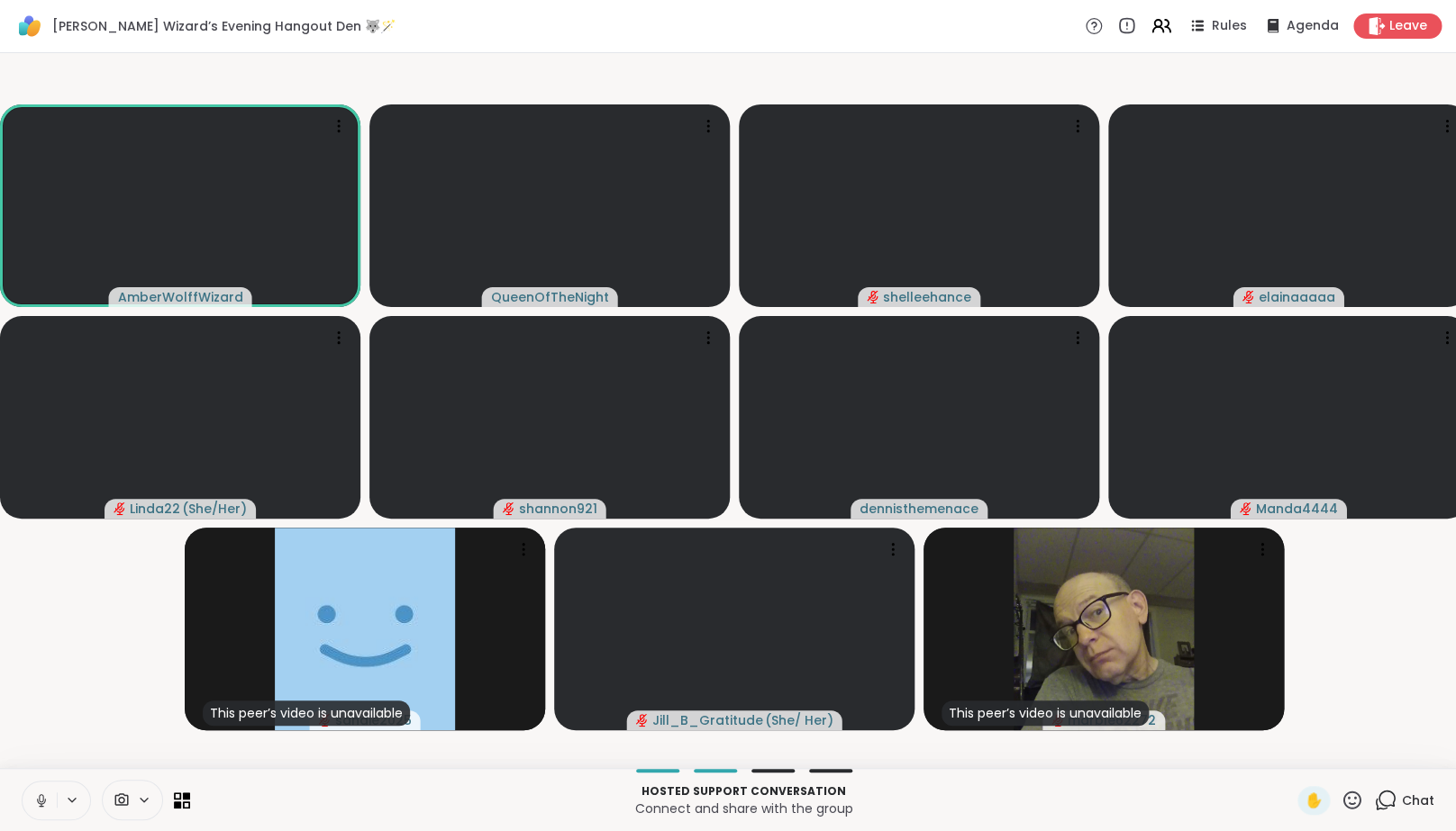
click at [32, 812] on button at bounding box center [39, 801] width 34 height 37
click at [42, 808] on icon at bounding box center [41, 801] width 16 height 16
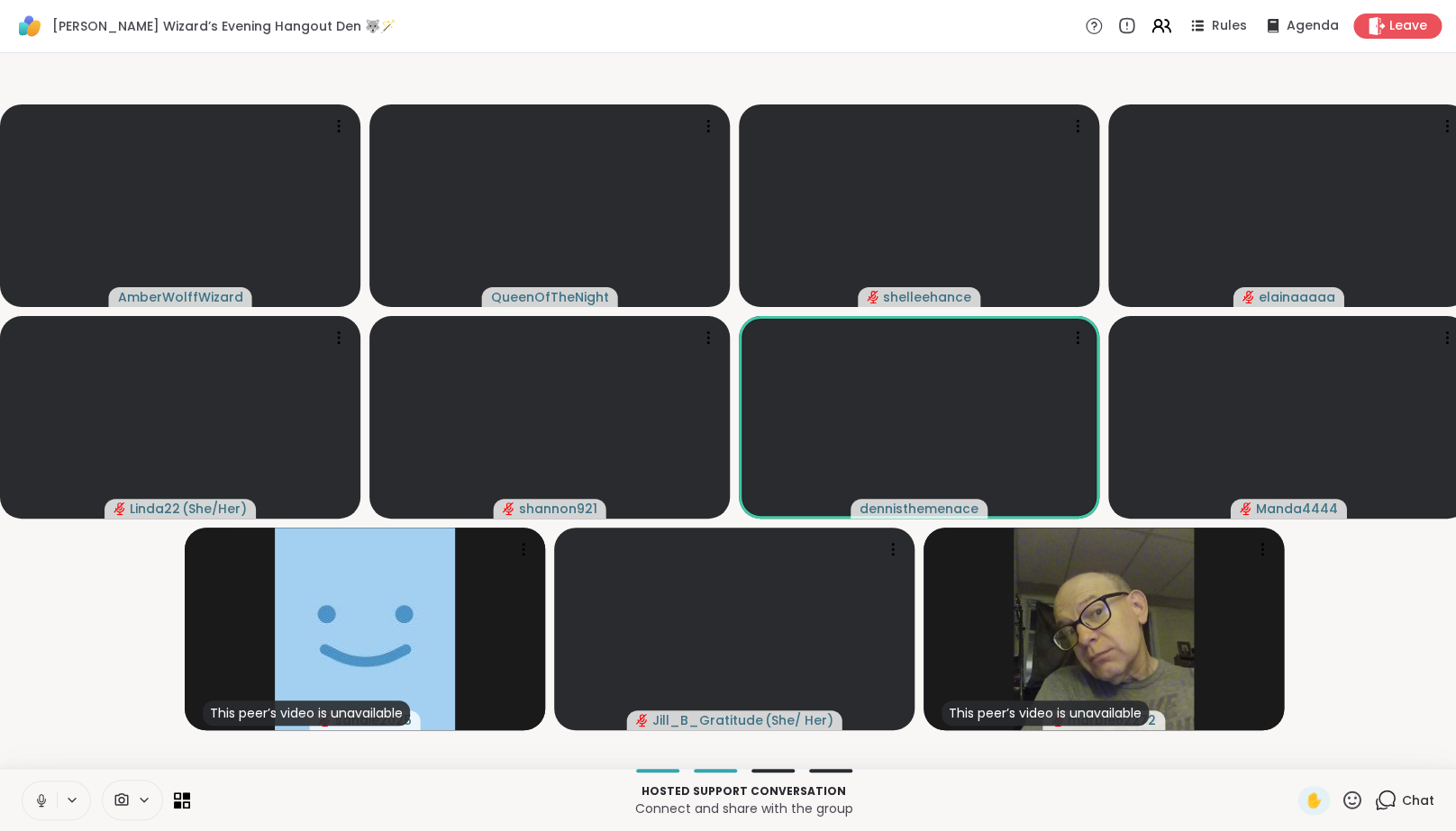
click at [42, 808] on icon at bounding box center [41, 801] width 16 height 16
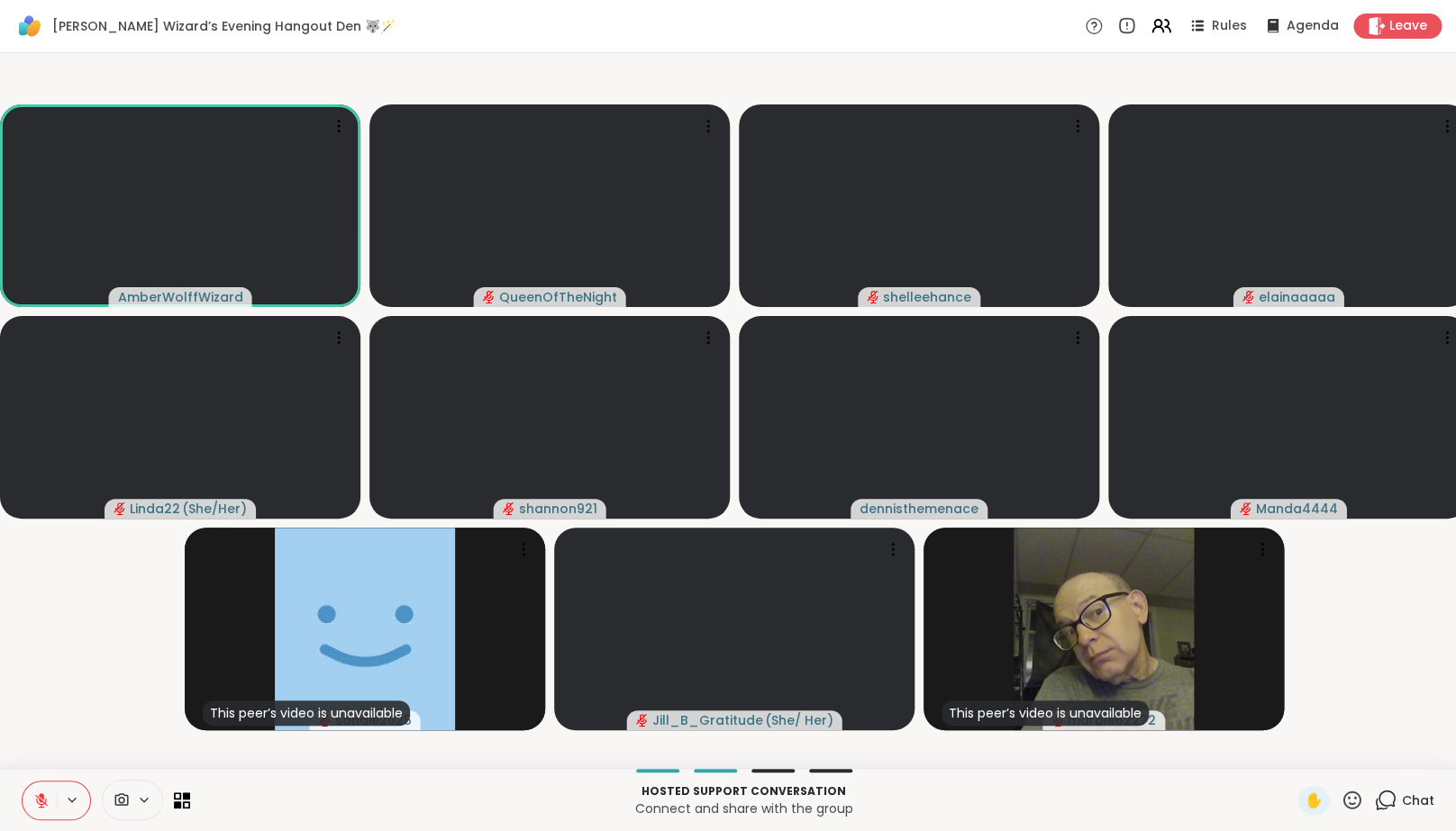
click at [42, 808] on icon at bounding box center [41, 801] width 16 height 16
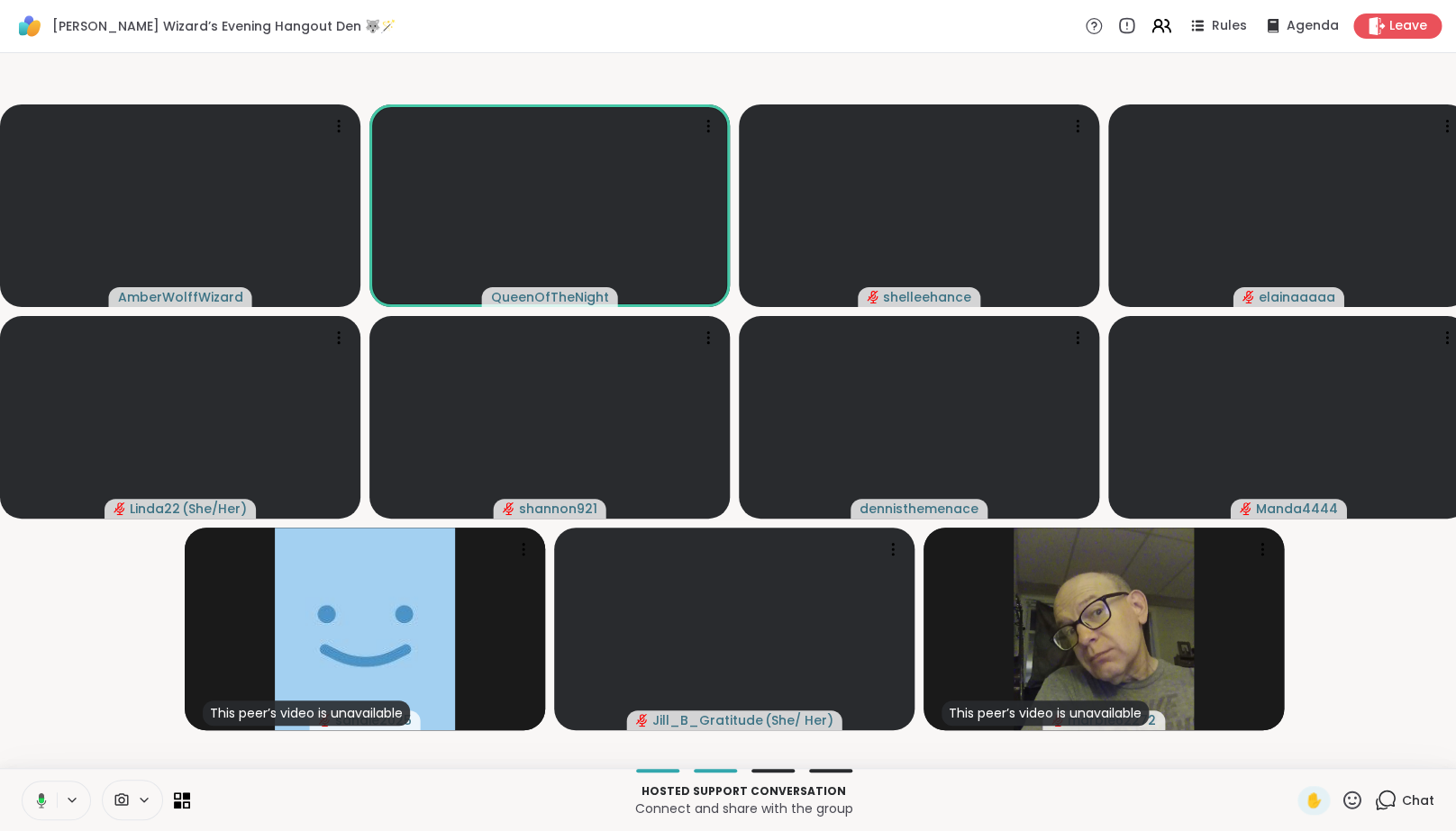
click at [42, 807] on icon at bounding box center [42, 801] width 10 height 16
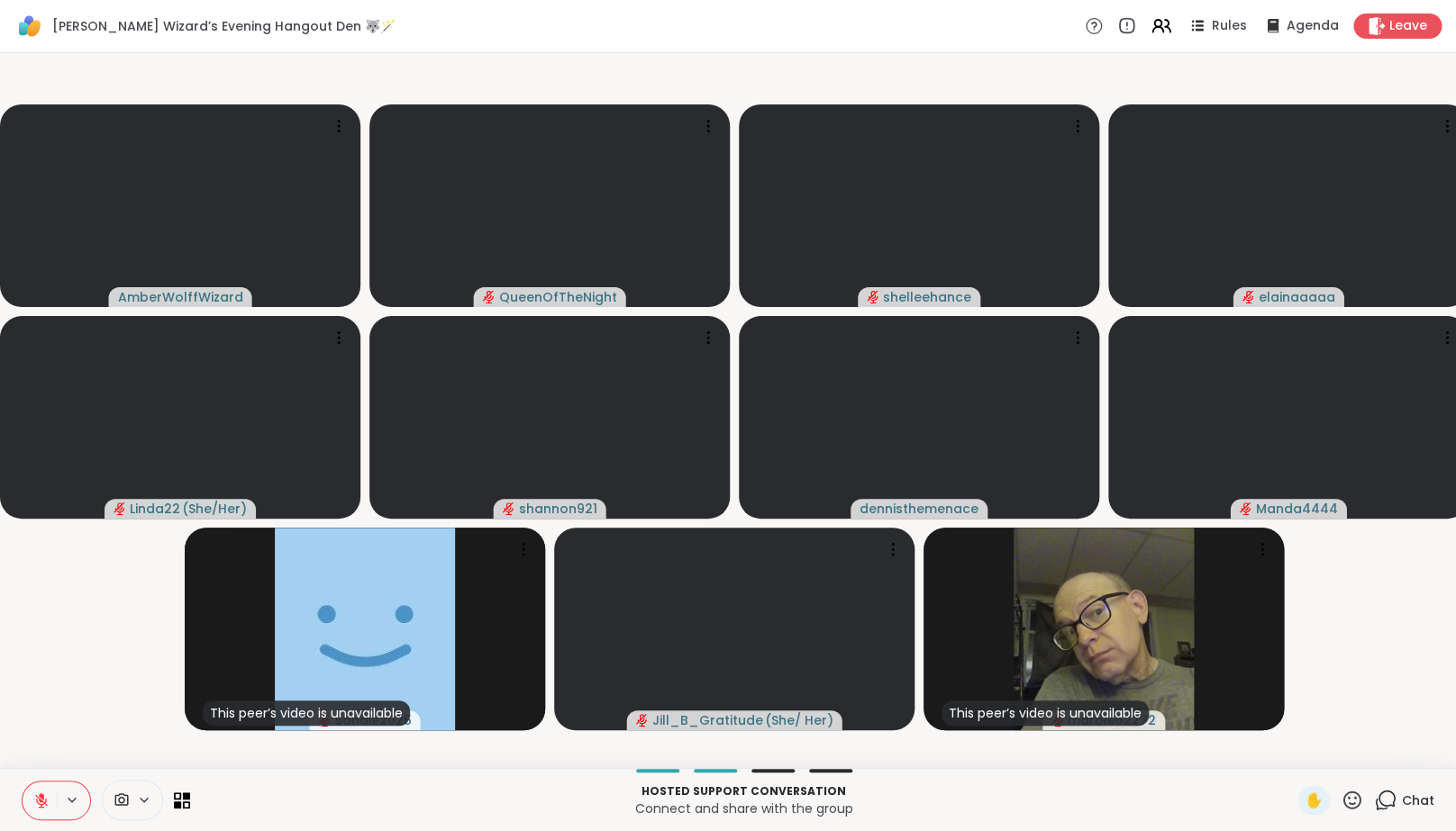
click at [42, 807] on icon at bounding box center [41, 801] width 13 height 13
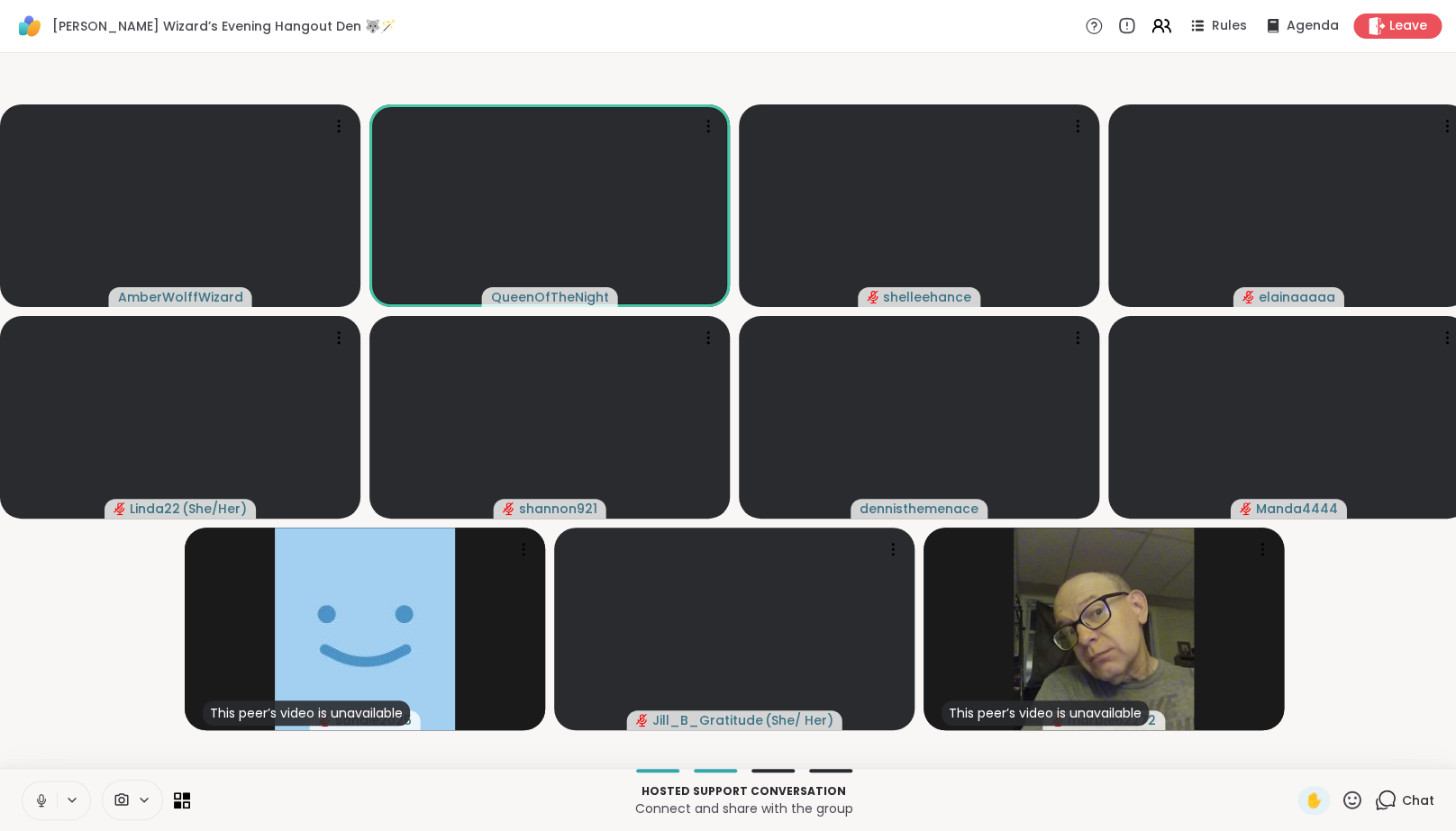
click at [42, 808] on icon at bounding box center [41, 801] width 16 height 16
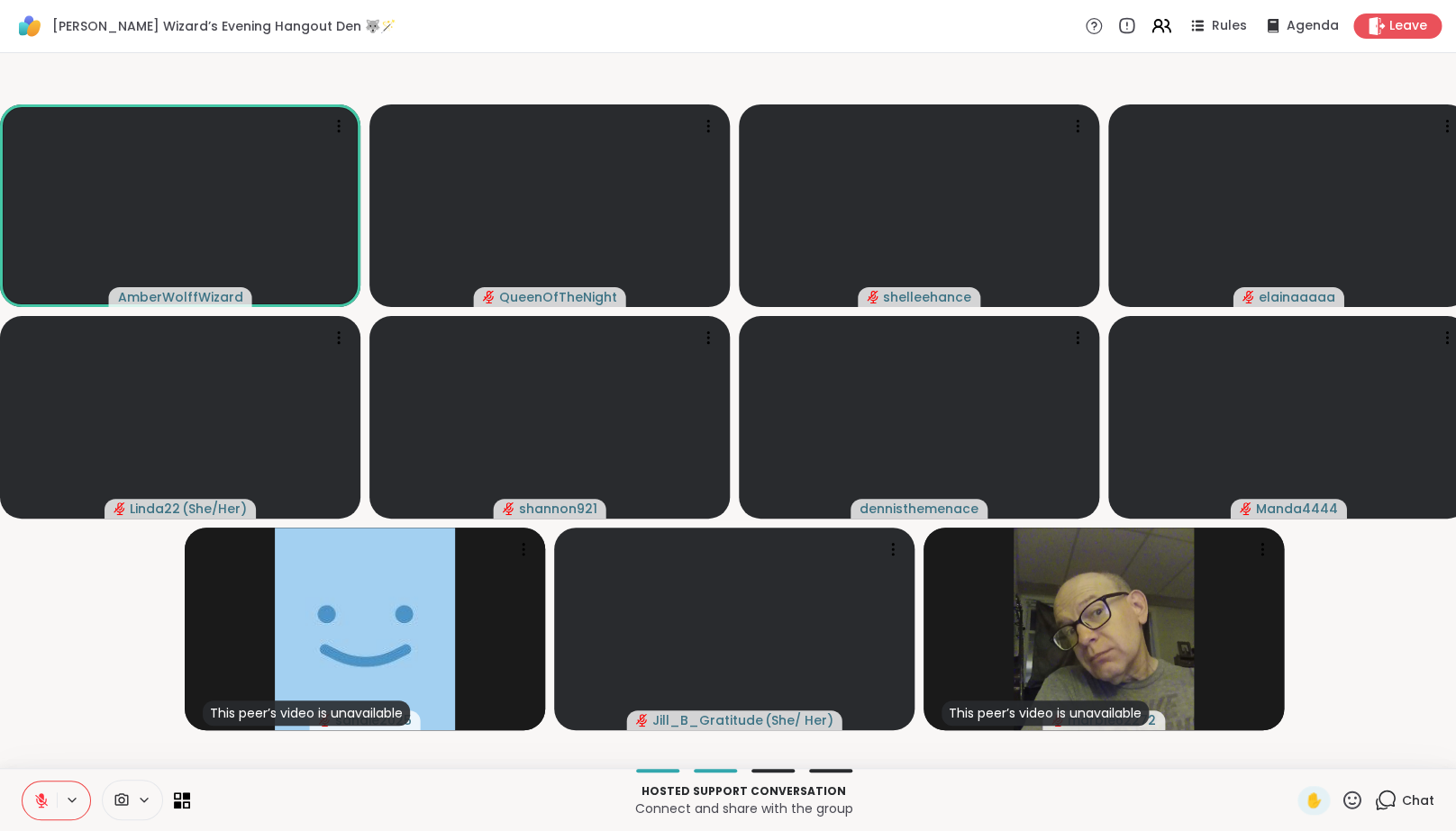
click at [44, 819] on button at bounding box center [39, 801] width 34 height 37
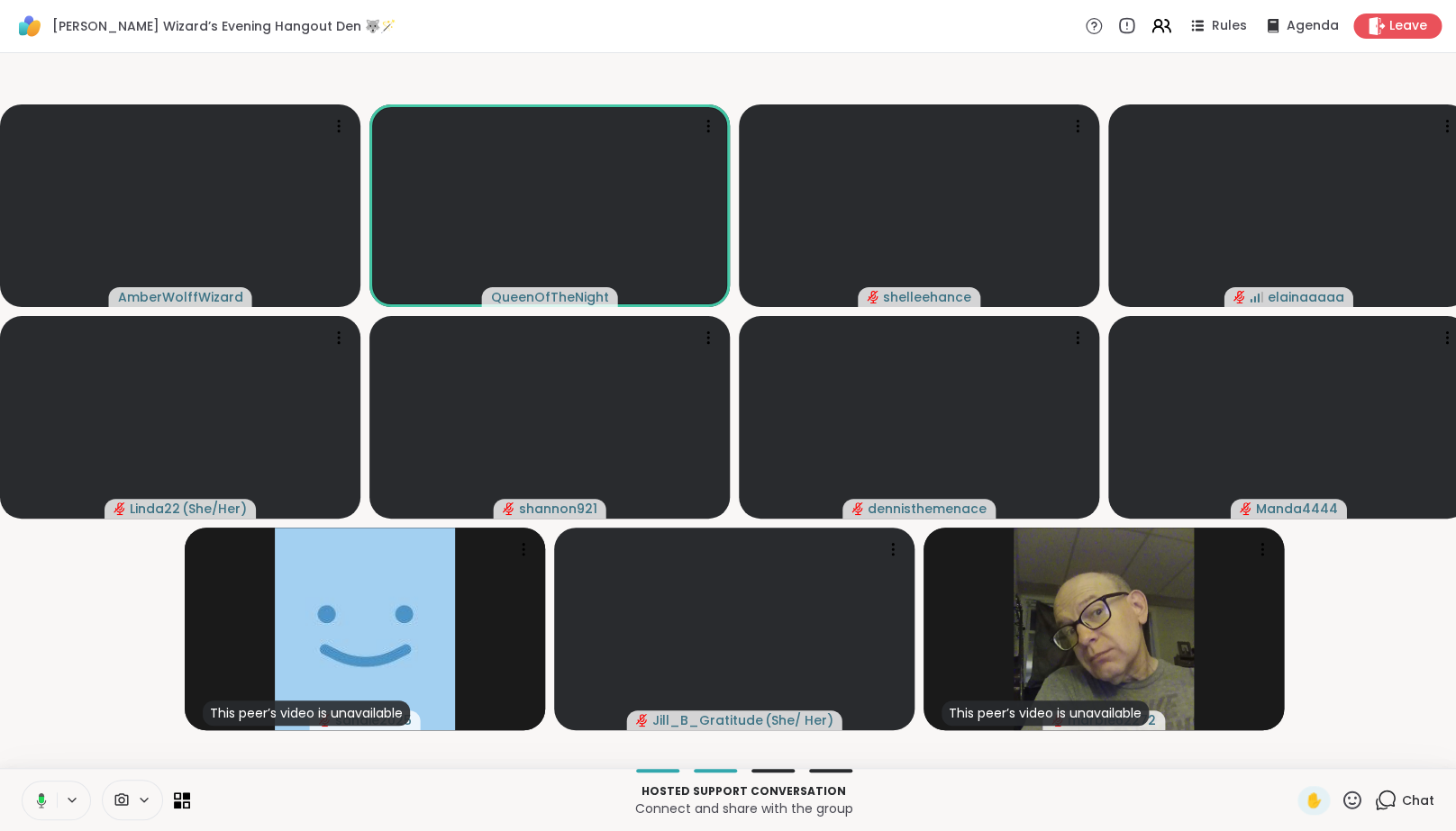
click at [38, 803] on icon at bounding box center [40, 800] width 5 height 7
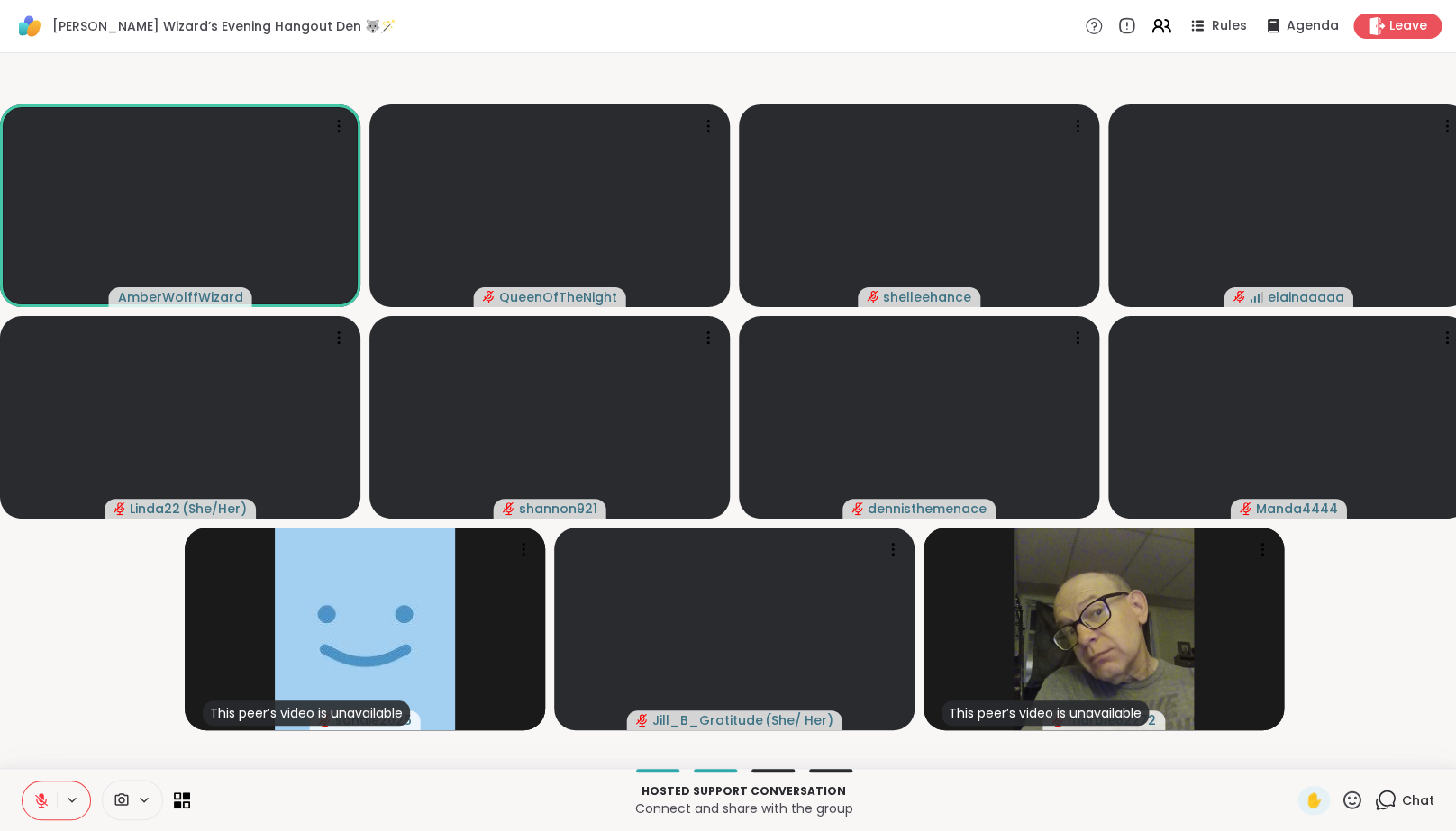
click at [88, 737] on video-player-container "AmberWolffWizard QueenOfTheNight shelleehance elainaaaaa Linda22 ( She/Her ) sh…" at bounding box center [728, 410] width 1434 height 701
click at [29, 813] on button at bounding box center [39, 801] width 34 height 37
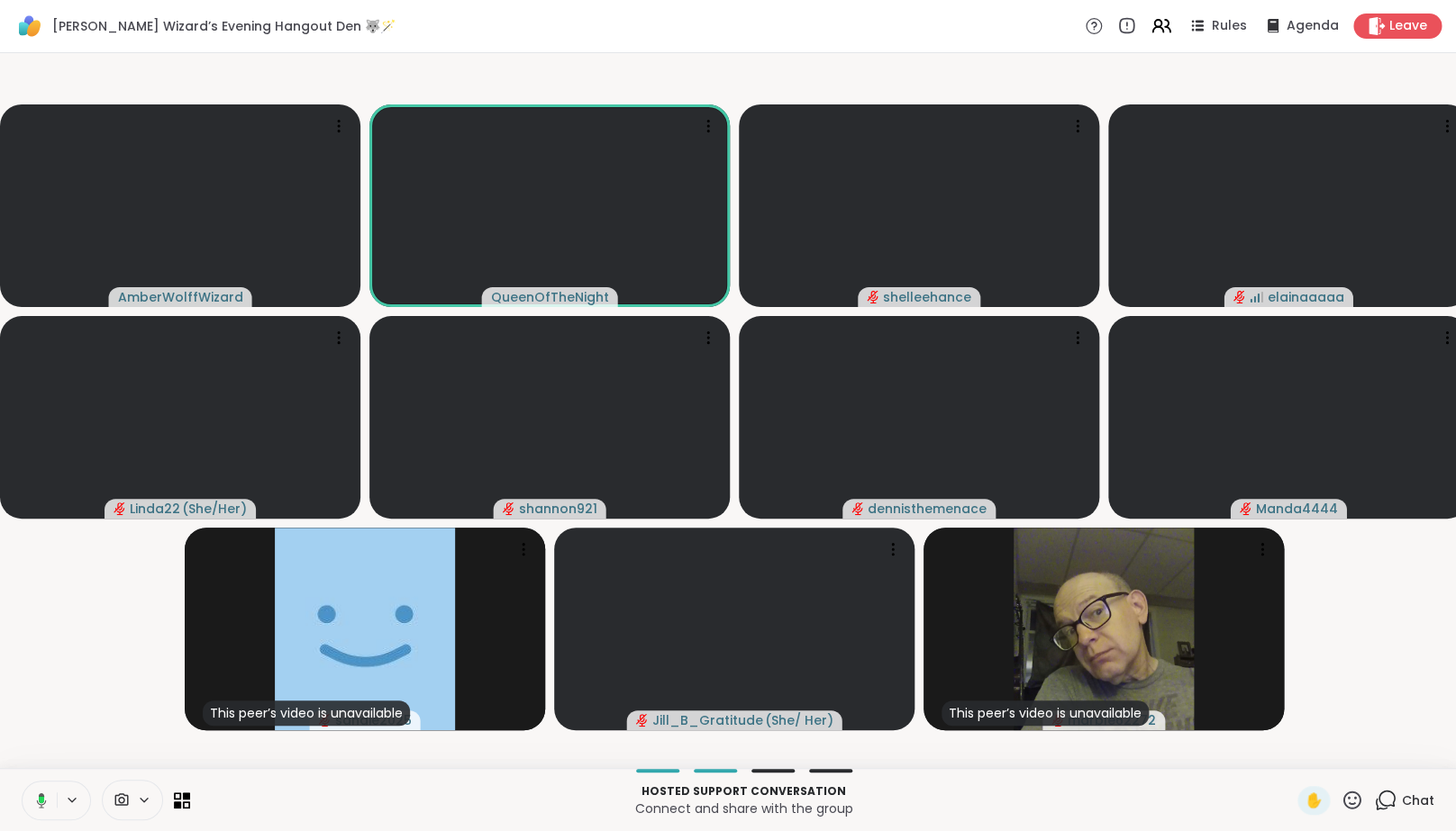
click at [40, 808] on icon at bounding box center [38, 801] width 16 height 16
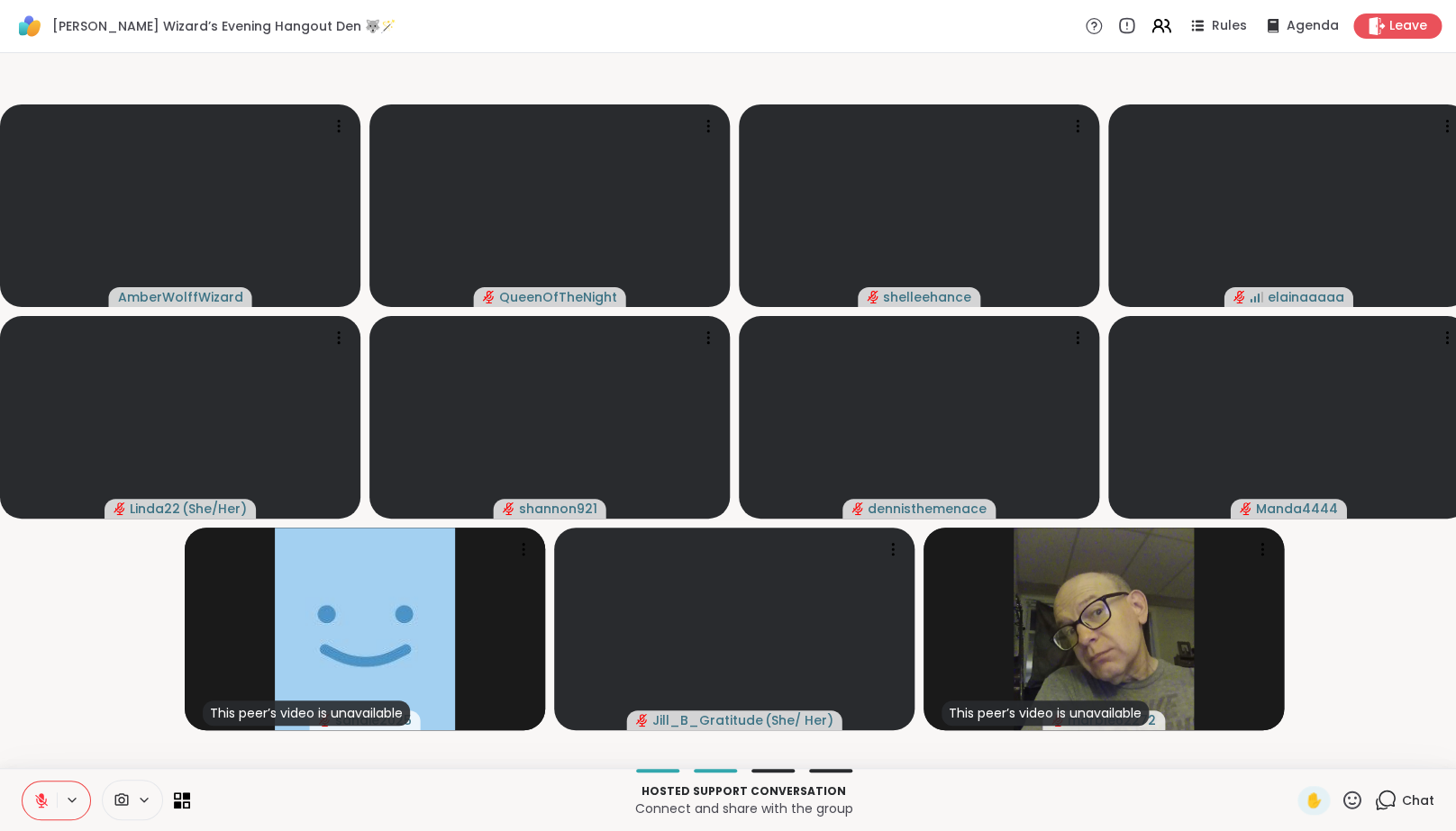
click at [62, 714] on video-player-container "AmberWolffWizard QueenOfTheNight shelleehance elainaaaaa Linda22 ( She/Her ) sh…" at bounding box center [728, 410] width 1434 height 701
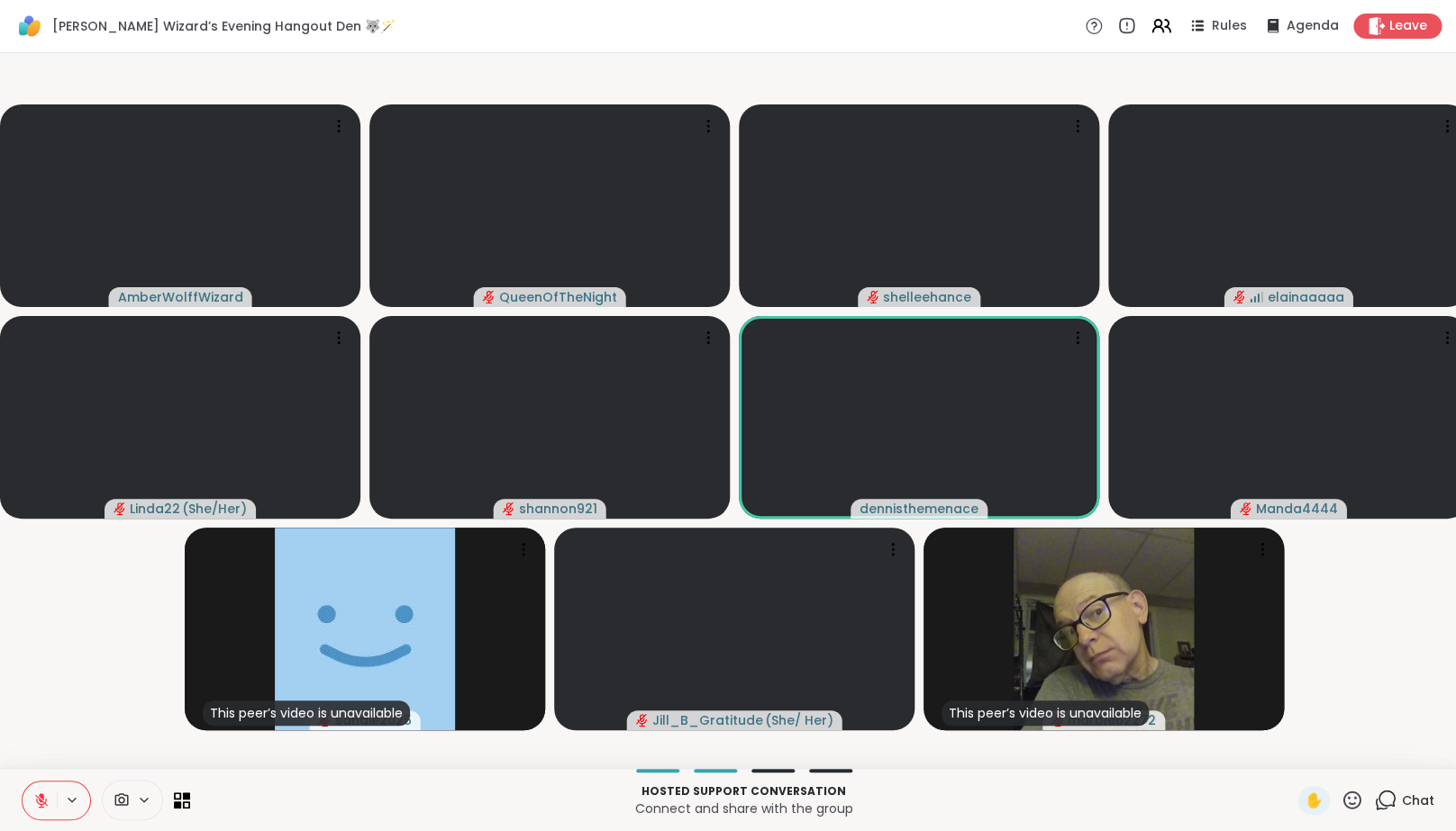
click at [1408, 666] on video-player-container "AmberWolffWizard QueenOfTheNight shelleehance elainaaaaa Linda22 ( She/Her ) sh…" at bounding box center [728, 410] width 1434 height 701
click at [1387, 806] on icon at bounding box center [1385, 800] width 23 height 23
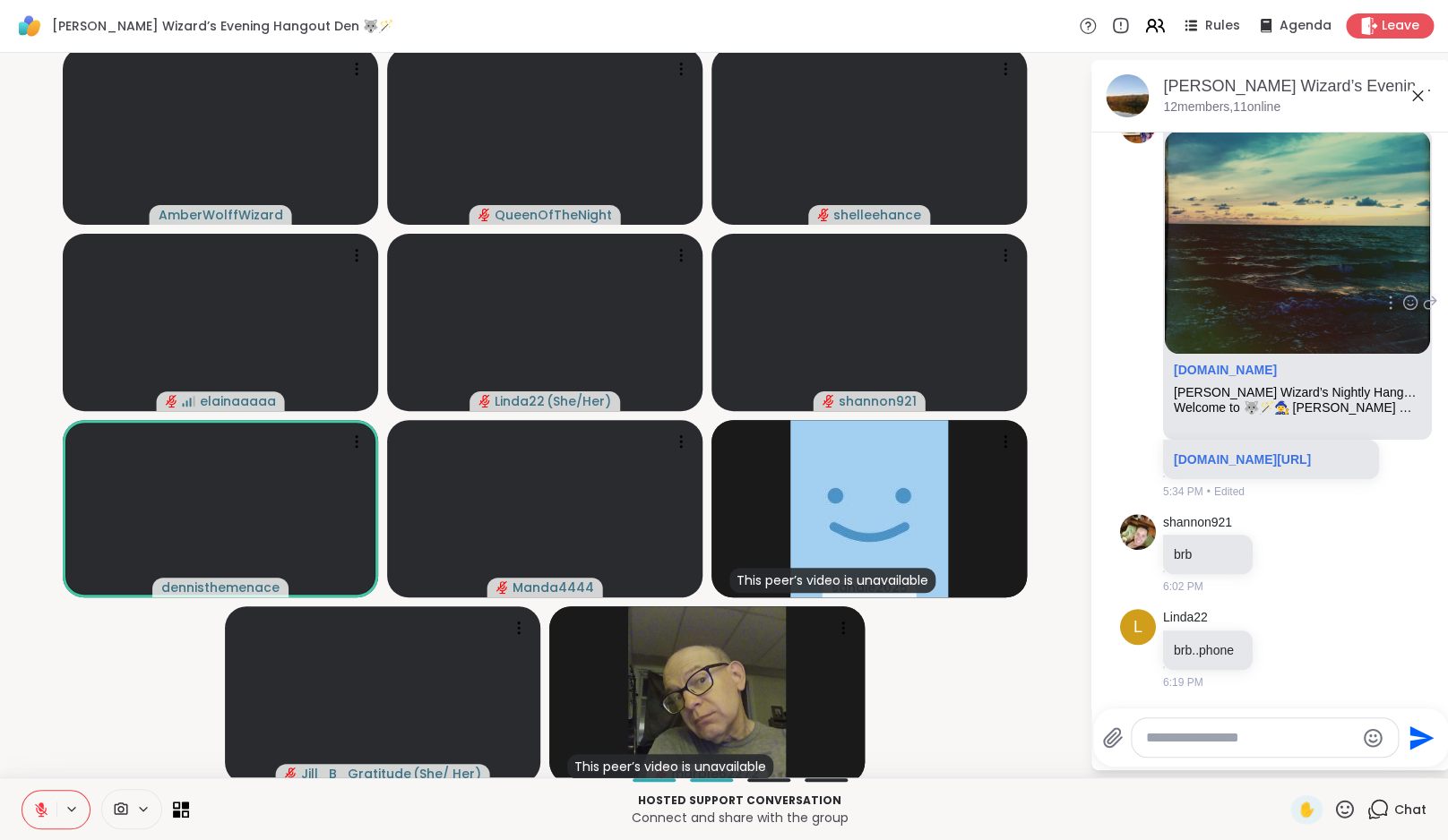
scroll to position [785, 0]
click at [1388, 812] on icon at bounding box center [1378, 809] width 23 height 22
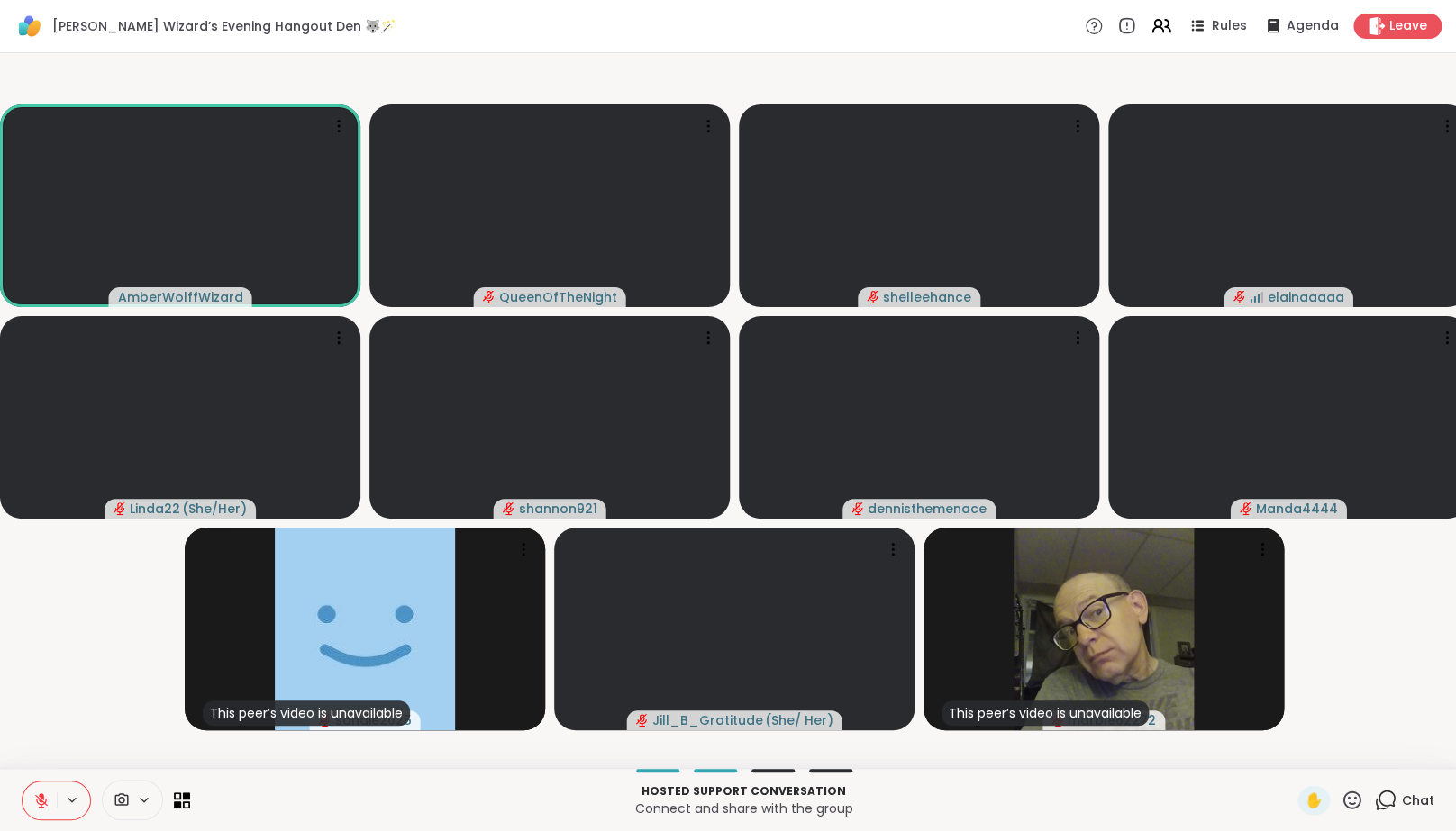
click at [42, 807] on icon at bounding box center [41, 801] width 13 height 13
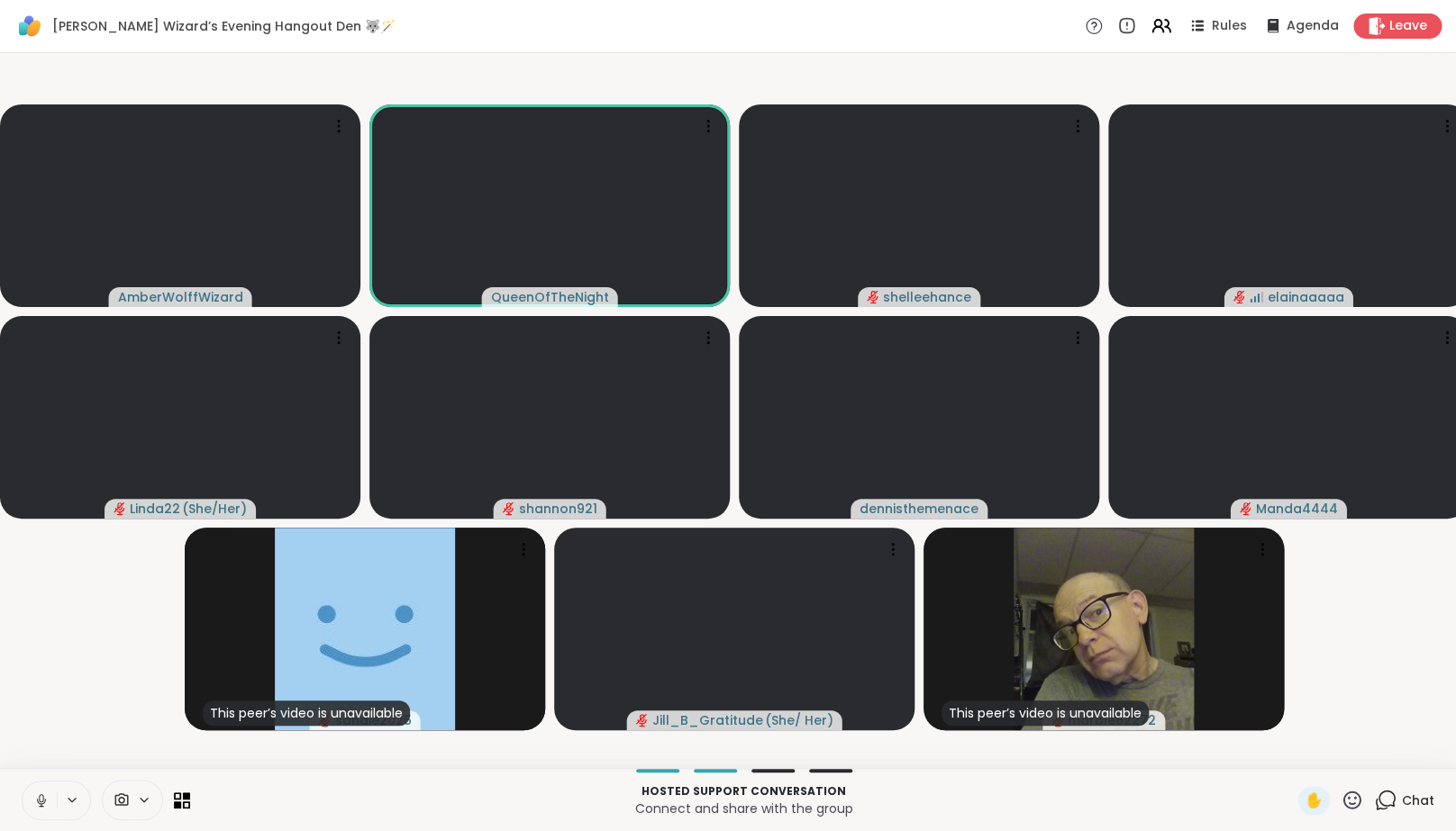
click at [42, 802] on icon at bounding box center [40, 799] width 5 height 8
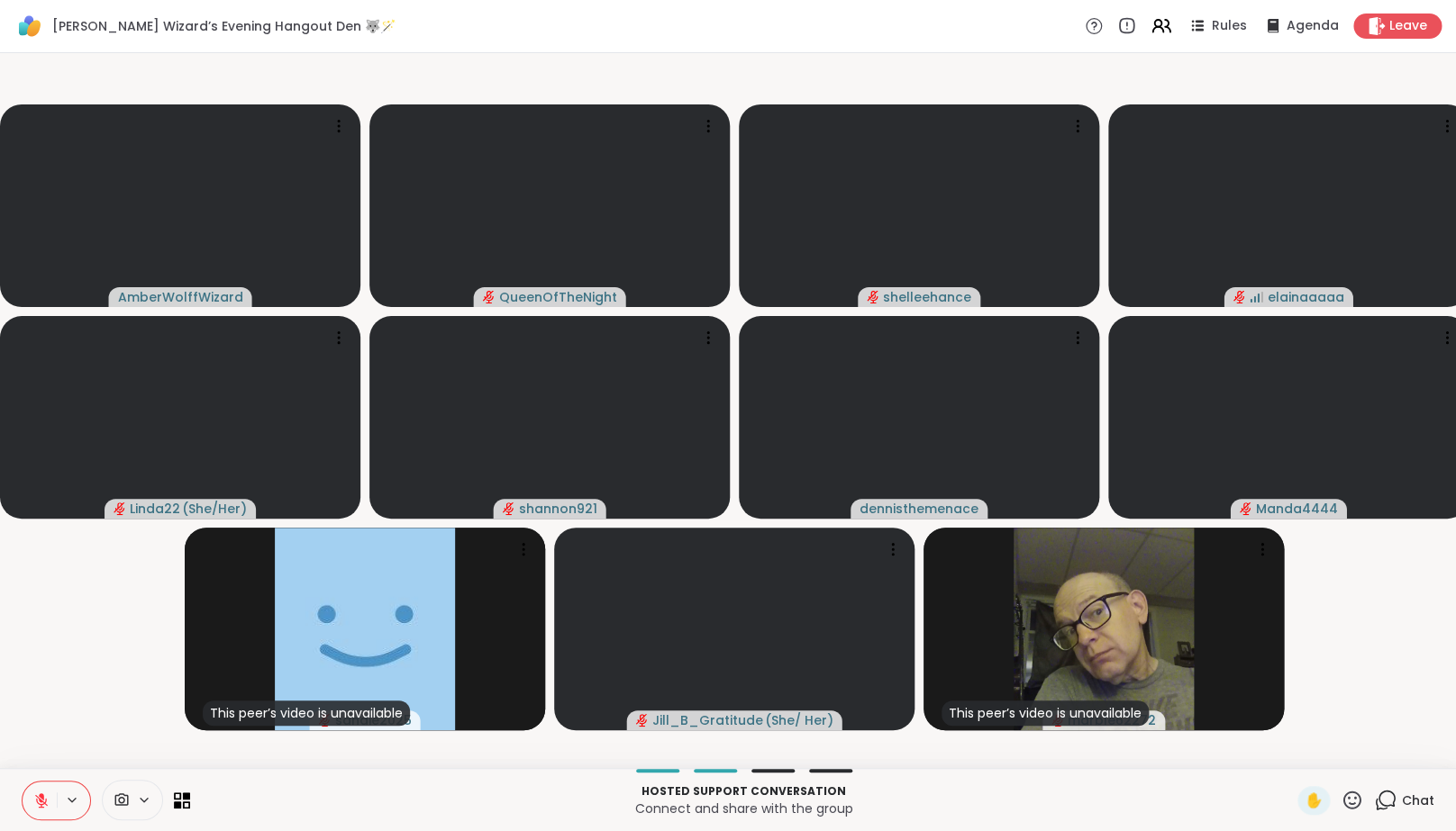
click at [58, 685] on video-player-container "AmberWolffWizard QueenOfTheNight shelleehance elainaaaaa Linda22 ( She/Her ) sh…" at bounding box center [728, 410] width 1434 height 701
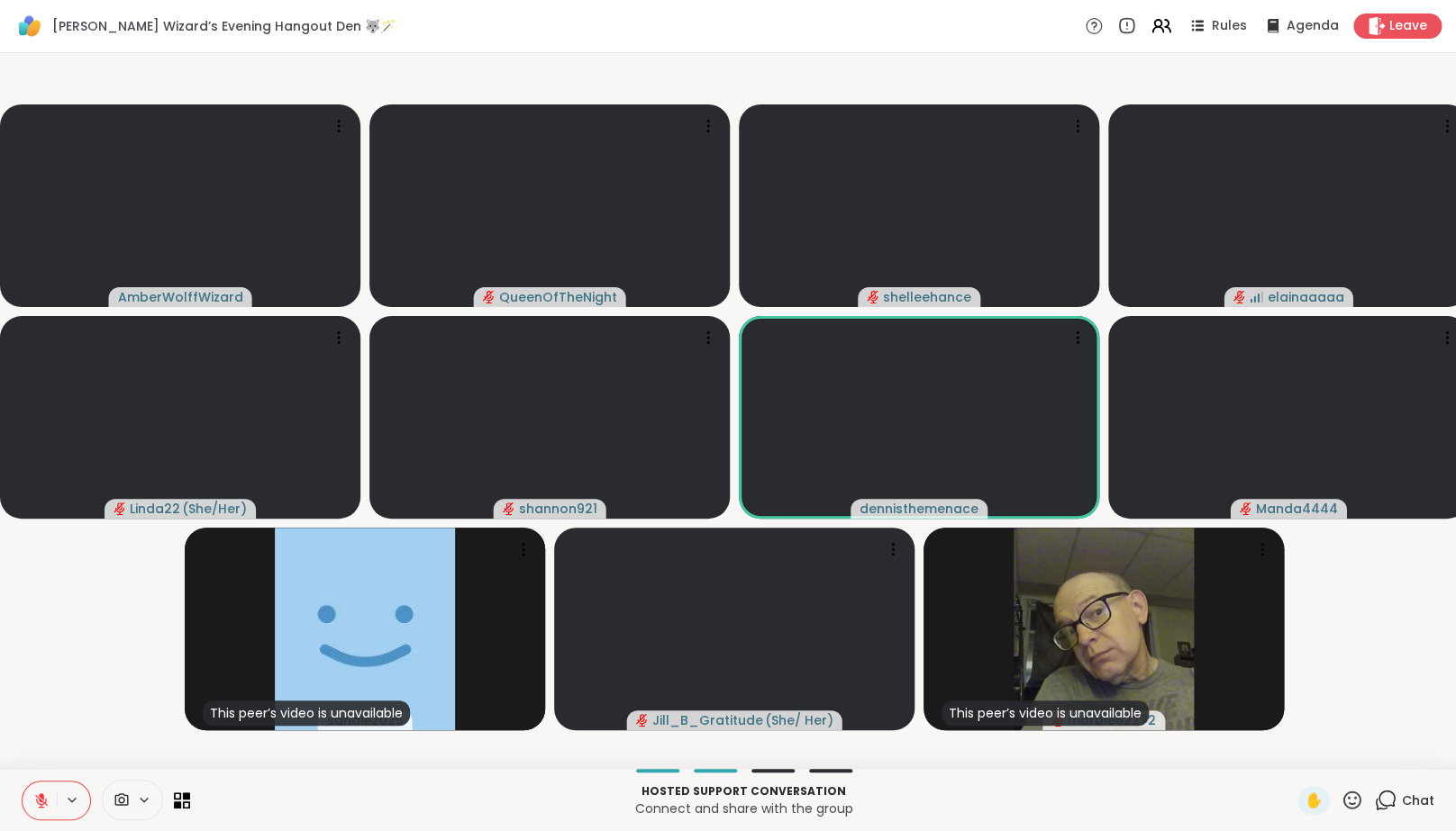
click at [46, 803] on button at bounding box center [39, 801] width 34 height 37
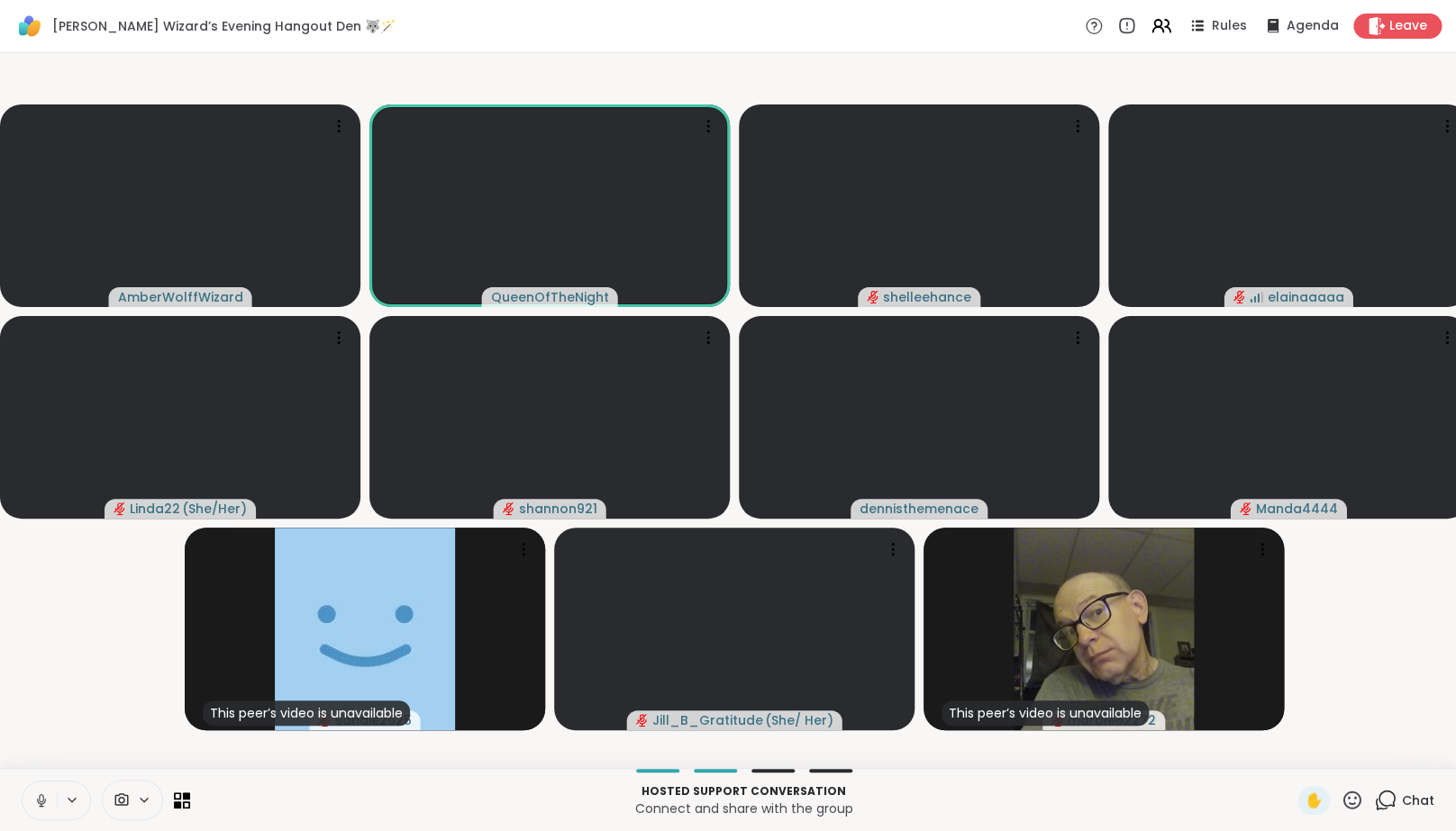
click at [46, 805] on button at bounding box center [39, 801] width 34 height 37
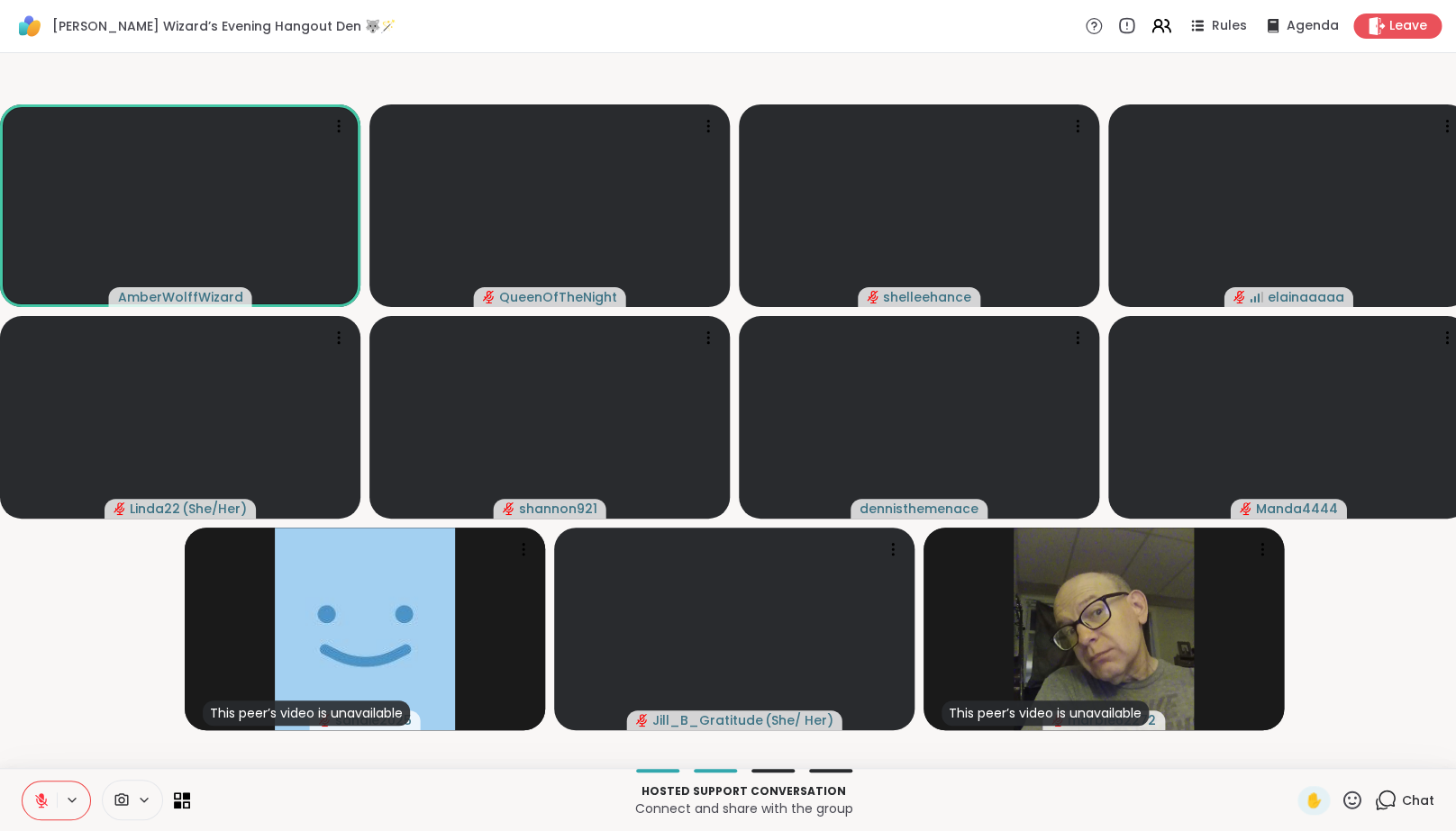
click at [59, 744] on video-player-container "AmberWolffWizard QueenOfTheNight shelleehance elainaaaaa Linda22 ( She/Her ) sh…" at bounding box center [728, 410] width 1434 height 701
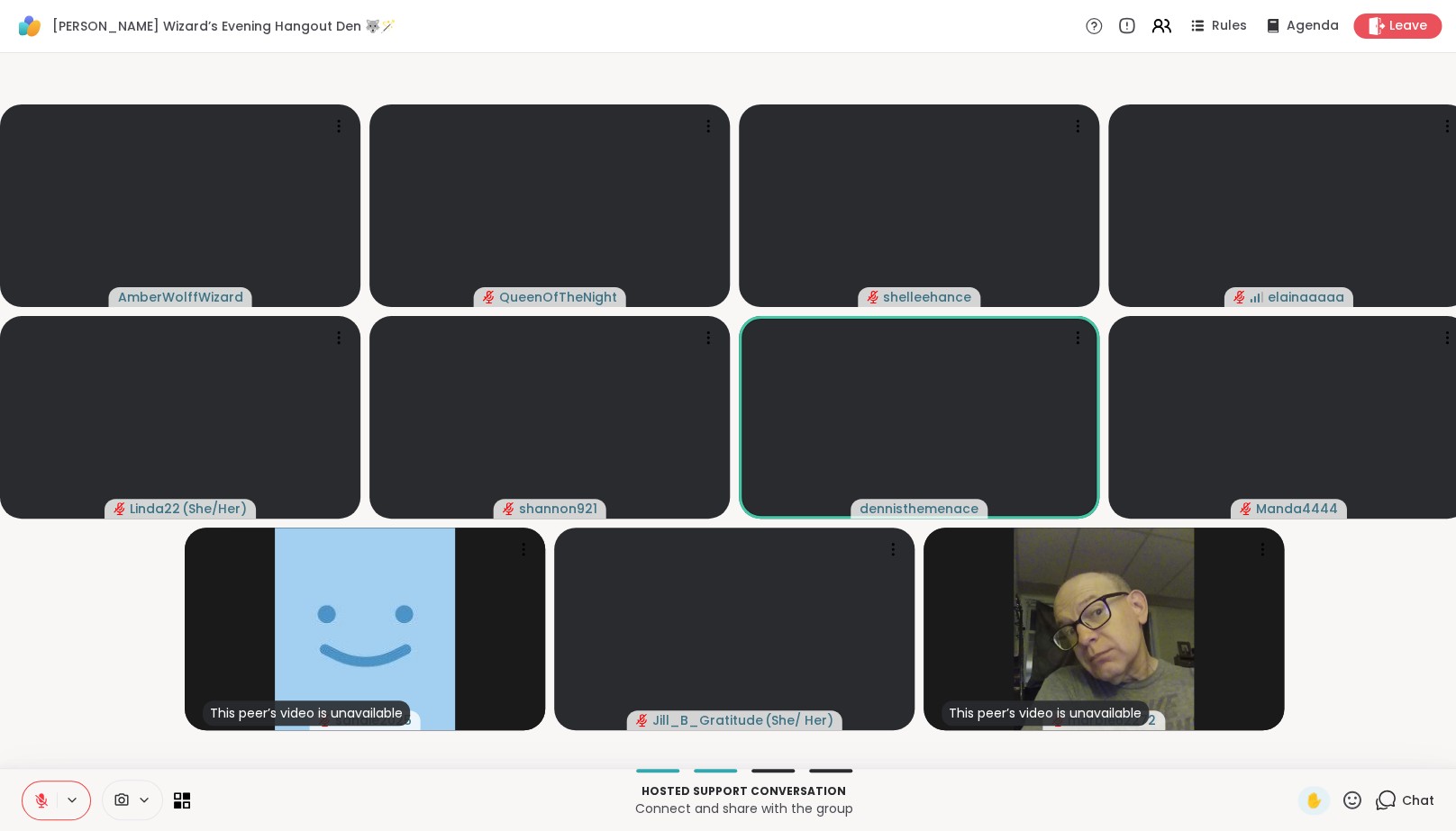
click at [34, 808] on icon at bounding box center [41, 801] width 16 height 16
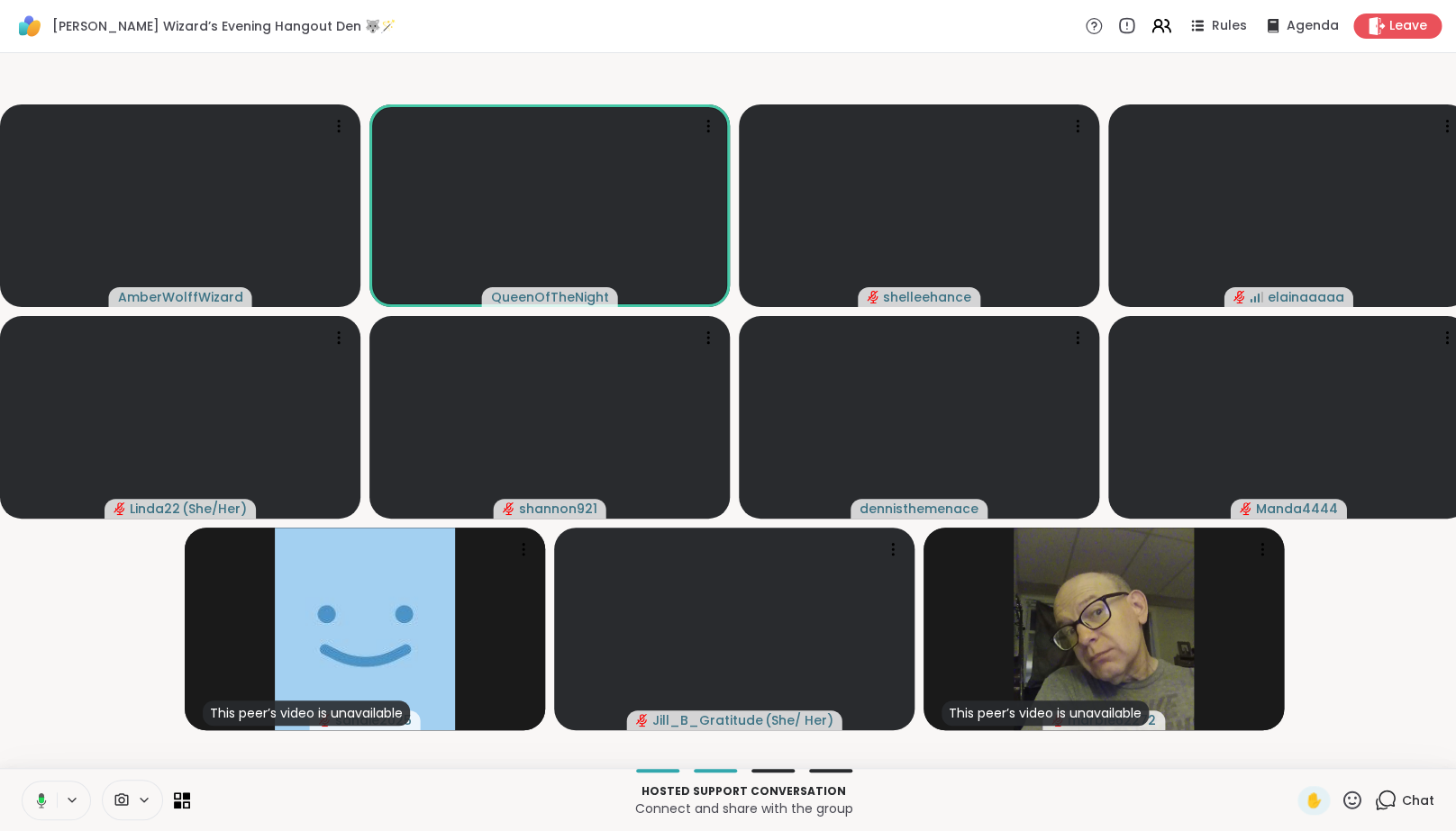
click at [34, 808] on icon at bounding box center [38, 801] width 16 height 16
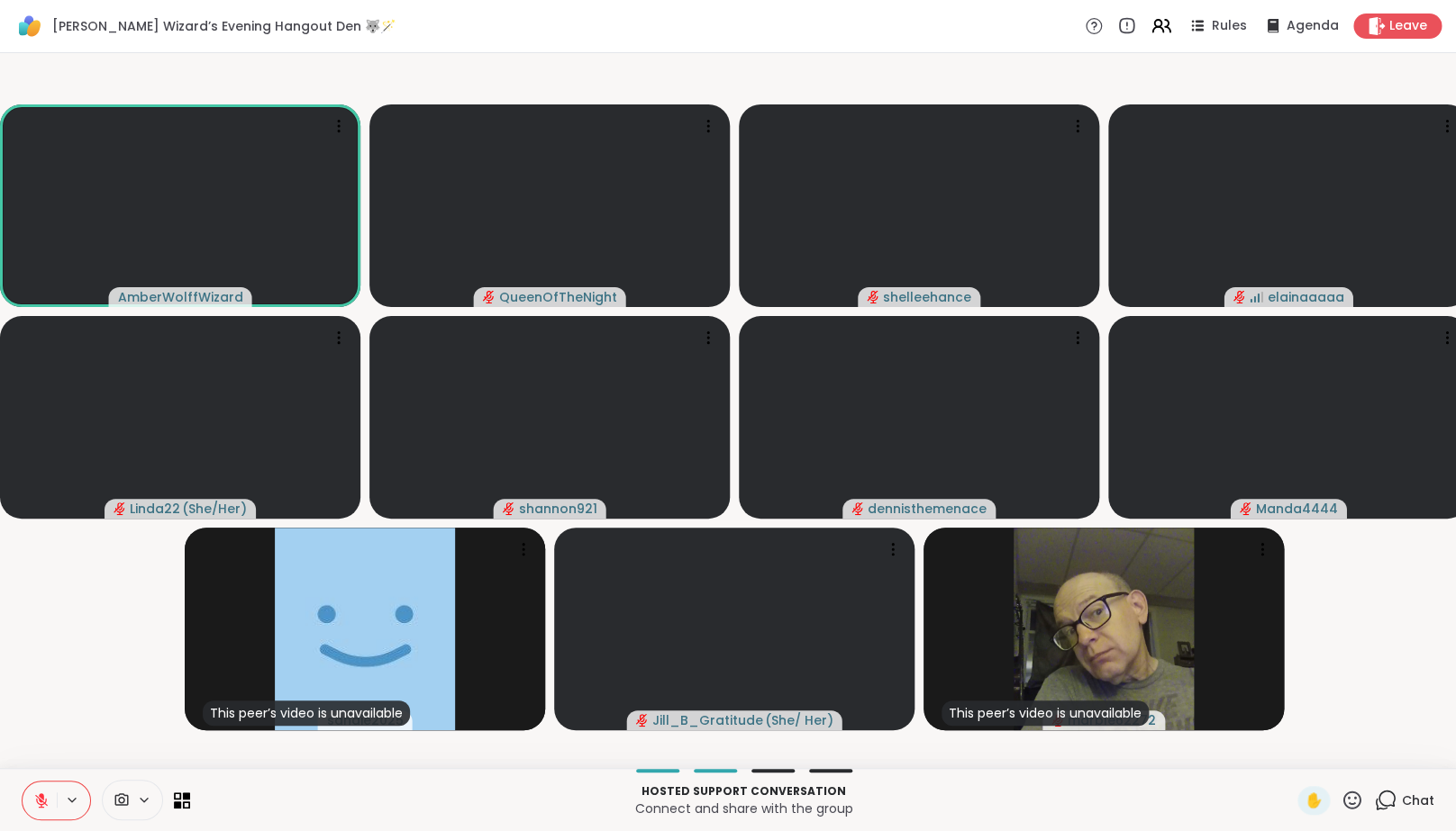
click at [38, 808] on icon at bounding box center [41, 801] width 16 height 16
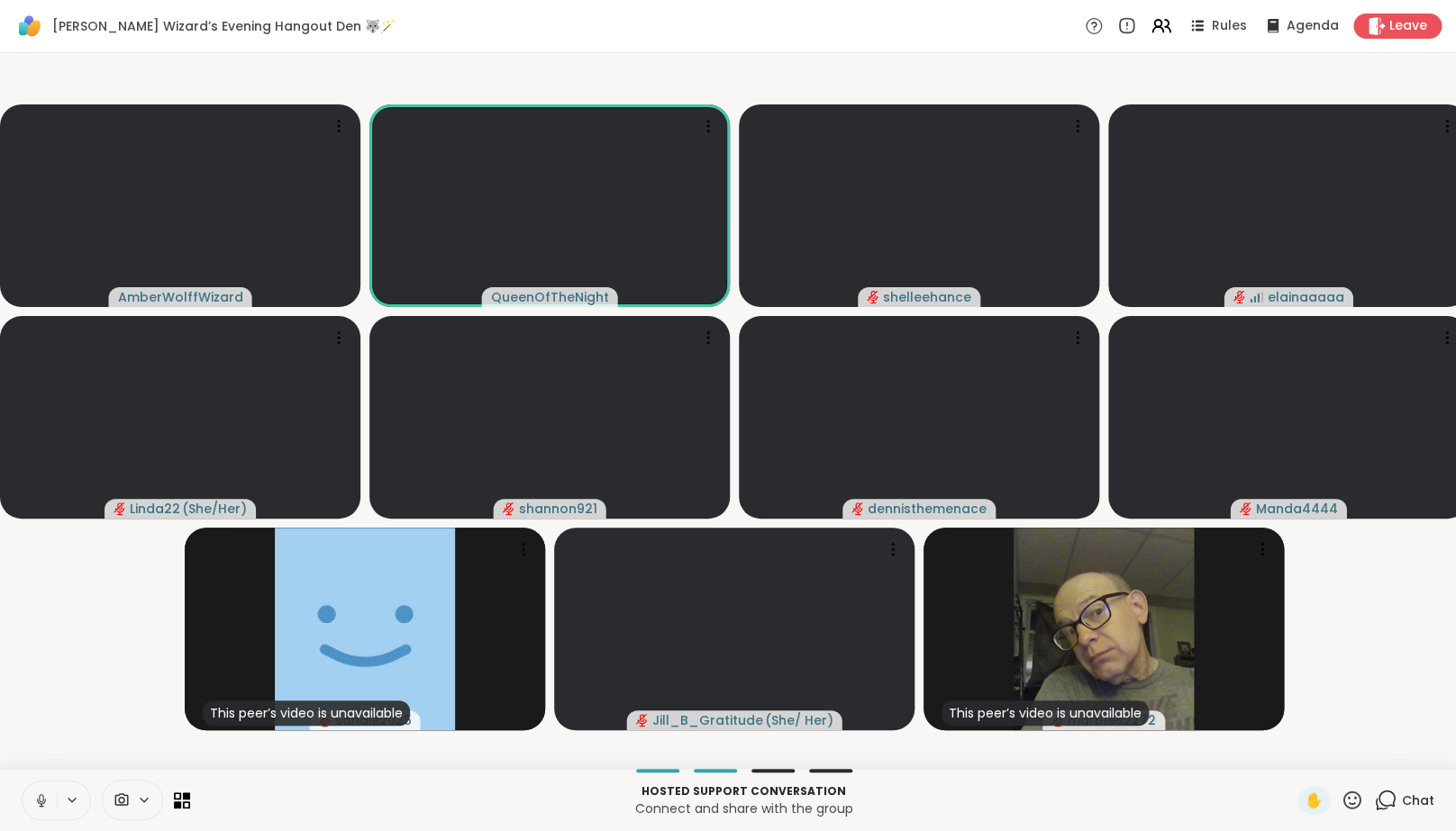
click at [39, 808] on icon at bounding box center [41, 801] width 16 height 16
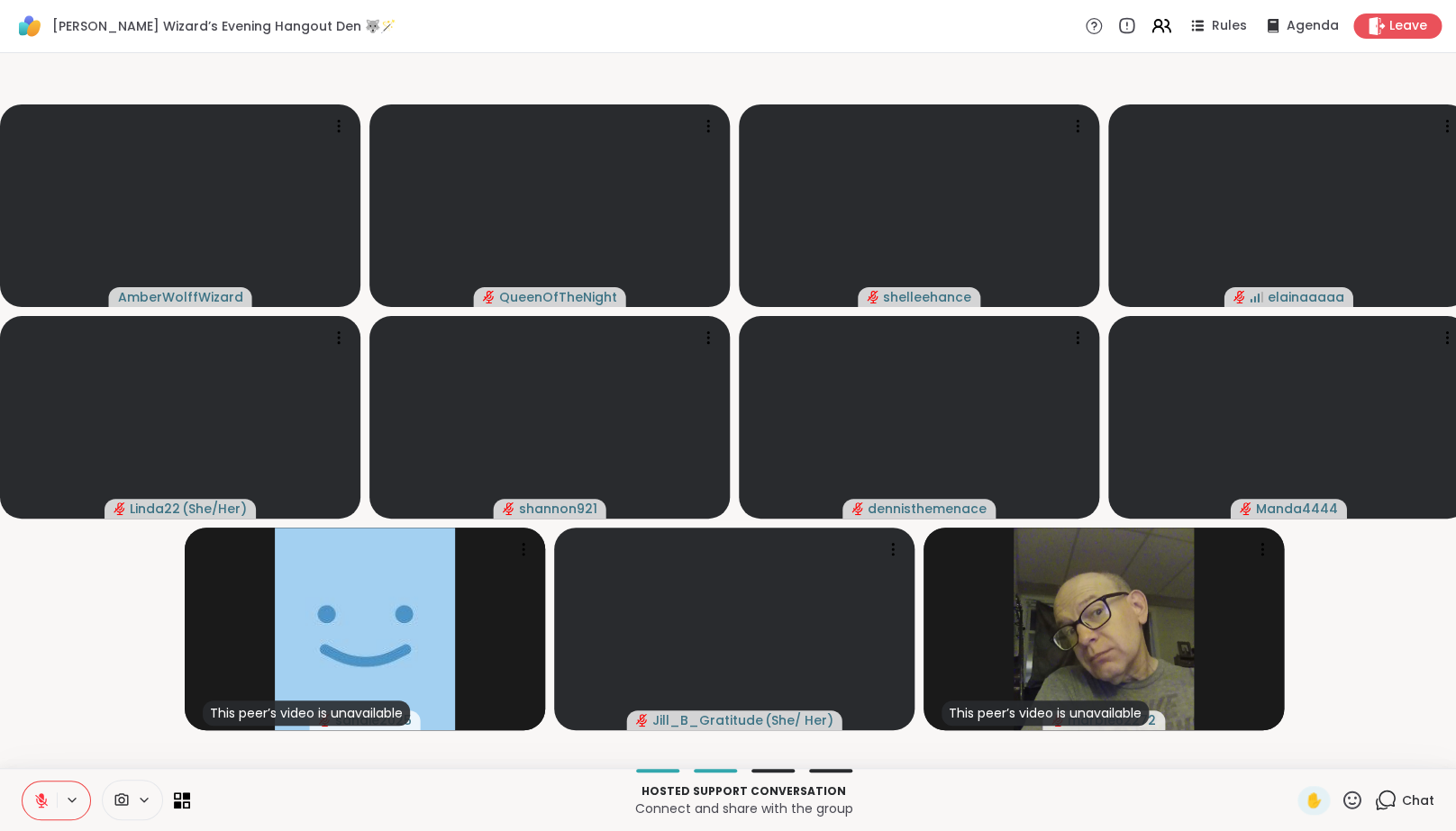
click at [39, 807] on icon at bounding box center [41, 801] width 13 height 13
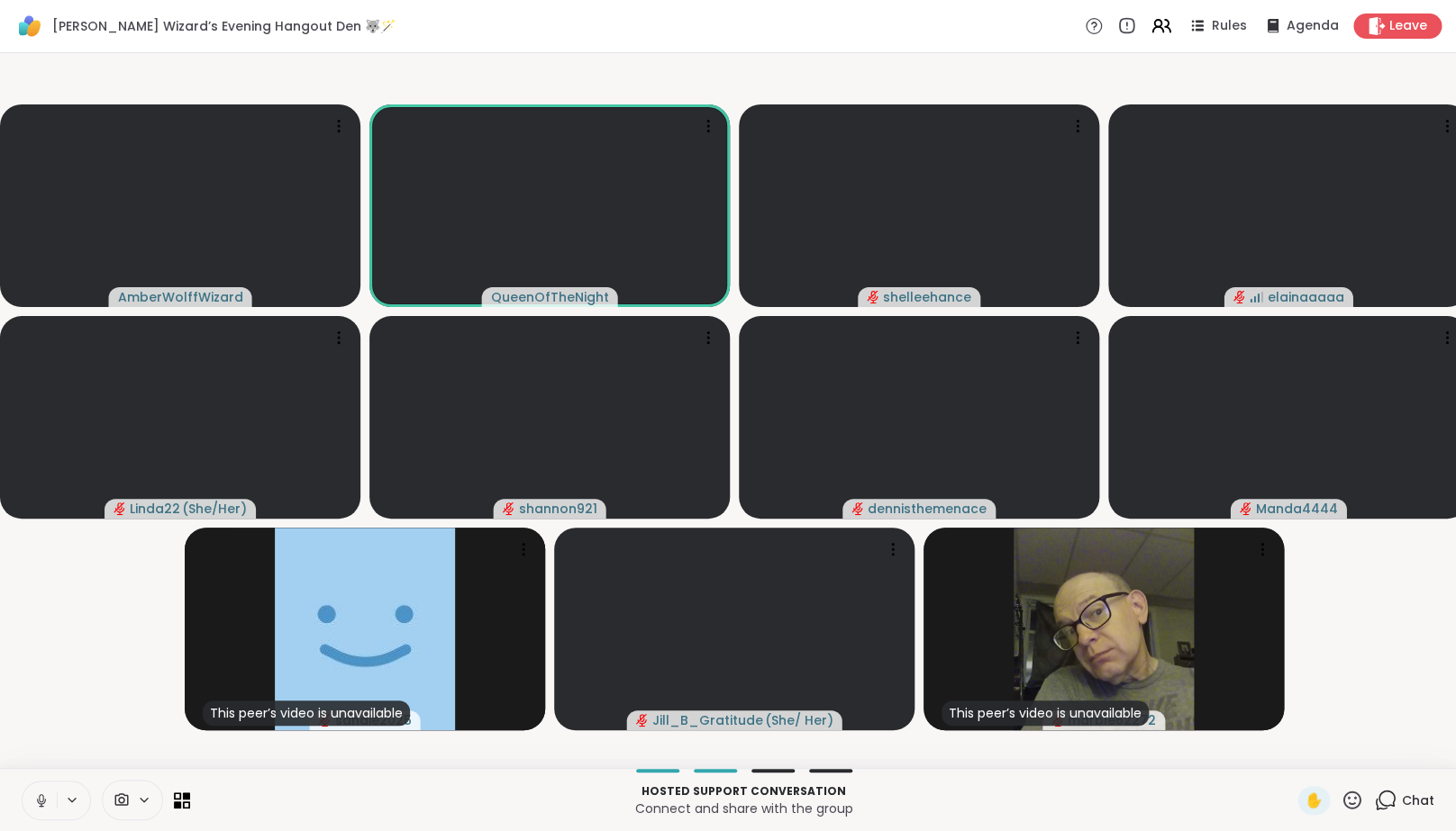
click at [39, 802] on icon at bounding box center [40, 799] width 5 height 8
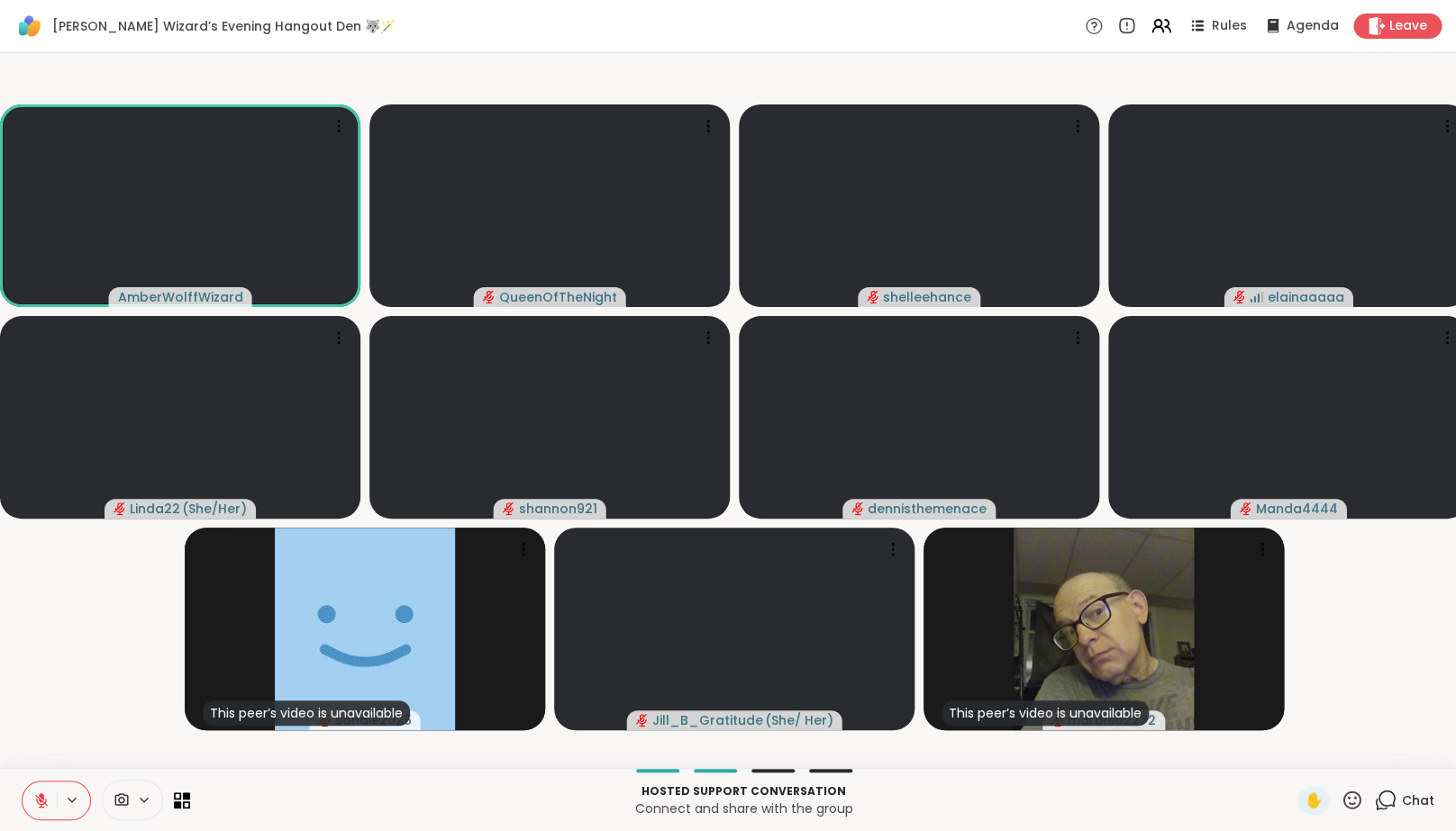
click at [39, 807] on icon at bounding box center [41, 801] width 13 height 13
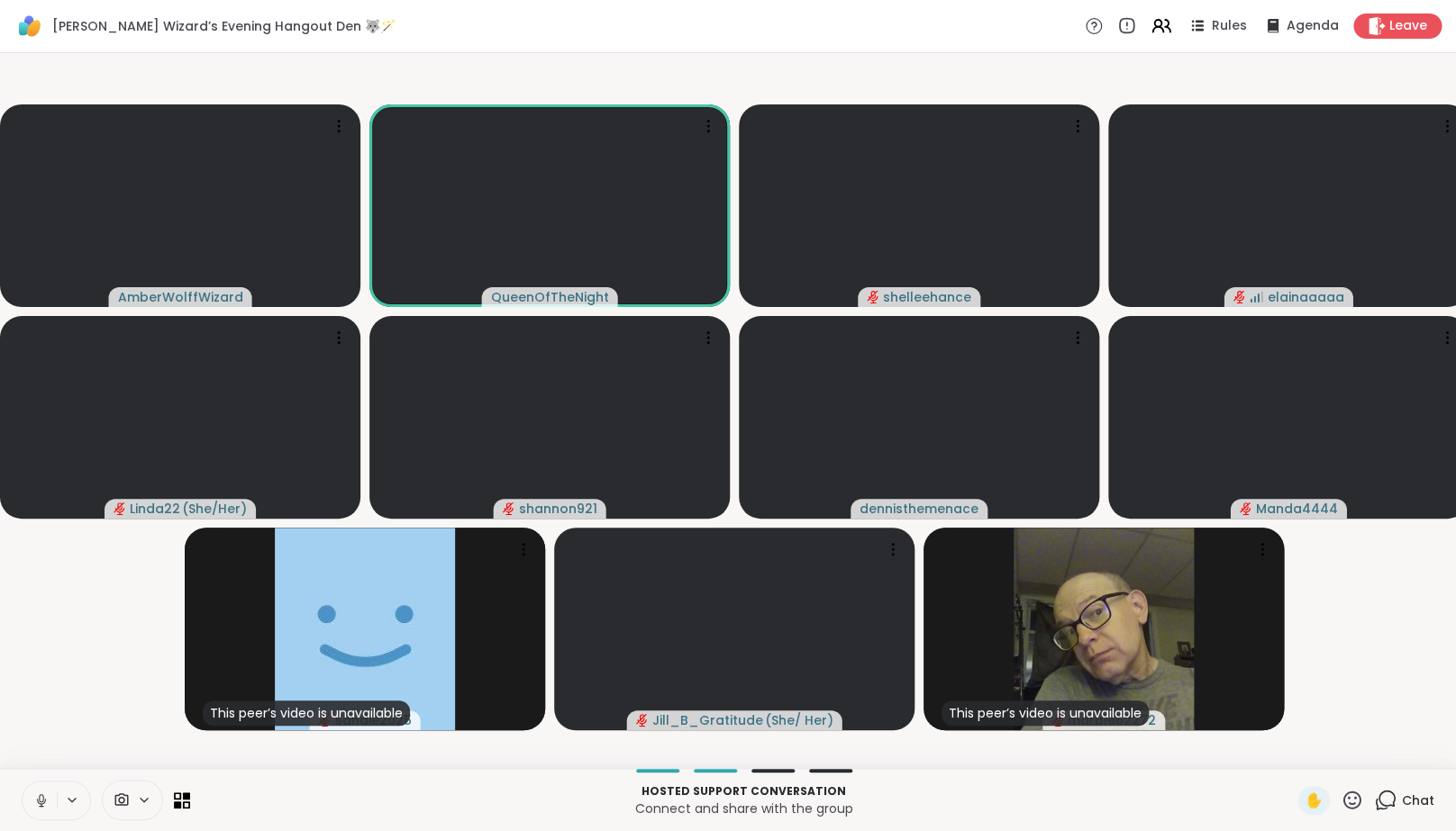
click at [39, 802] on icon at bounding box center [40, 799] width 5 height 8
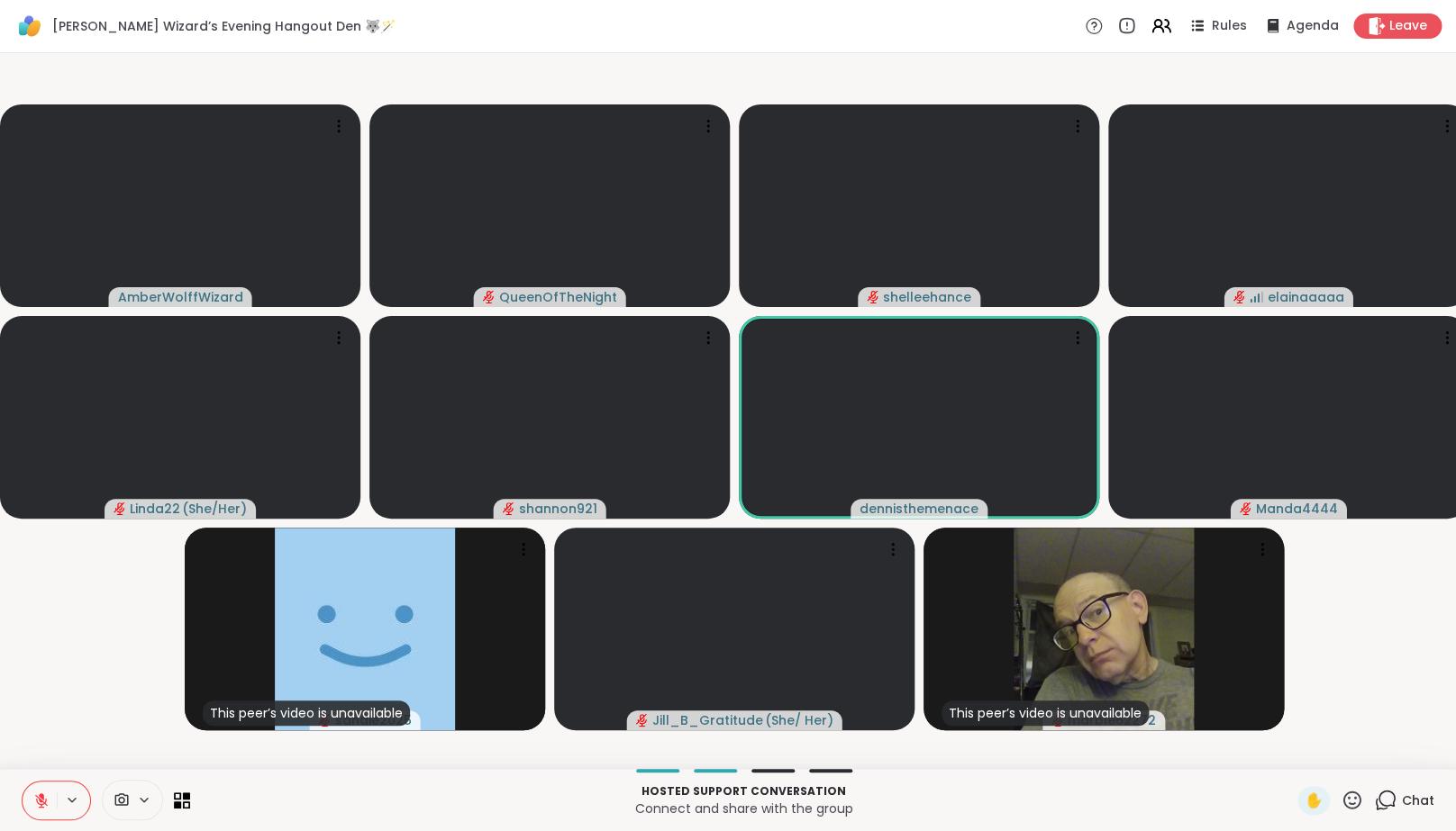
click at [44, 672] on video-player-container "AmberWolffWizard QueenOfTheNight shelleehance elainaaaaa Linda22 ( She/Her ) sh…" at bounding box center [728, 410] width 1434 height 701
click at [41, 807] on icon at bounding box center [41, 801] width 13 height 13
click at [41, 807] on icon at bounding box center [42, 801] width 10 height 16
click at [41, 807] on icon at bounding box center [41, 801] width 13 height 13
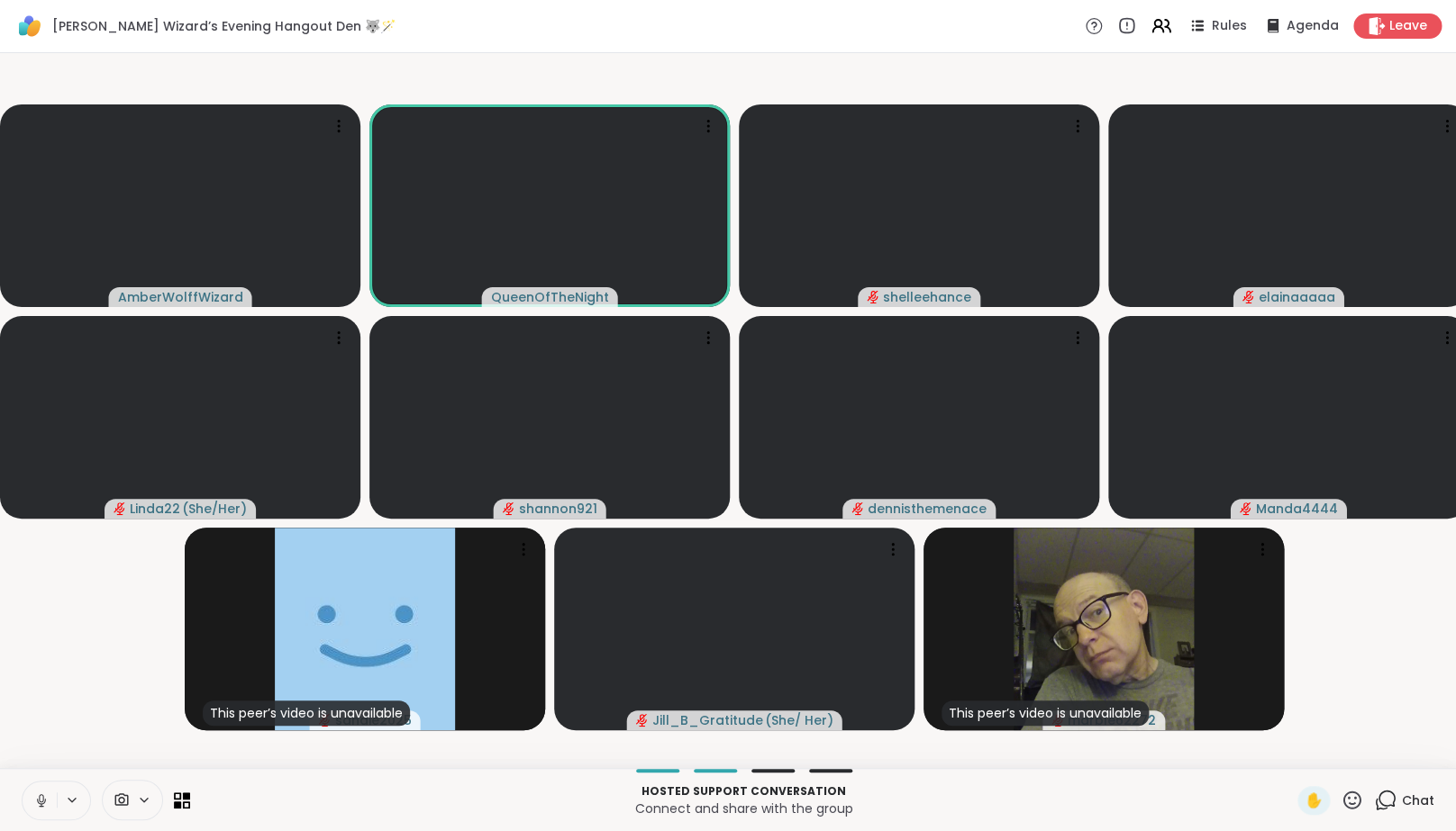
click at [42, 808] on icon at bounding box center [41, 801] width 16 height 16
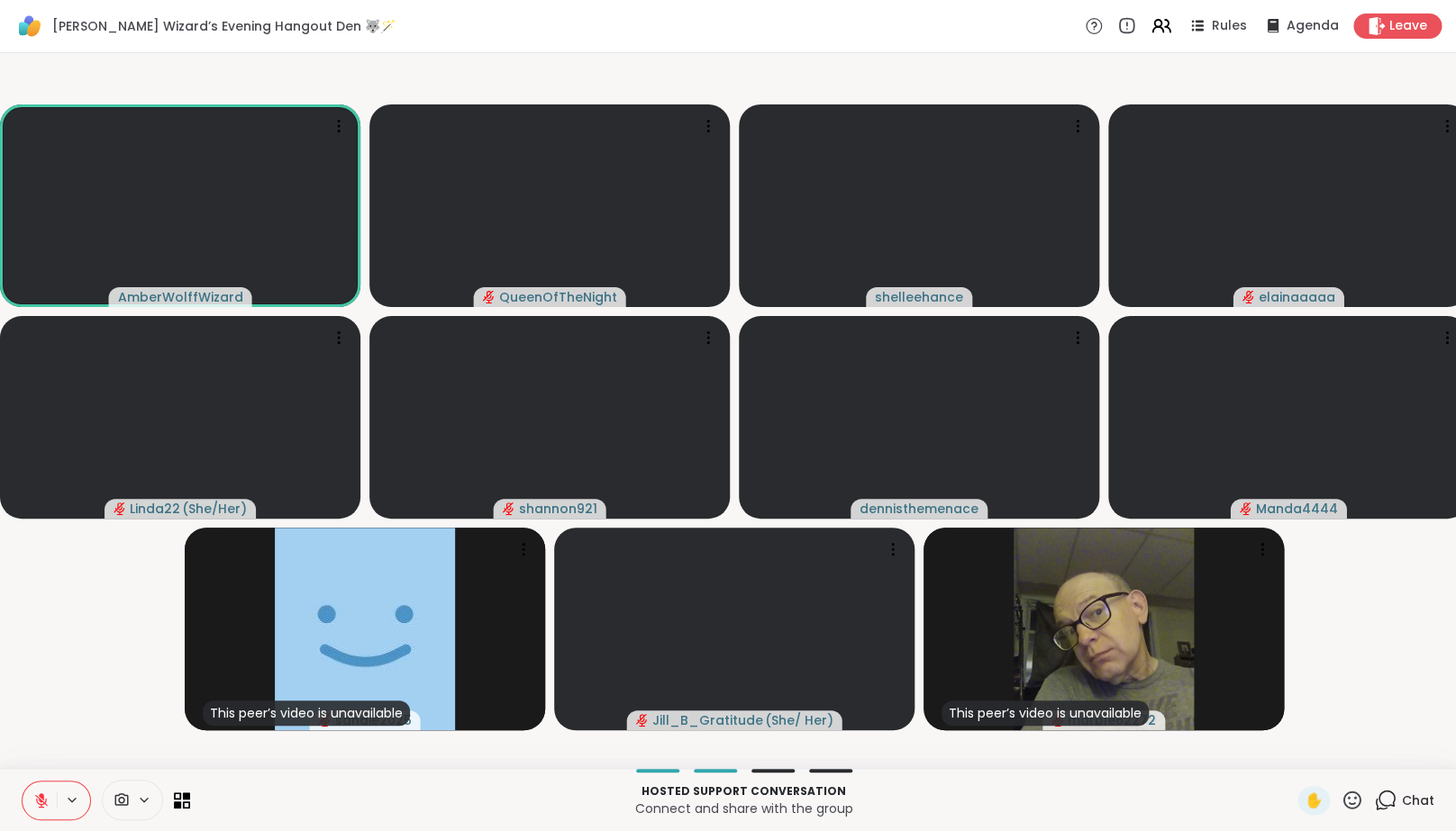
click at [47, 808] on icon at bounding box center [41, 801] width 16 height 16
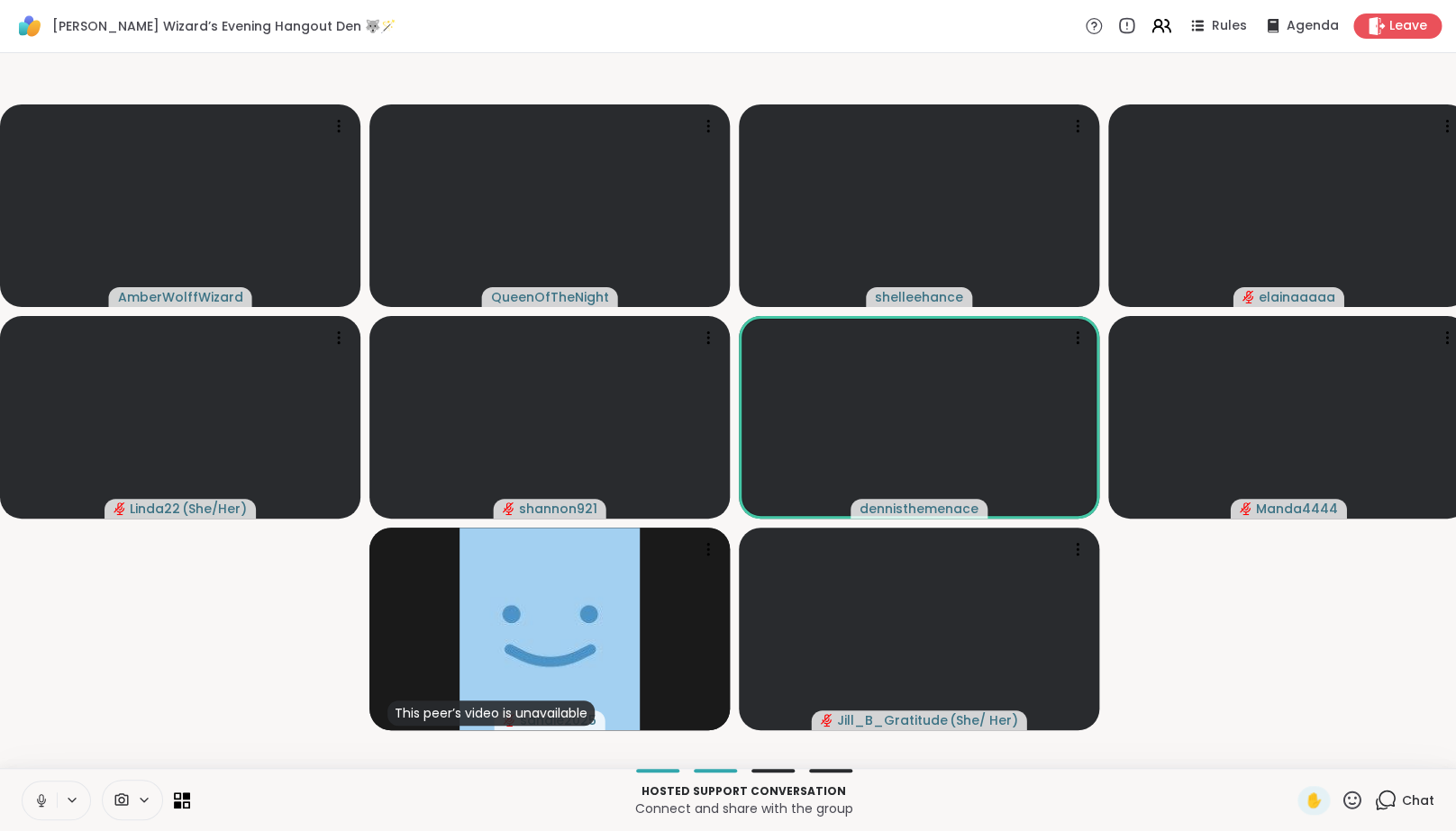
click at [47, 808] on icon at bounding box center [41, 801] width 16 height 16
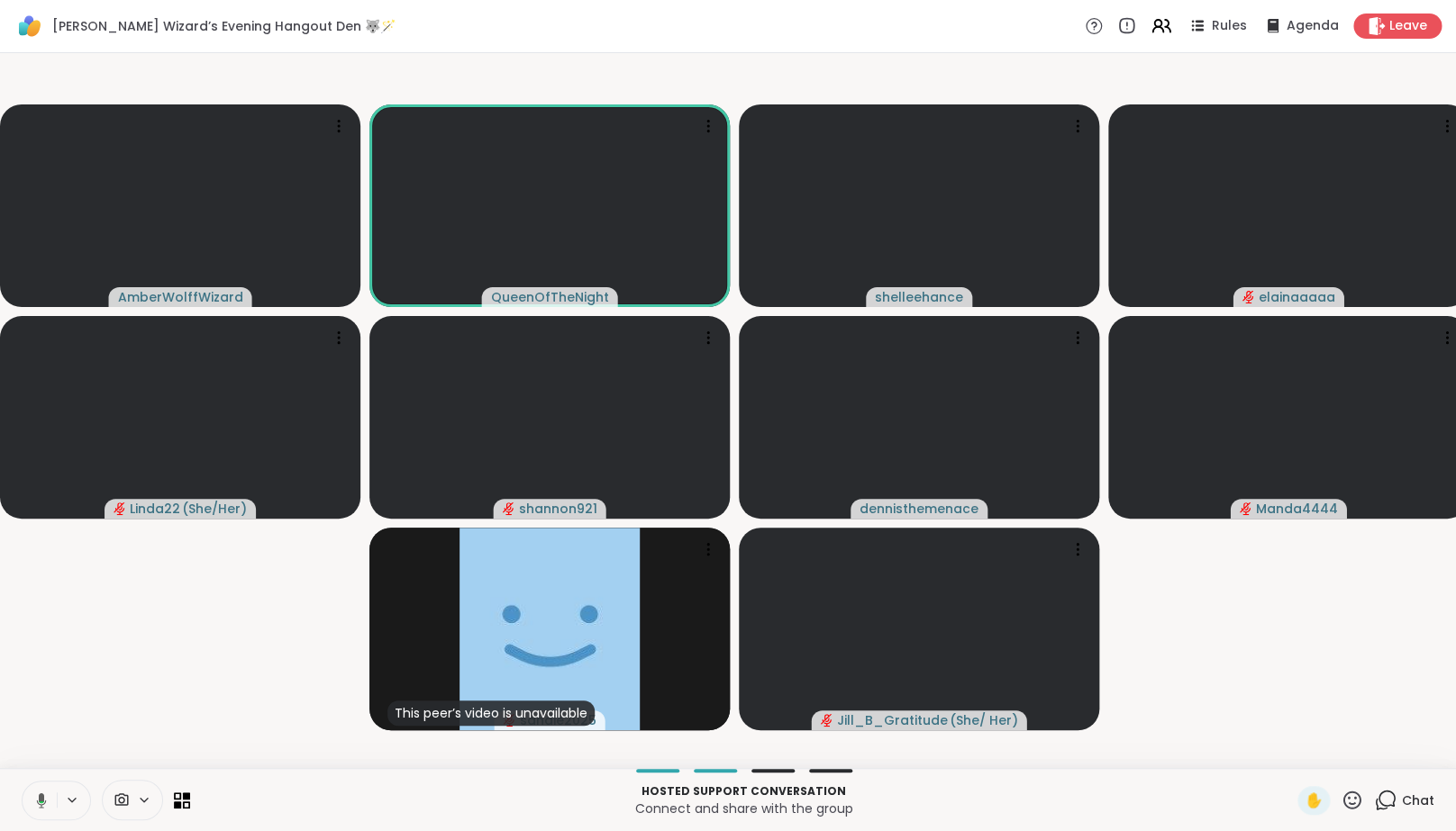
click at [48, 819] on button at bounding box center [38, 801] width 37 height 37
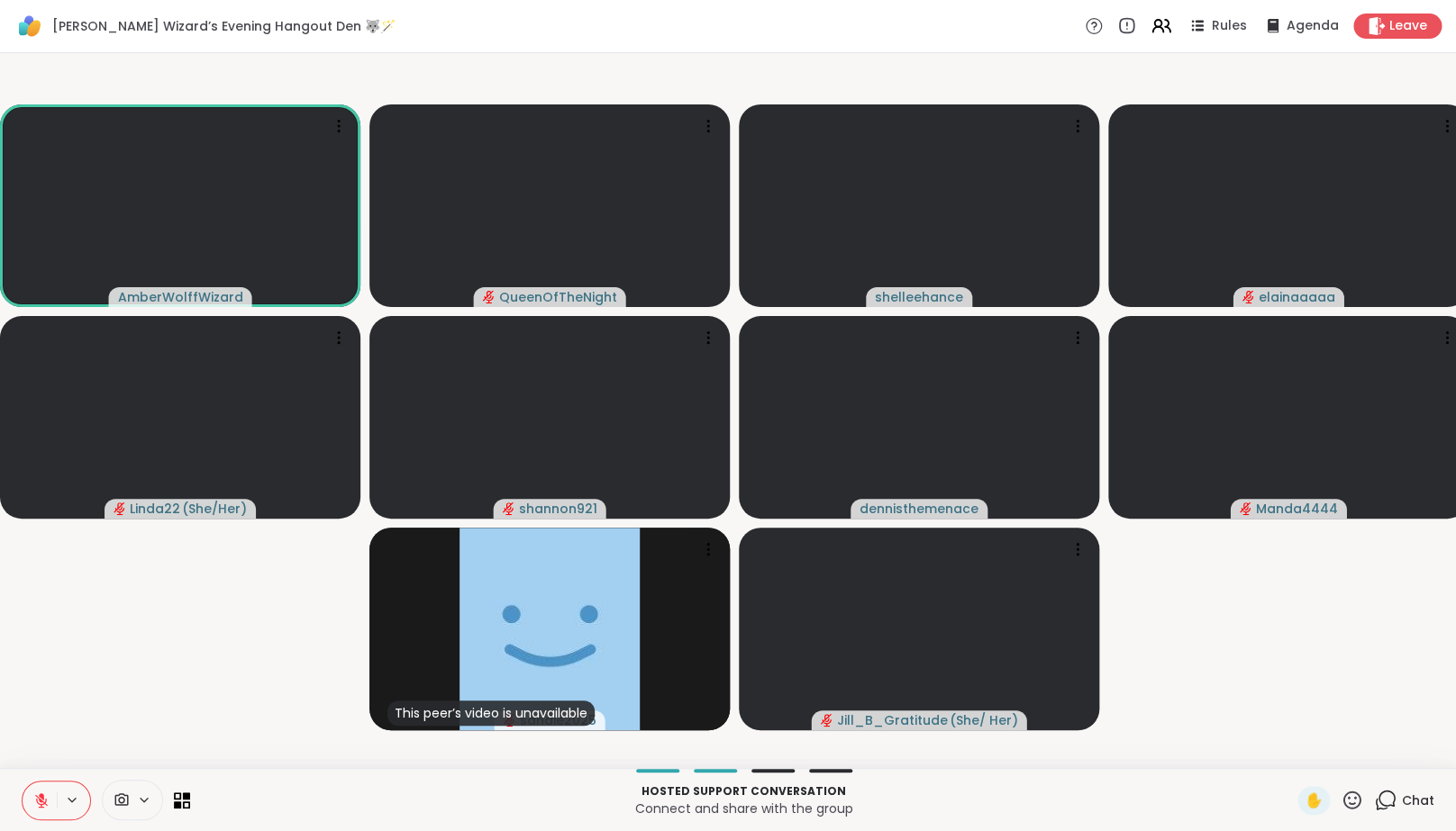
click at [48, 819] on button at bounding box center [39, 801] width 34 height 37
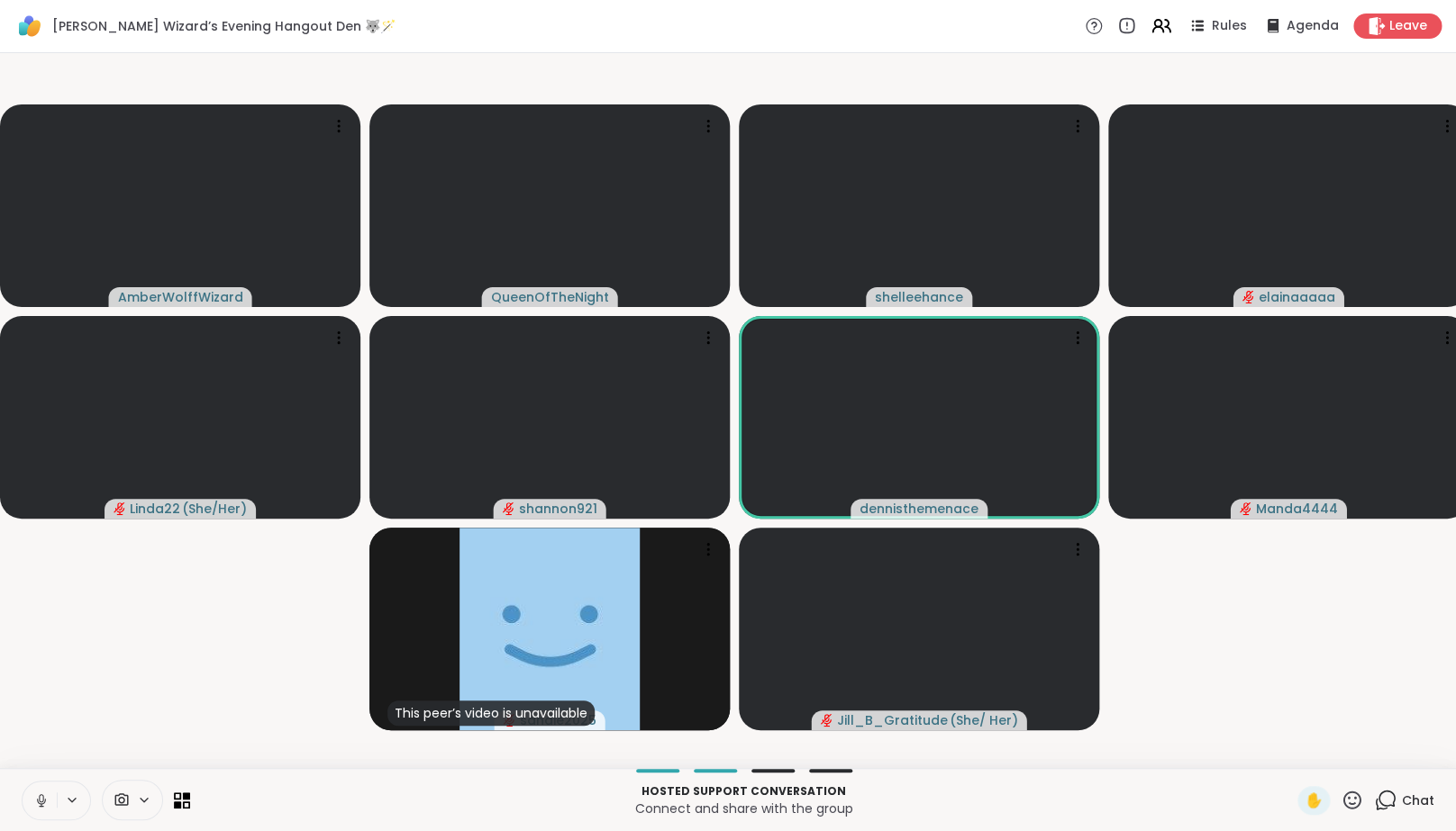
click at [48, 819] on button at bounding box center [39, 801] width 34 height 37
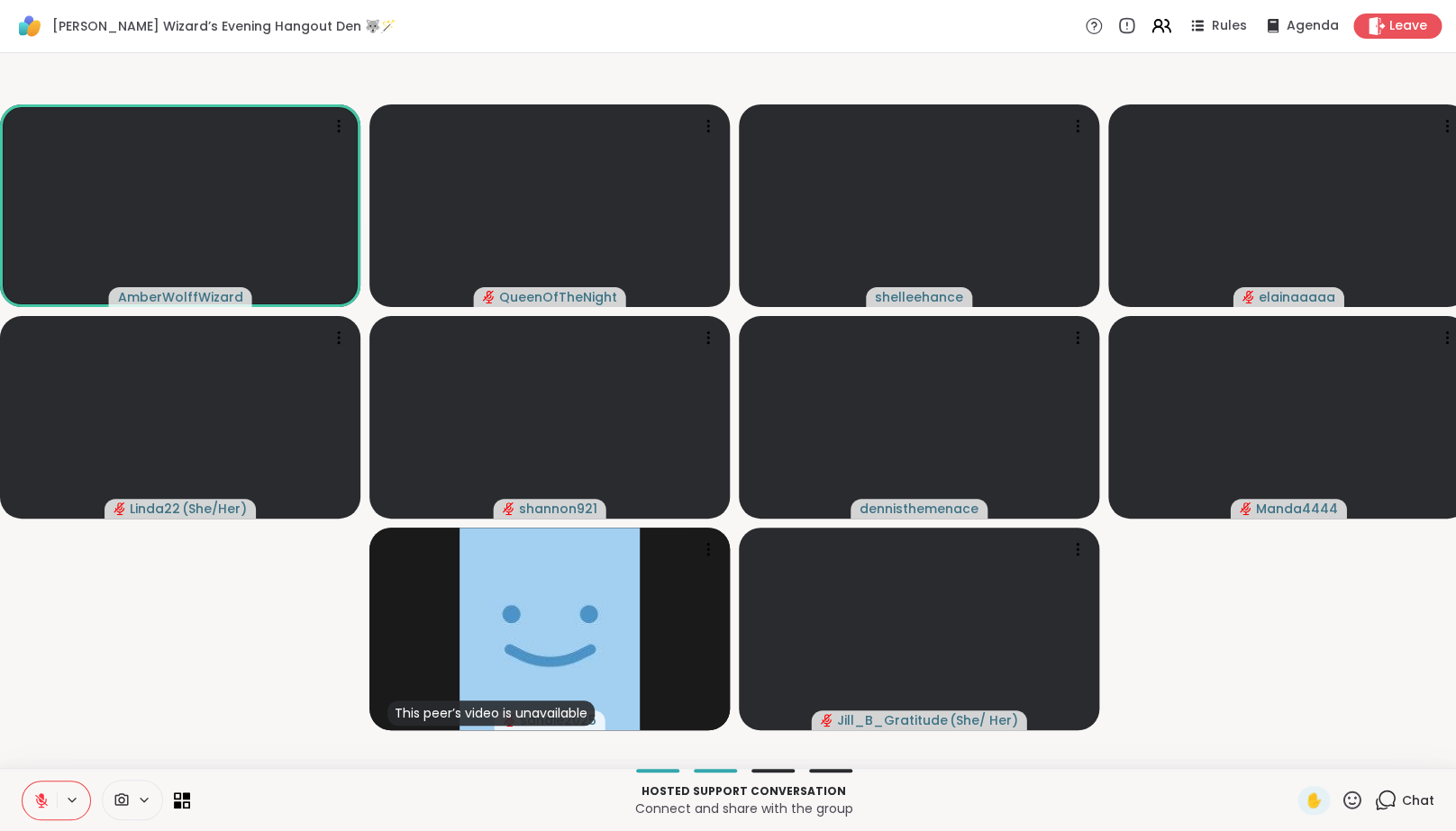
click at [40, 808] on icon at bounding box center [41, 801] width 16 height 16
click at [35, 819] on button at bounding box center [39, 801] width 34 height 37
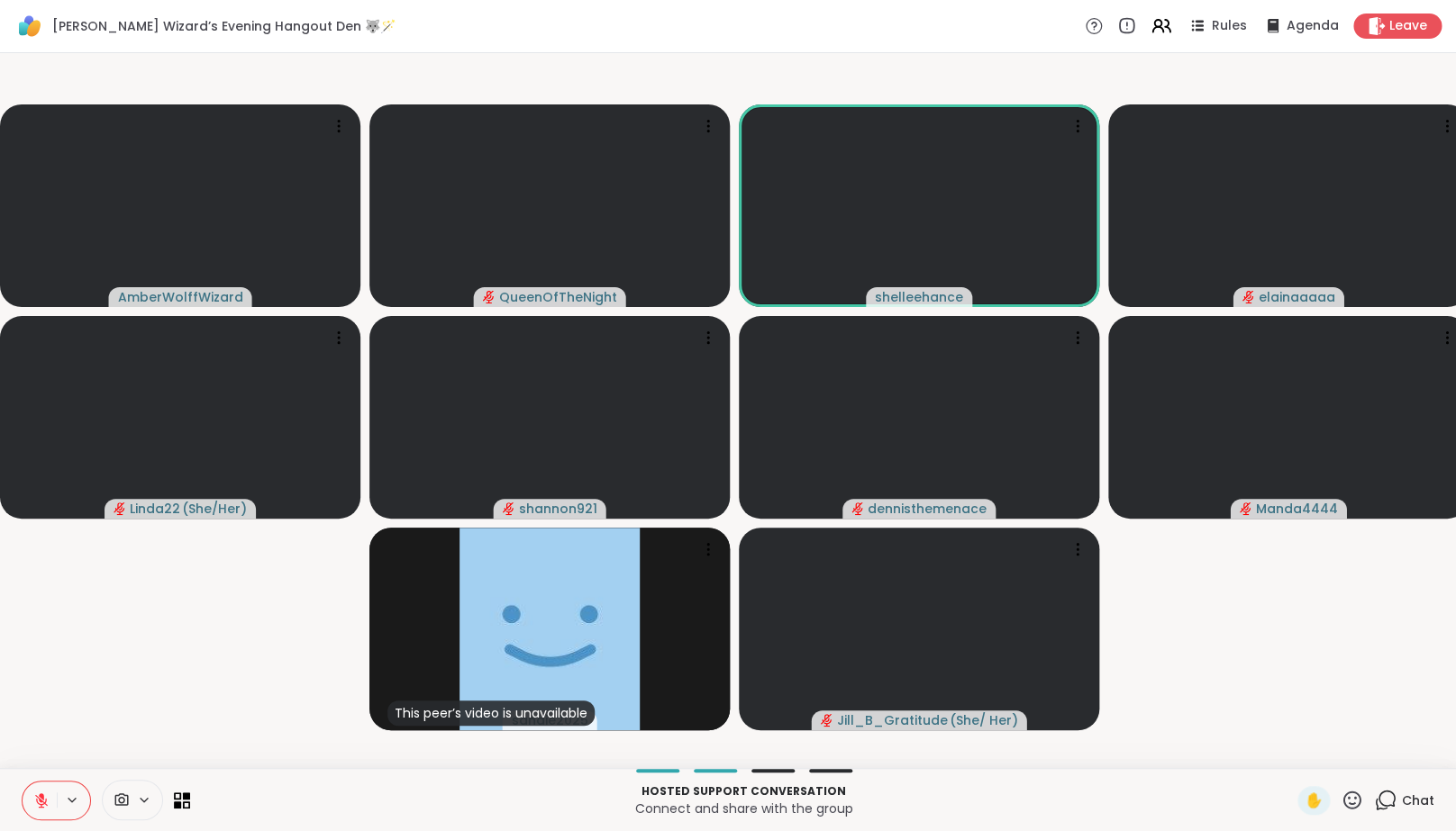
click at [43, 807] on icon at bounding box center [41, 801] width 13 height 13
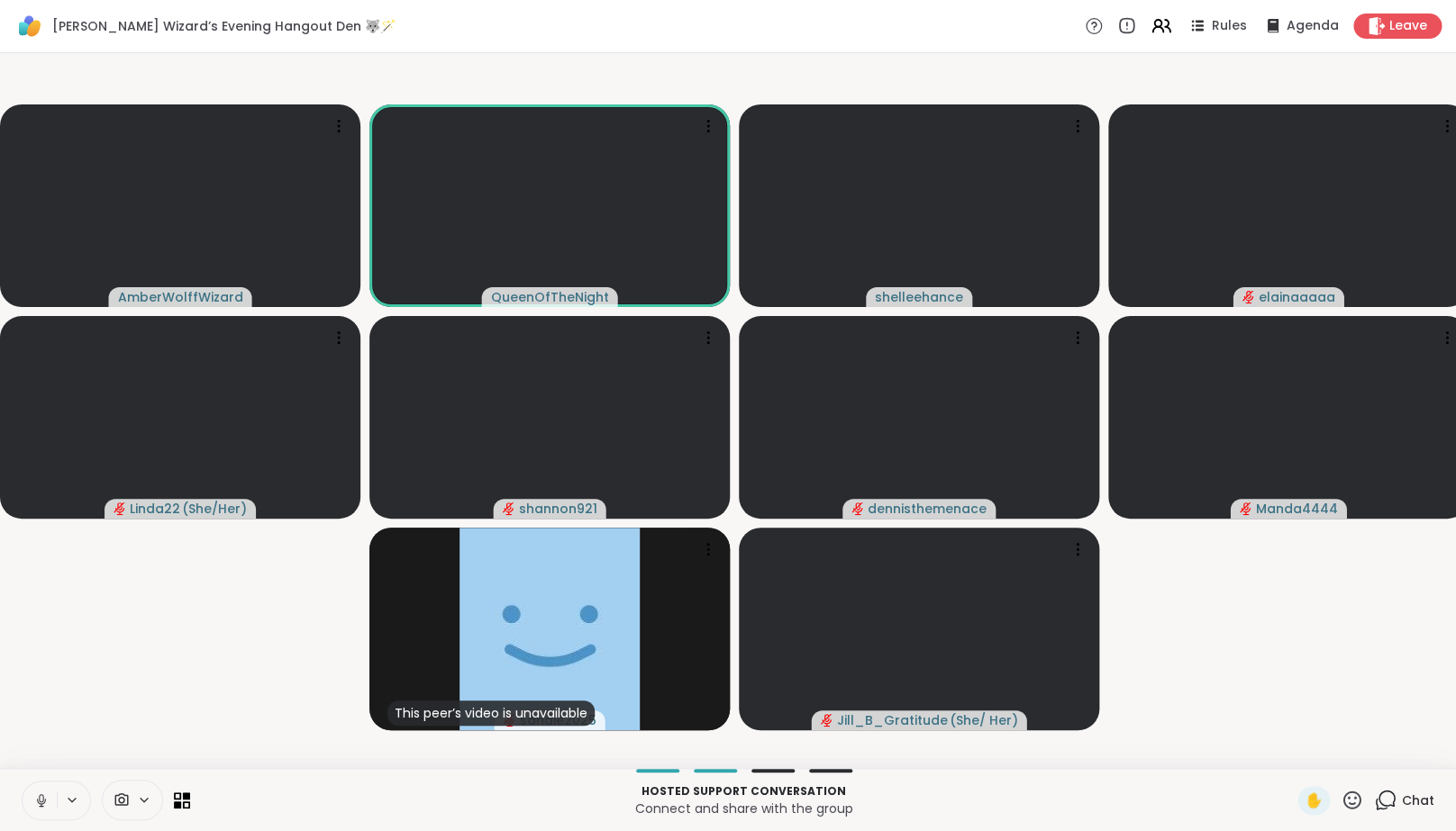
click at [44, 808] on icon at bounding box center [41, 801] width 16 height 16
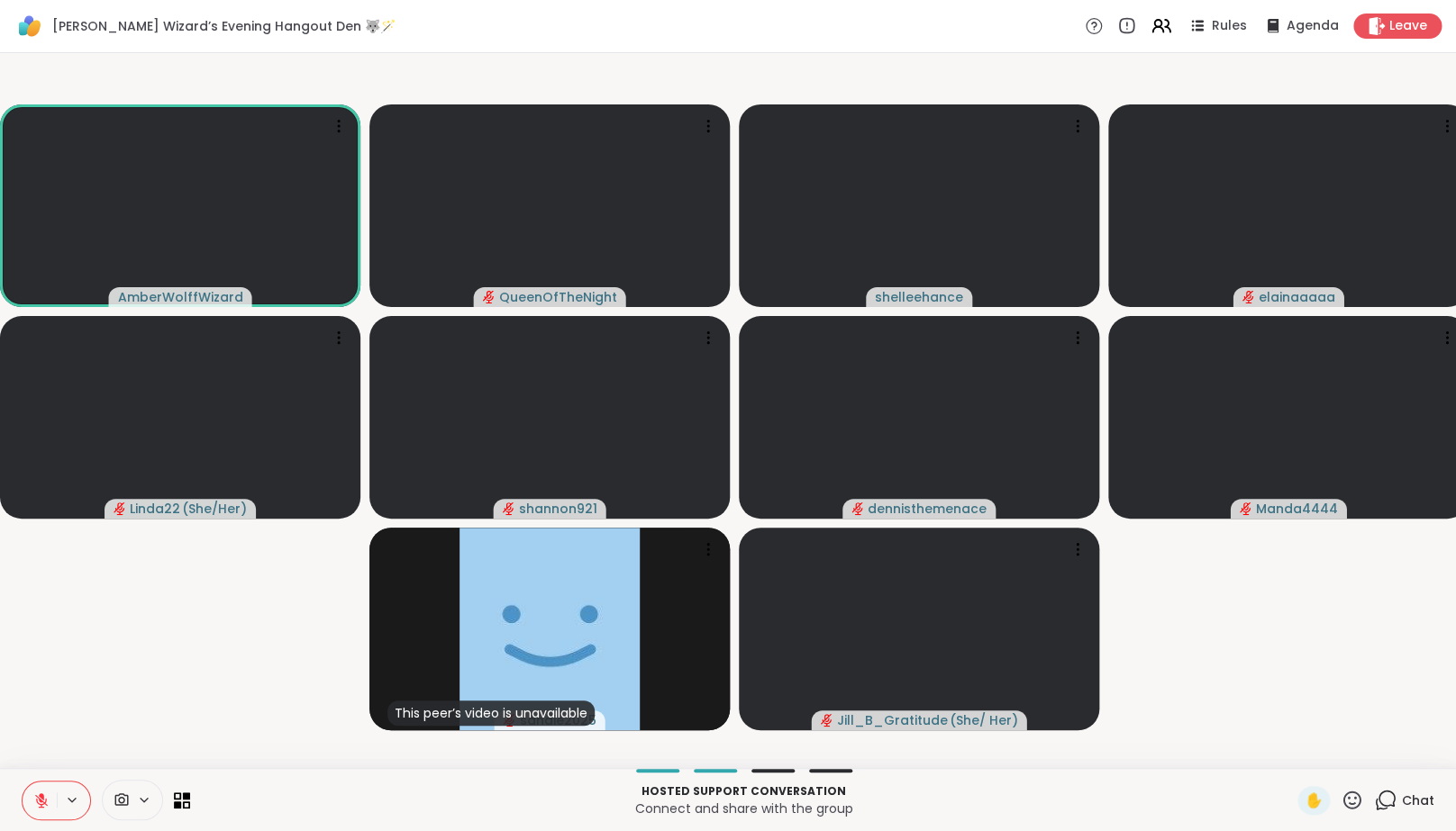
click at [51, 805] on button at bounding box center [39, 801] width 34 height 37
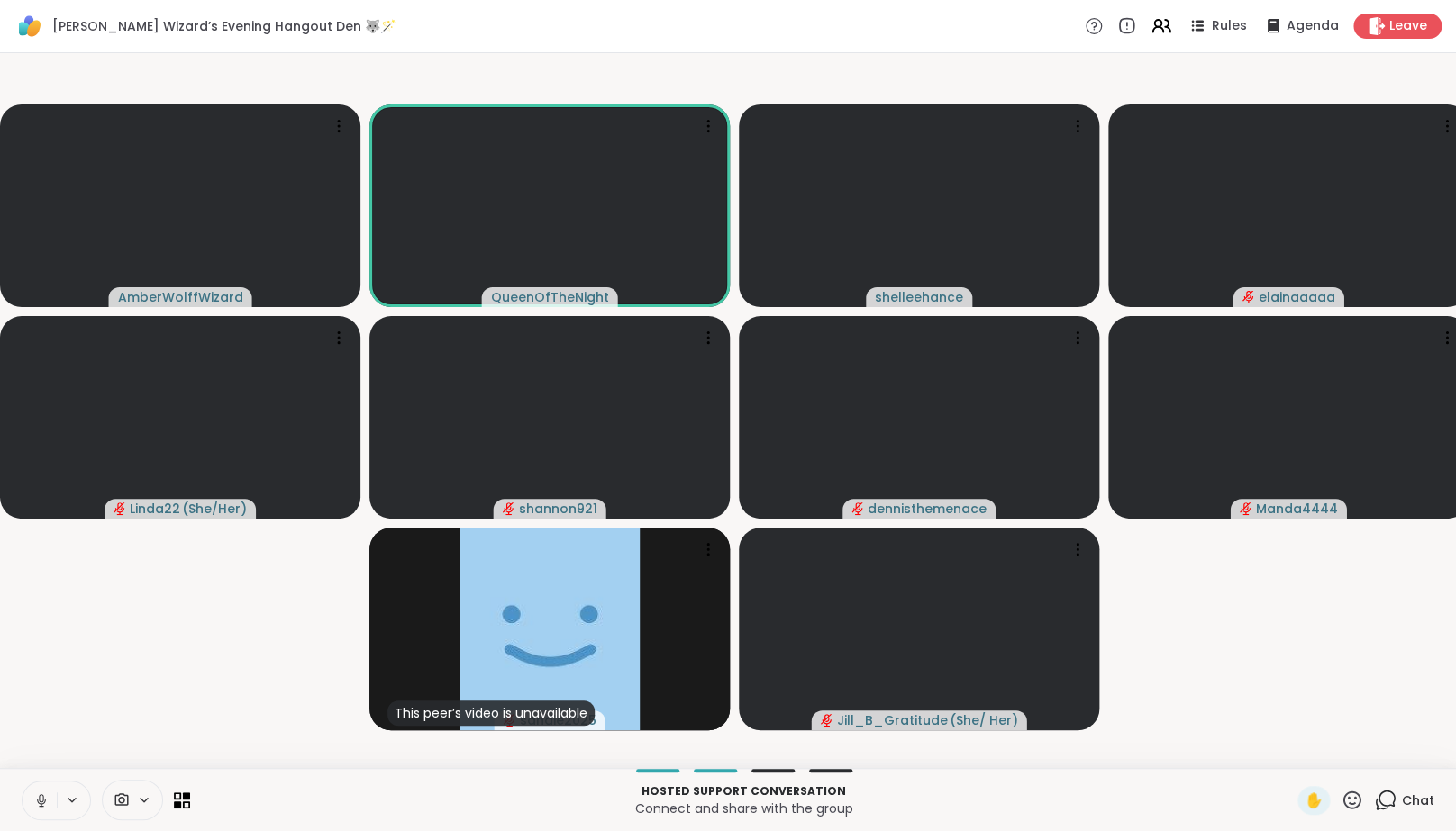
click at [51, 804] on button at bounding box center [39, 801] width 34 height 37
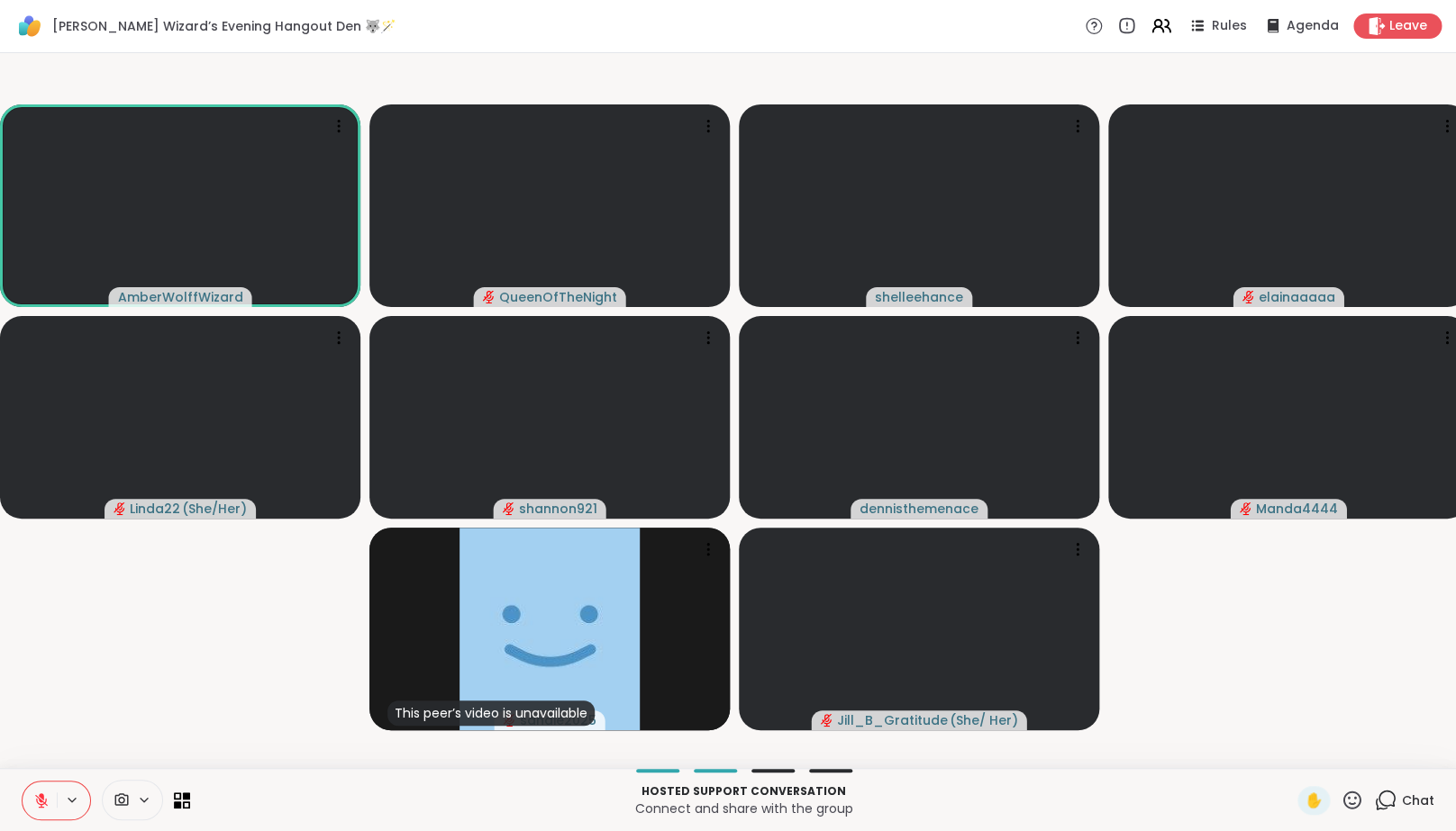
click at [45, 808] on icon at bounding box center [41, 801] width 16 height 16
click at [41, 808] on icon at bounding box center [41, 801] width 16 height 16
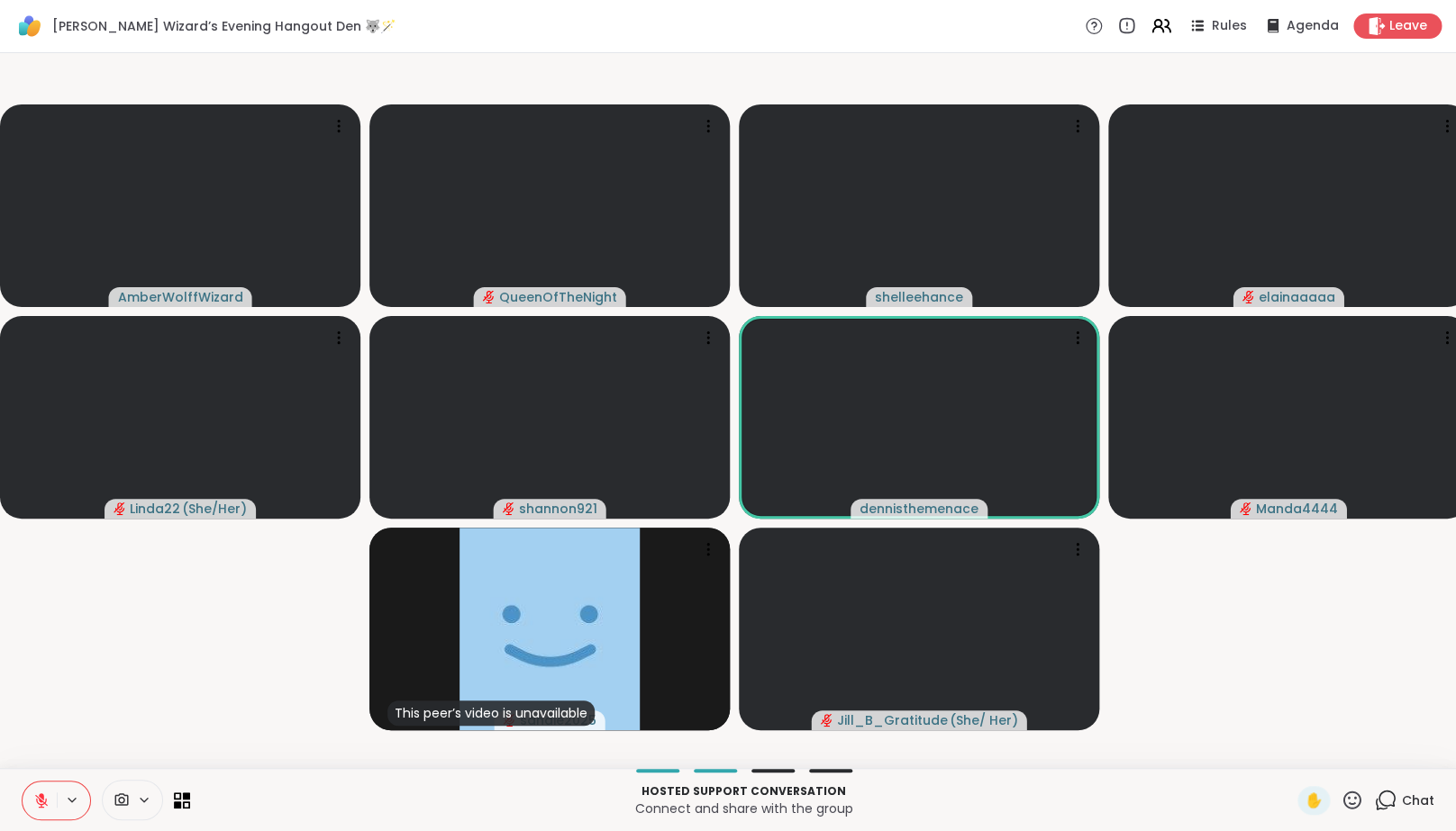
click at [40, 807] on icon at bounding box center [41, 801] width 13 height 13
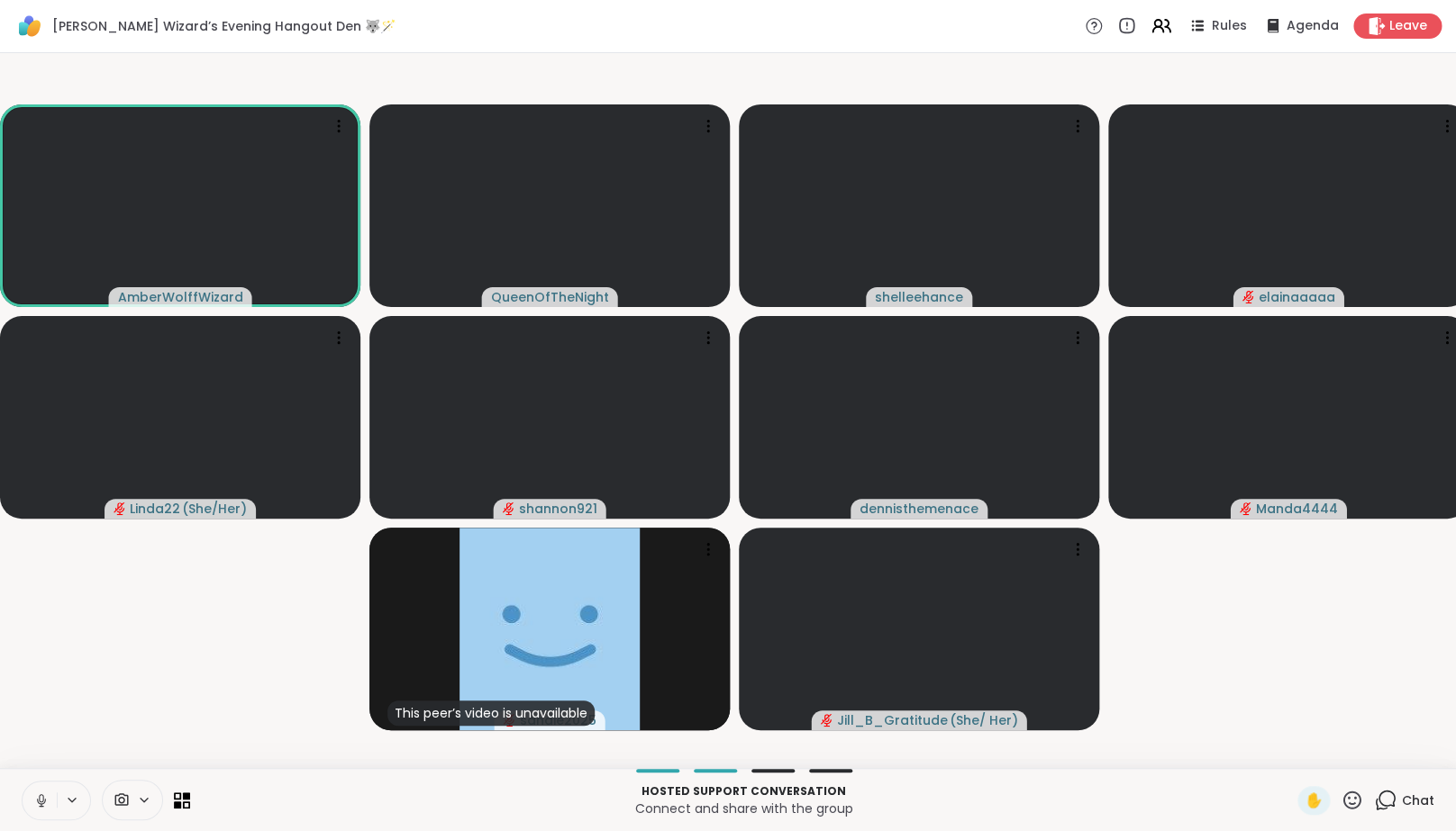
click at [41, 802] on icon at bounding box center [40, 799] width 5 height 8
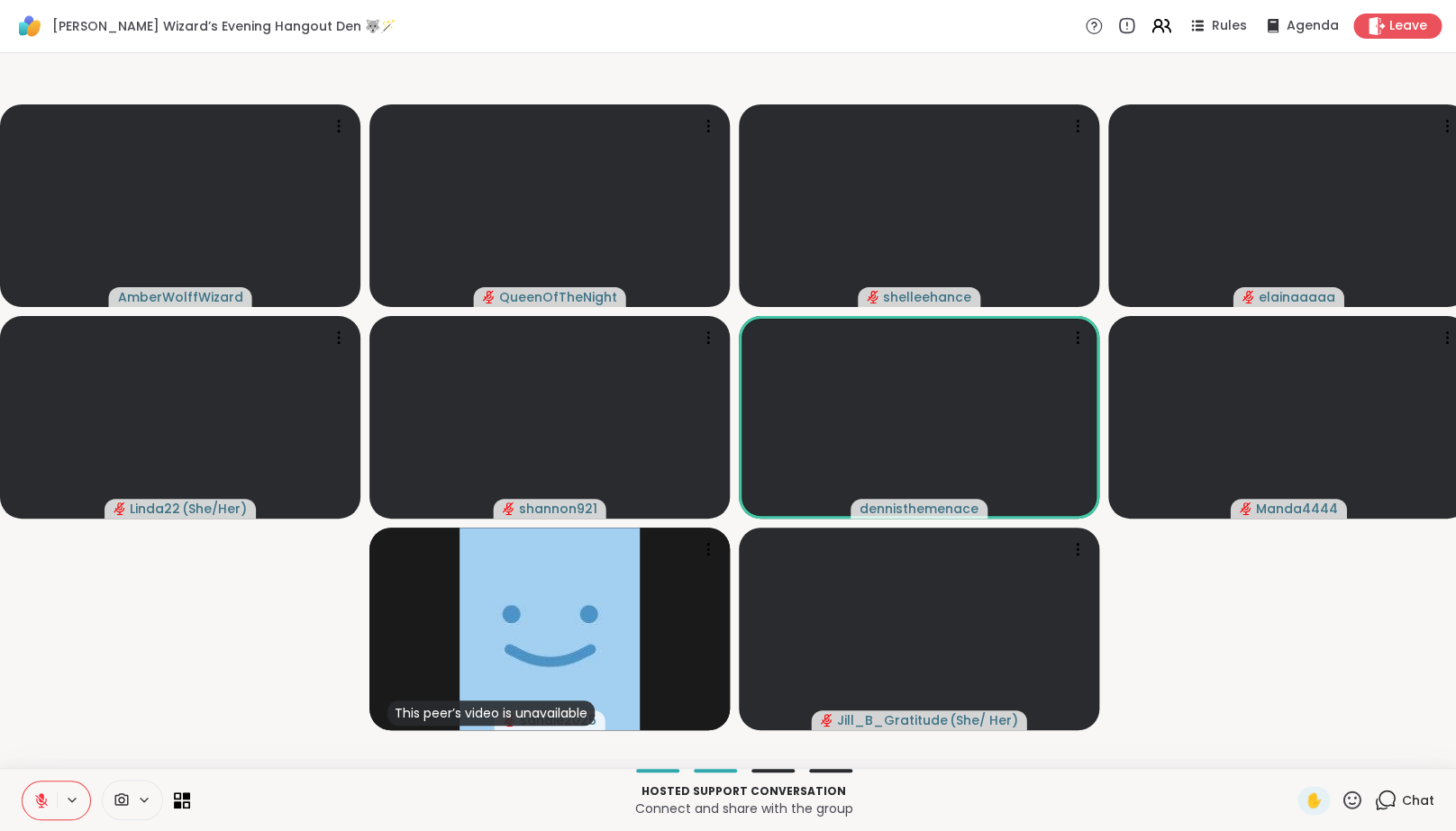
click at [48, 808] on icon at bounding box center [41, 801] width 16 height 16
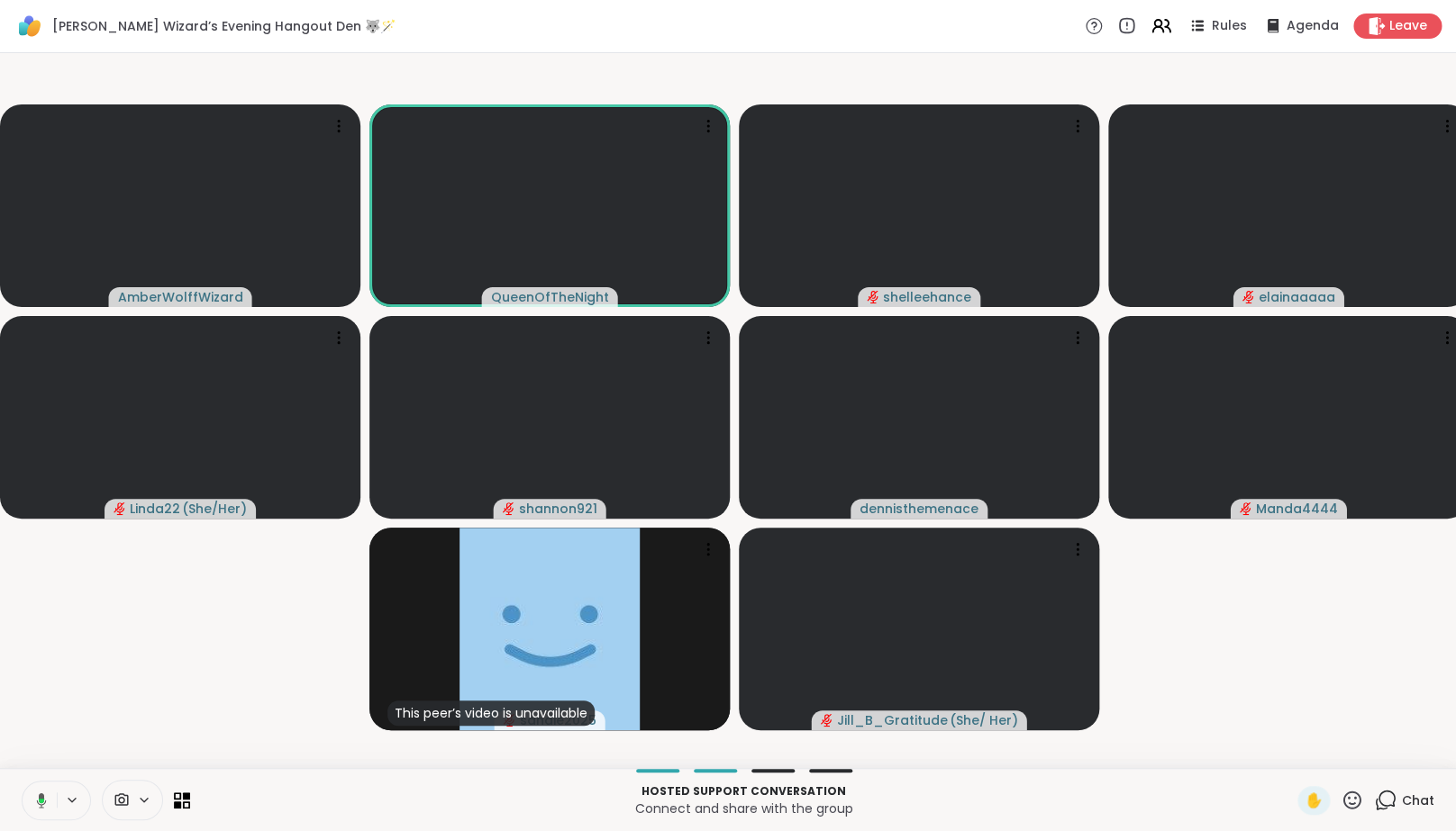
click at [47, 793] on div "Hosted support conversation Connect and share with the group ✋ Chat" at bounding box center [728, 800] width 1456 height 63
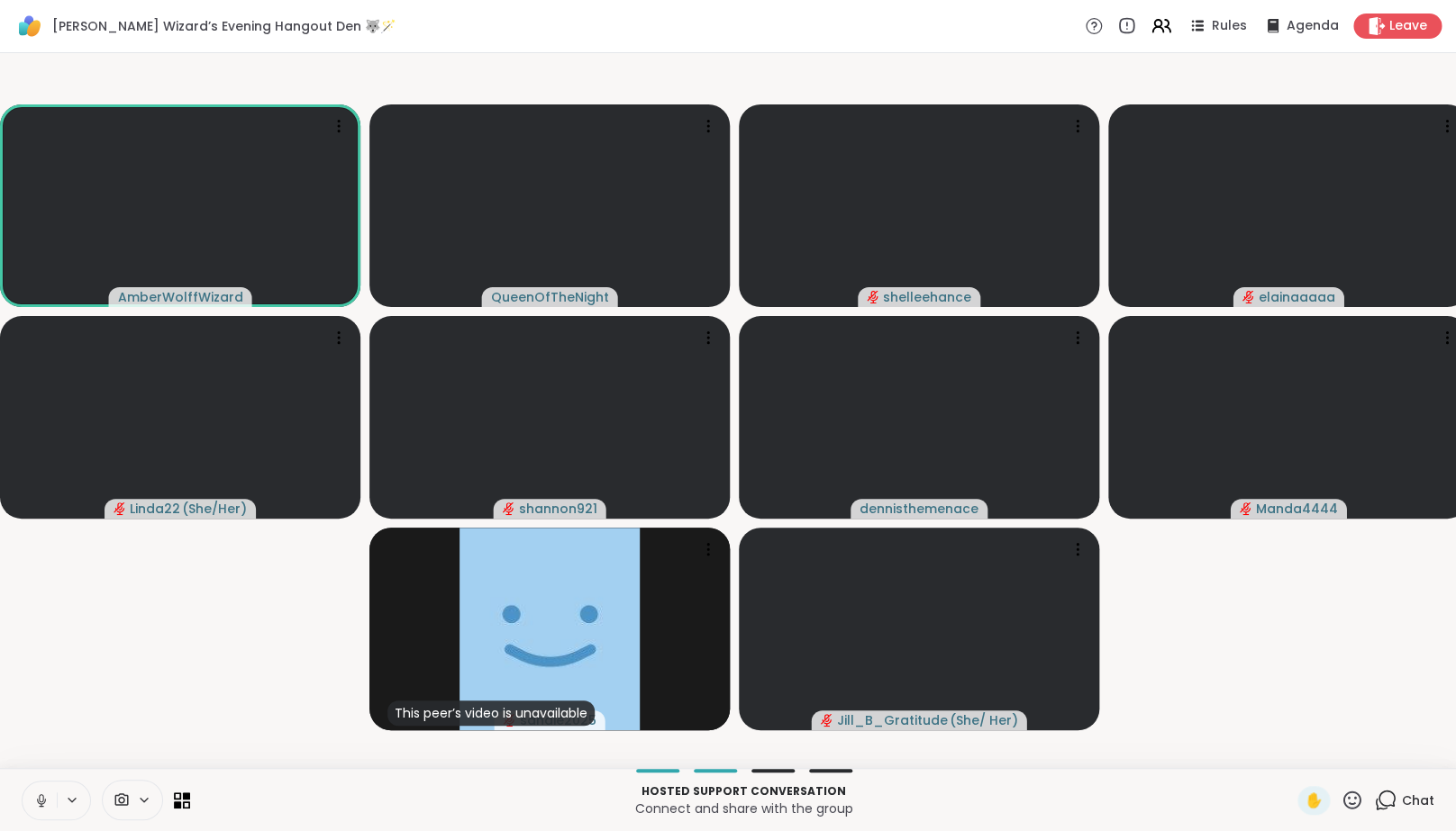
click at [45, 808] on icon at bounding box center [41, 801] width 16 height 16
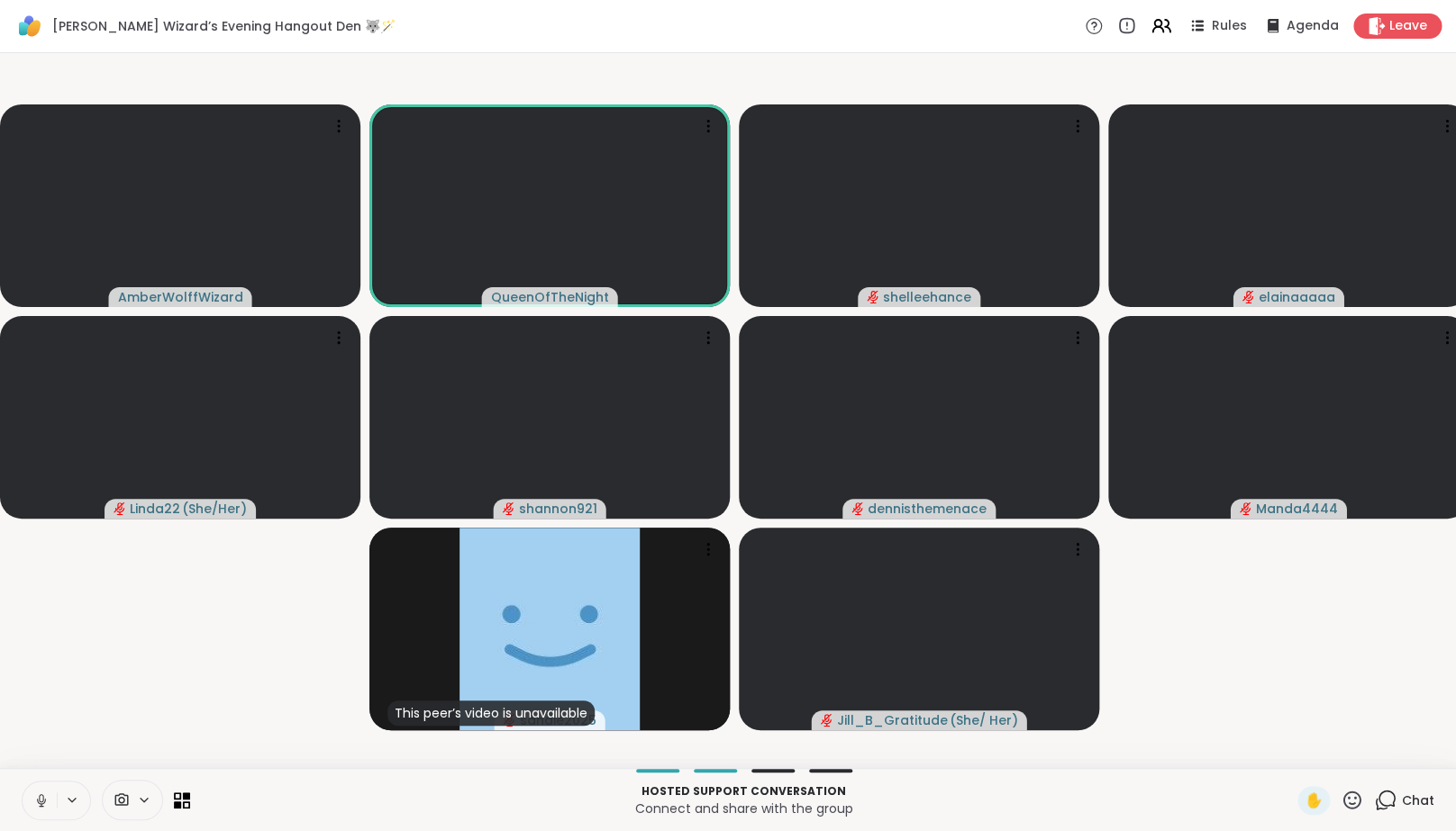
click at [45, 808] on icon at bounding box center [41, 801] width 16 height 16
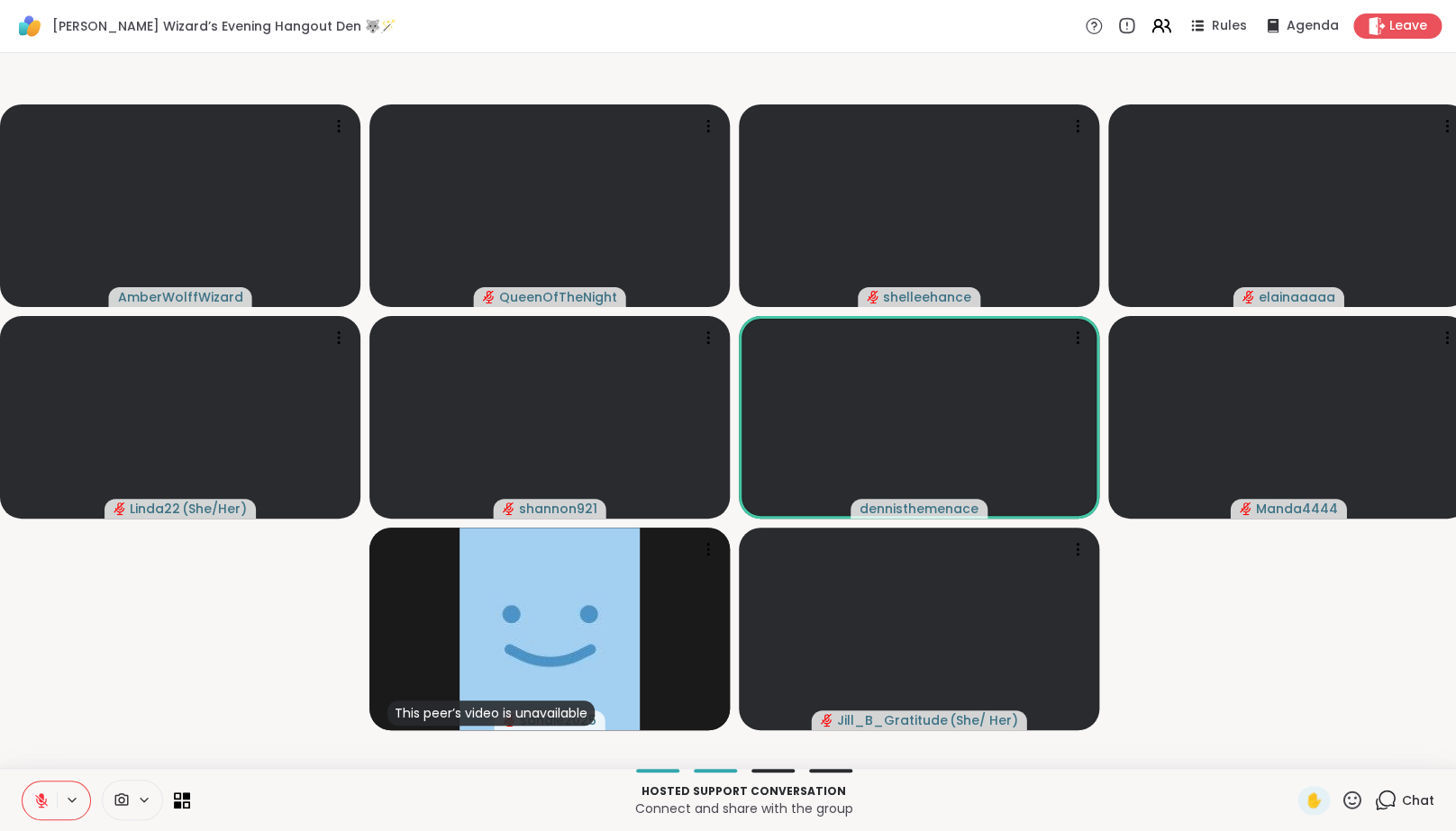
click at [44, 807] on icon at bounding box center [41, 801] width 13 height 13
click at [42, 819] on button at bounding box center [39, 801] width 34 height 37
click at [41, 808] on icon at bounding box center [41, 801] width 16 height 16
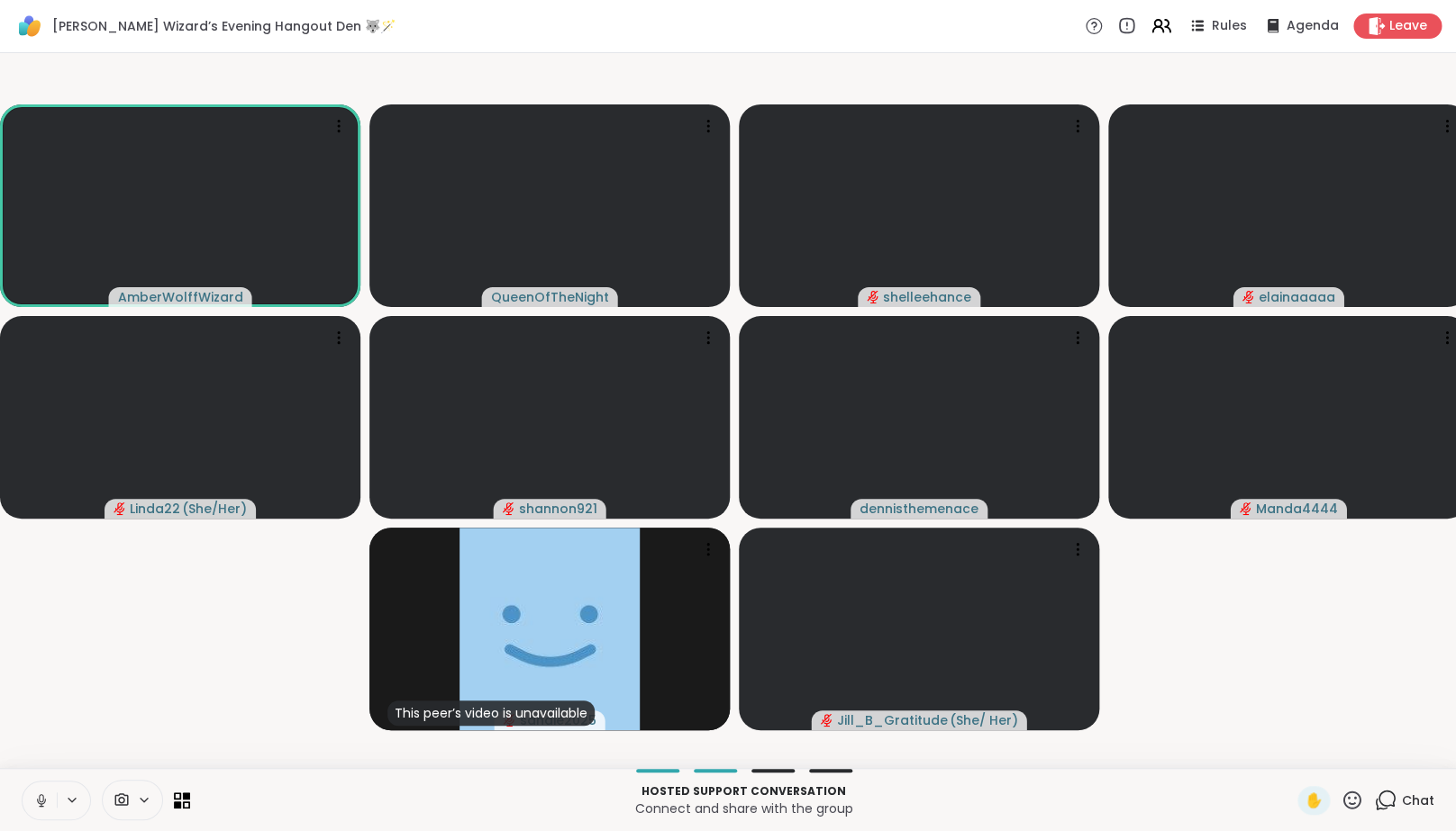
click at [41, 808] on icon at bounding box center [41, 801] width 16 height 16
click at [46, 807] on icon at bounding box center [41, 801] width 13 height 13
click at [46, 808] on icon at bounding box center [41, 801] width 16 height 16
click at [46, 807] on icon at bounding box center [41, 801] width 13 height 13
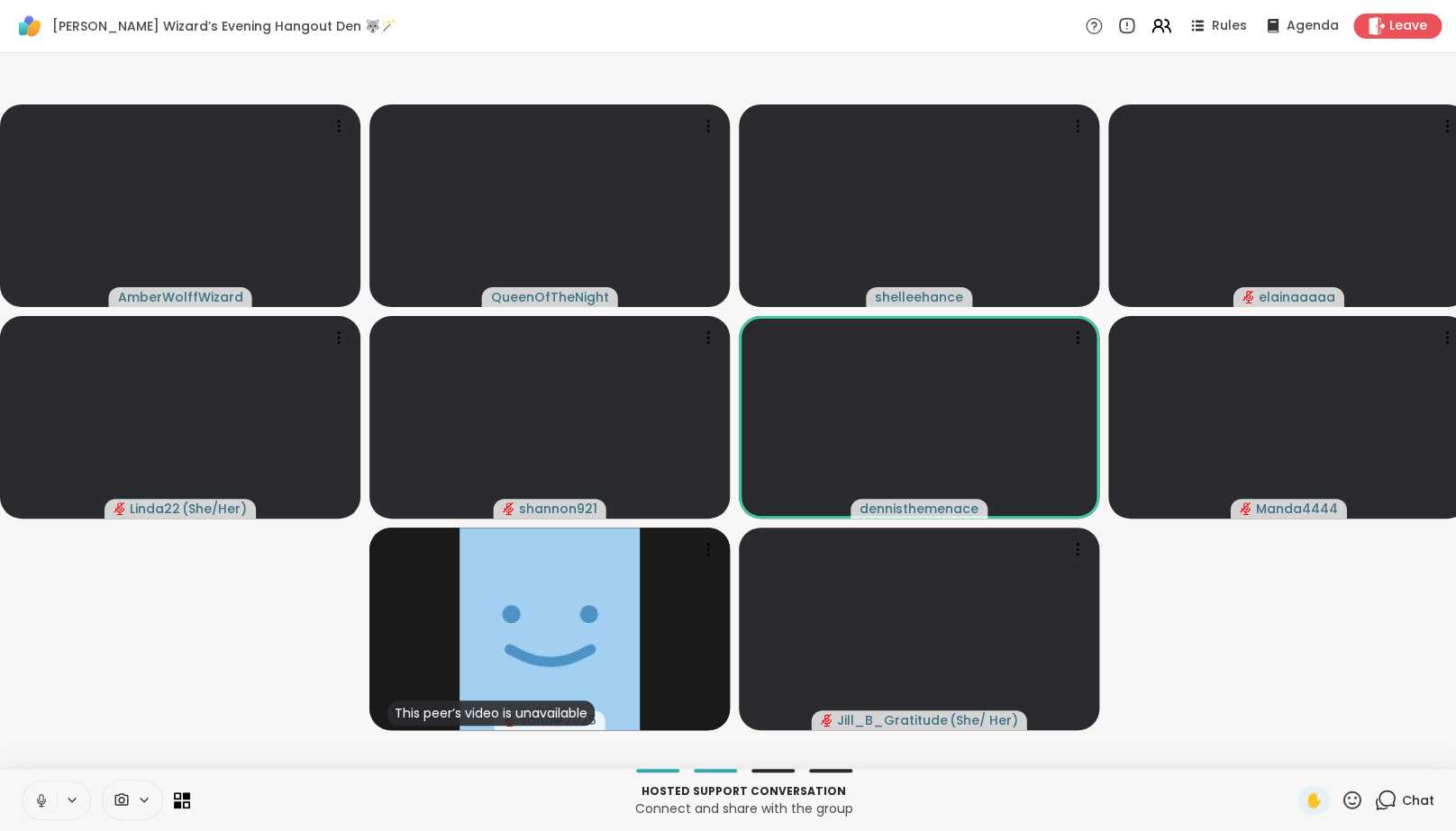
click at [46, 808] on icon at bounding box center [41, 801] width 16 height 16
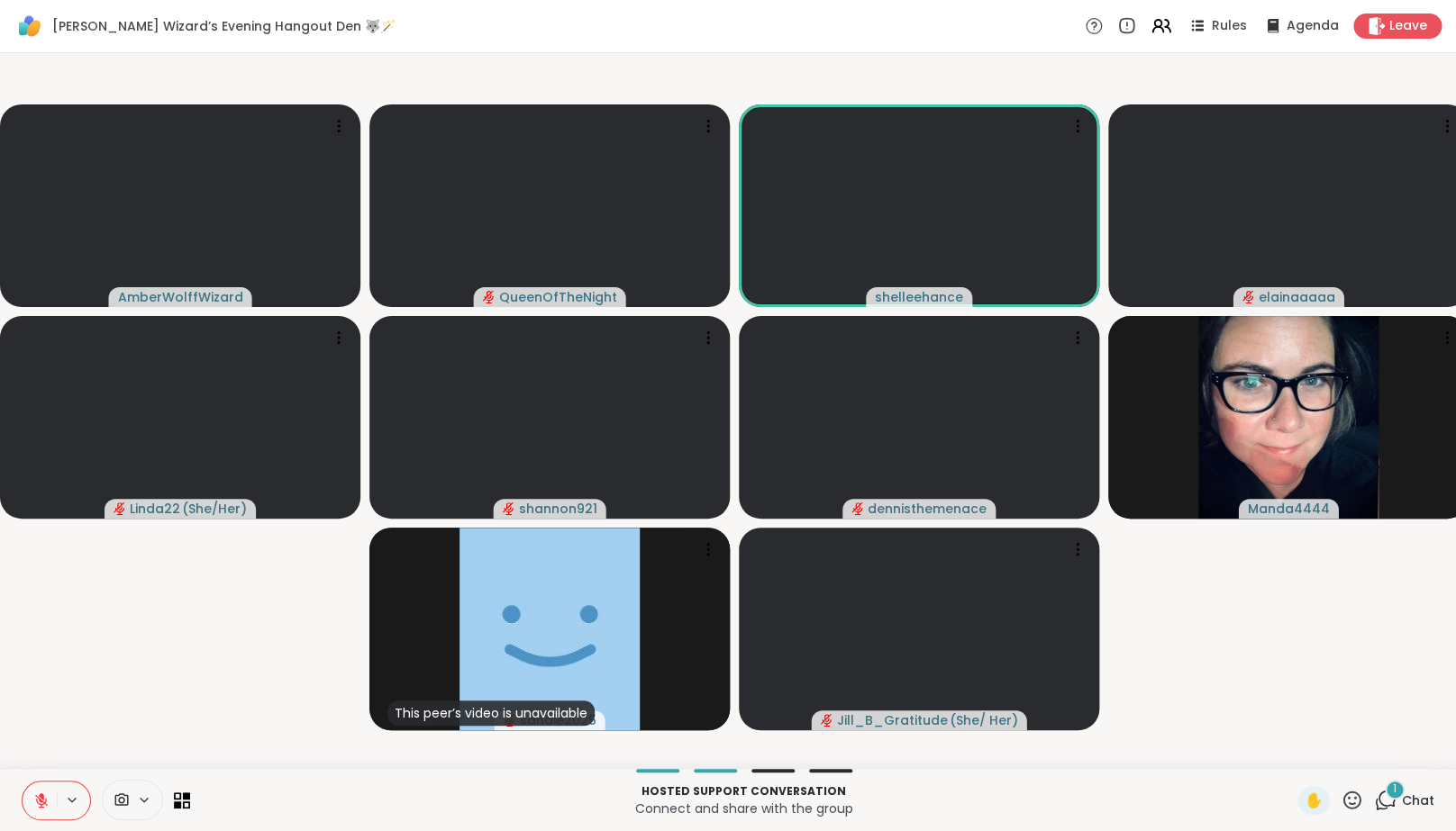
click at [39, 807] on icon at bounding box center [41, 801] width 13 height 13
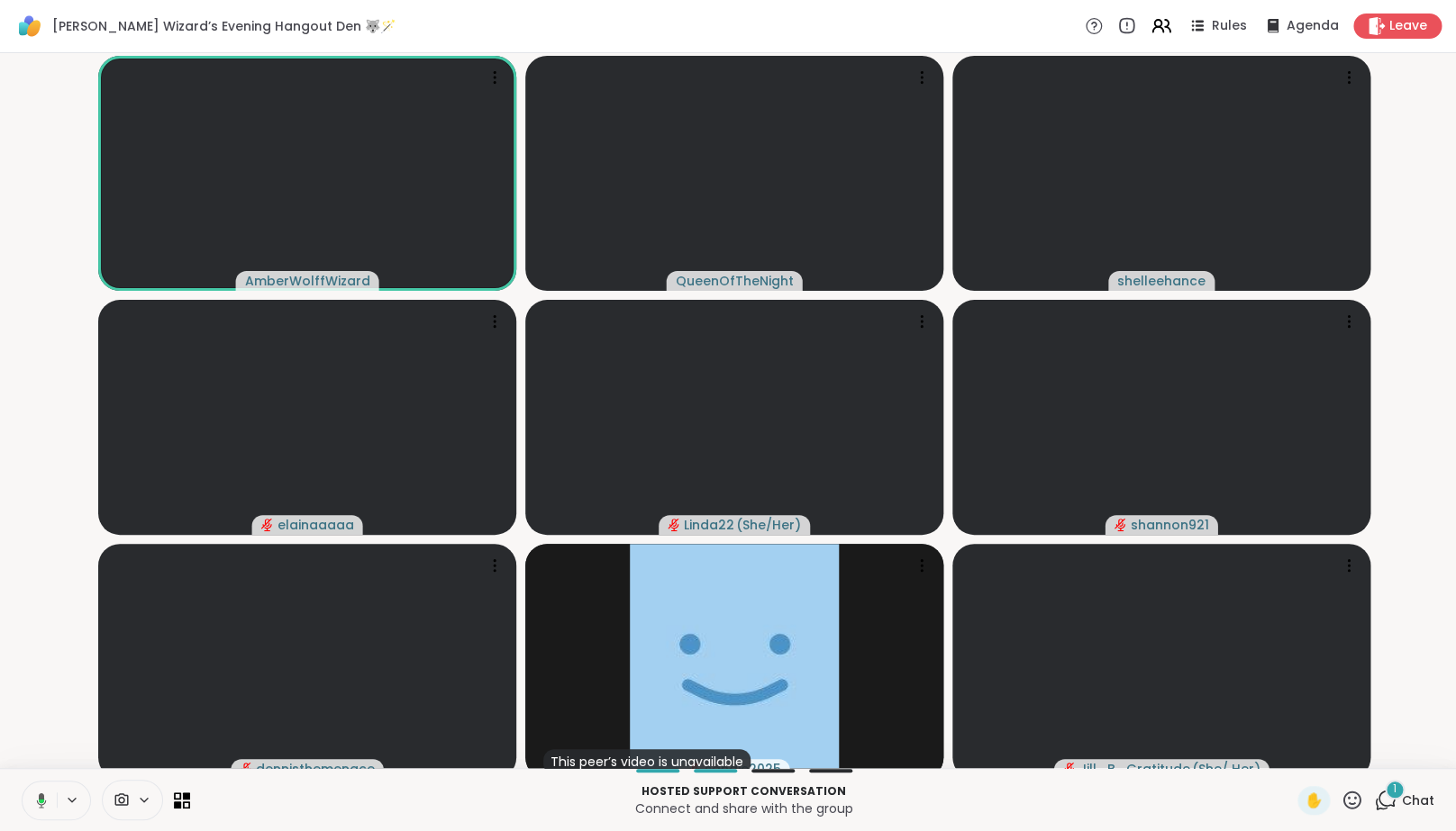
click at [1395, 797] on span "1" at bounding box center [1395, 790] width 4 height 16
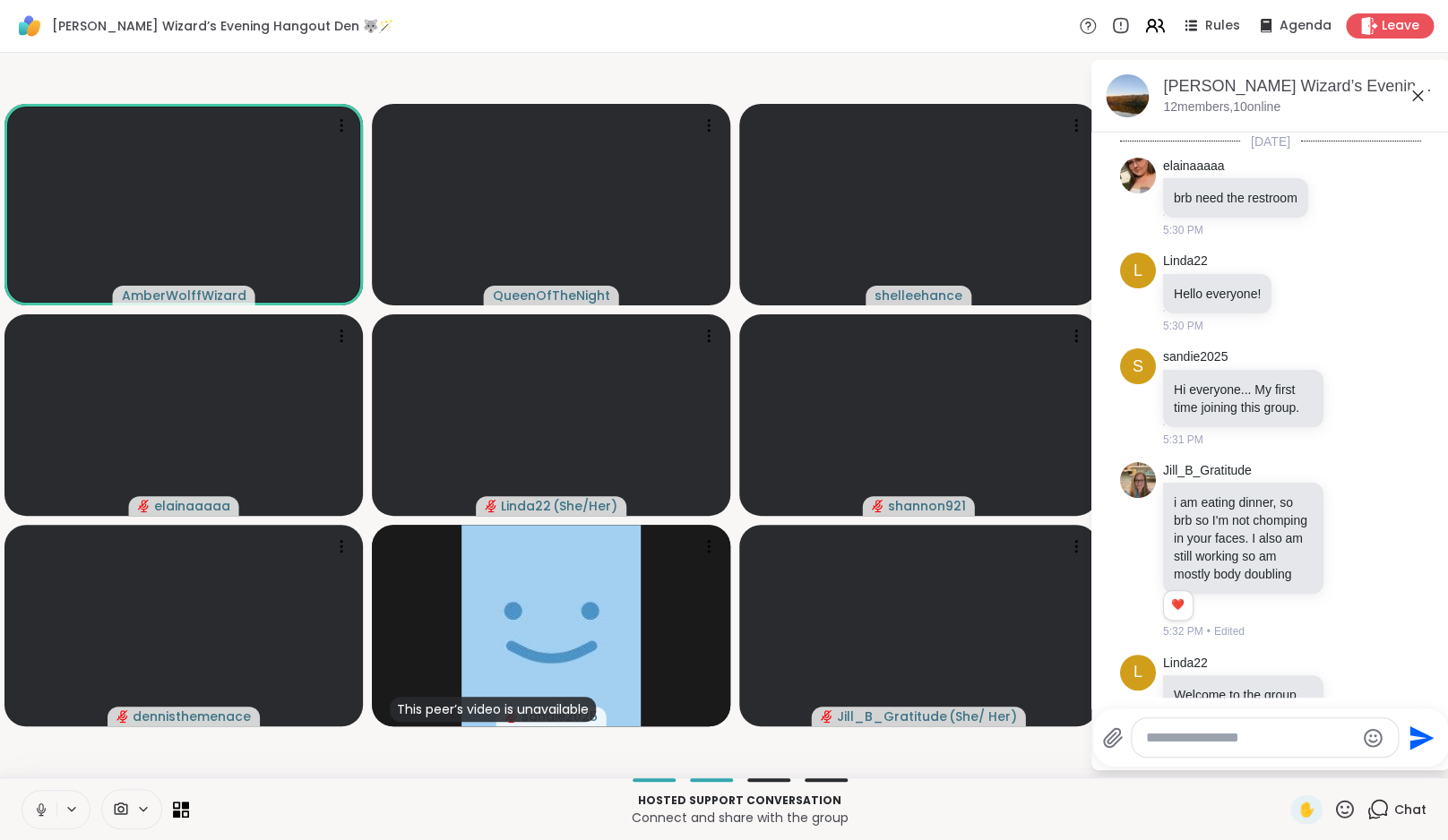
scroll to position [1039, 0]
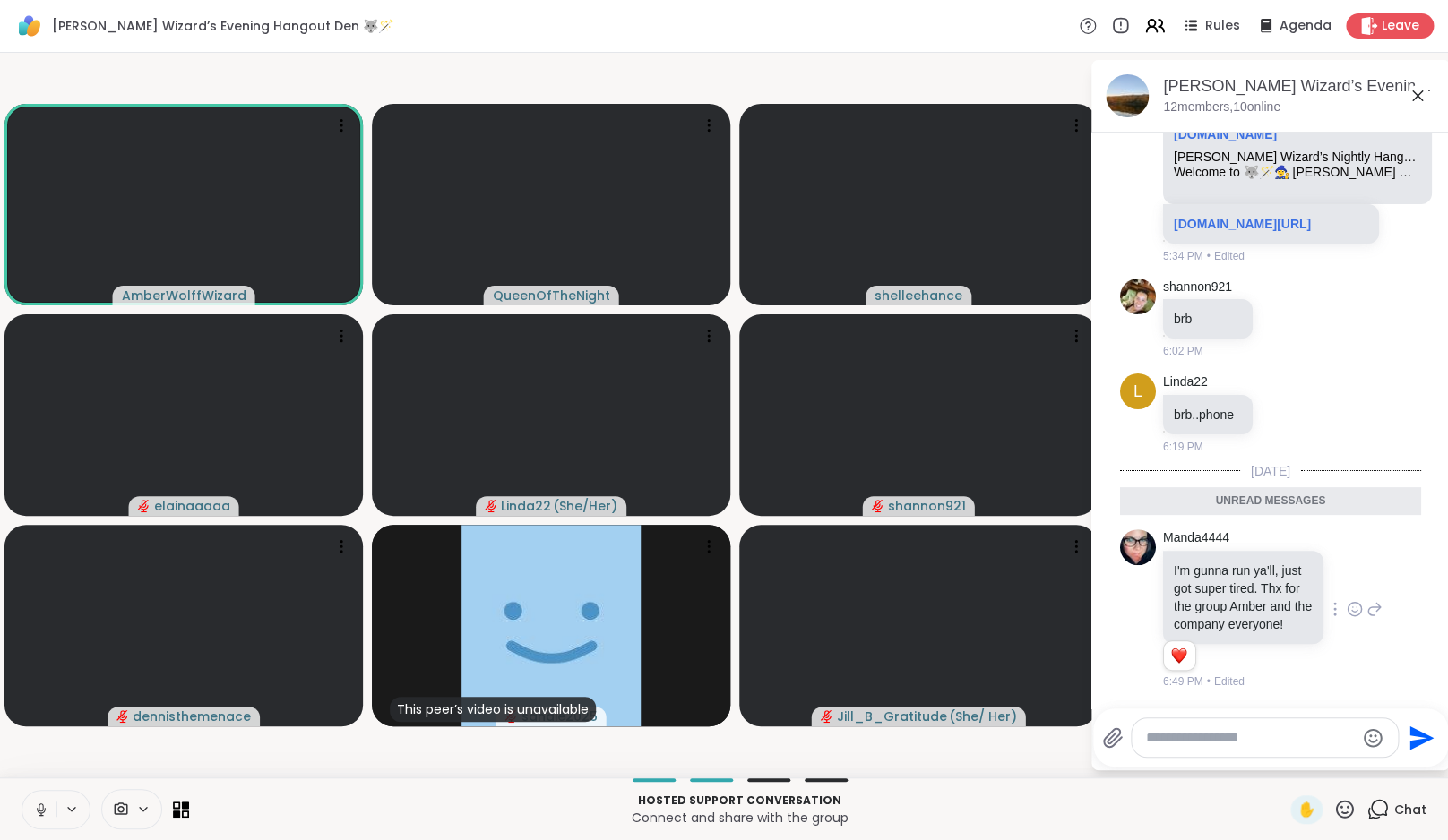
click at [1347, 602] on icon at bounding box center [1354, 609] width 16 height 18
click at [1346, 572] on div "Select Reaction: Heart" at bounding box center [1354, 580] width 16 height 16
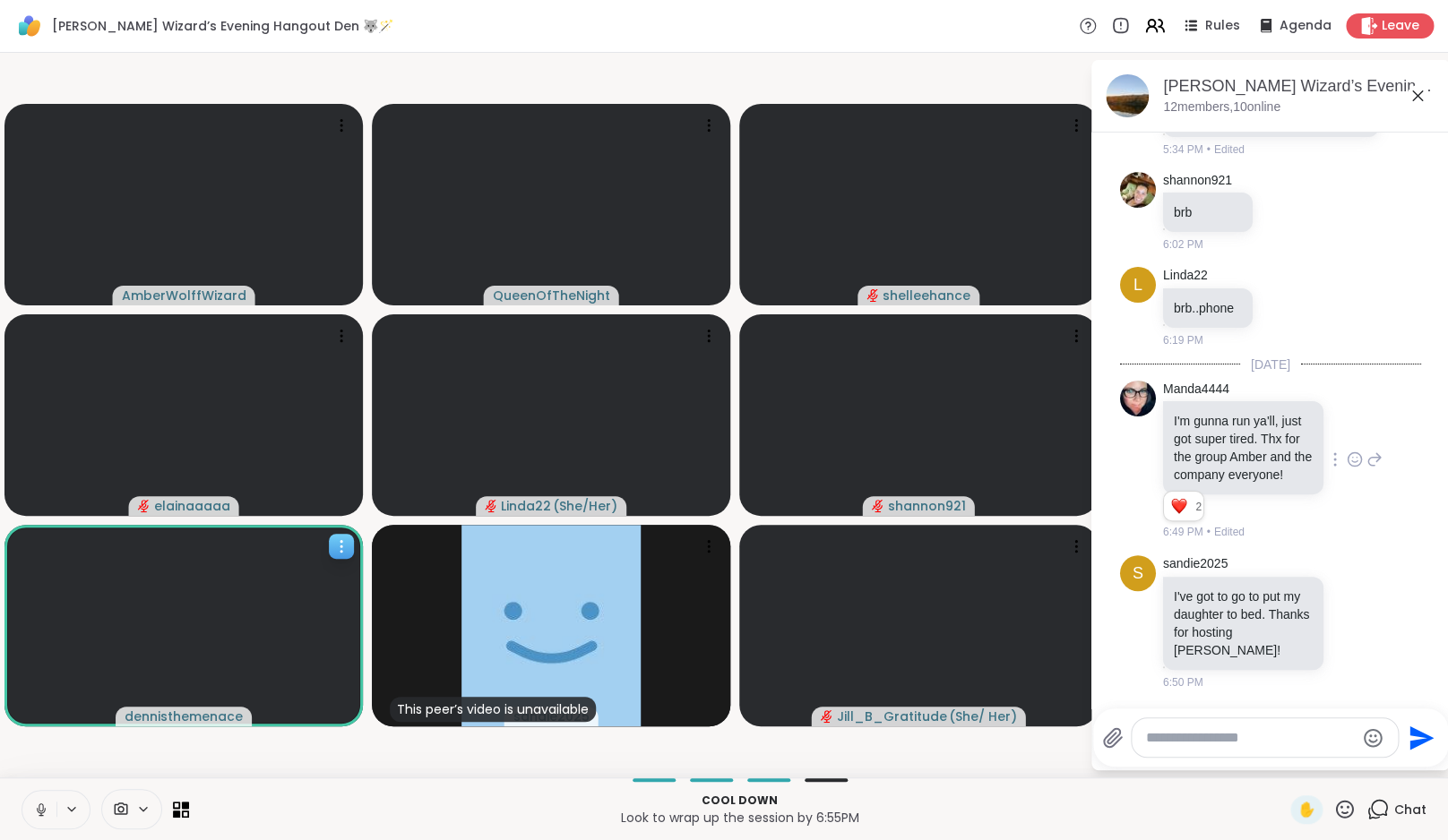
scroll to position [1172, 0]
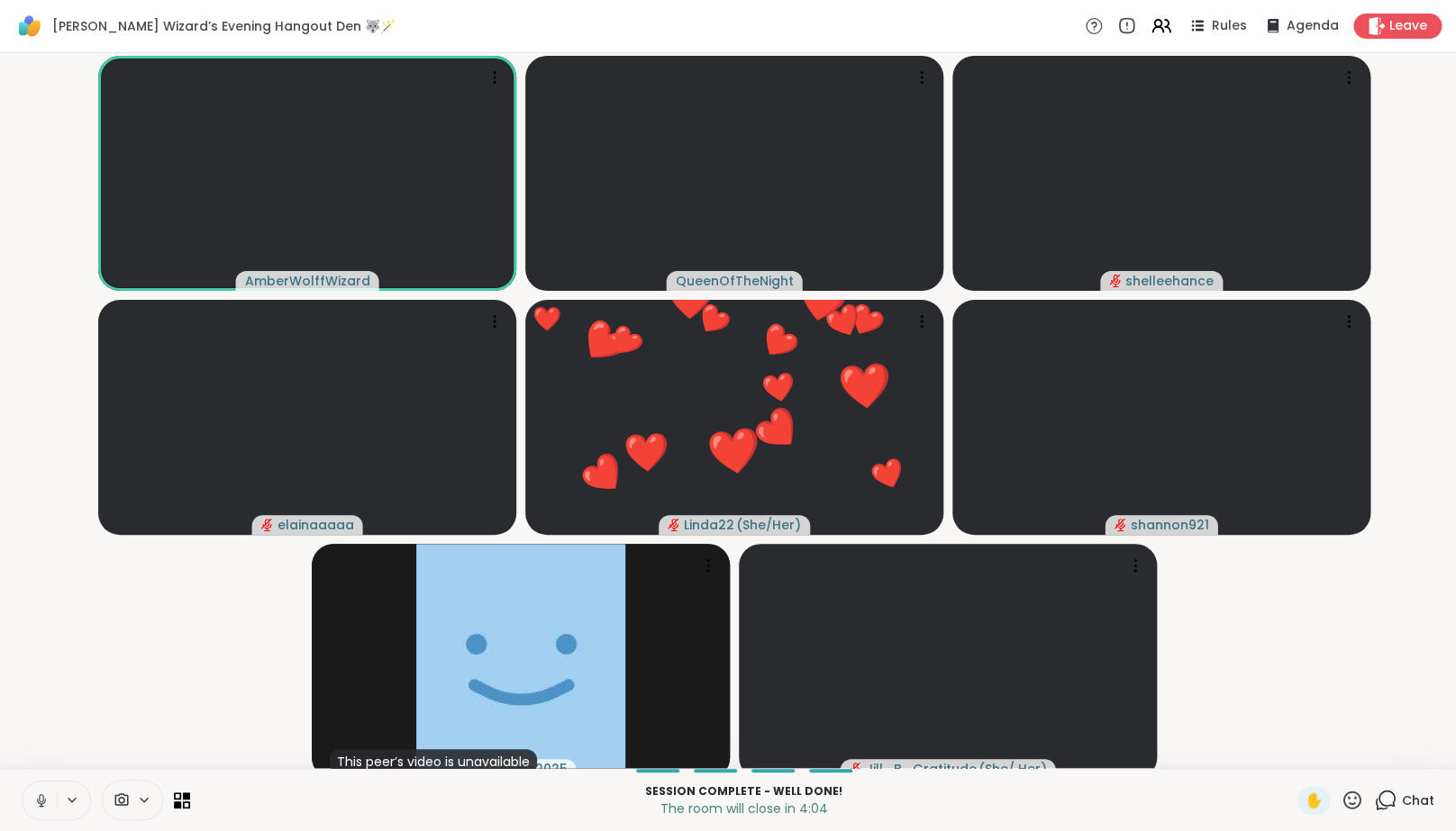
click at [1350, 808] on icon at bounding box center [1352, 800] width 18 height 18
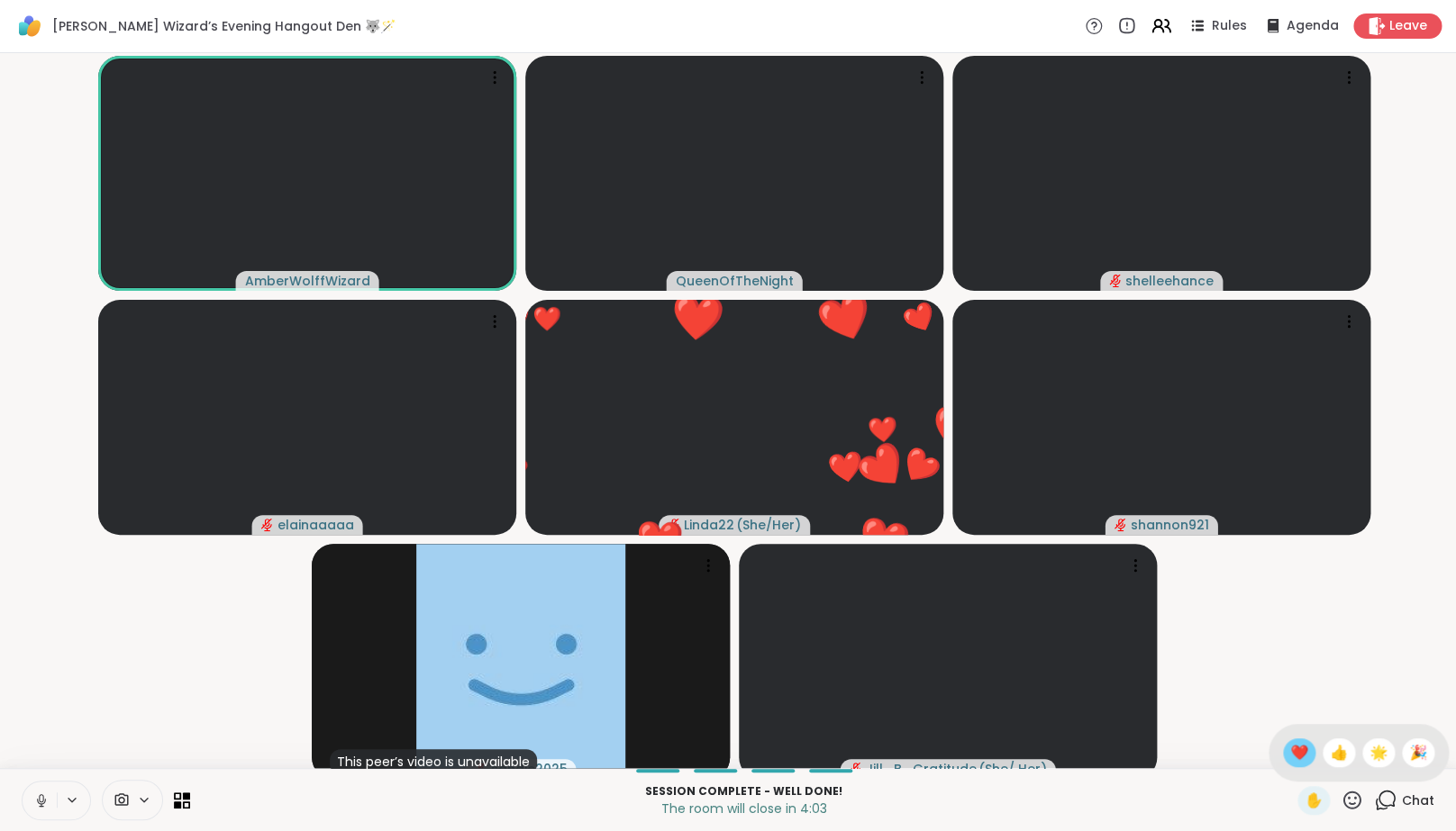
click at [1308, 759] on span "❤️" at bounding box center [1299, 753] width 18 height 22
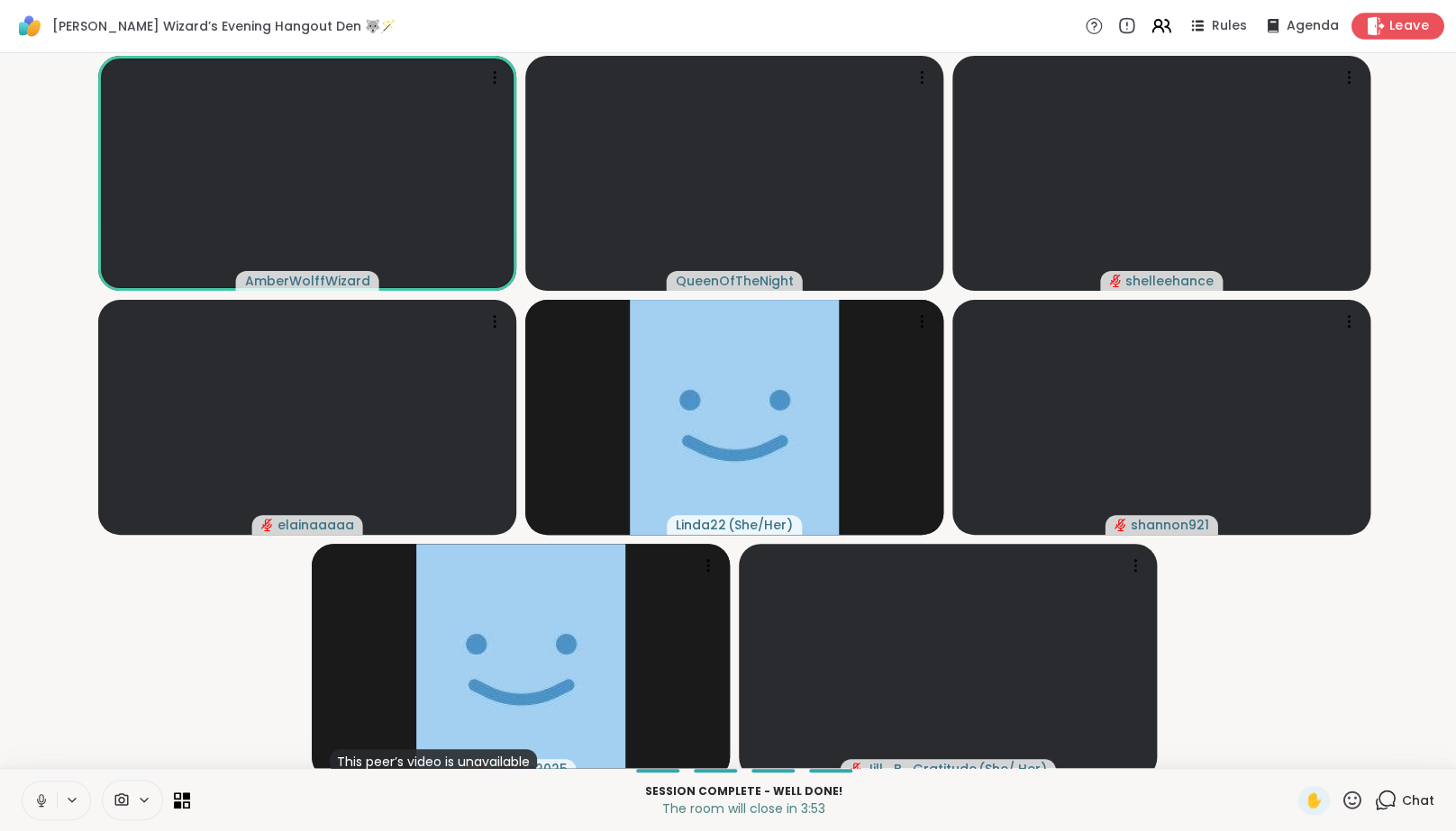
click at [1398, 35] on span "Leave" at bounding box center [1409, 26] width 39 height 19
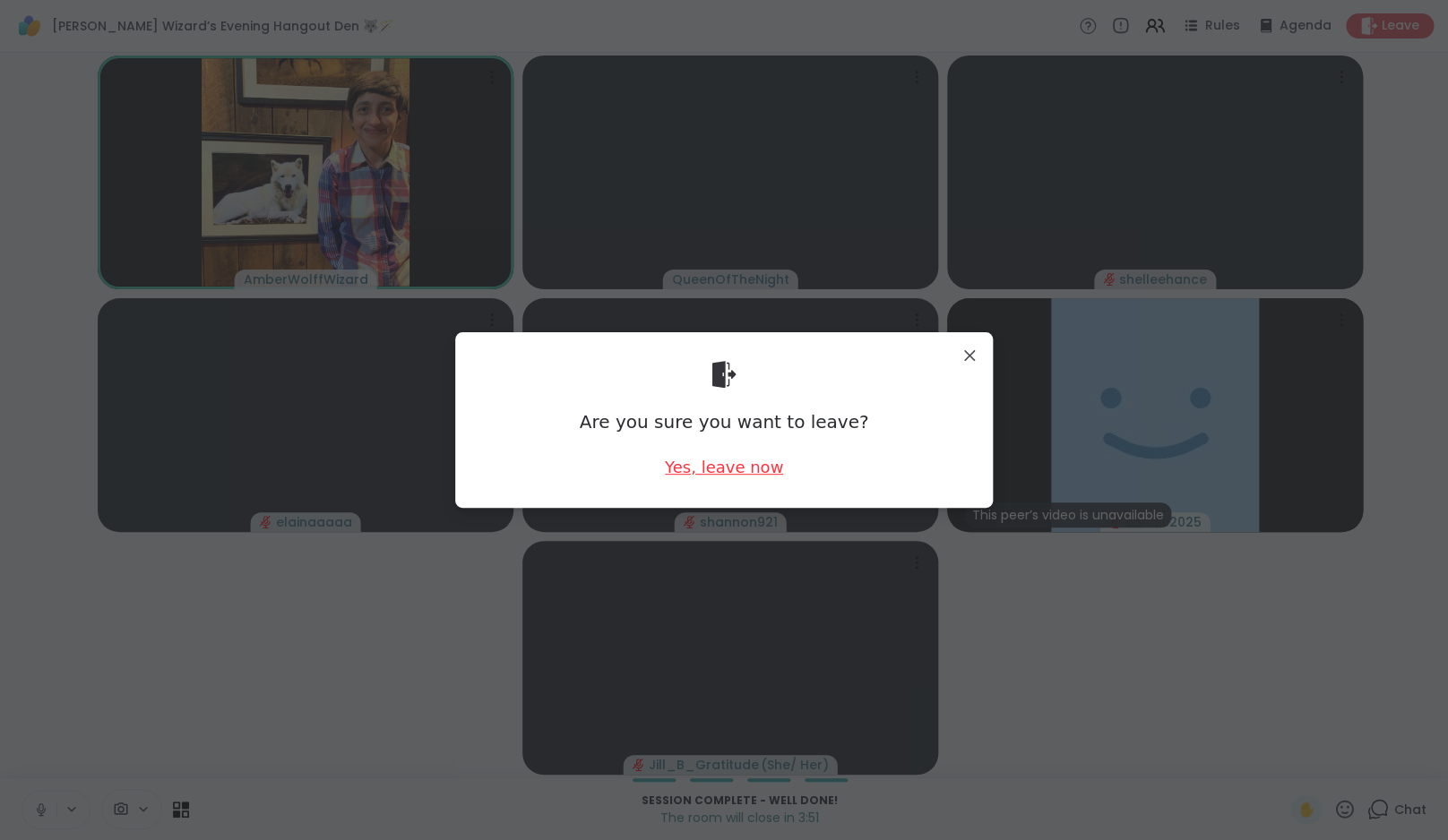
click at [712, 471] on div "Yes, leave now" at bounding box center [724, 466] width 118 height 22
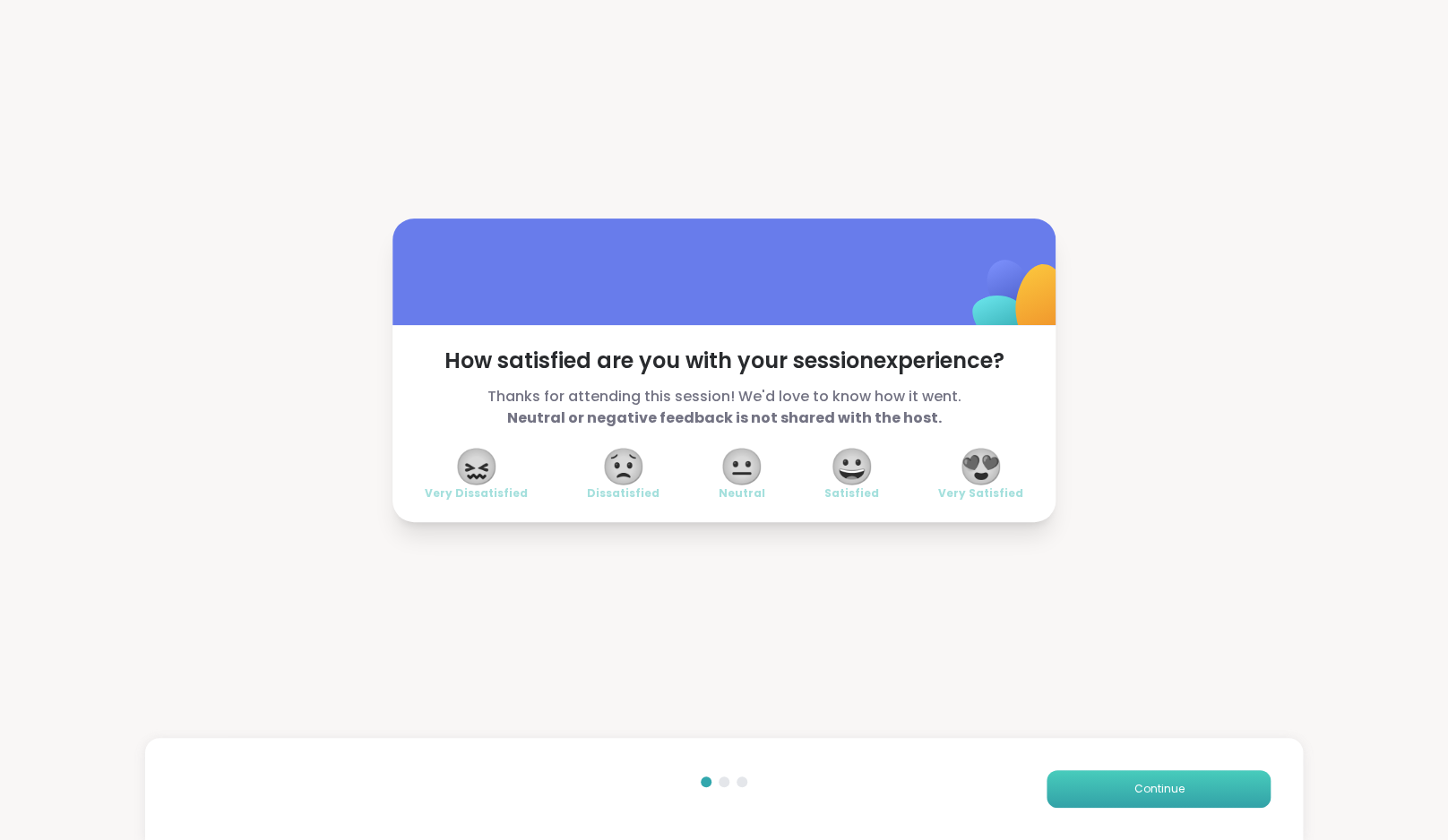
click at [1177, 786] on span "Continue" at bounding box center [1158, 789] width 50 height 16
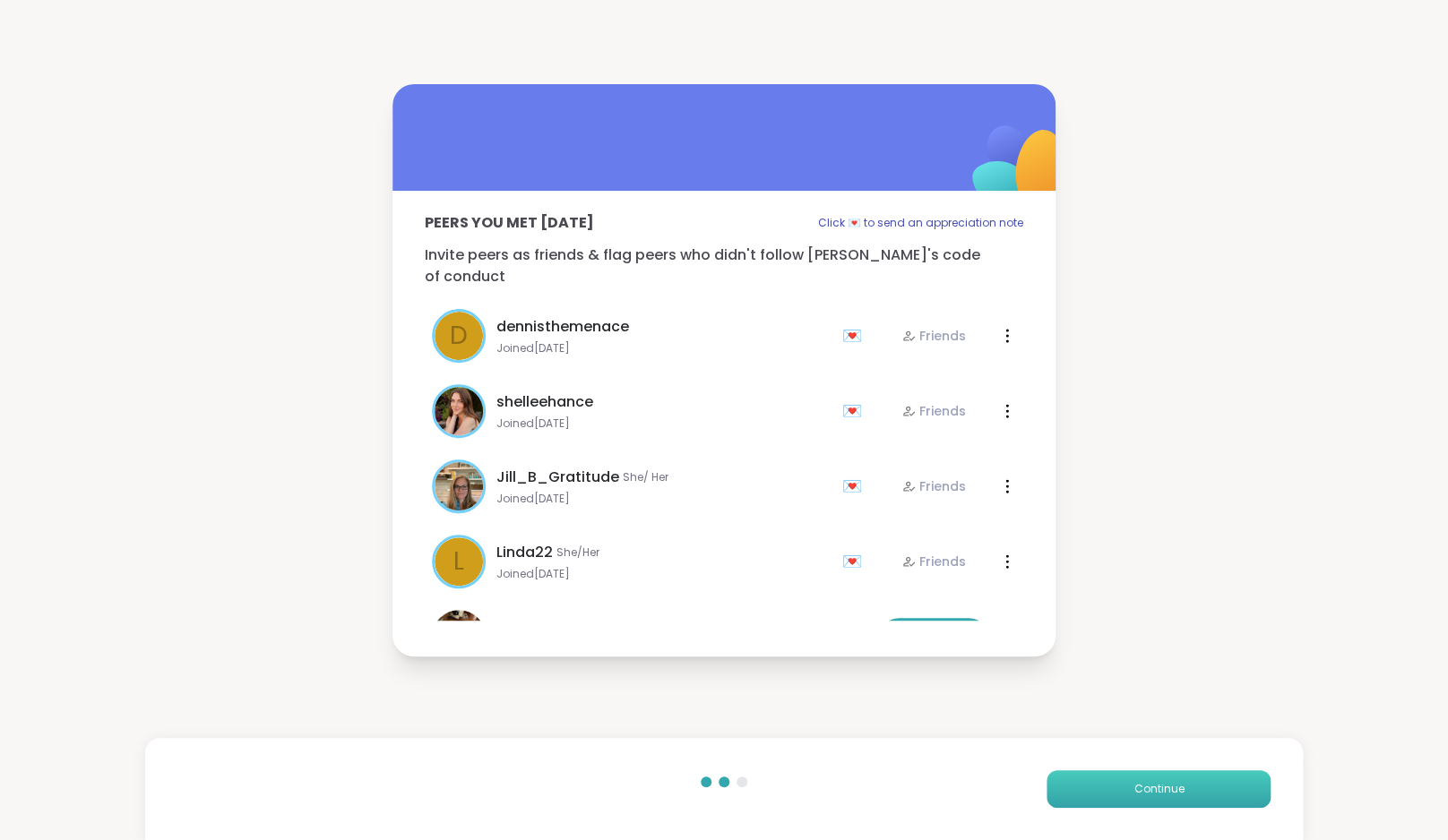
click at [1177, 786] on span "Continue" at bounding box center [1158, 789] width 50 height 16
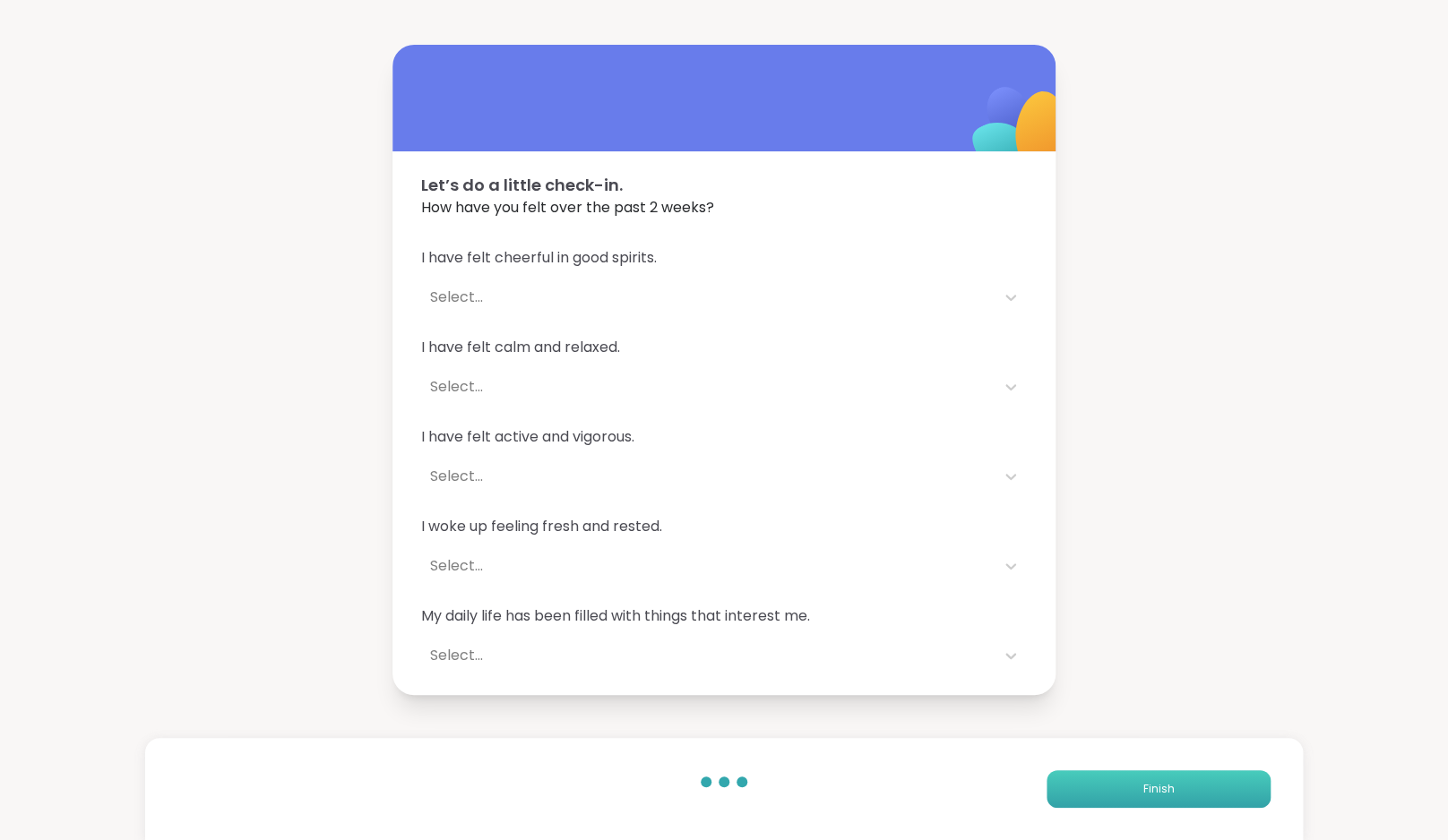
click at [1177, 786] on button "Finish" at bounding box center [1158, 789] width 224 height 37
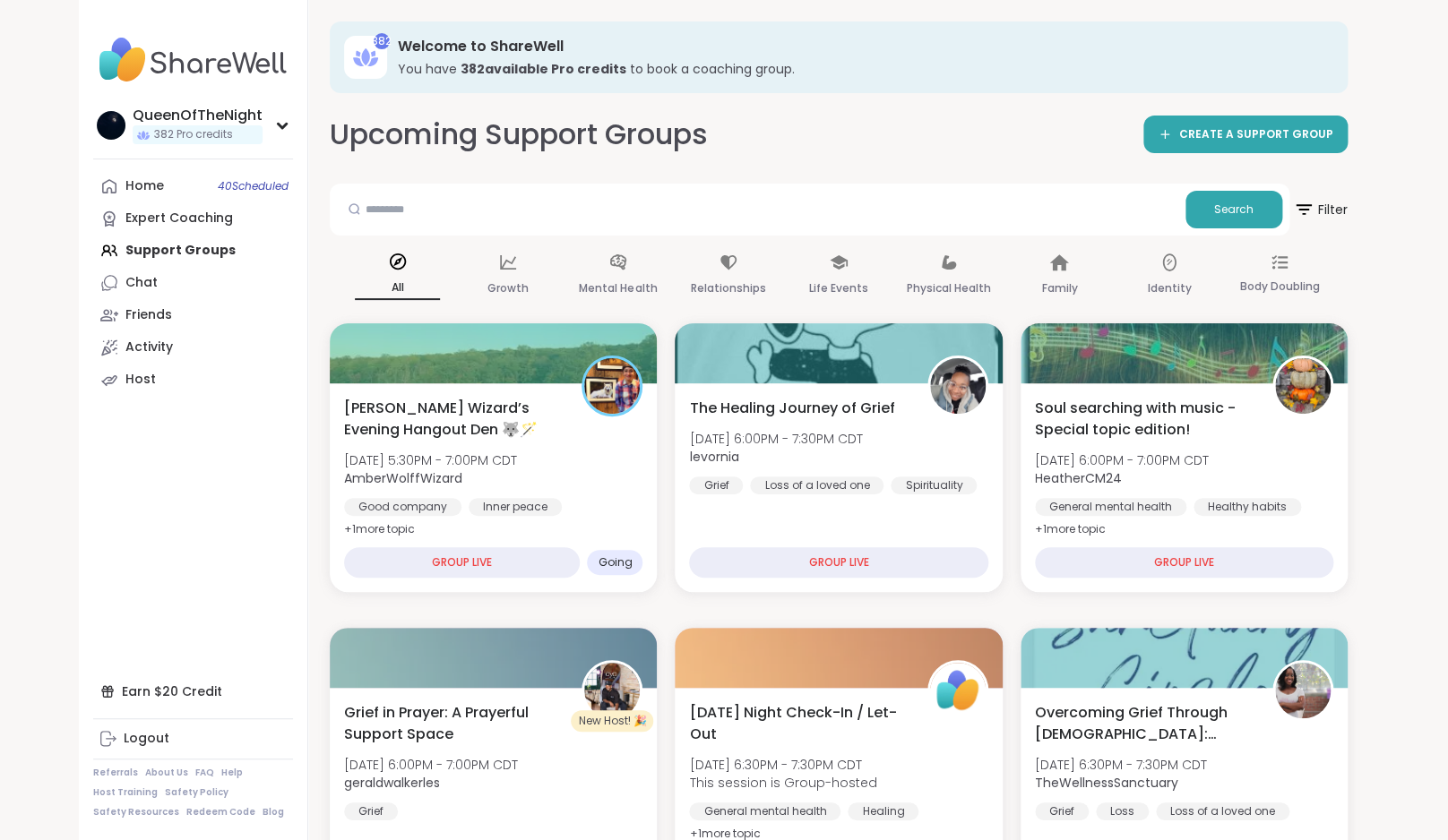
click at [197, 186] on link "Home 40 Scheduled" at bounding box center [193, 186] width 200 height 32
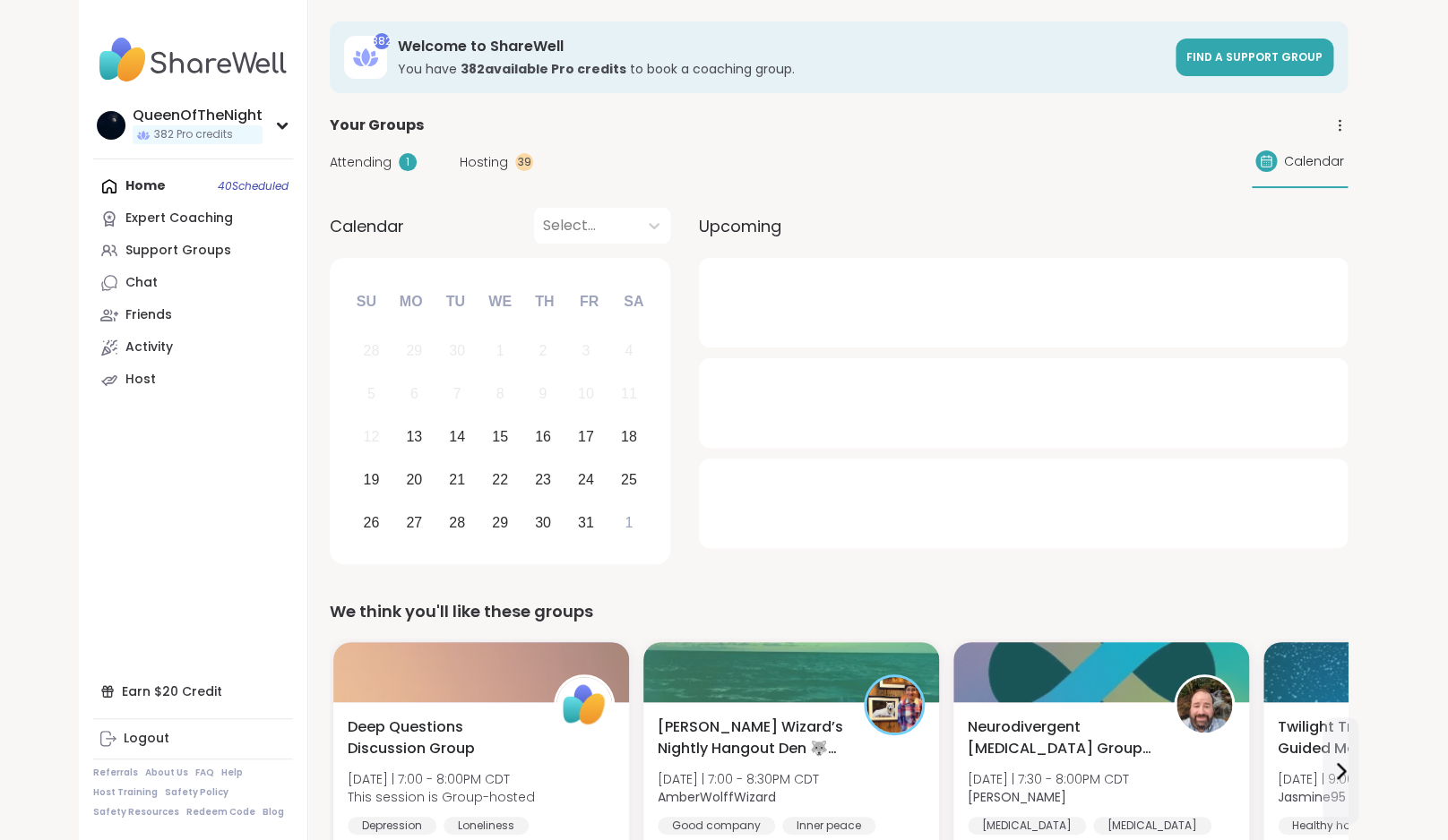
click at [486, 155] on span "Hosting" at bounding box center [483, 162] width 48 height 19
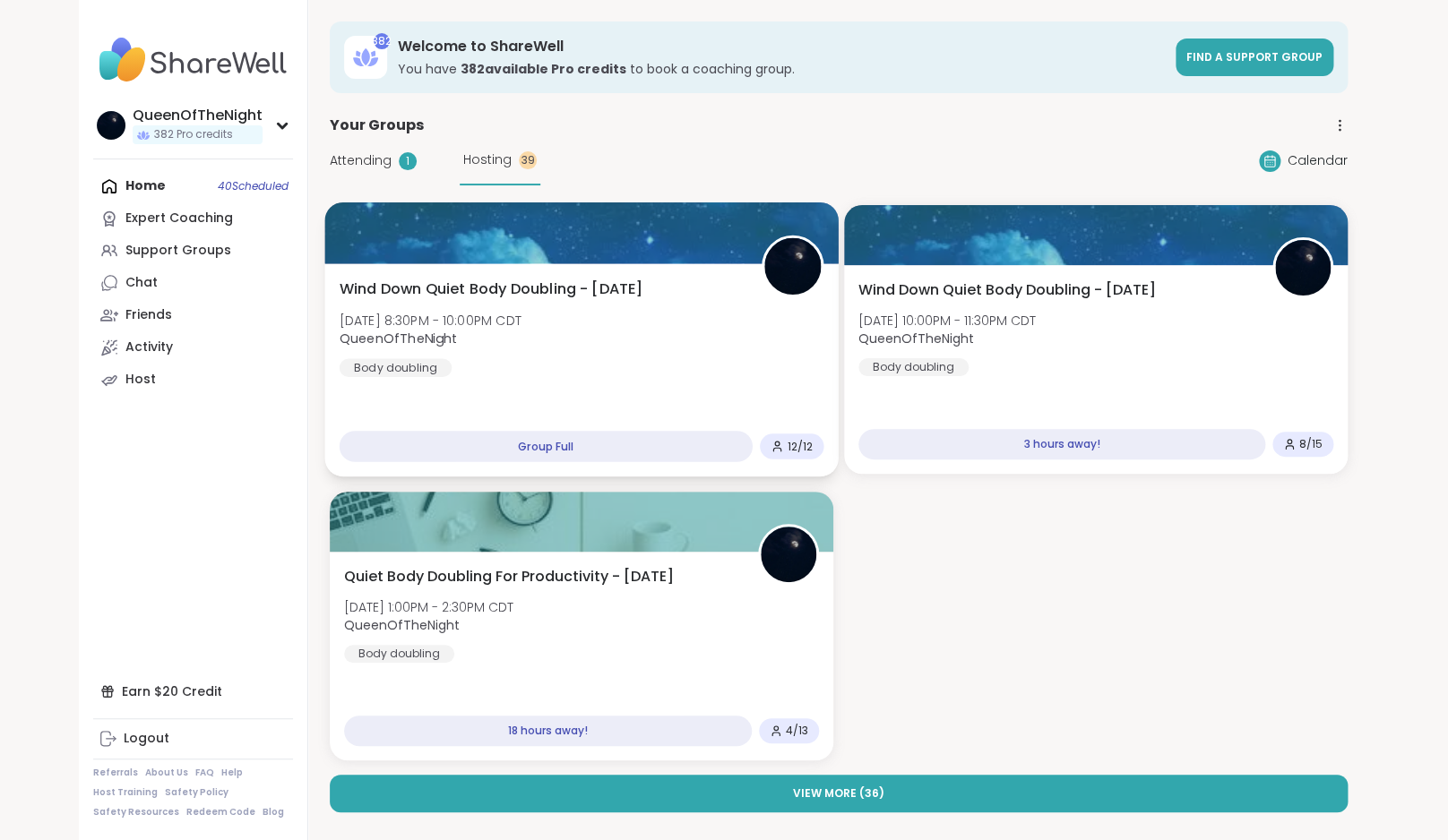
click at [656, 267] on div "Wind Down Quiet Body Doubling - [DATE] [DATE] 8:30PM - 10:00PM CDT QueenOfTheNi…" at bounding box center [581, 370] width 514 height 213
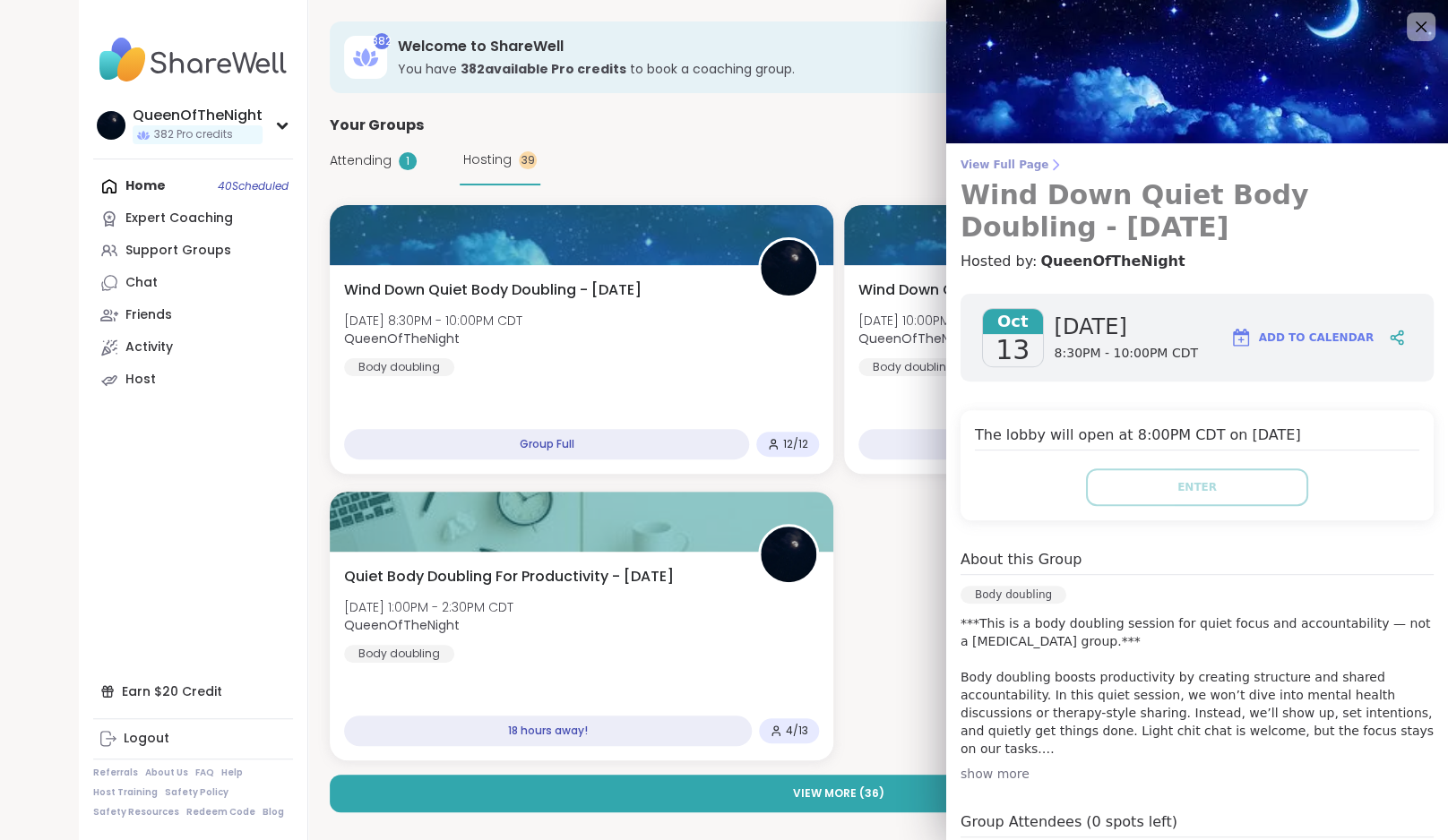
click at [1003, 168] on span "View Full Page" at bounding box center [1198, 164] width 474 height 15
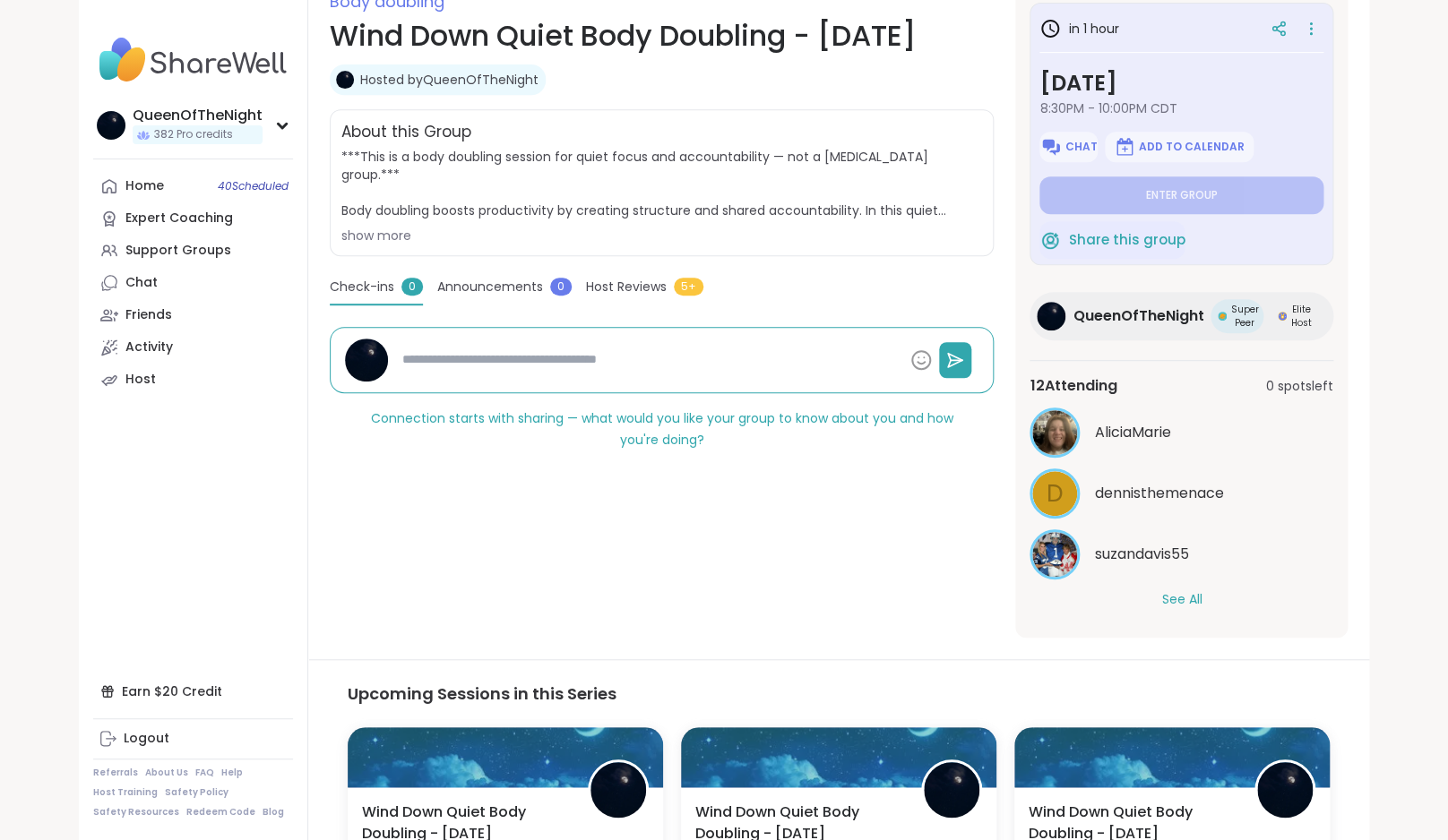
scroll to position [270, 0]
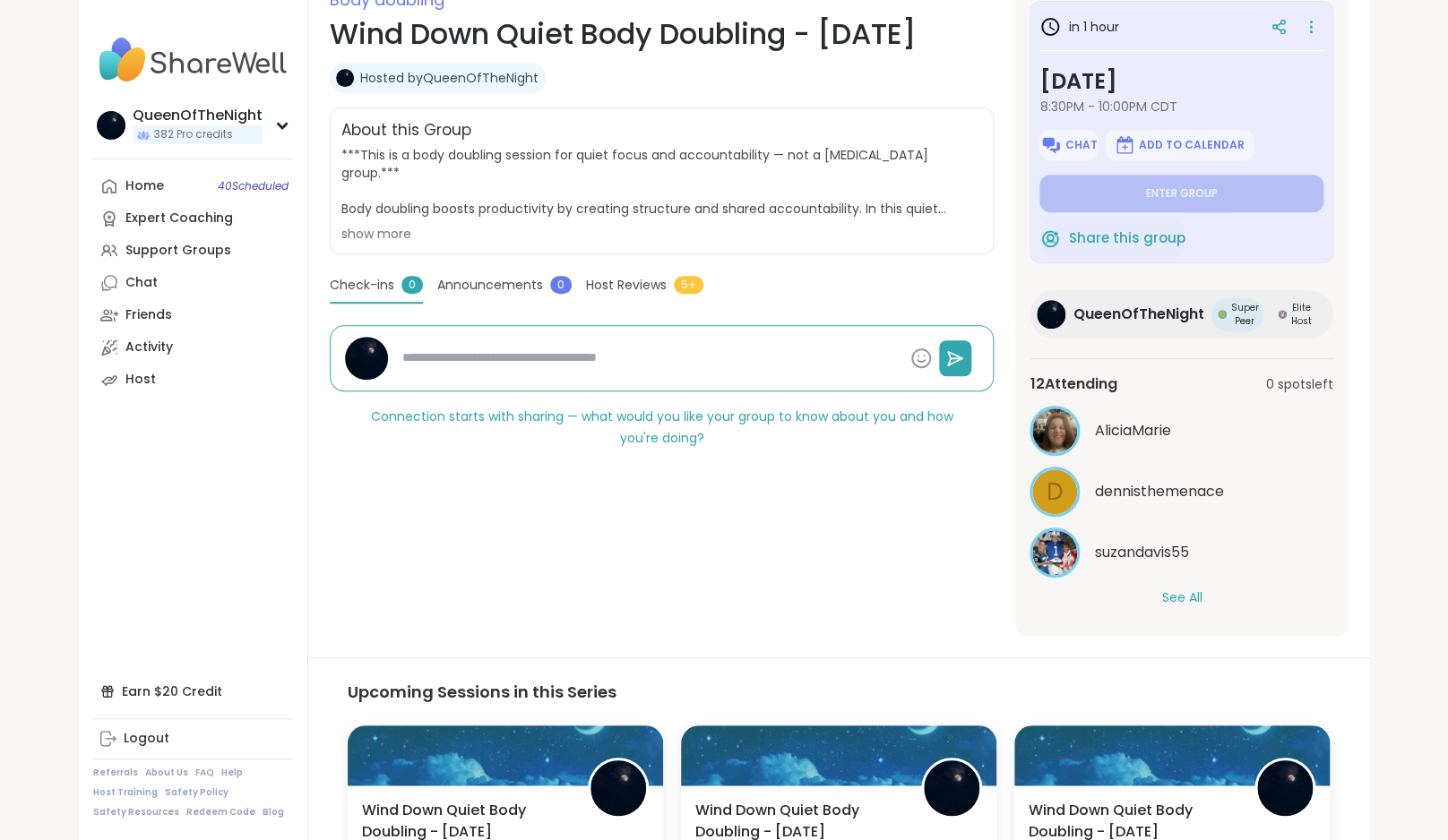
click at [1187, 605] on button "See All" at bounding box center [1181, 597] width 40 height 19
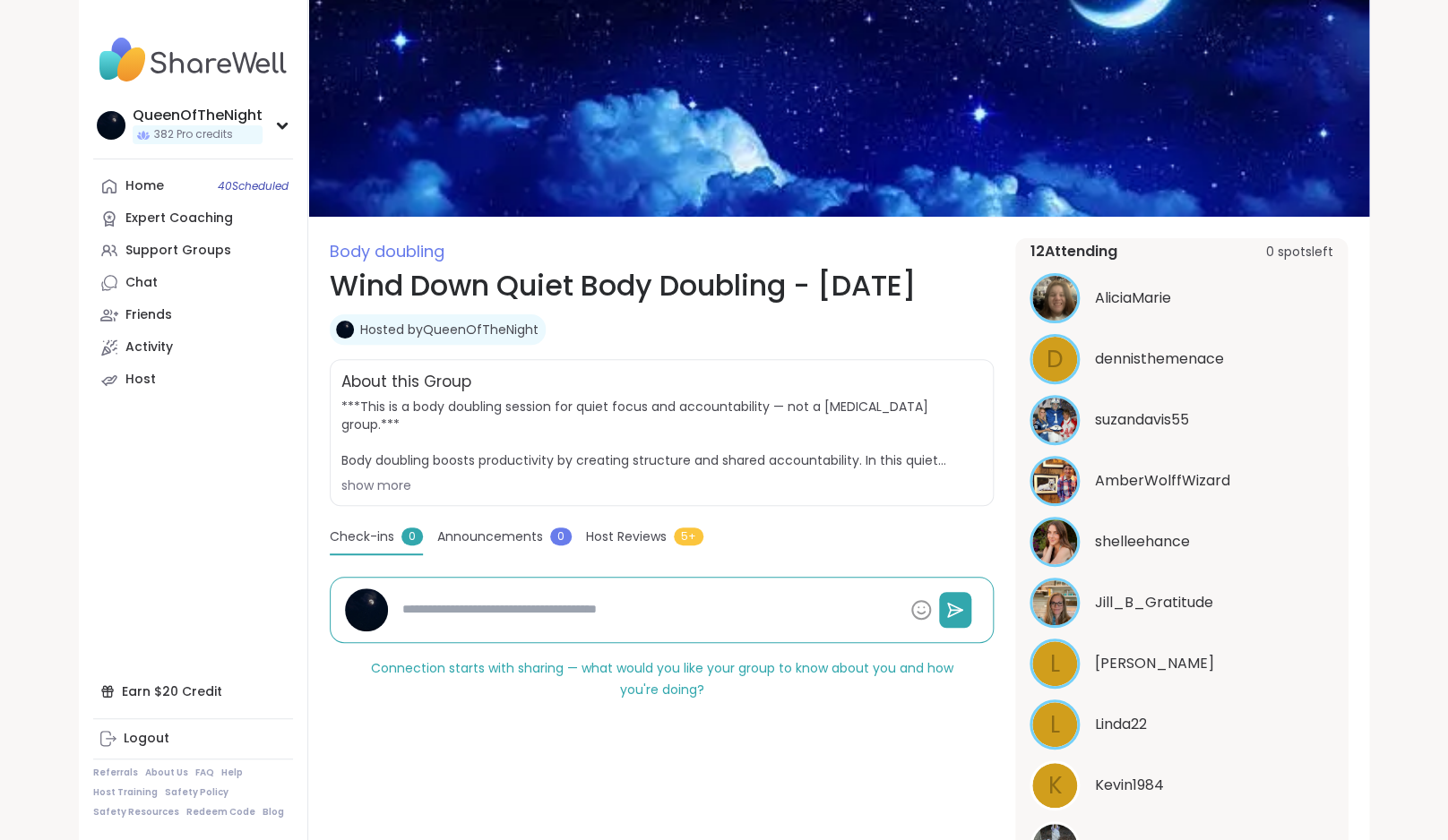
scroll to position [0, 0]
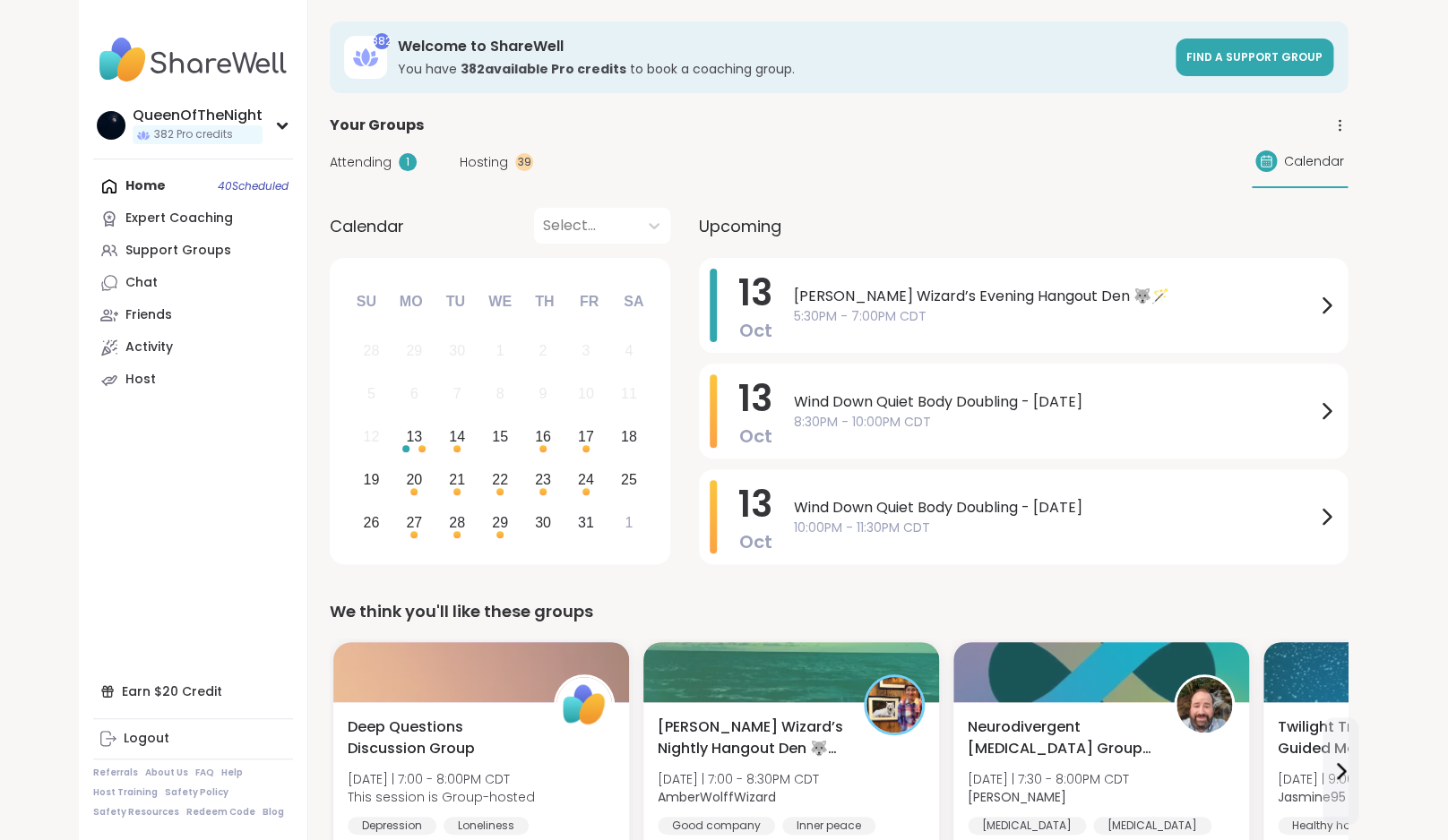
click at [489, 165] on span "Hosting" at bounding box center [483, 162] width 48 height 19
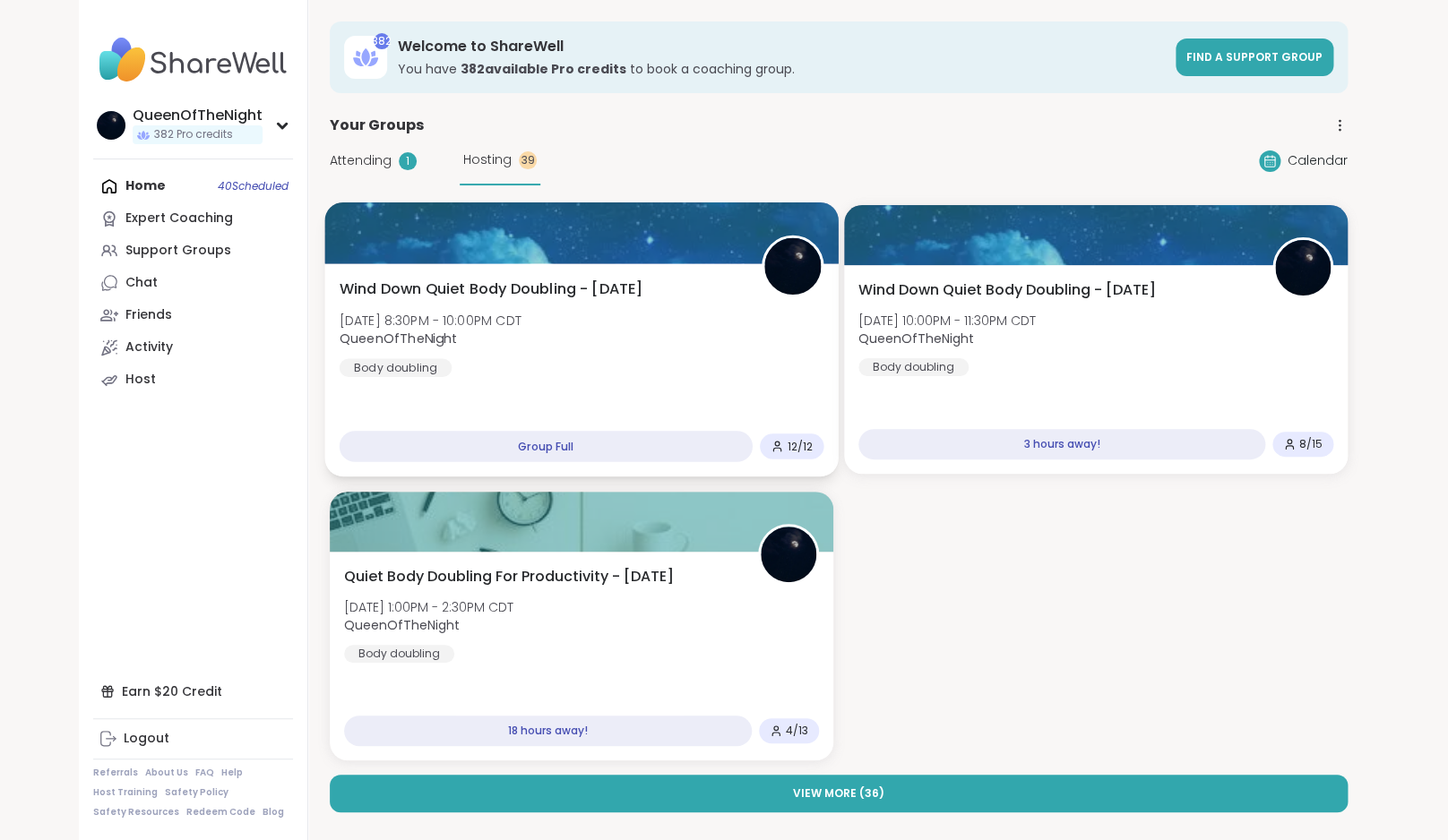
click at [621, 318] on div "Wind Down Quiet Body Doubling - [DATE] [DATE] 8:30PM - 10:00PM CDT QueenOfTheNi…" at bounding box center [581, 328] width 484 height 99
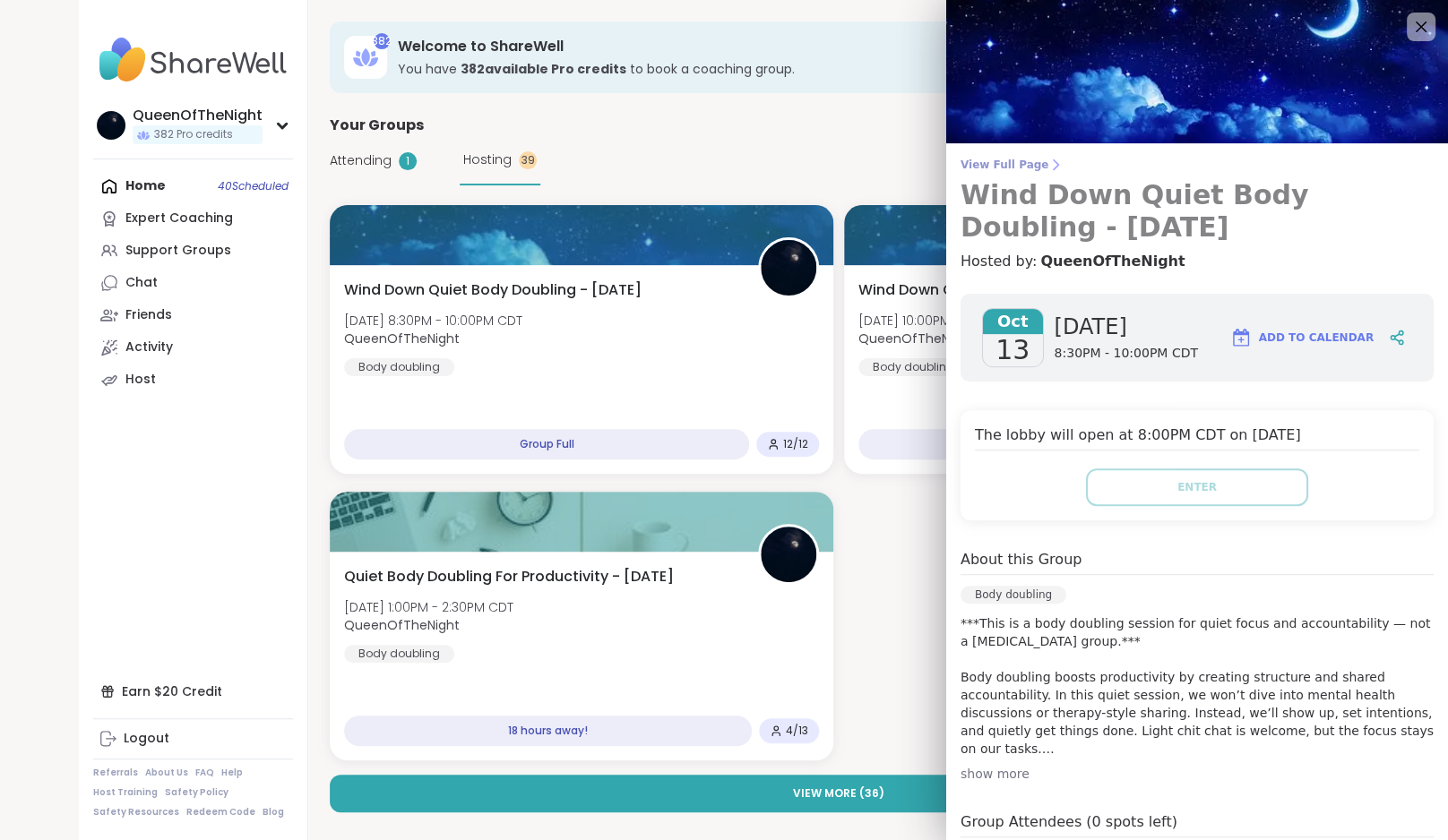
click at [1020, 162] on span "View Full Page" at bounding box center [1198, 164] width 474 height 15
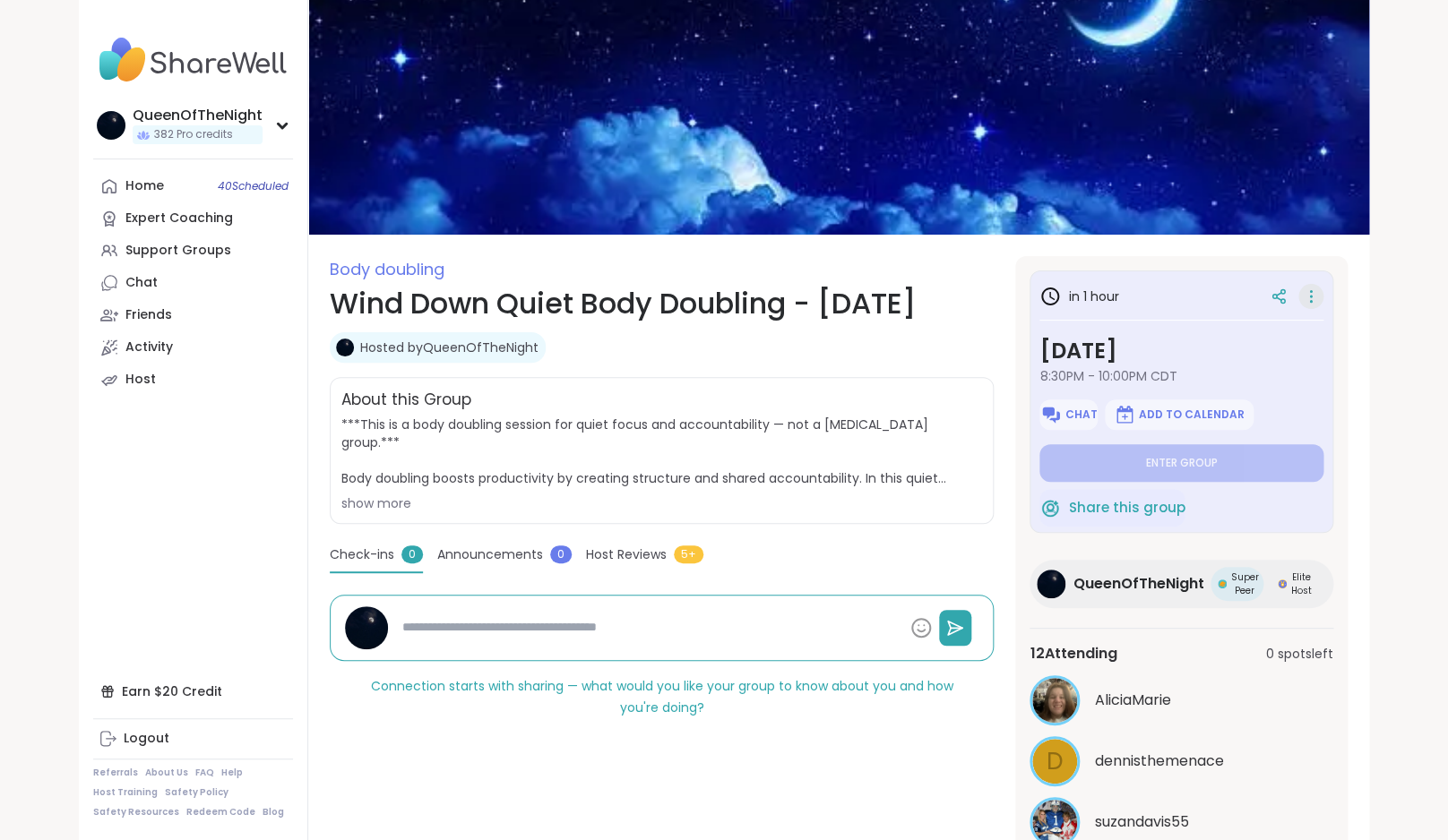
click at [1320, 292] on icon at bounding box center [1311, 296] width 18 height 25
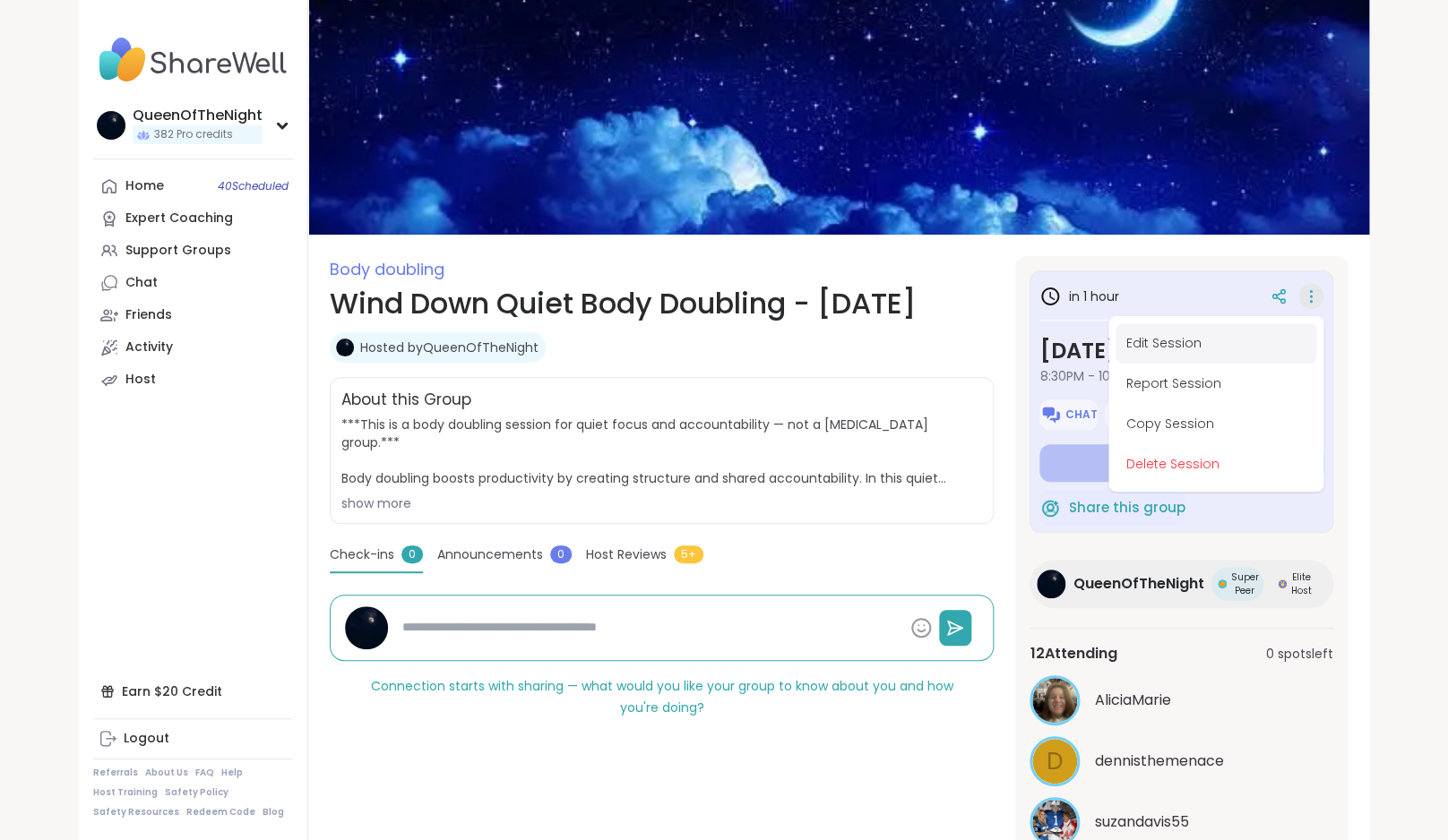
click at [1188, 357] on button "Edit Session" at bounding box center [1215, 343] width 201 height 40
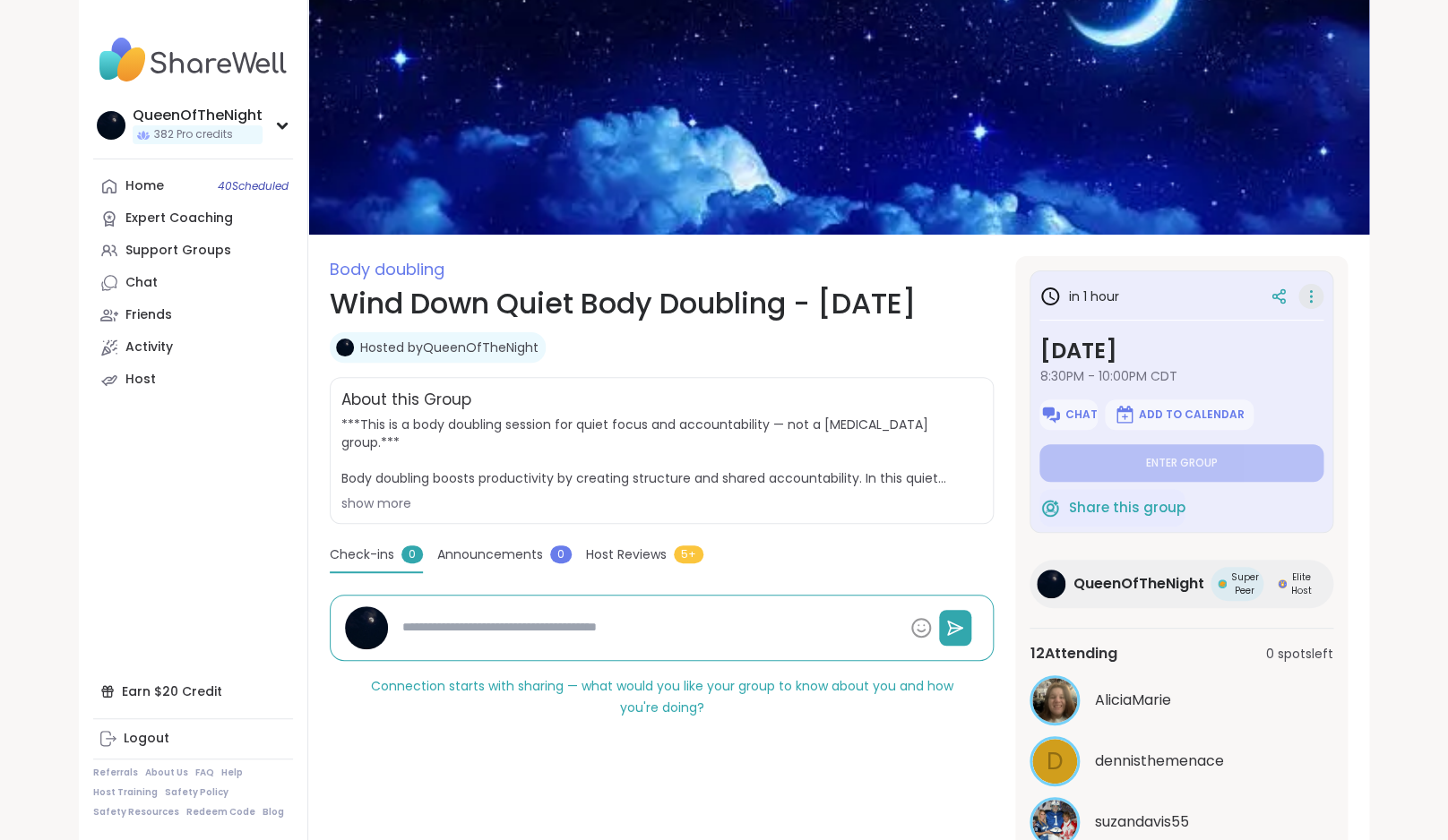
type textarea "*"
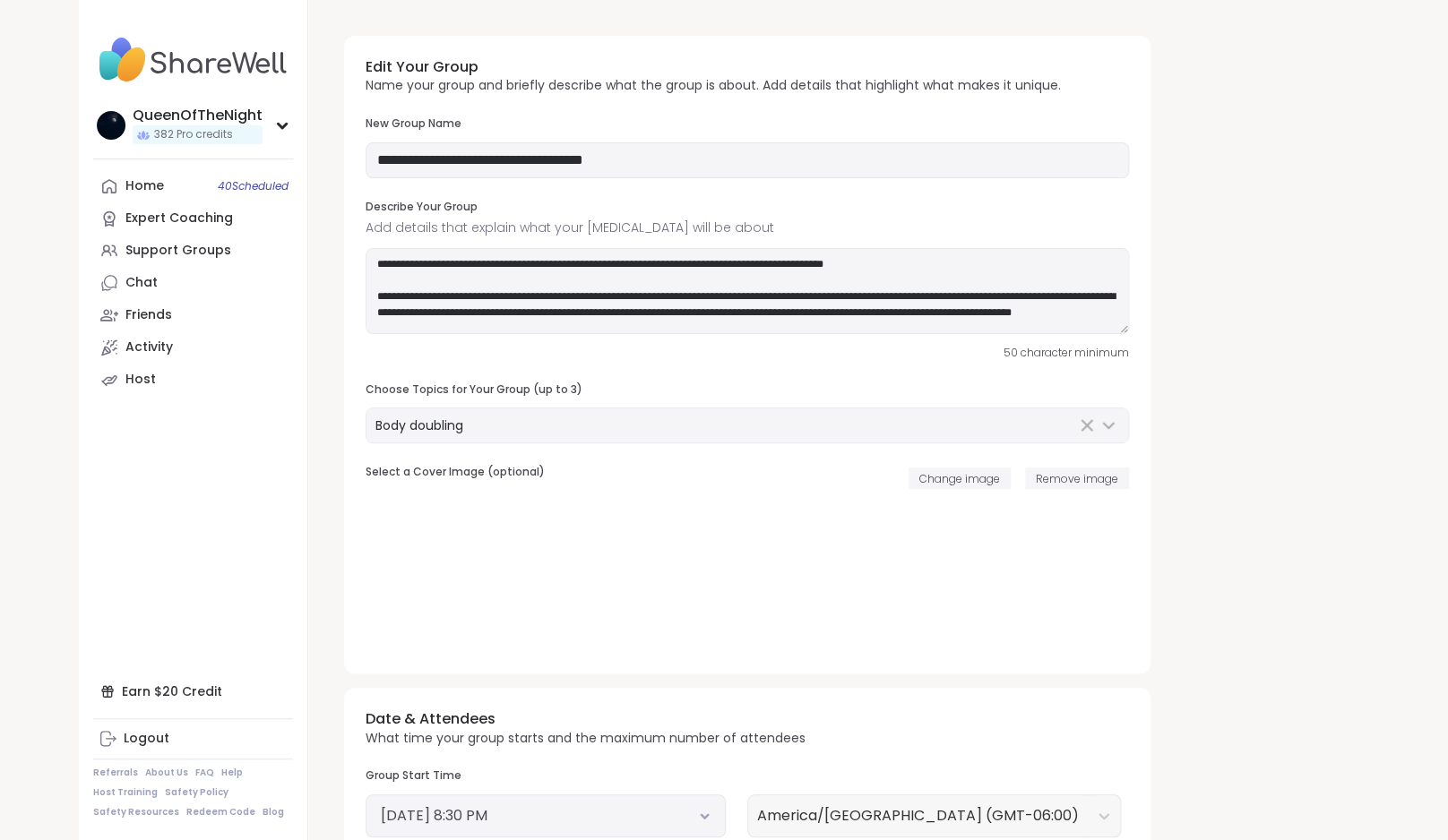
type input "**********"
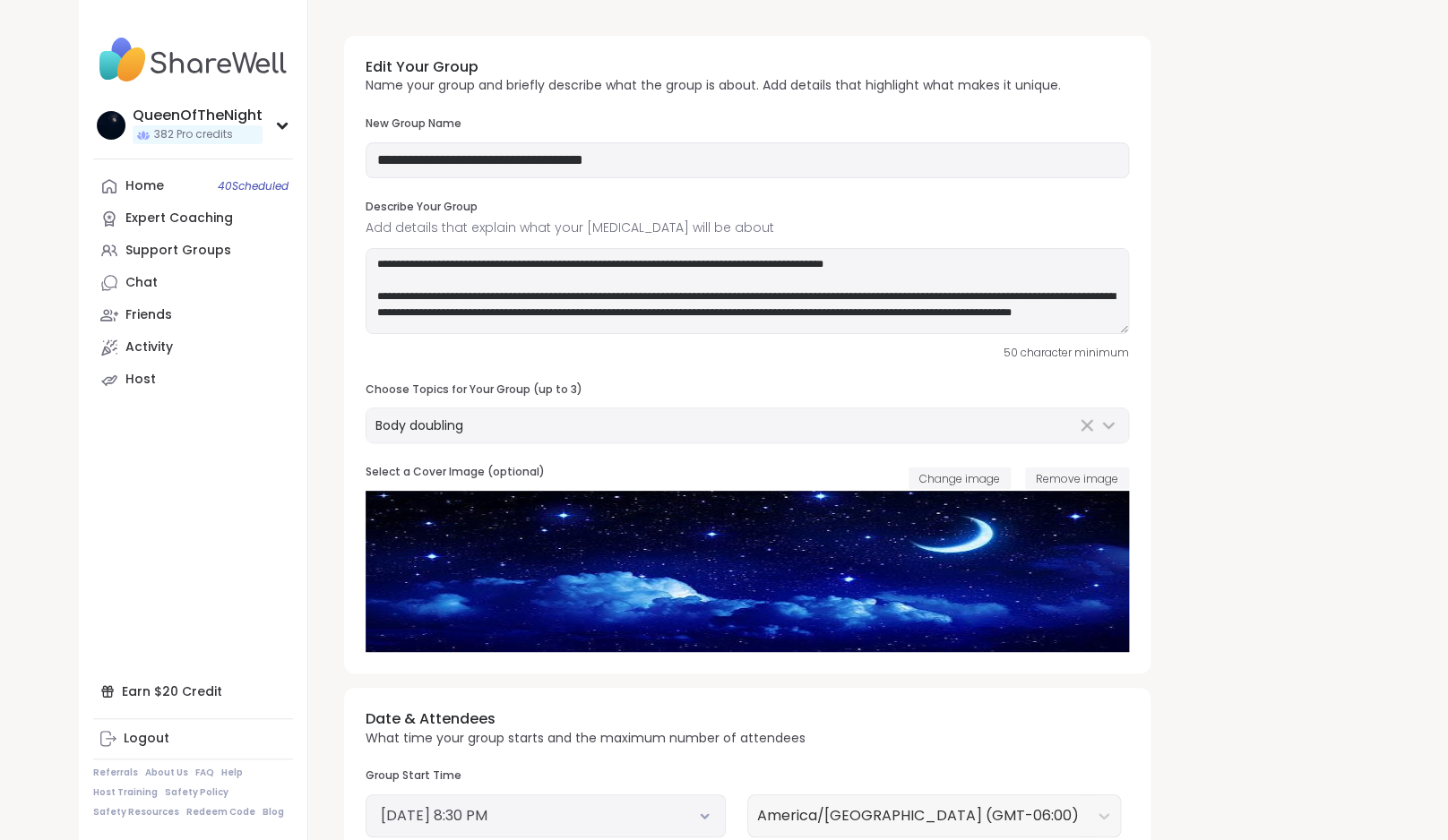
type textarea "**********"
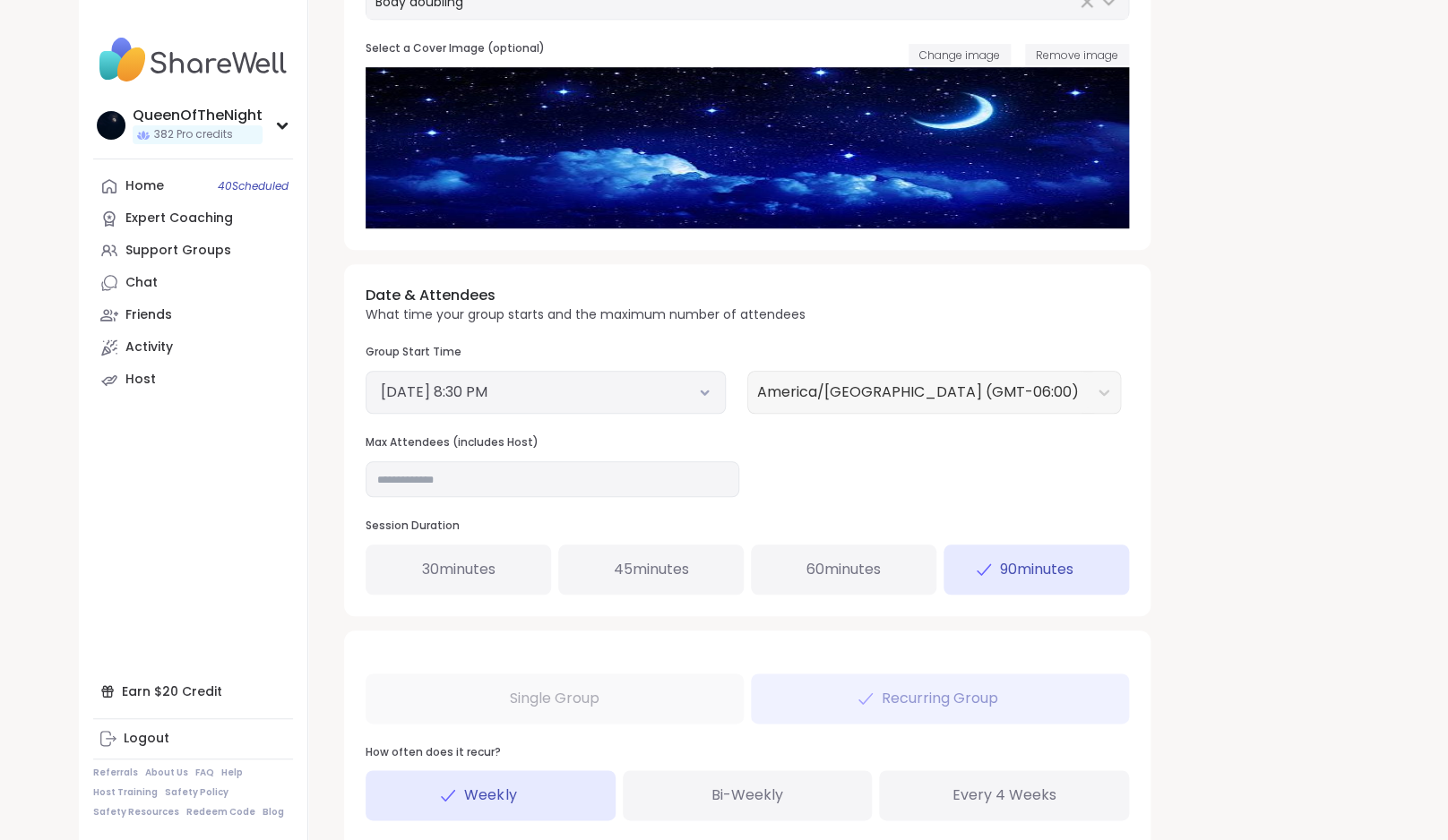
scroll to position [431, 0]
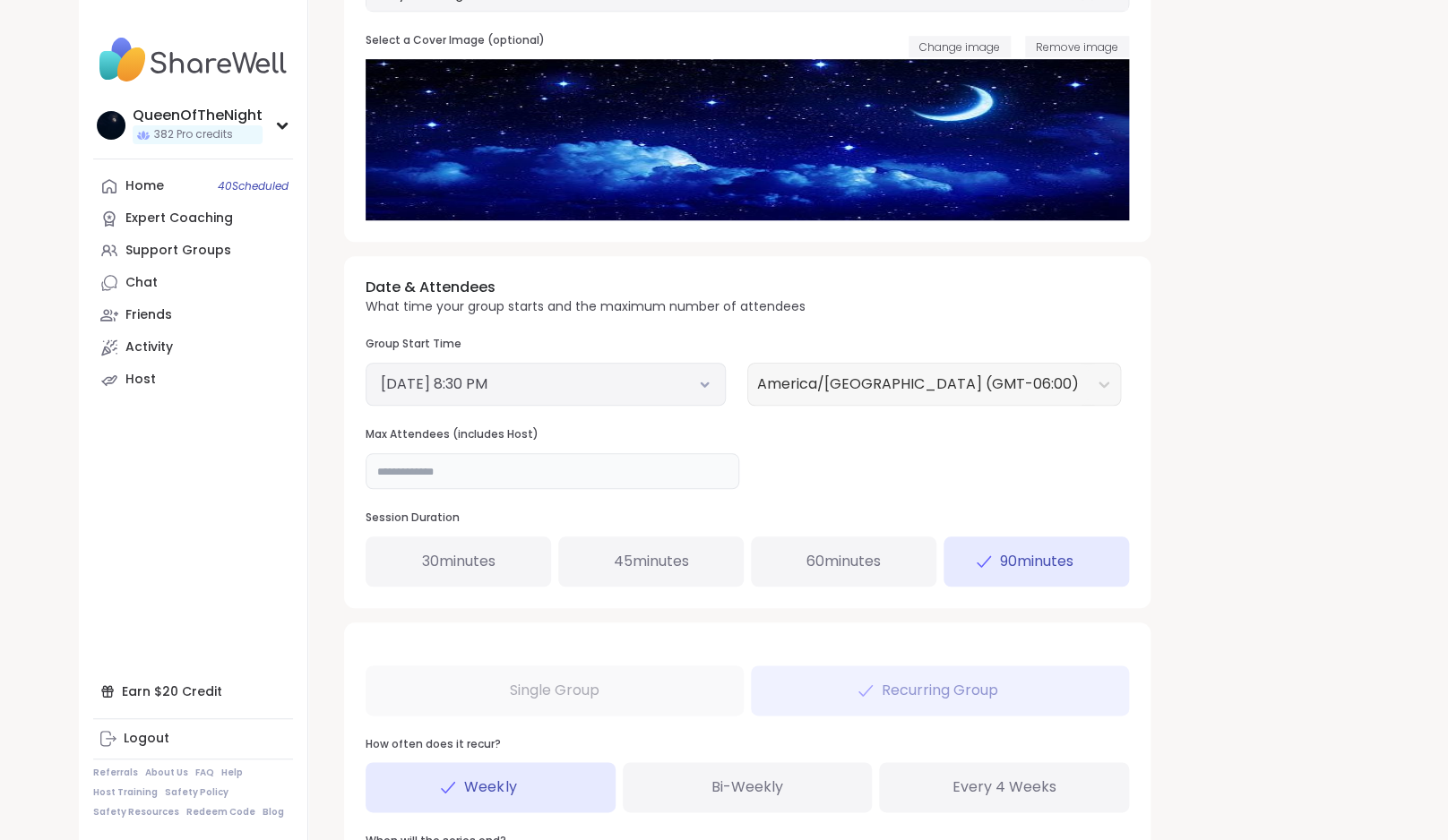
click at [466, 457] on input "**" at bounding box center [553, 470] width 374 height 36
click at [421, 482] on input "**" at bounding box center [553, 470] width 374 height 36
type input "**"
click at [1079, 441] on div "Date & Attendees What time your group starts and the maximum number of attendee…" at bounding box center [747, 431] width 806 height 351
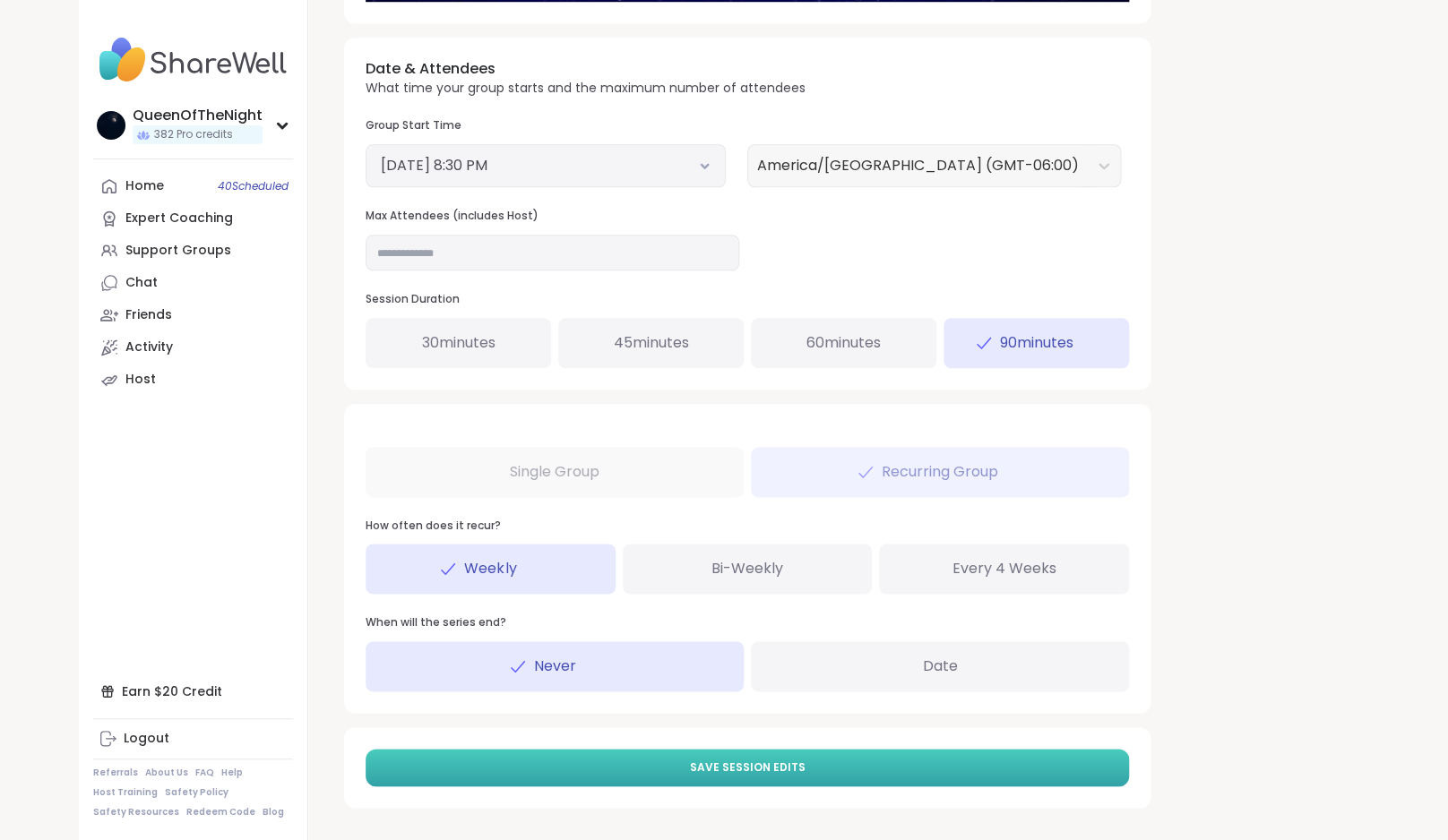
click at [847, 762] on button "Save Session Edits" at bounding box center [747, 768] width 763 height 37
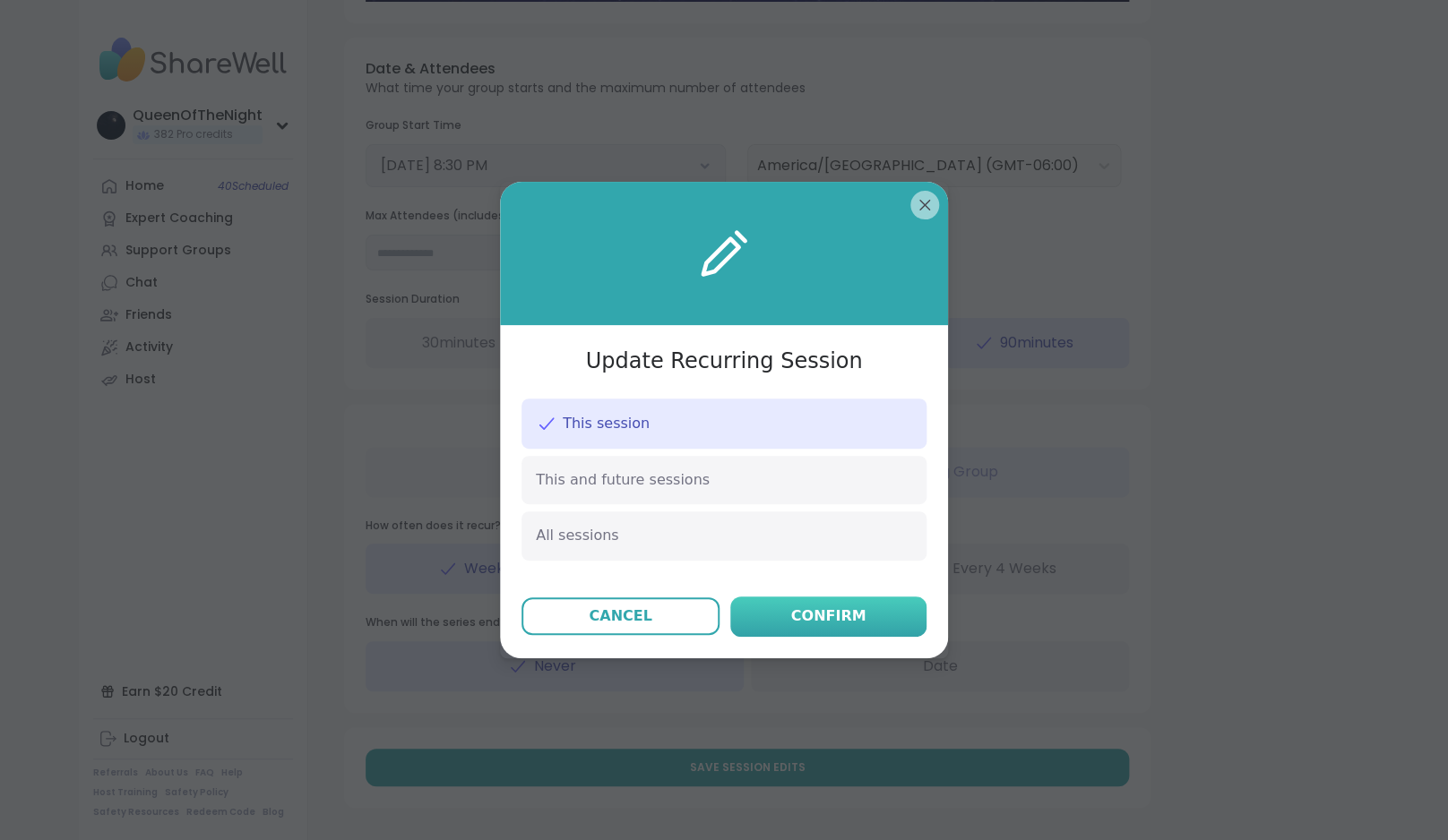
click at [855, 603] on button "Confirm" at bounding box center [828, 616] width 197 height 40
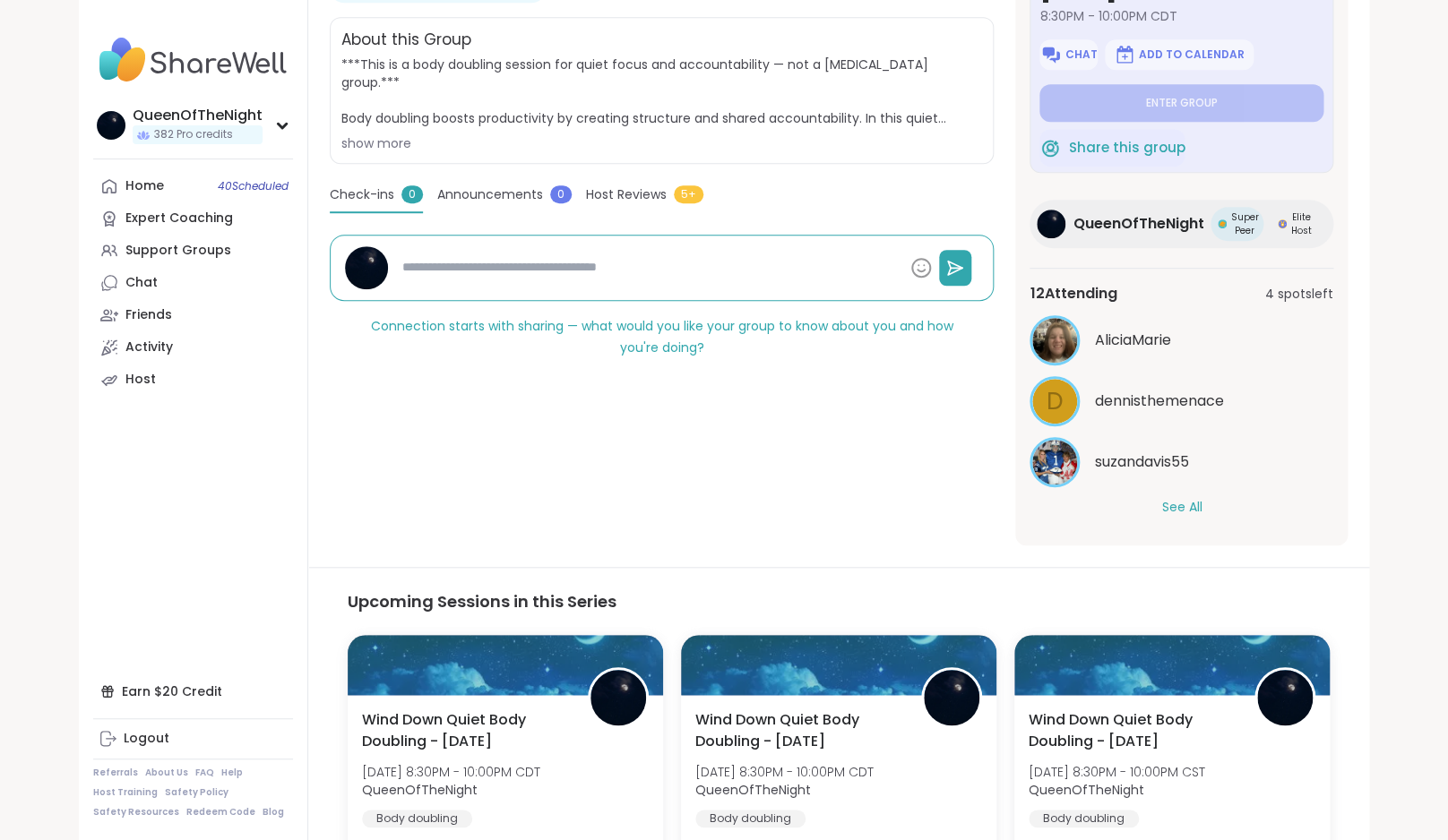
scroll to position [358, 0]
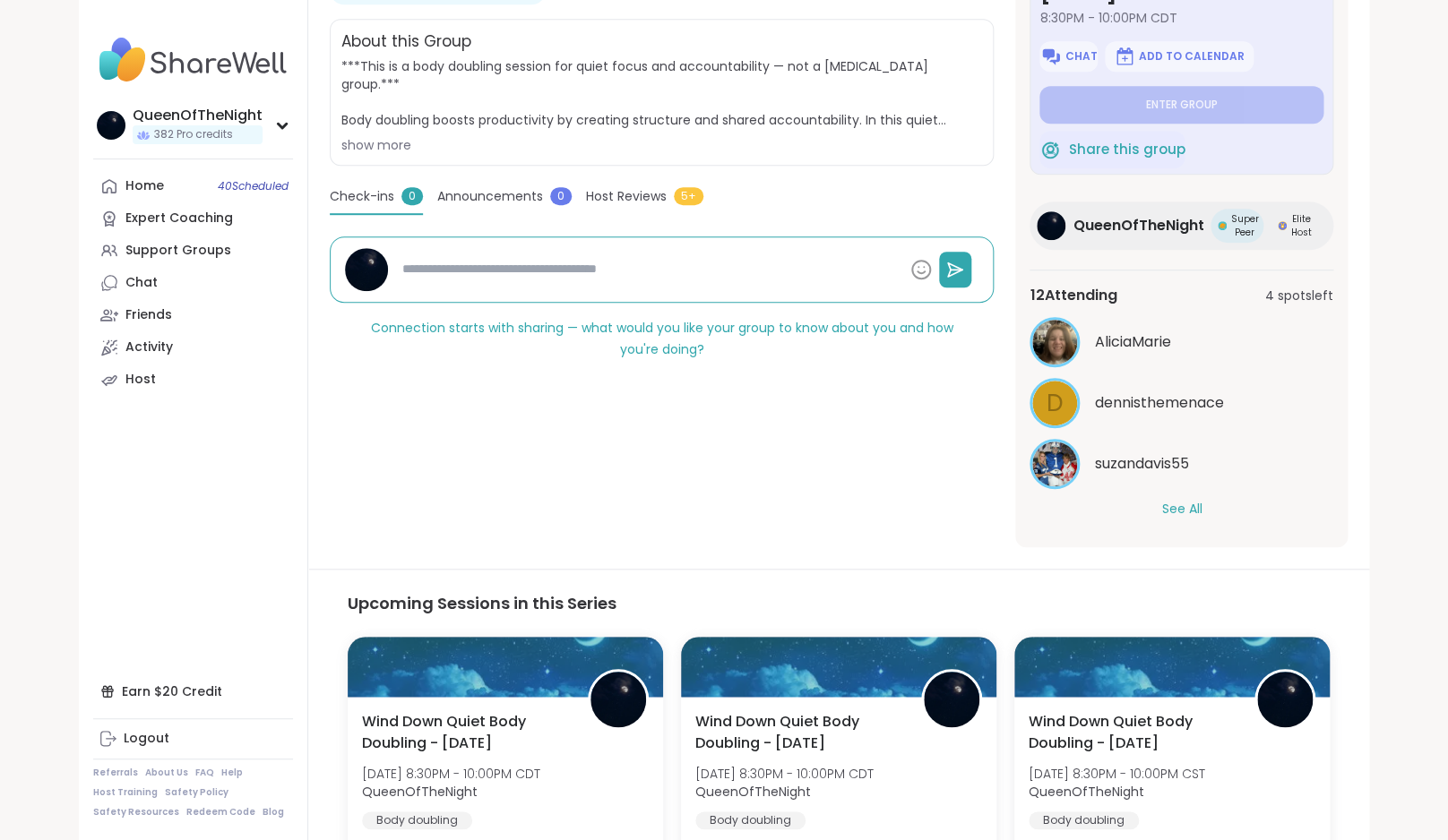
click at [1176, 506] on button "See All" at bounding box center [1181, 508] width 40 height 19
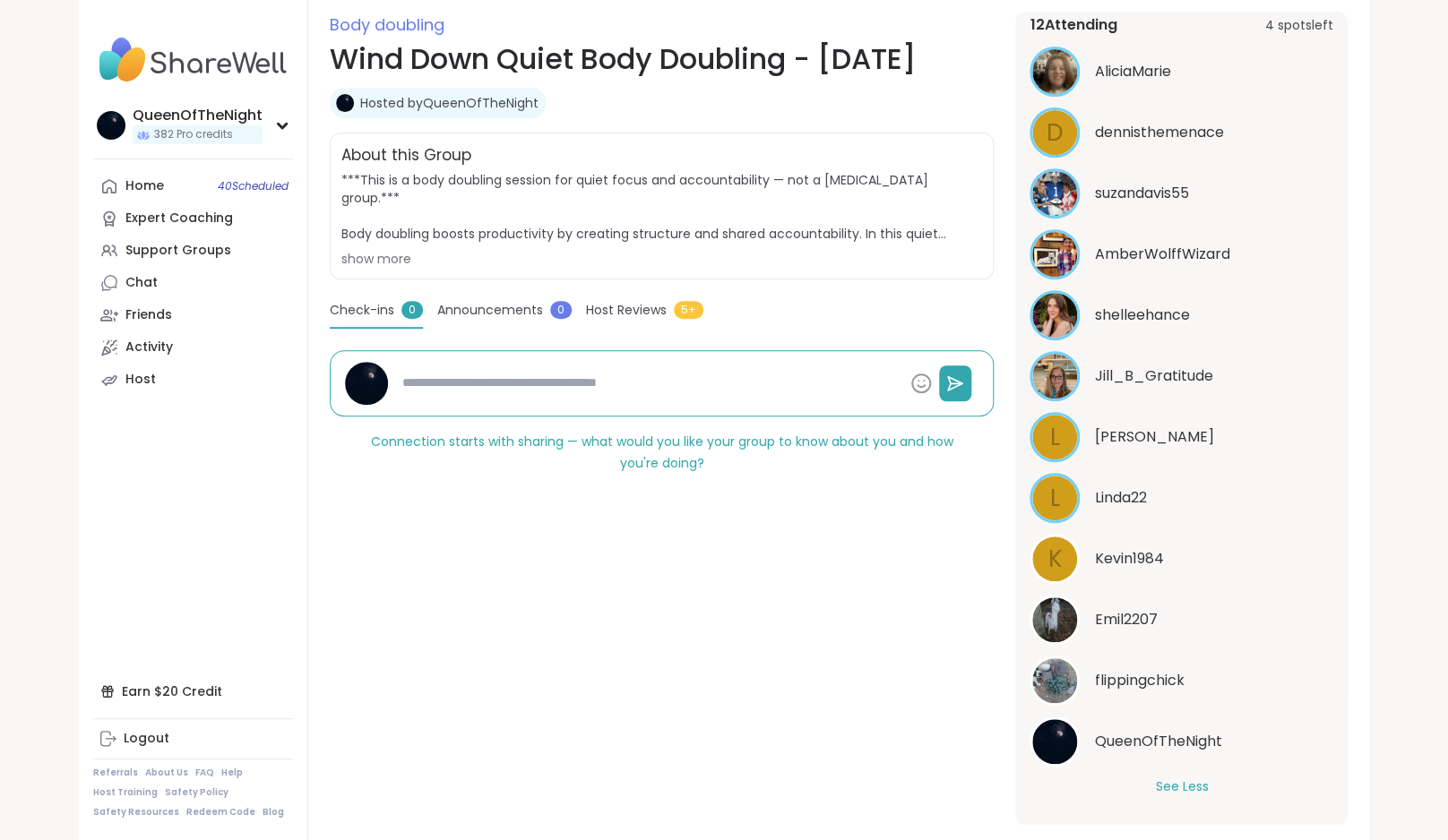
scroll to position [0, 0]
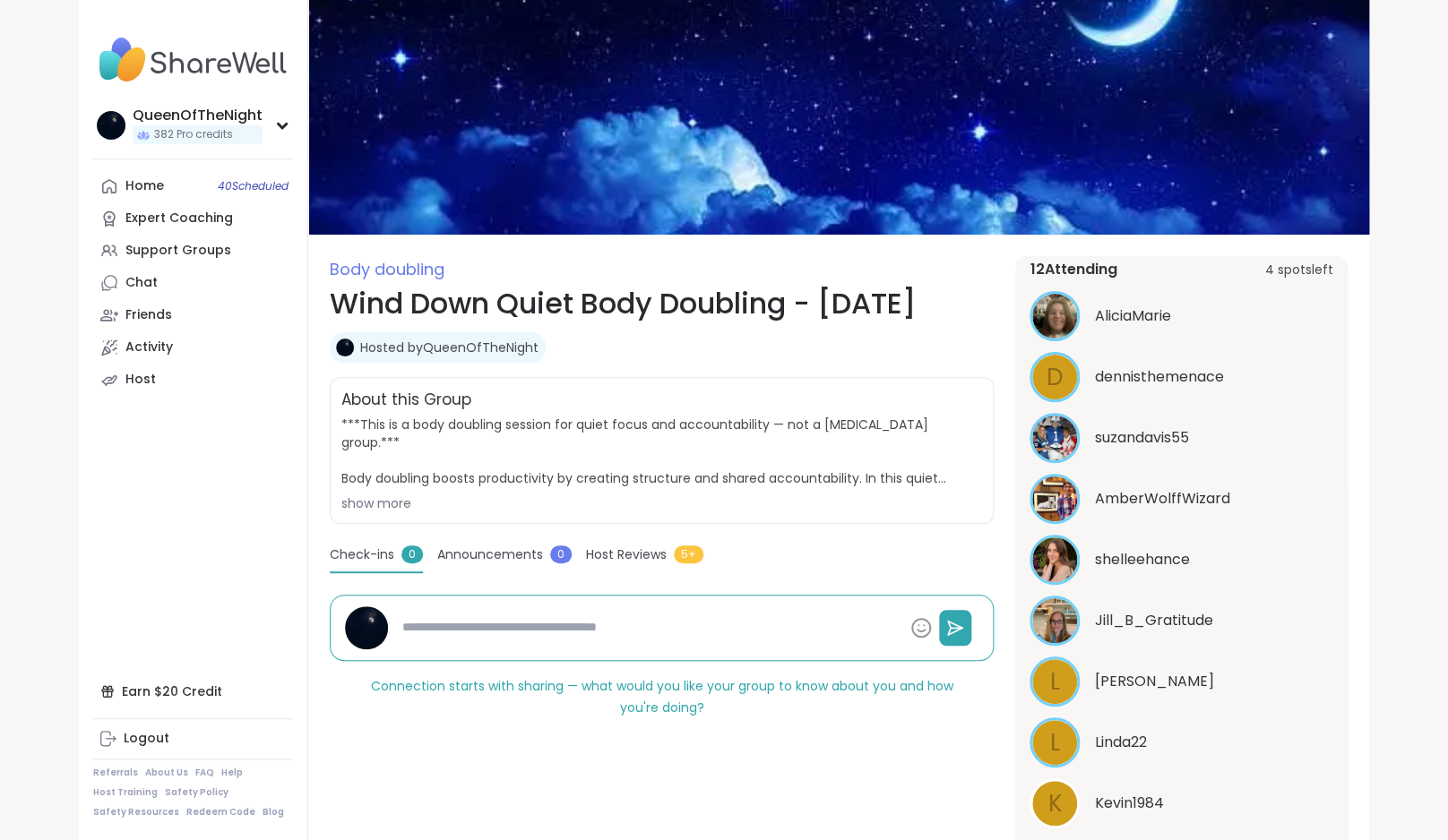
type textarea "*"
